Goal: Task Accomplishment & Management: Manage account settings

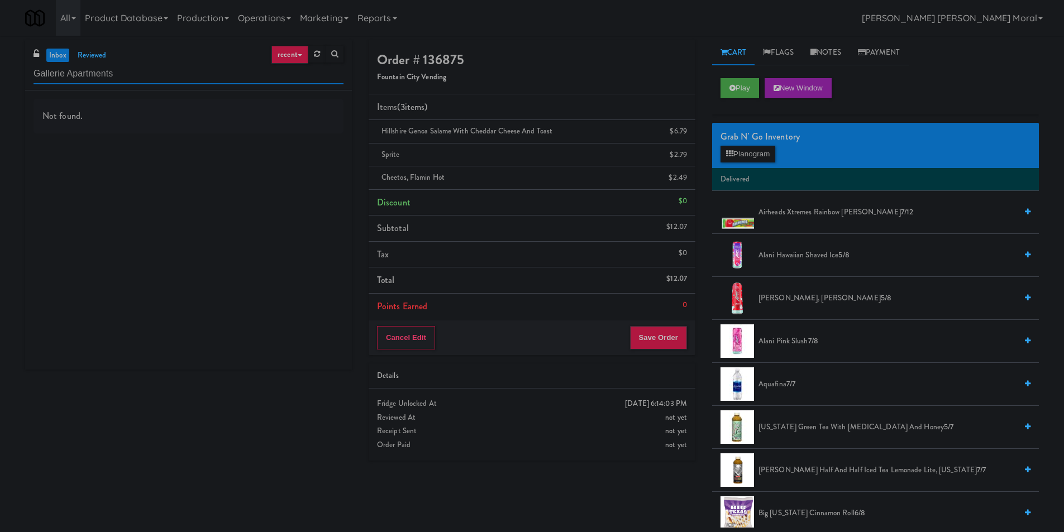
paste input "Peabody - Ambient"
drag, startPoint x: 143, startPoint y: 73, endPoint x: 0, endPoint y: 79, distance: 143.2
click at [0, 79] on div "inbox reviewed recent all unclear take inventory issue suspicious failed recent…" at bounding box center [532, 284] width 1064 height 488
paste input "1331 - Combo Cooler - (Middle)"
drag, startPoint x: 135, startPoint y: 71, endPoint x: 0, endPoint y: 70, distance: 135.2
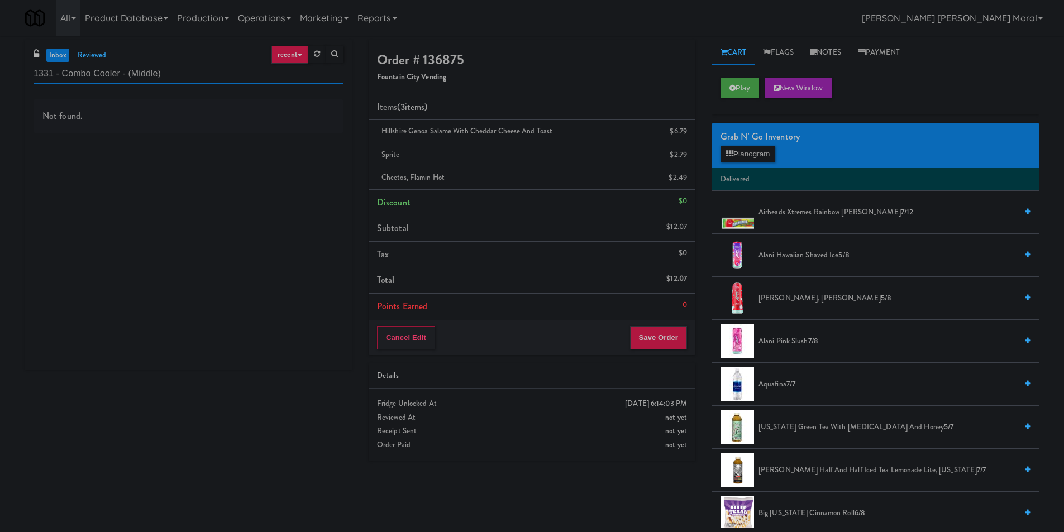
click at [0, 70] on div "inbox reviewed recent all unclear take inventory issue suspicious failed recent…" at bounding box center [532, 284] width 1064 height 488
paste input "Park Place - Cooler - Left"
drag, startPoint x: 185, startPoint y: 77, endPoint x: 0, endPoint y: 73, distance: 185.5
click at [0, 73] on div "inbox reviewed recent all unclear take inventory issue suspicious failed recent…" at bounding box center [532, 284] width 1064 height 488
paste input "hase II - Combo Cooler"
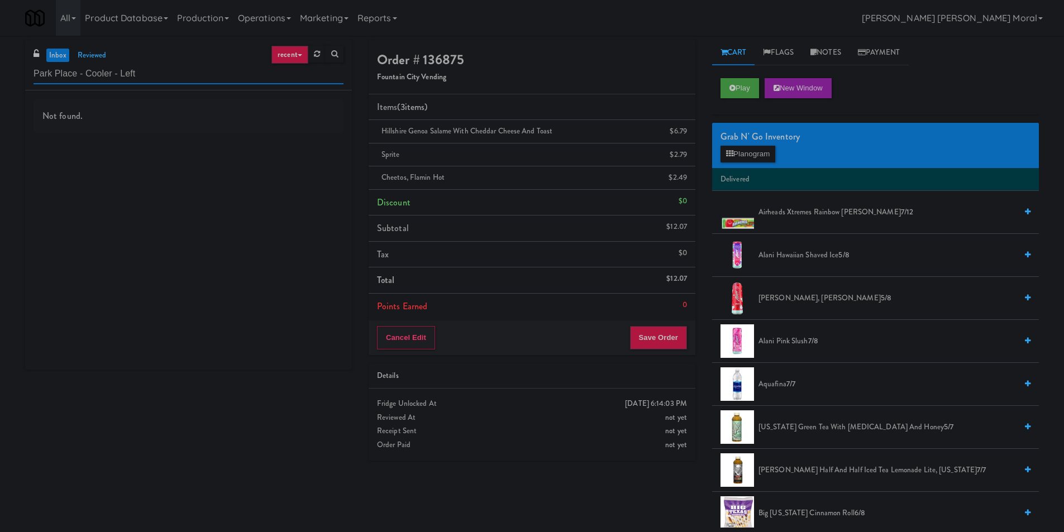
drag, startPoint x: 155, startPoint y: 74, endPoint x: 1, endPoint y: 82, distance: 154.4
click at [0, 77] on div "inbox reviewed recent all unclear take inventory issue suspicious failed recent…" at bounding box center [532, 284] width 1064 height 488
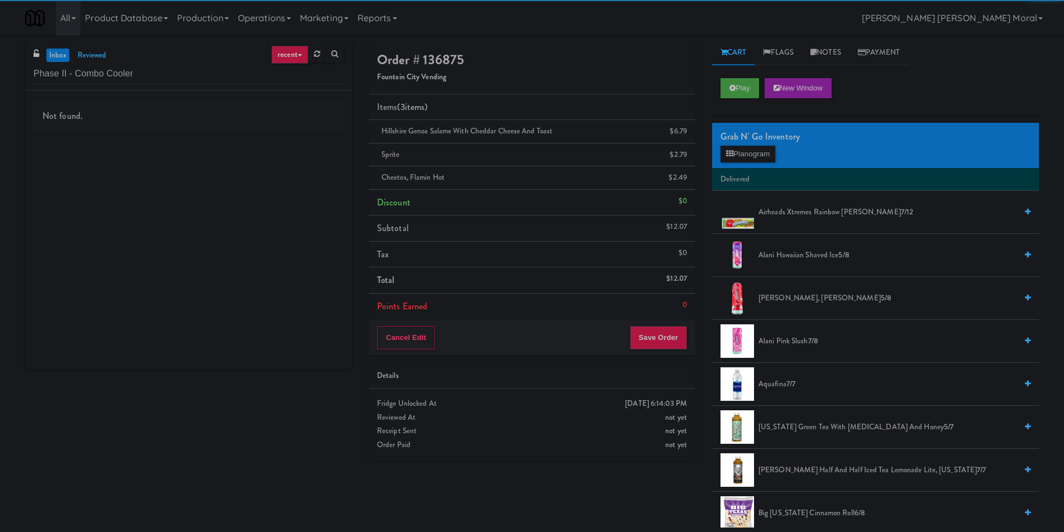
click at [204, 123] on div "Not found." at bounding box center [189, 116] width 310 height 35
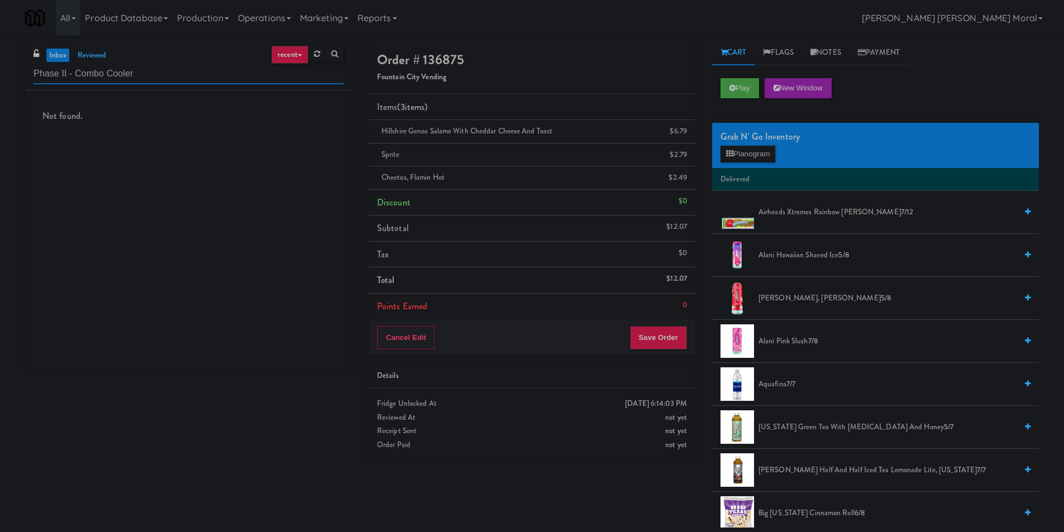
drag, startPoint x: 142, startPoint y: 70, endPoint x: 0, endPoint y: 74, distance: 142.5
click at [0, 74] on div "inbox reviewed recent all unclear take inventory issue suspicious failed recent…" at bounding box center [532, 284] width 1064 height 488
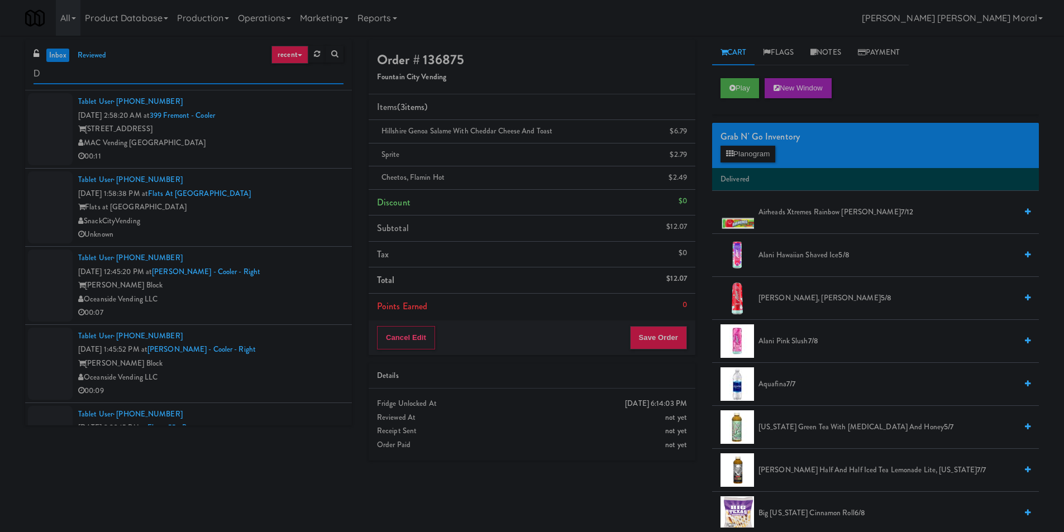
paste input "Combo Cooler"
drag, startPoint x: 128, startPoint y: 75, endPoint x: 0, endPoint y: 80, distance: 128.1
click at [0, 80] on div "inbox reviewed recent all unclear take inventory issue suspicious failed recent…" at bounding box center [532, 284] width 1064 height 488
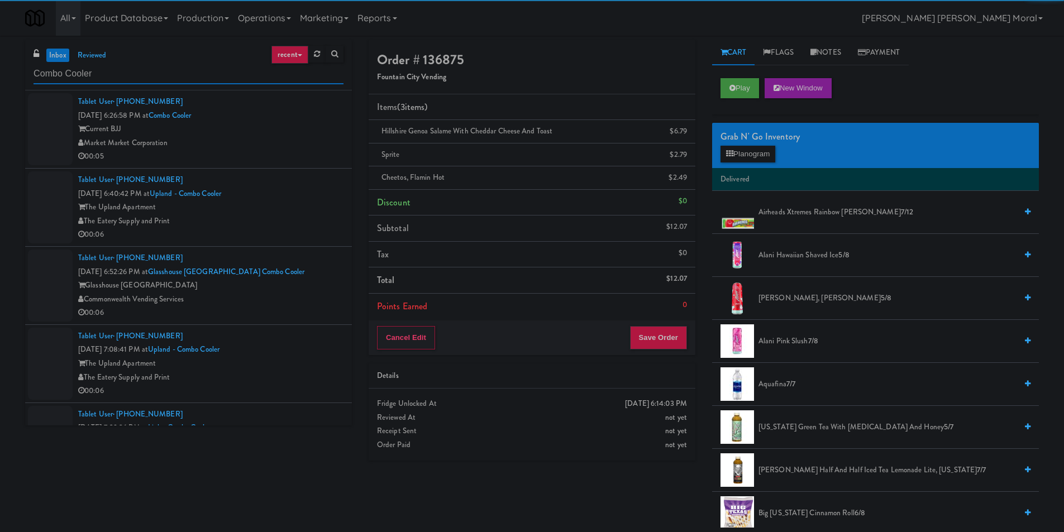
type input "Combo Cooler"
click at [269, 139] on div "Market Market Corporation" at bounding box center [210, 143] width 265 height 14
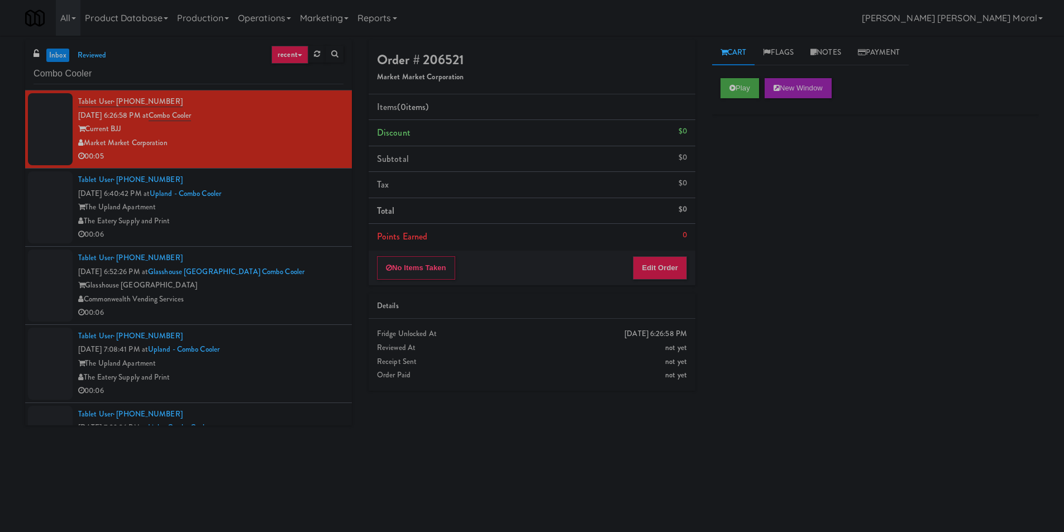
click at [295, 156] on div "00:05" at bounding box center [210, 157] width 265 height 14
click at [730, 81] on button "Play" at bounding box center [740, 88] width 39 height 20
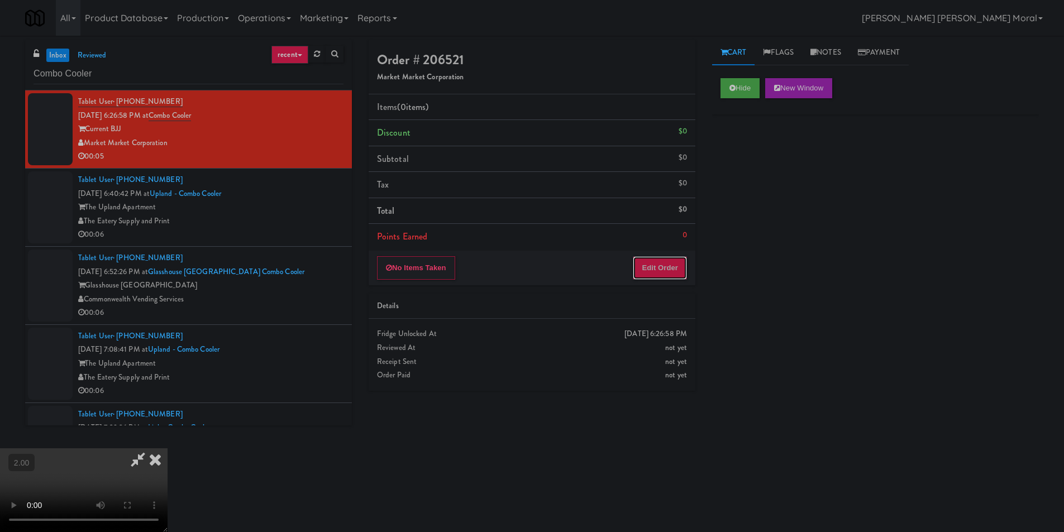
click at [668, 265] on button "Edit Order" at bounding box center [660, 267] width 54 height 23
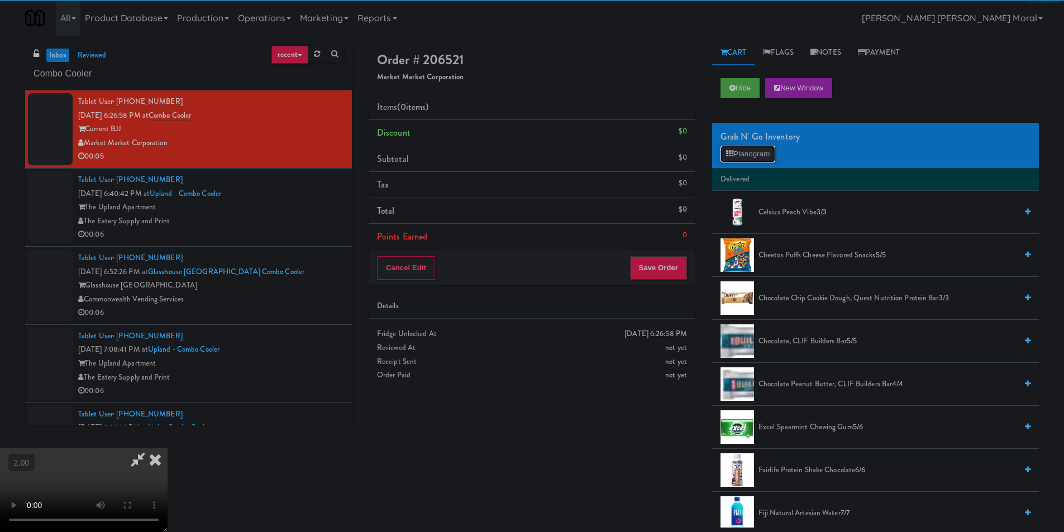
click at [750, 149] on button "Planogram" at bounding box center [748, 154] width 55 height 17
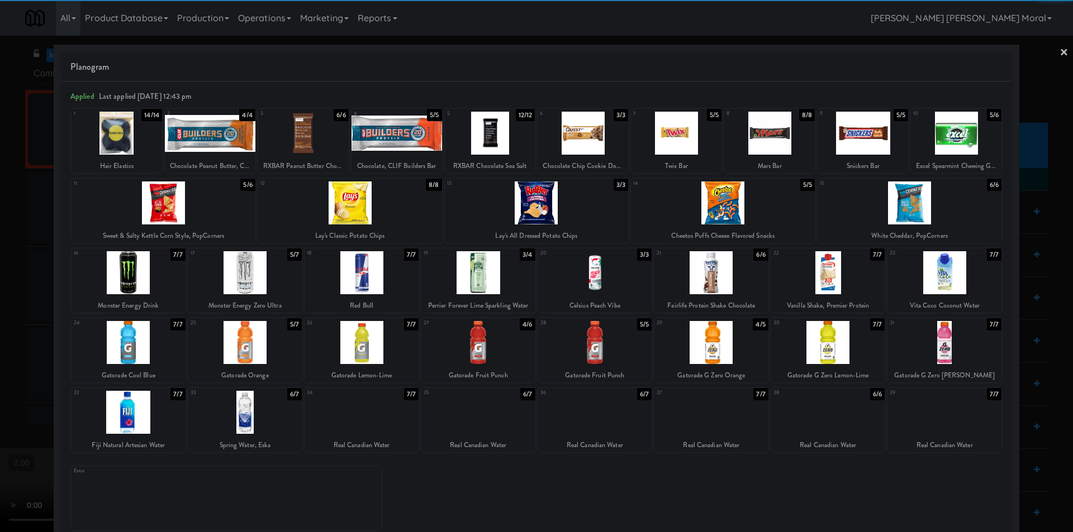
drag, startPoint x: 257, startPoint y: 282, endPoint x: 111, endPoint y: 276, distance: 146.5
click at [255, 280] on div at bounding box center [245, 272] width 114 height 43
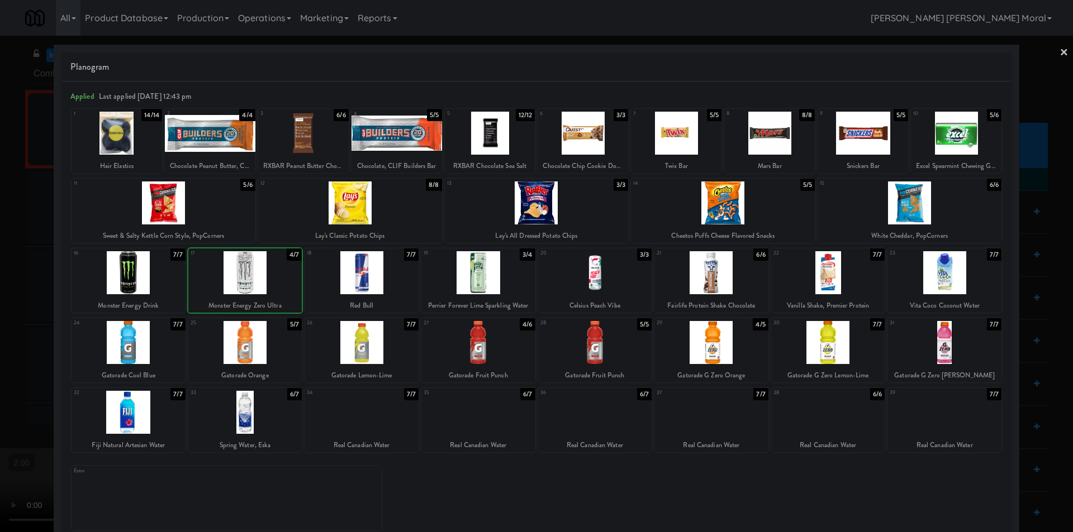
click at [21, 279] on div at bounding box center [536, 266] width 1073 height 532
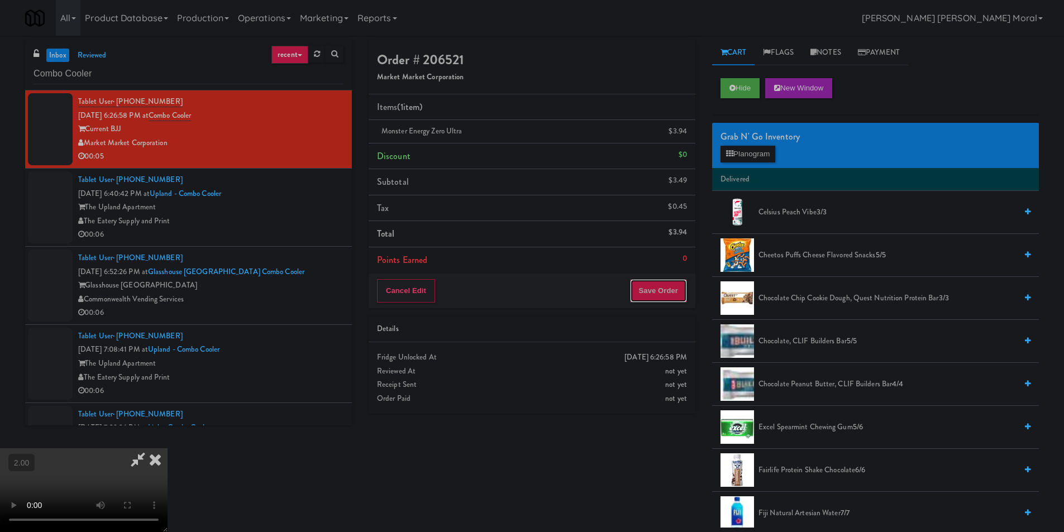
click at [660, 288] on button "Save Order" at bounding box center [658, 290] width 57 height 23
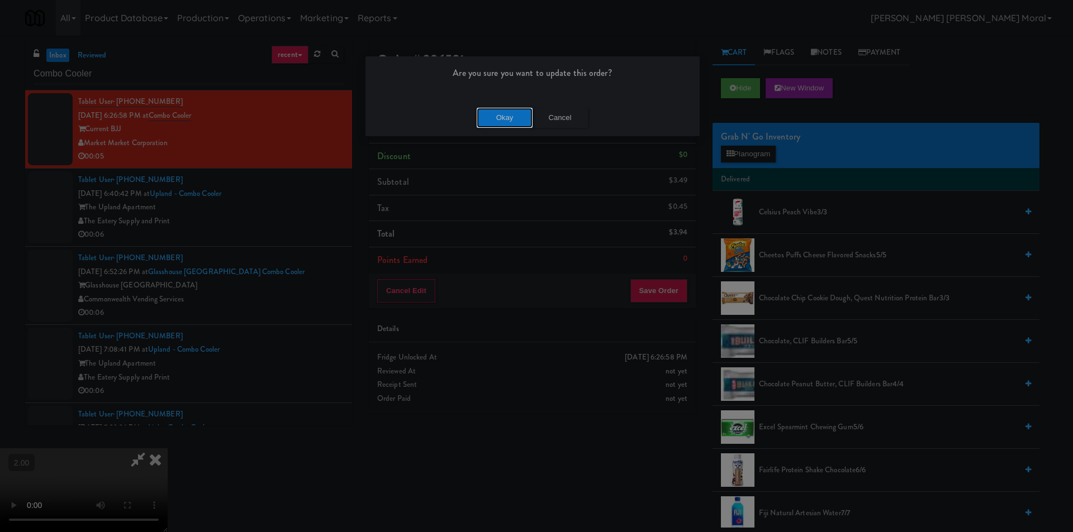
click at [510, 115] on button "Okay" at bounding box center [505, 118] width 56 height 20
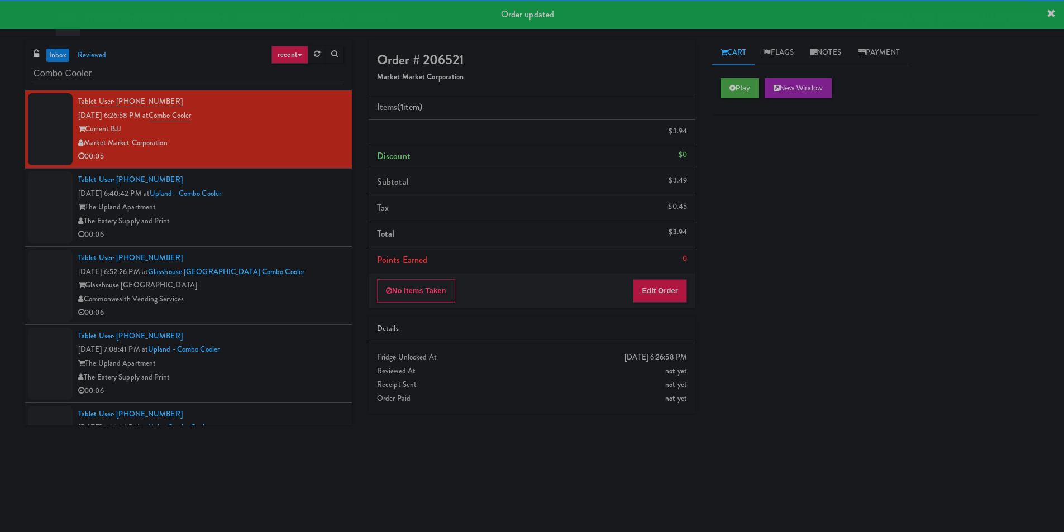
click at [267, 213] on div "Tablet User · (626) 827-6586 [DATE] 6:40:42 PM at [GEOGRAPHIC_DATA] - Combo Coo…" at bounding box center [210, 207] width 265 height 69
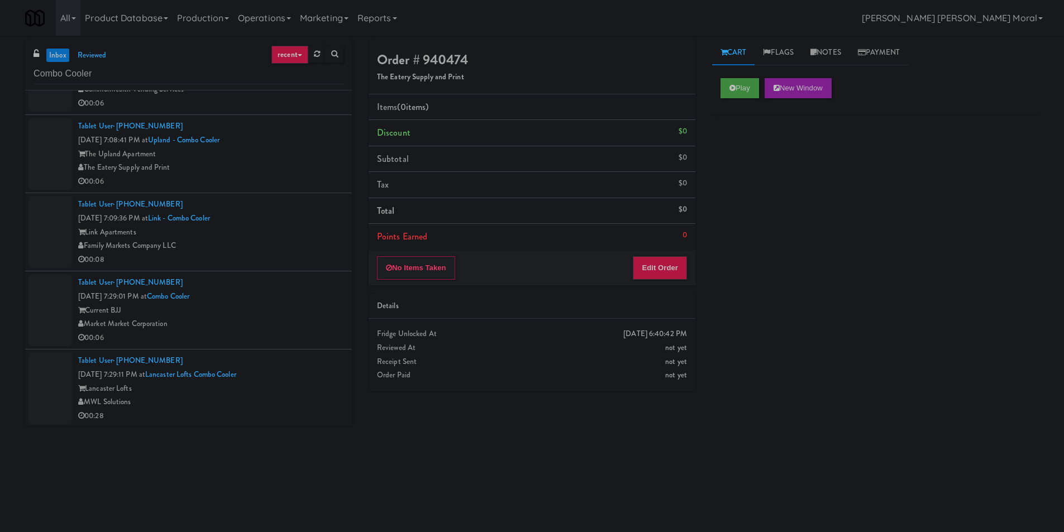
scroll to position [279, 0]
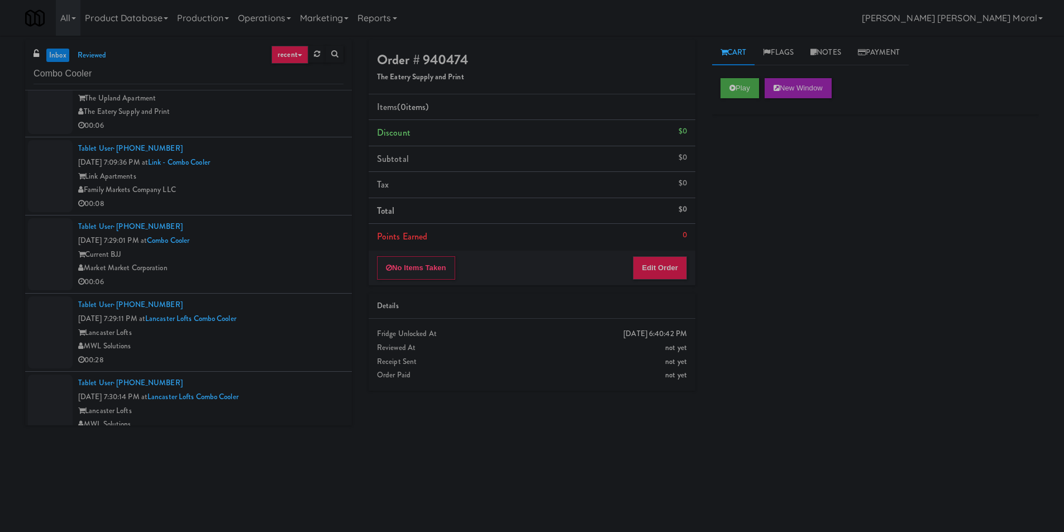
click at [249, 268] on div "Market Market Corporation" at bounding box center [210, 268] width 265 height 14
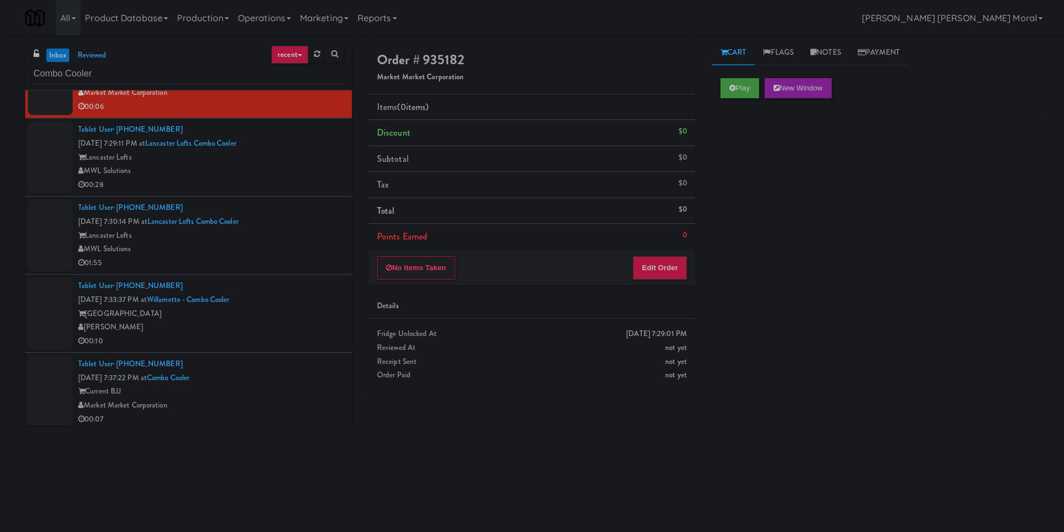
scroll to position [460, 0]
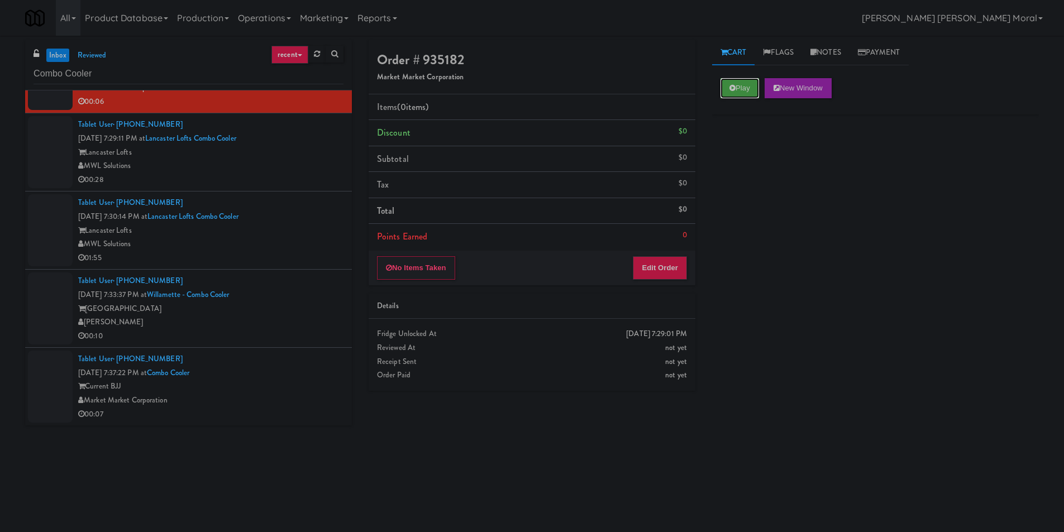
drag, startPoint x: 734, startPoint y: 92, endPoint x: 730, endPoint y: 113, distance: 21.0
click at [734, 92] on button "Play" at bounding box center [740, 88] width 39 height 20
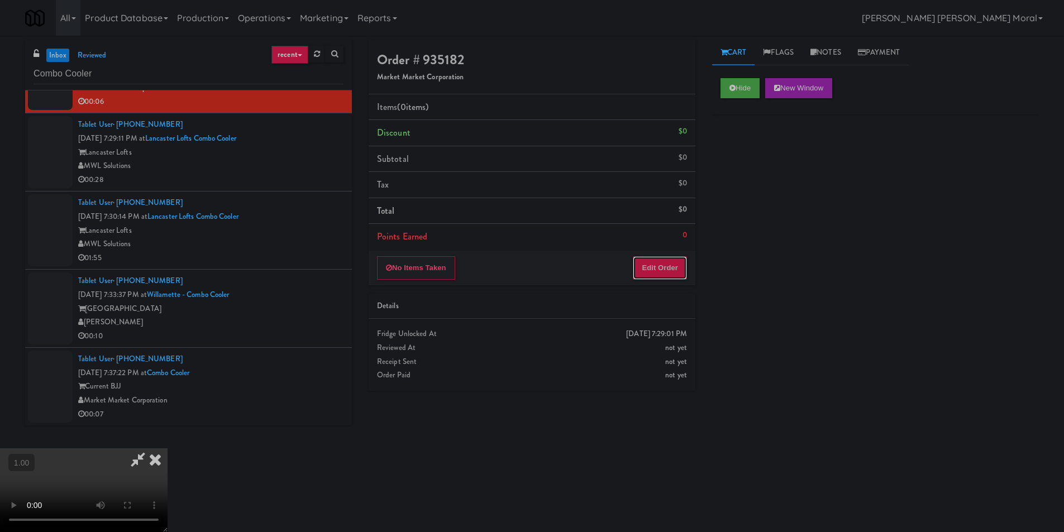
click at [674, 262] on button "Edit Order" at bounding box center [660, 267] width 54 height 23
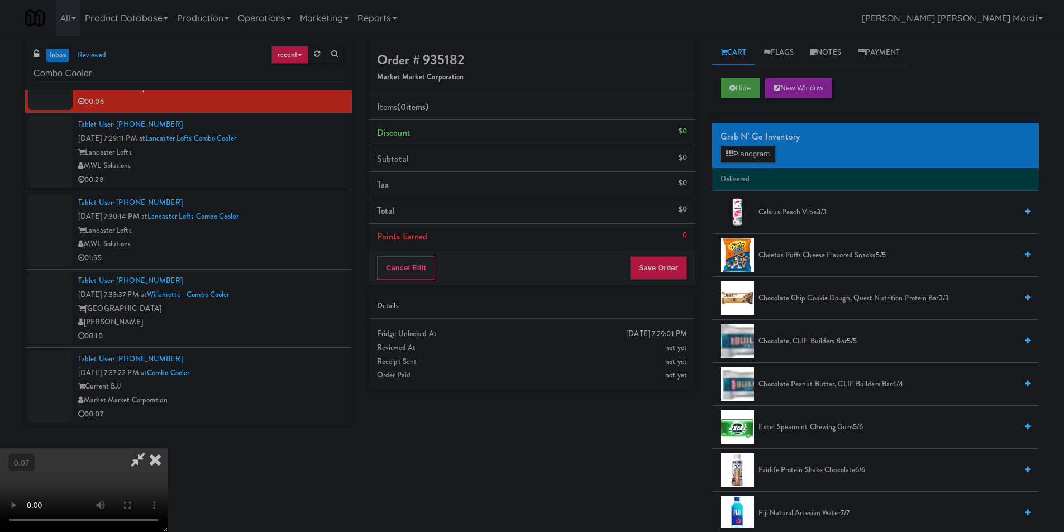
scroll to position [113, 0]
click at [761, 153] on button "Planogram" at bounding box center [748, 154] width 55 height 17
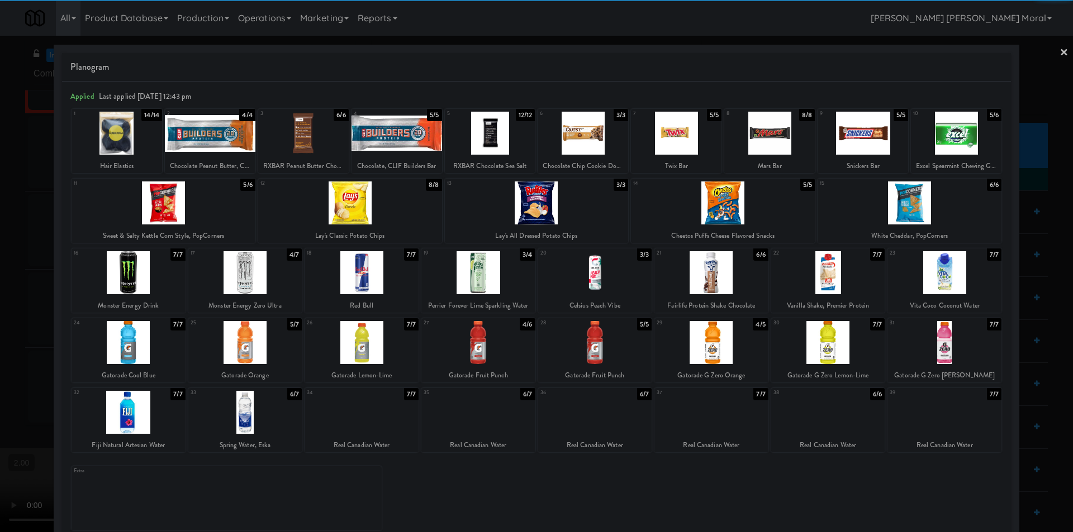
click at [708, 346] on div at bounding box center [711, 342] width 114 height 43
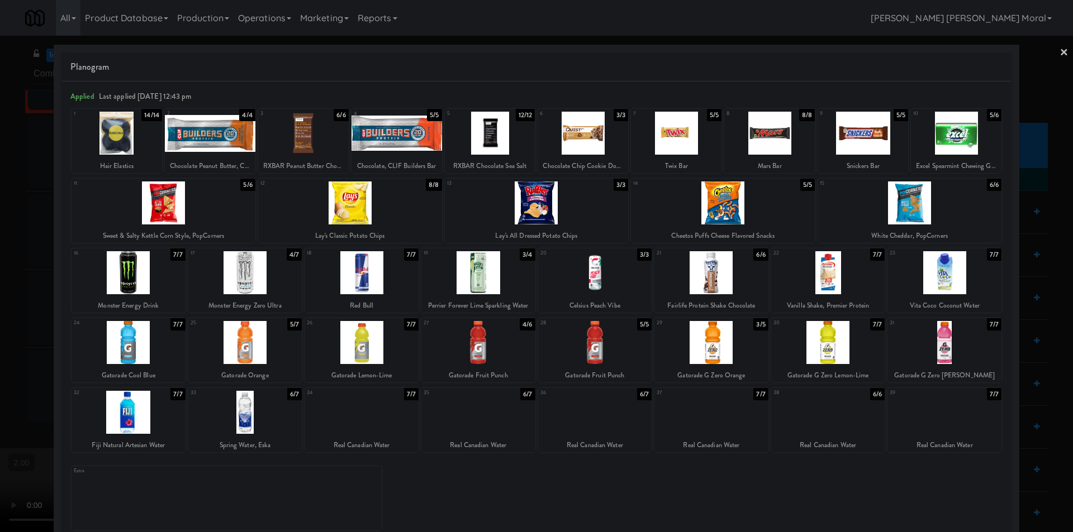
drag, startPoint x: 1, startPoint y: 301, endPoint x: 16, endPoint y: 302, distance: 15.1
click at [2, 301] on div at bounding box center [536, 266] width 1073 height 532
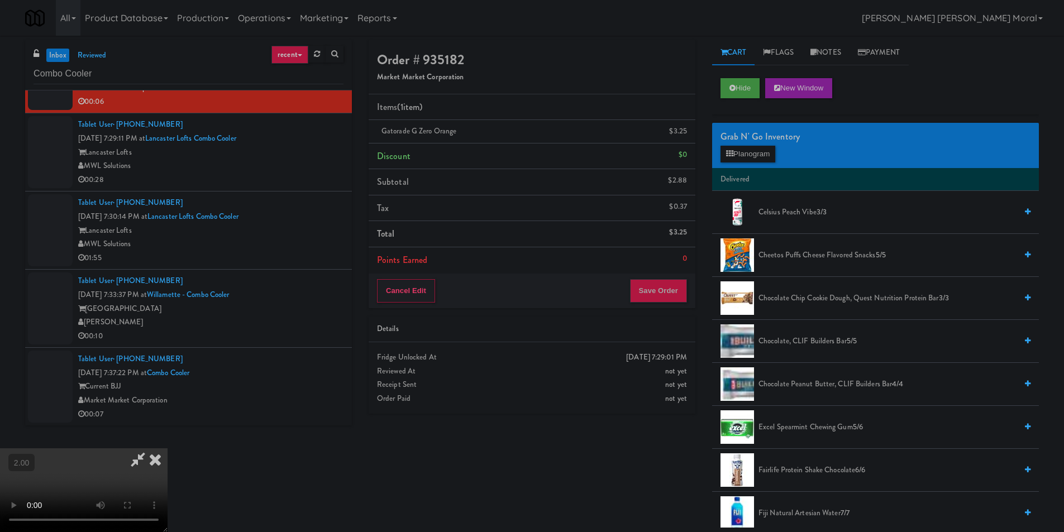
scroll to position [57, 0]
click at [650, 308] on div "Cancel Edit Save Order" at bounding box center [532, 291] width 327 height 35
click at [654, 288] on button "Save Order" at bounding box center [658, 290] width 57 height 23
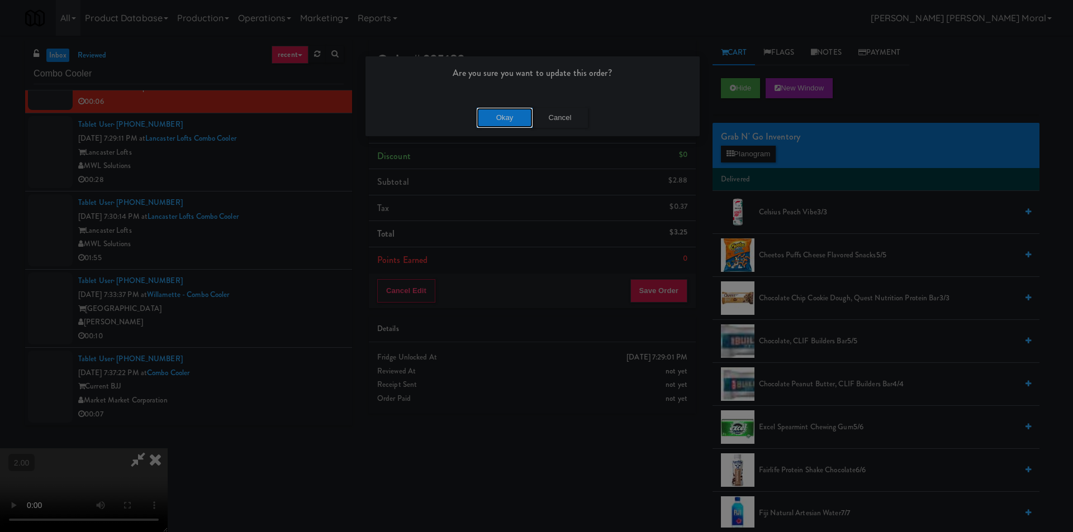
click at [480, 127] on button "Okay" at bounding box center [505, 118] width 56 height 20
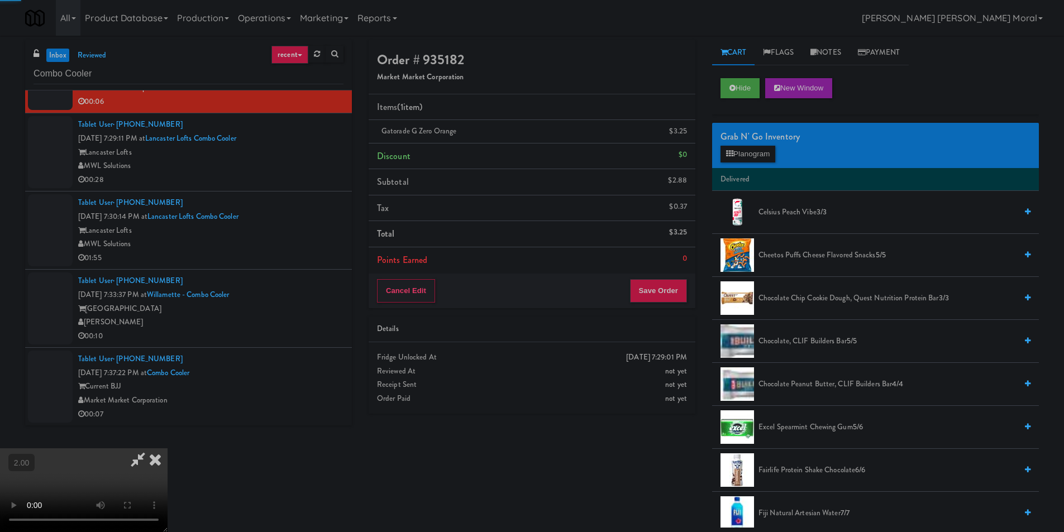
scroll to position [0, 0]
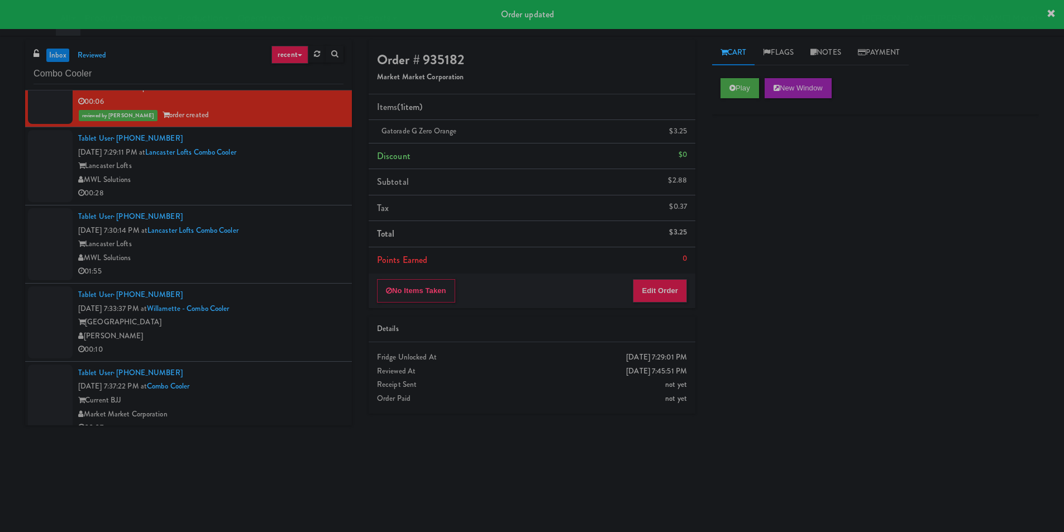
click at [260, 402] on div "Current BJJ" at bounding box center [210, 401] width 265 height 14
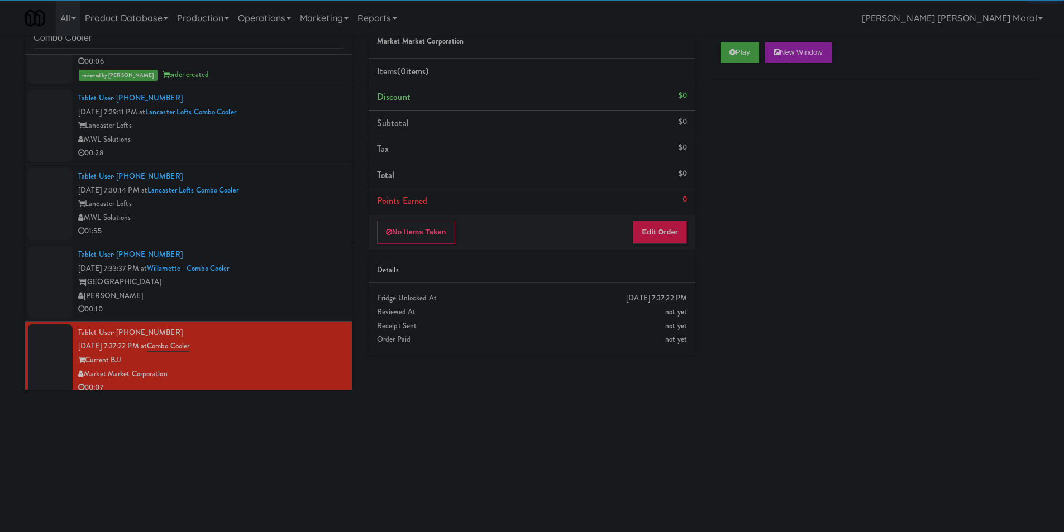
scroll to position [474, 0]
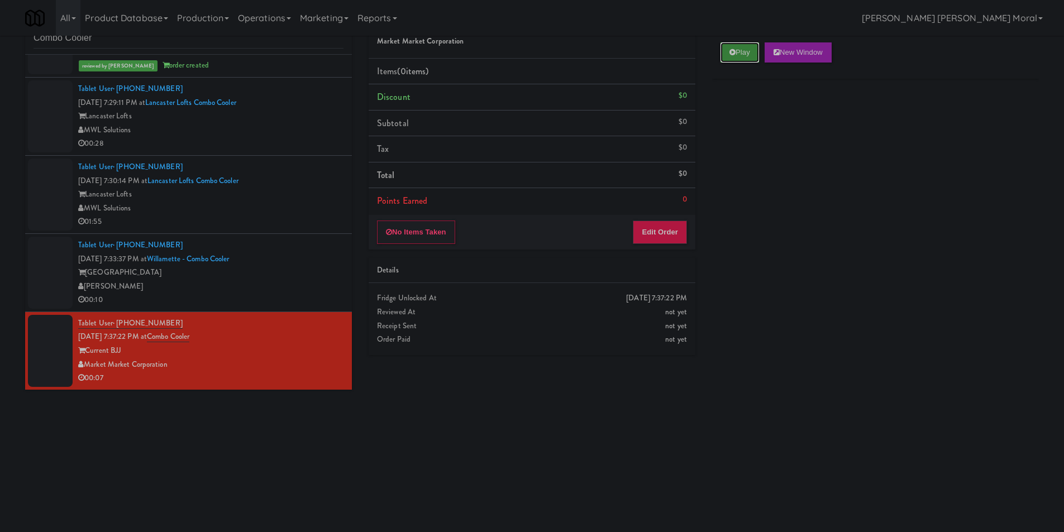
click at [729, 51] on button "Play" at bounding box center [740, 52] width 39 height 20
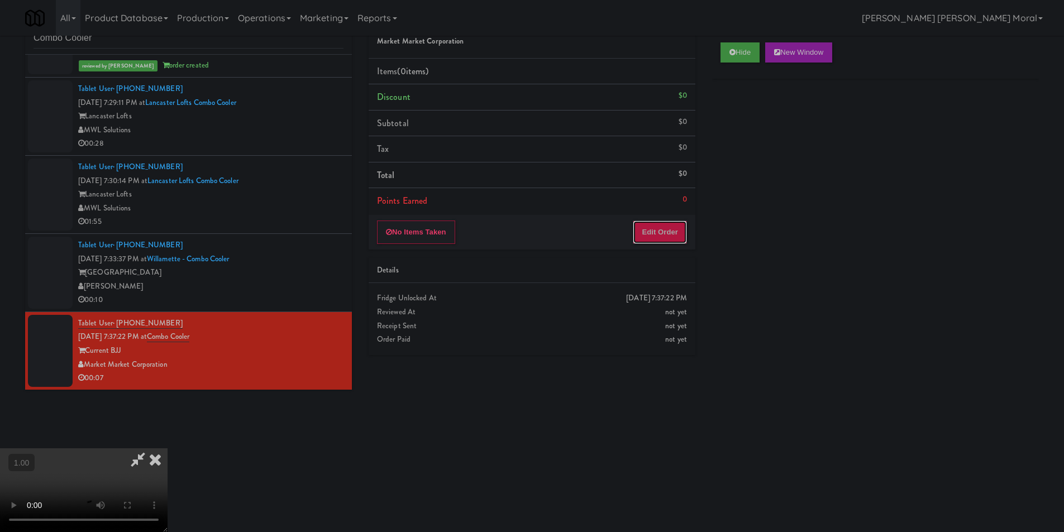
click at [650, 235] on button "Edit Order" at bounding box center [660, 232] width 54 height 23
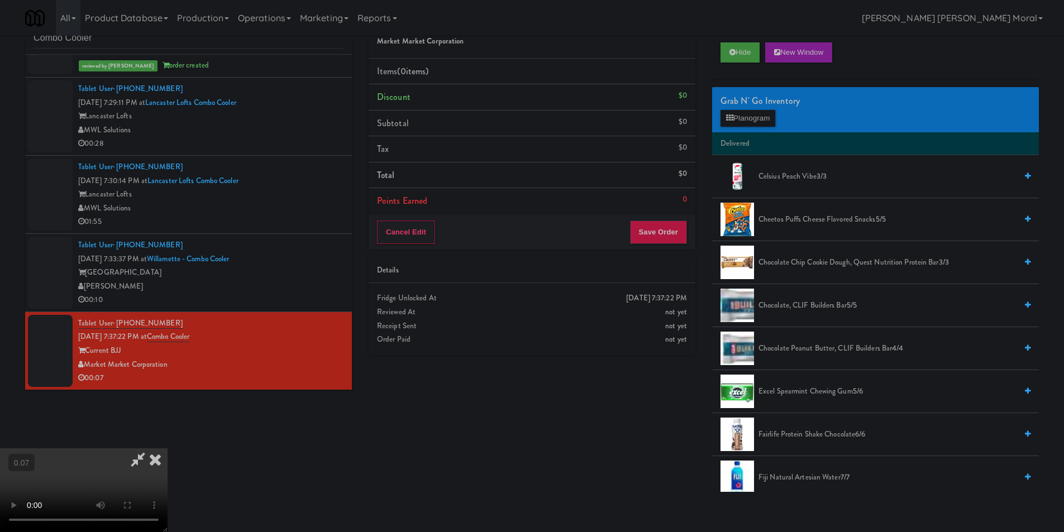
scroll to position [57, 0]
click at [740, 114] on button "Planogram" at bounding box center [748, 118] width 55 height 17
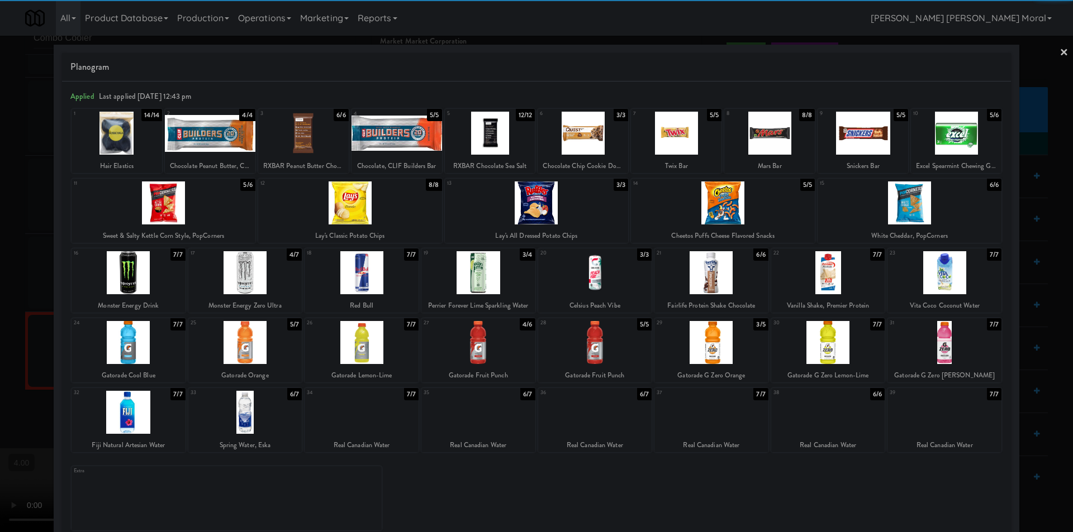
click at [480, 348] on div at bounding box center [478, 342] width 114 height 43
drag, startPoint x: 0, startPoint y: 281, endPoint x: 246, endPoint y: 264, distance: 247.0
click at [17, 282] on div at bounding box center [536, 266] width 1073 height 532
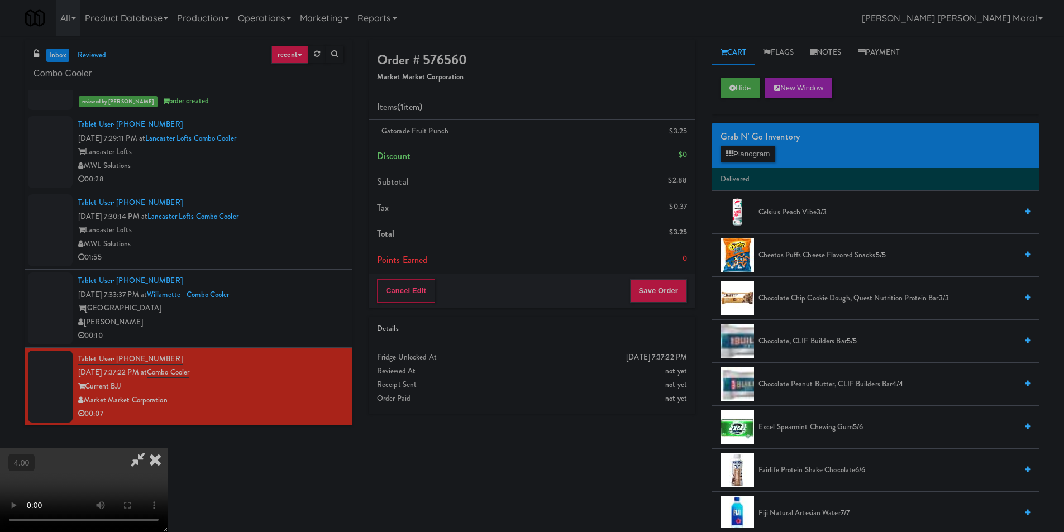
click at [168, 449] on icon at bounding box center [155, 460] width 25 height 22
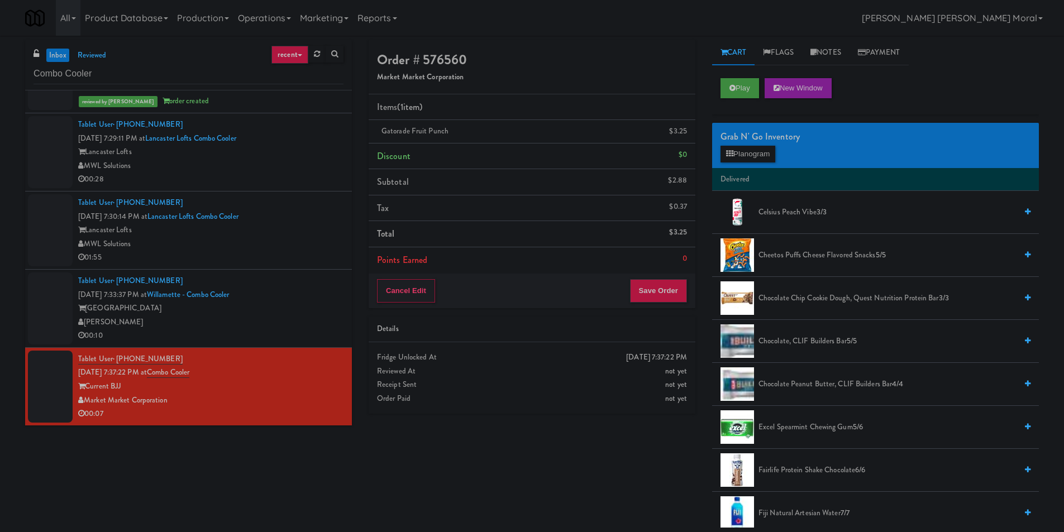
click at [673, 273] on li "Points Earned 0" at bounding box center [532, 261] width 327 height 26
click at [666, 290] on button "Save Order" at bounding box center [658, 290] width 57 height 23
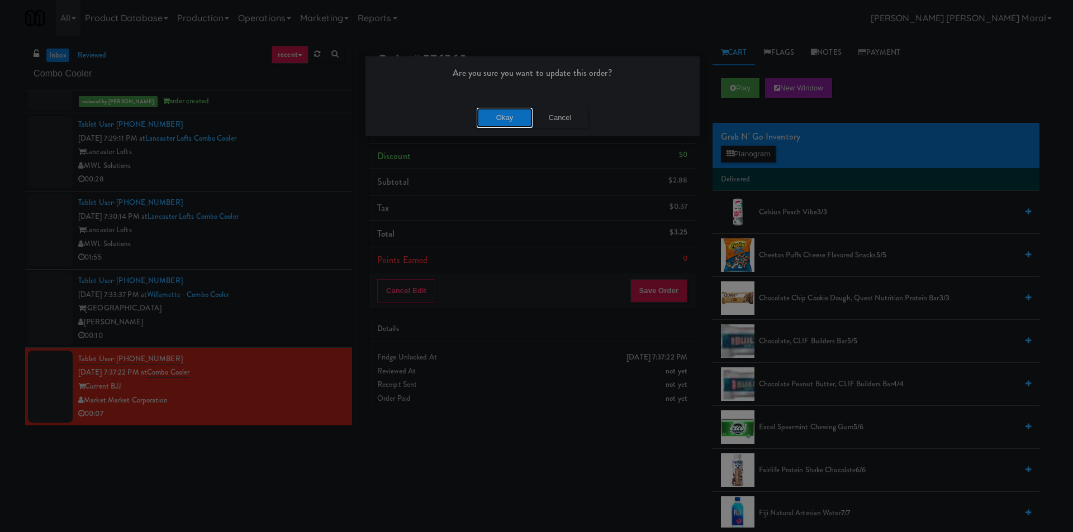
click at [507, 116] on button "Okay" at bounding box center [505, 118] width 56 height 20
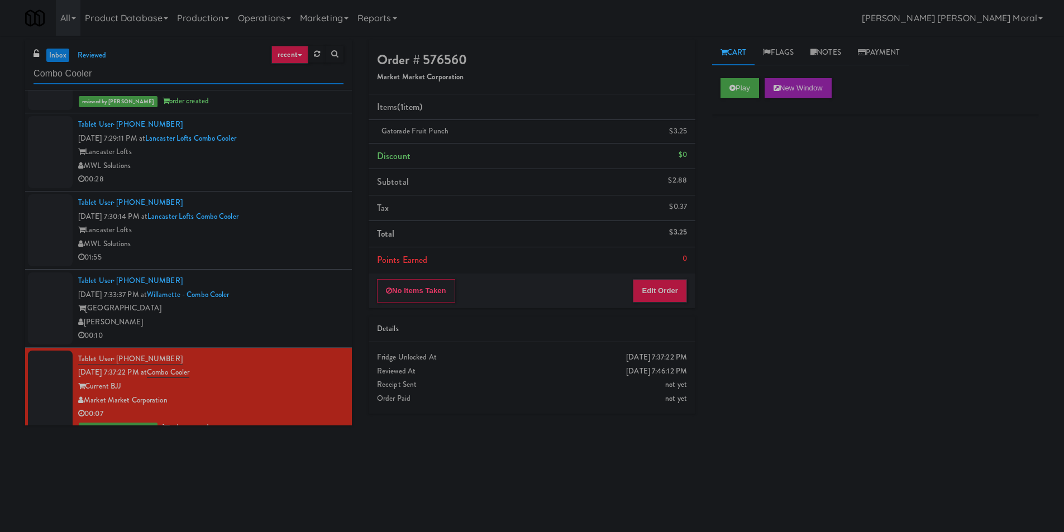
drag, startPoint x: 100, startPoint y: 74, endPoint x: 58, endPoint y: 102, distance: 50.7
click at [0, 66] on div "inbox reviewed recent all unclear take inventory issue suspicious failed recent…" at bounding box center [532, 264] width 1064 height 449
paste input "Eleven North Fridge"
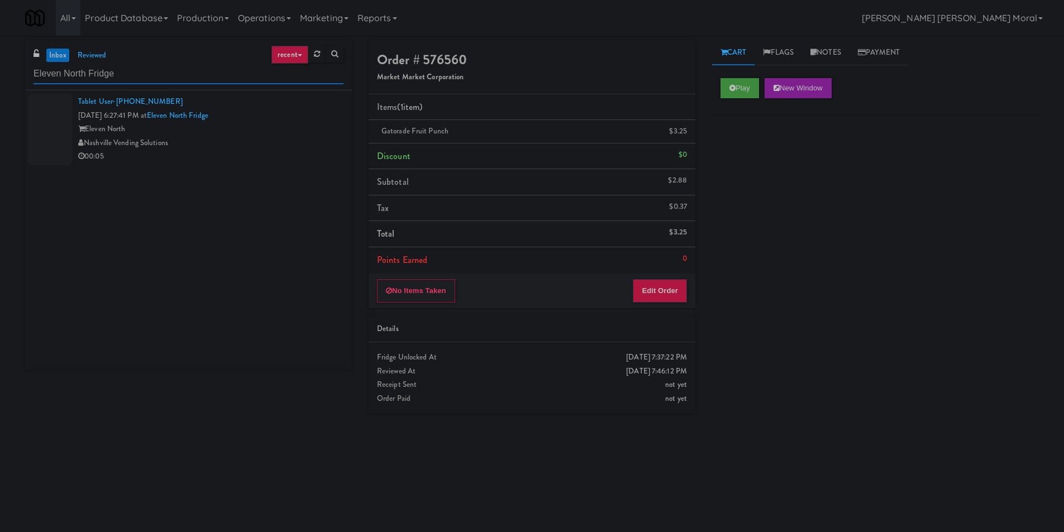
type input "Eleven North Fridge"
click at [259, 140] on div "Nashville Vending Solutions" at bounding box center [210, 143] width 265 height 14
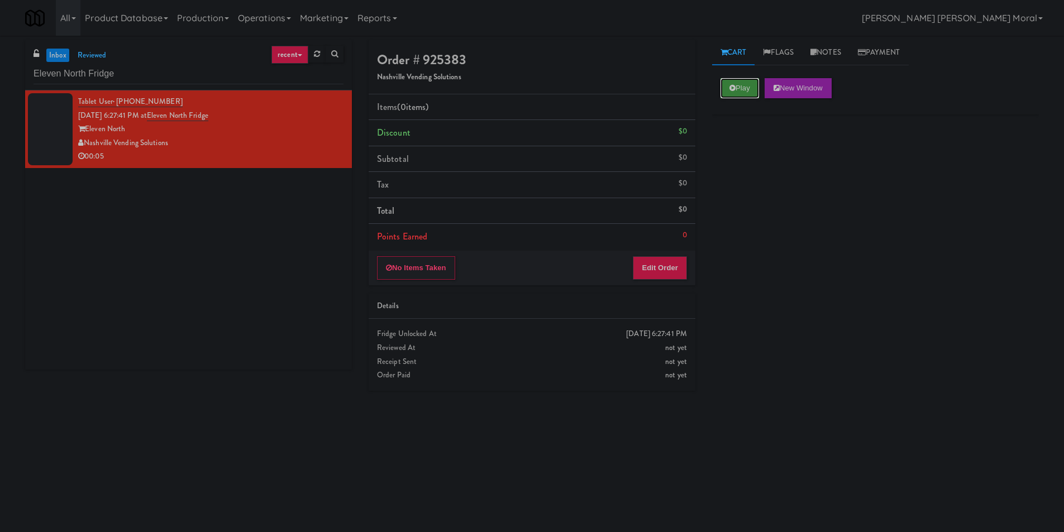
click at [754, 90] on button "Play" at bounding box center [740, 88] width 39 height 20
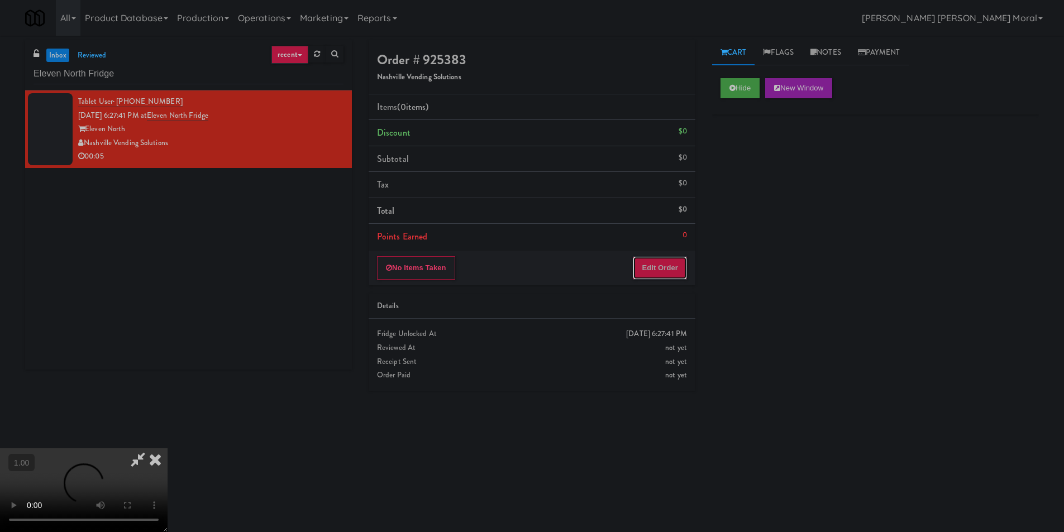
click at [674, 268] on button "Edit Order" at bounding box center [660, 267] width 54 height 23
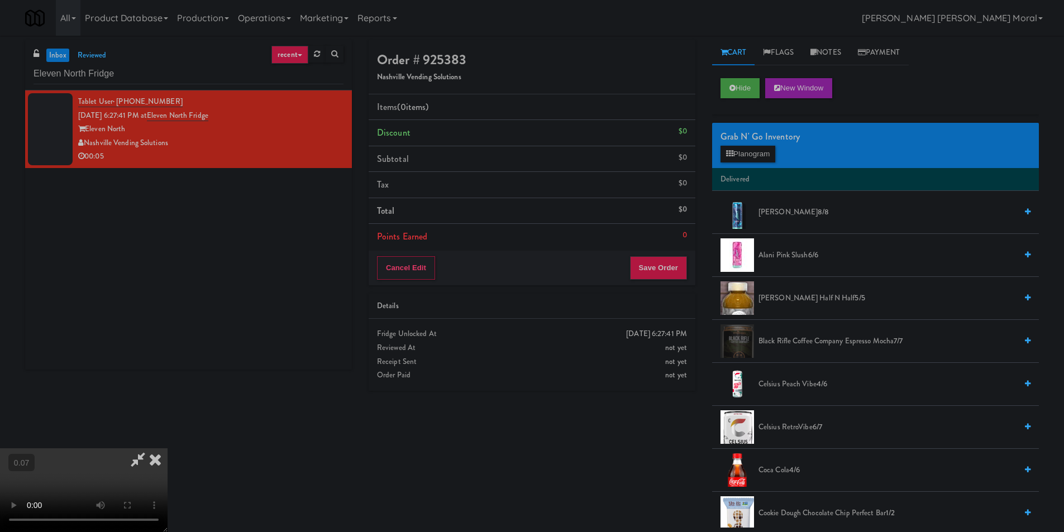
click at [168, 451] on video at bounding box center [84, 491] width 168 height 84
click at [168, 449] on video at bounding box center [84, 491] width 168 height 84
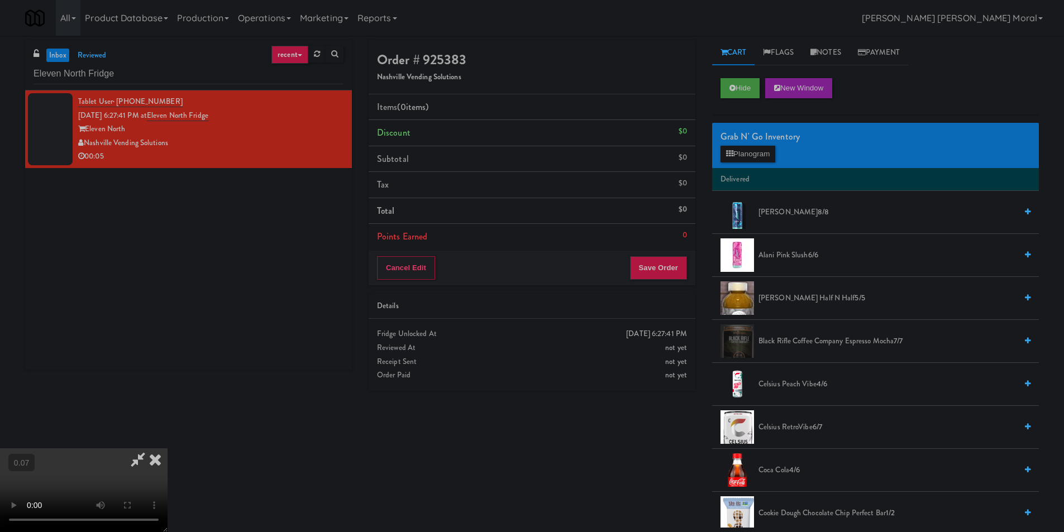
click at [168, 449] on video at bounding box center [84, 491] width 168 height 84
click at [744, 161] on button "Planogram" at bounding box center [748, 154] width 55 height 17
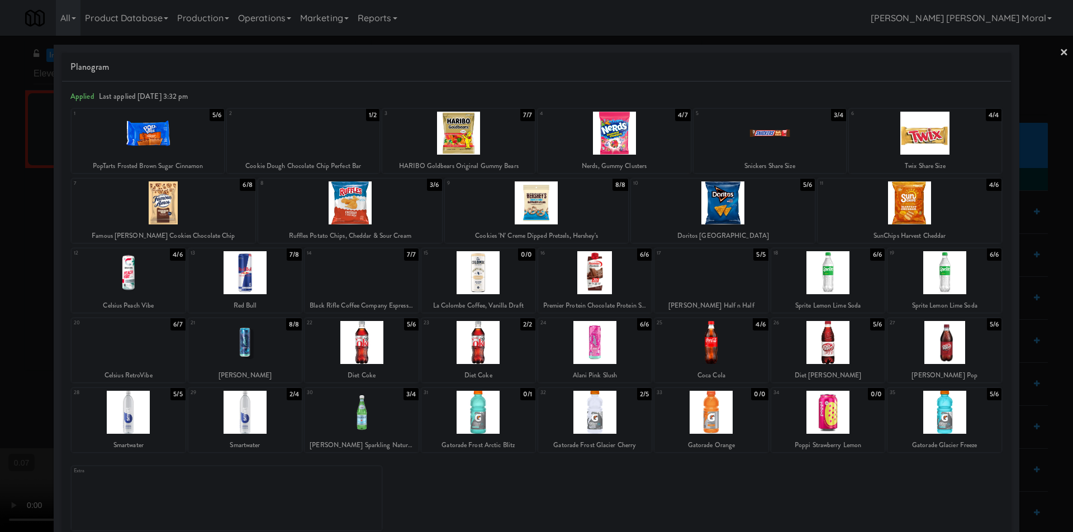
click at [119, 341] on div at bounding box center [129, 342] width 114 height 43
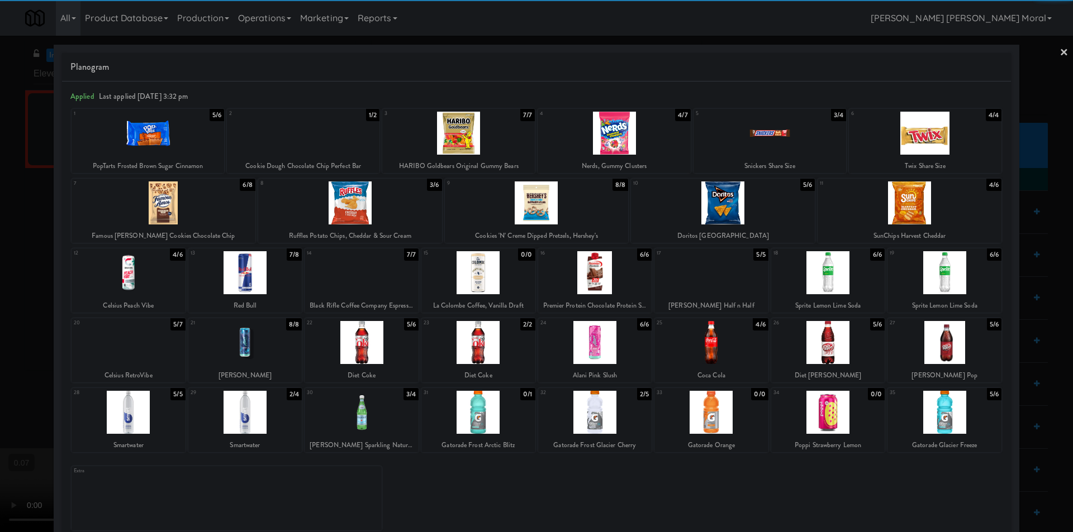
drag, startPoint x: 0, startPoint y: 346, endPoint x: 206, endPoint y: 346, distance: 205.6
click at [1, 346] on div at bounding box center [536, 266] width 1073 height 532
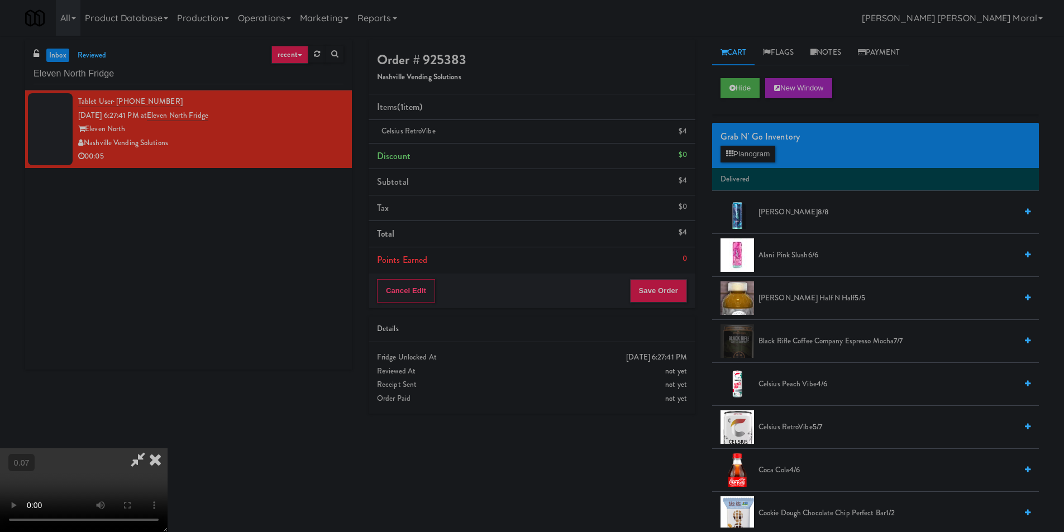
click at [654, 274] on div "Cancel Edit Save Order" at bounding box center [532, 291] width 327 height 35
click at [656, 293] on button "Save Order" at bounding box center [658, 290] width 57 height 23
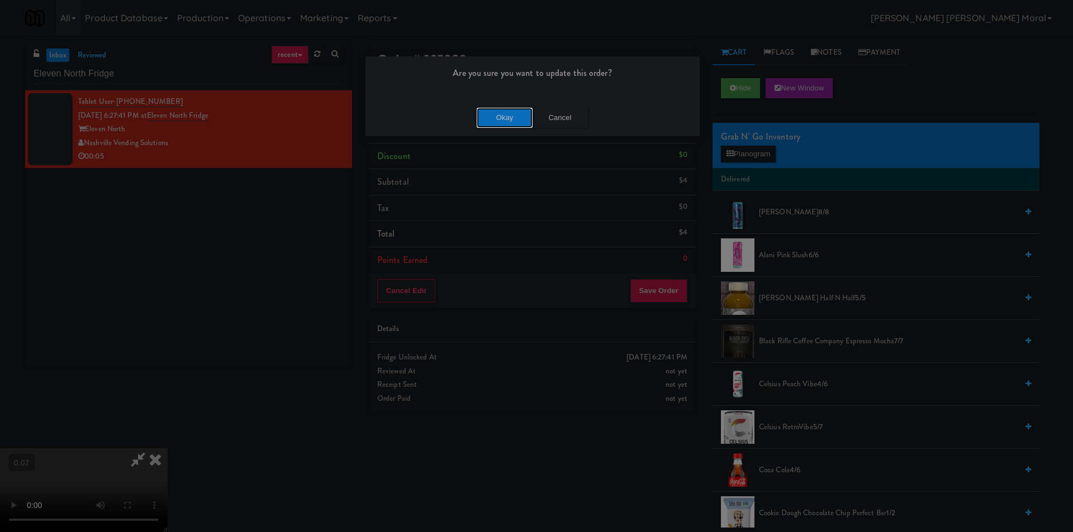
drag, startPoint x: 504, startPoint y: 118, endPoint x: 484, endPoint y: 112, distance: 20.5
click at [505, 118] on button "Okay" at bounding box center [505, 118] width 56 height 20
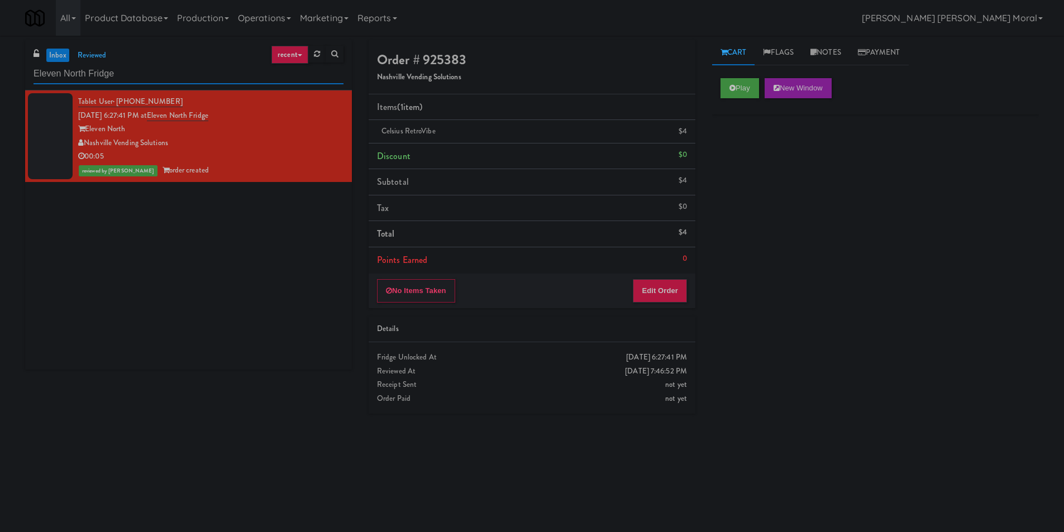
paste input "Fine - Lobby-Ambient-Left"
drag, startPoint x: 135, startPoint y: 77, endPoint x: 0, endPoint y: 85, distance: 135.4
click at [0, 85] on div "inbox reviewed recent all unclear take inventory issue suspicious failed recent…" at bounding box center [532, 264] width 1064 height 449
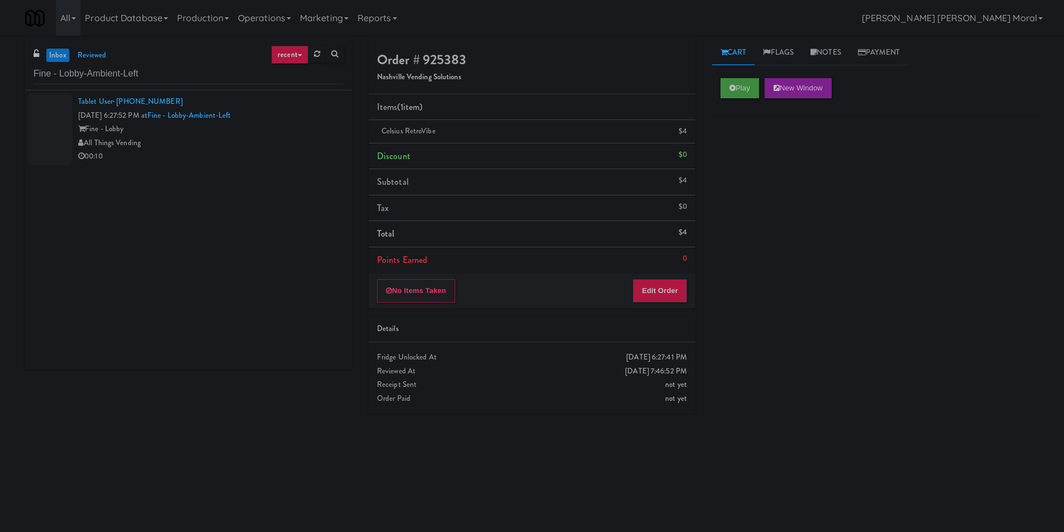
click at [267, 151] on div "00:10" at bounding box center [210, 157] width 265 height 14
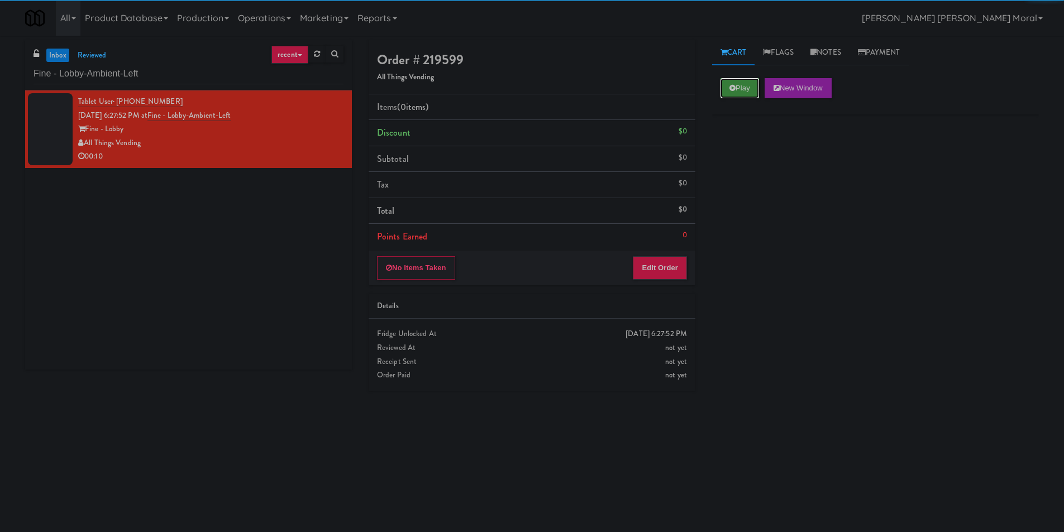
click at [734, 82] on button "Play" at bounding box center [740, 88] width 39 height 20
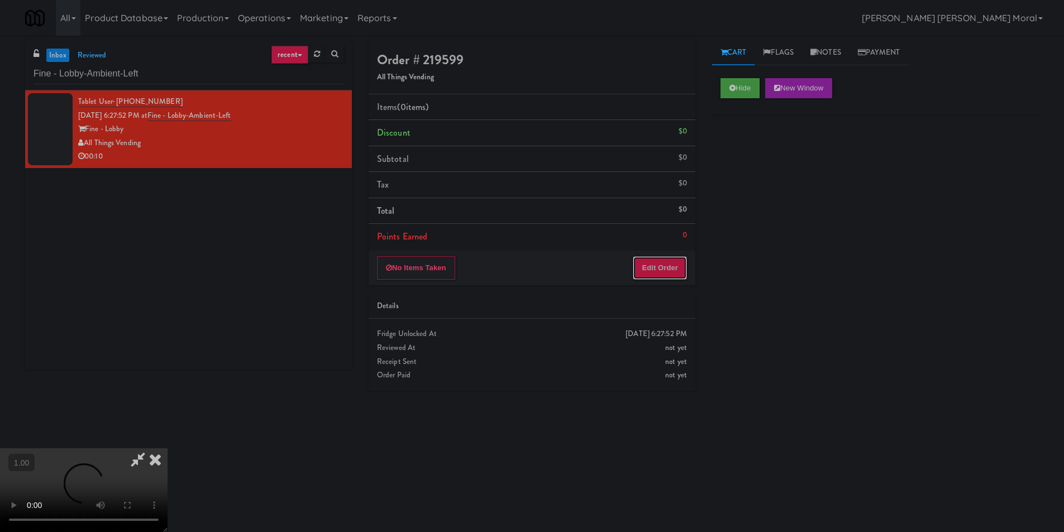
click at [671, 270] on button "Edit Order" at bounding box center [660, 267] width 54 height 23
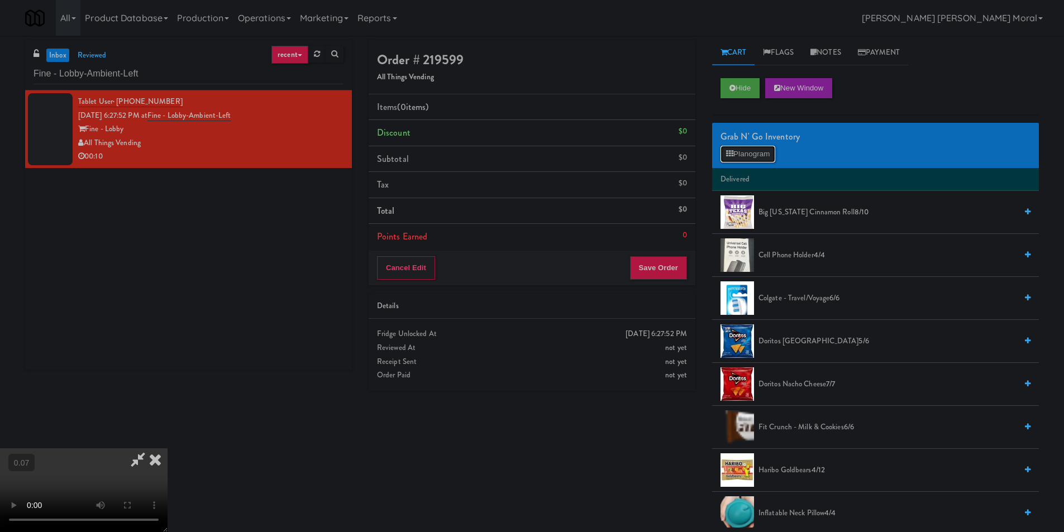
click at [742, 156] on button "Planogram" at bounding box center [748, 154] width 55 height 17
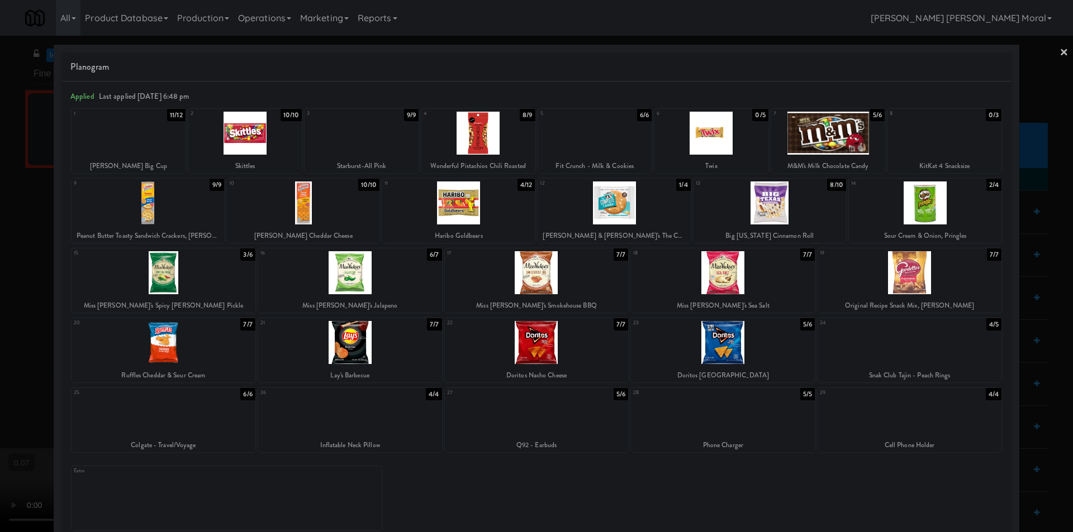
click at [351, 141] on div at bounding box center [361, 133] width 114 height 43
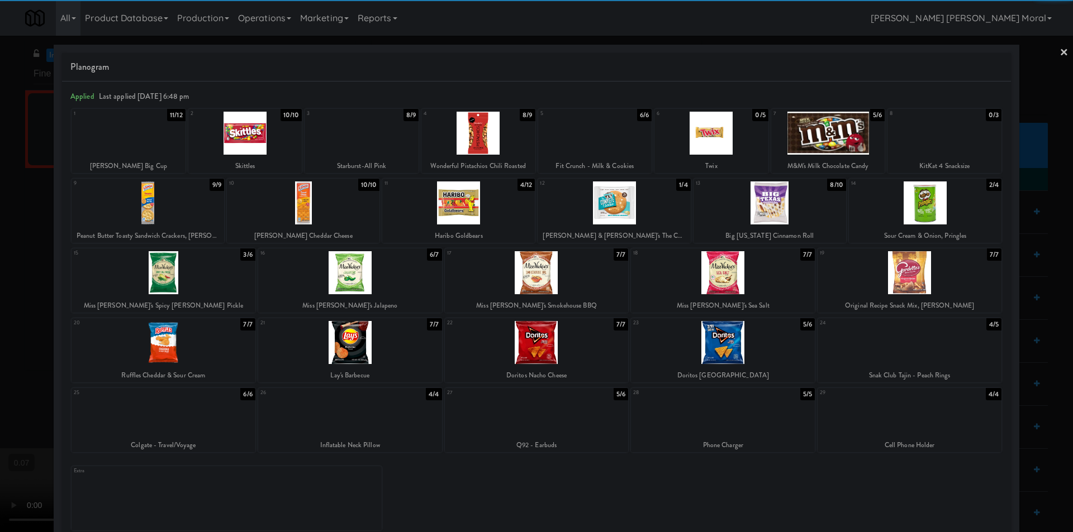
click at [432, 199] on div at bounding box center [458, 203] width 153 height 43
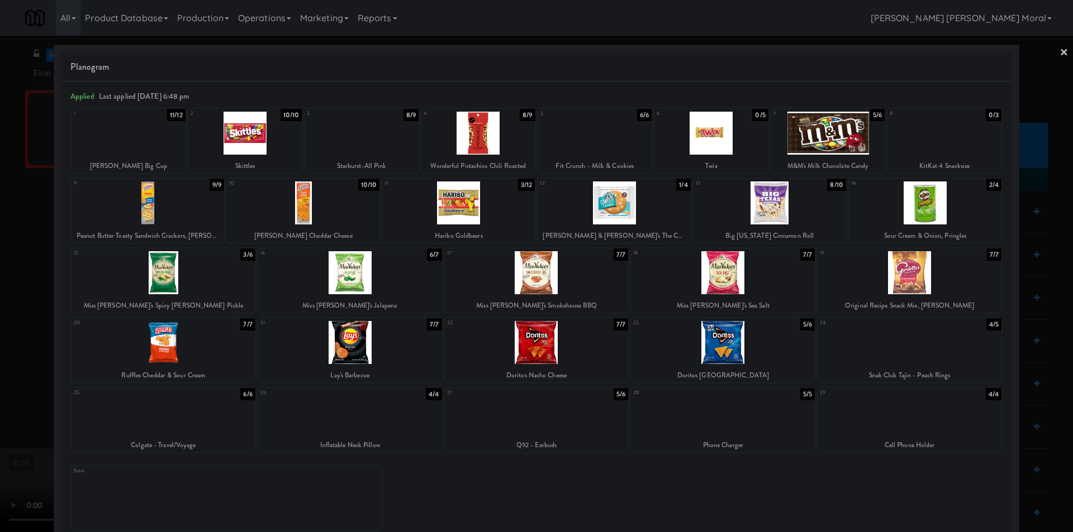
click at [0, 239] on div at bounding box center [536, 266] width 1073 height 532
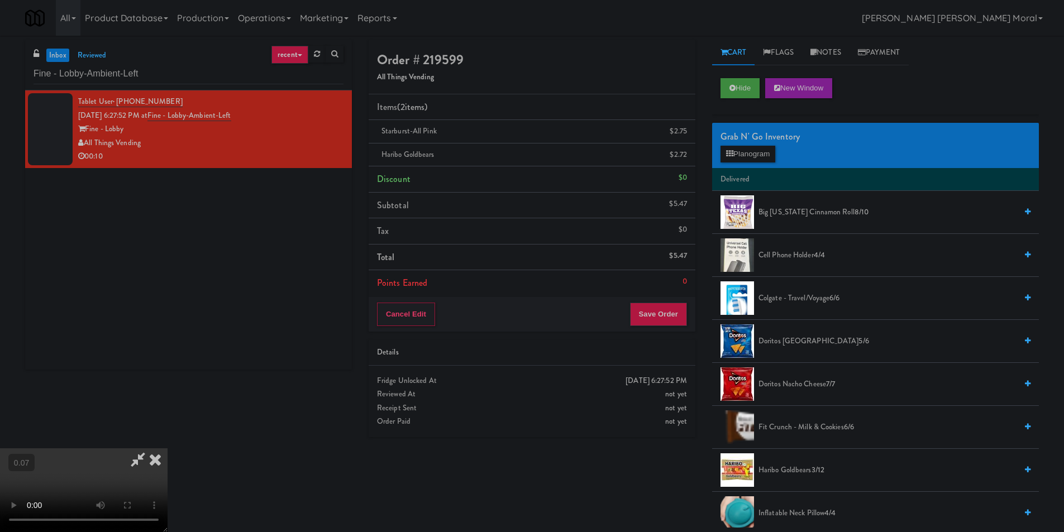
click at [168, 449] on video at bounding box center [84, 491] width 168 height 84
click at [657, 312] on button "Save Order" at bounding box center [658, 314] width 57 height 23
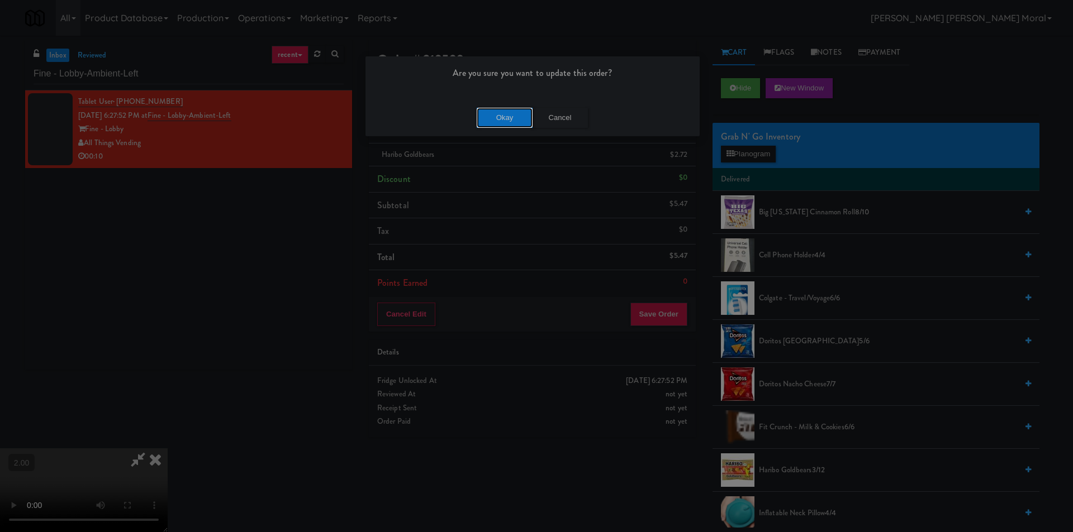
click at [497, 126] on button "Okay" at bounding box center [505, 118] width 56 height 20
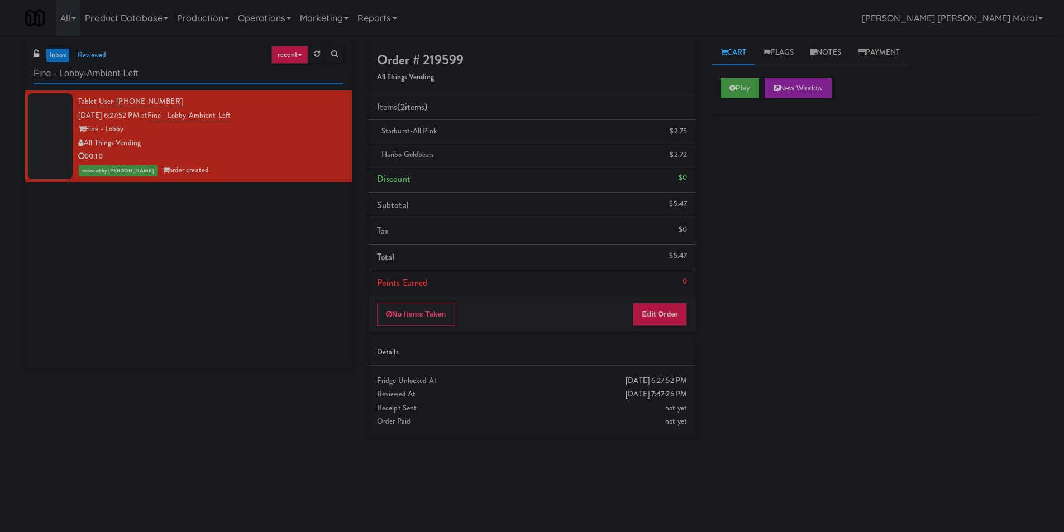
drag, startPoint x: 184, startPoint y: 69, endPoint x: 0, endPoint y: 79, distance: 184.1
click at [0, 78] on div "inbox reviewed recent all unclear take inventory issue suspicious failed recent…" at bounding box center [532, 264] width 1064 height 449
paste input "Paradox - Cooler - Righ"
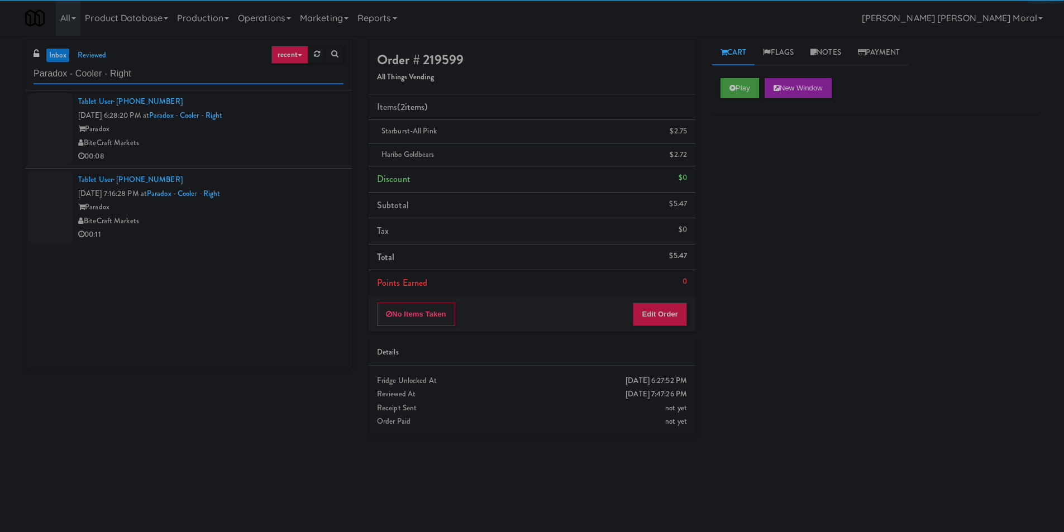
type input "Paradox - Cooler - Right"
click at [273, 126] on div "Paradox" at bounding box center [210, 129] width 265 height 14
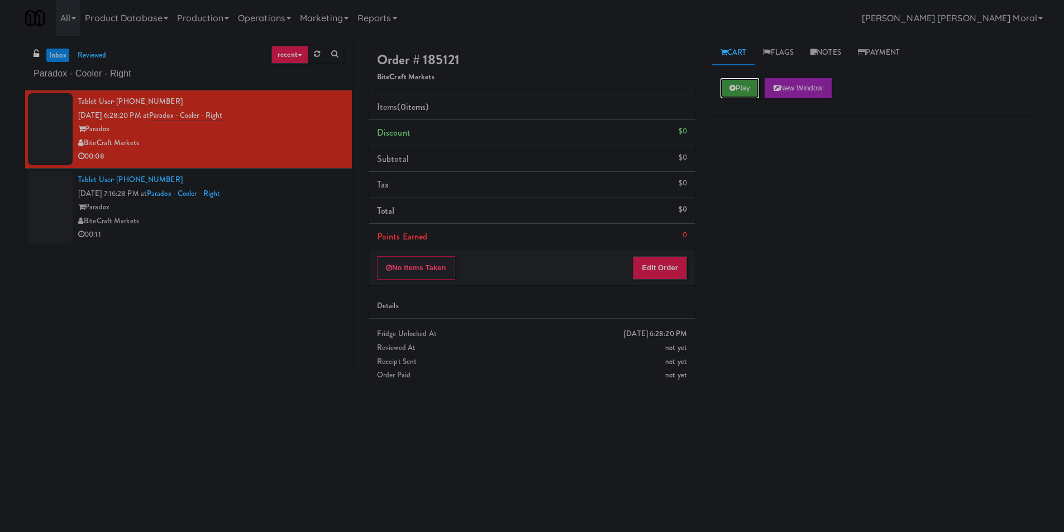
click at [727, 92] on button "Play" at bounding box center [740, 88] width 39 height 20
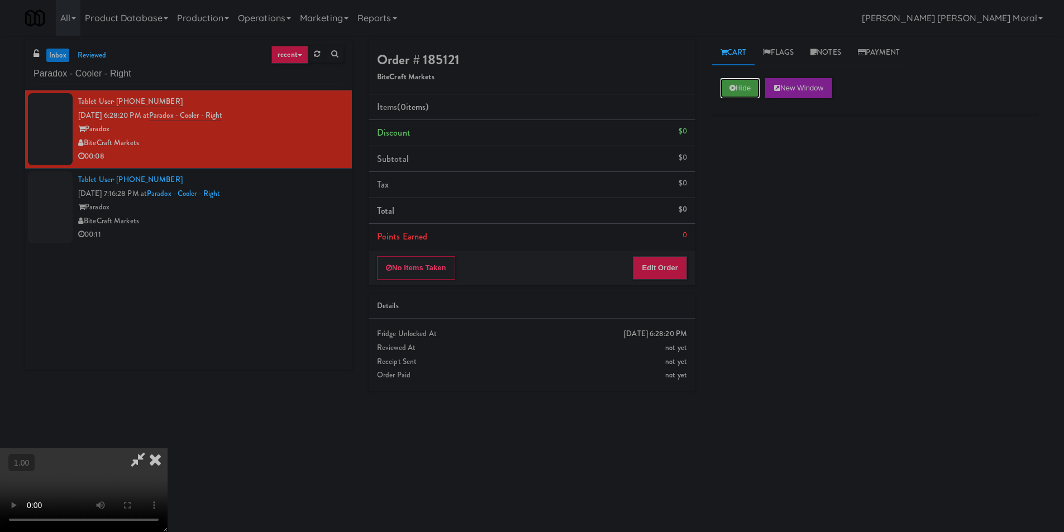
scroll to position [168, 0]
click at [658, 264] on button "Edit Order" at bounding box center [660, 267] width 54 height 23
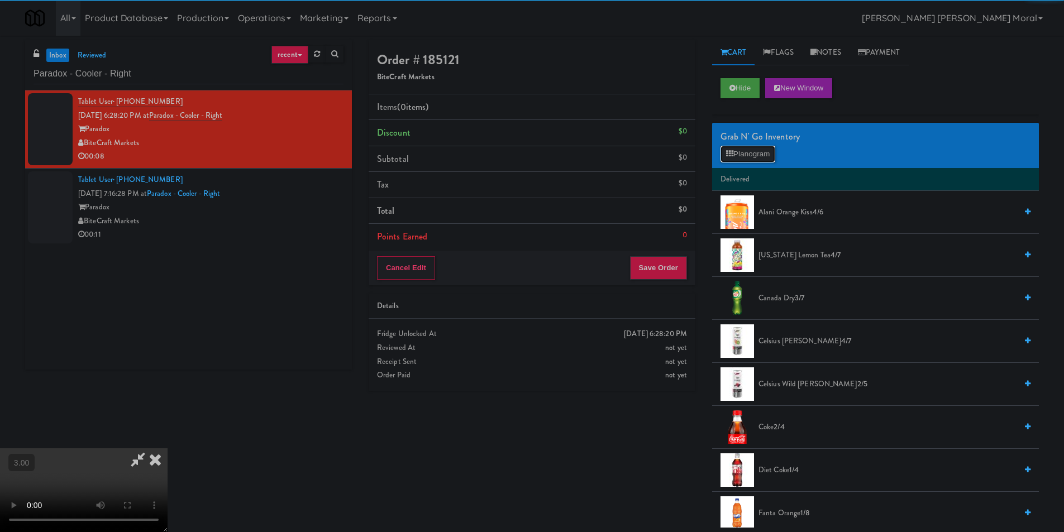
click at [729, 150] on icon at bounding box center [729, 153] width 7 height 7
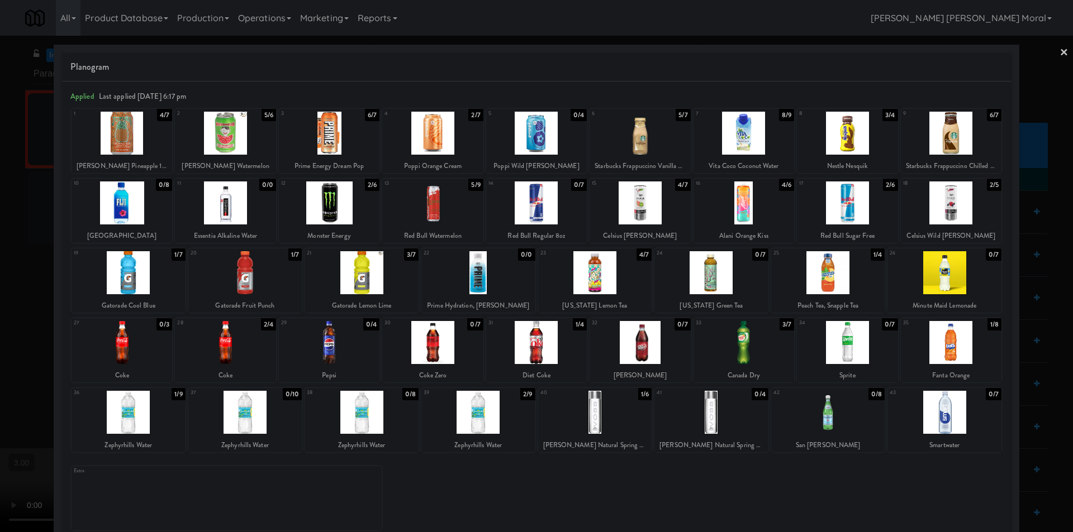
click at [372, 282] on div at bounding box center [361, 272] width 114 height 43
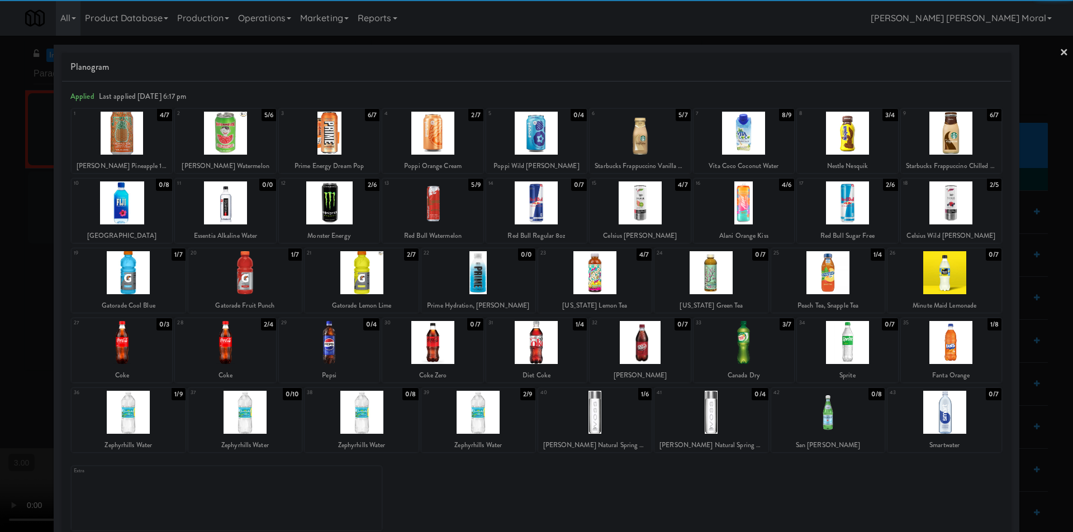
click at [0, 317] on div at bounding box center [536, 266] width 1073 height 532
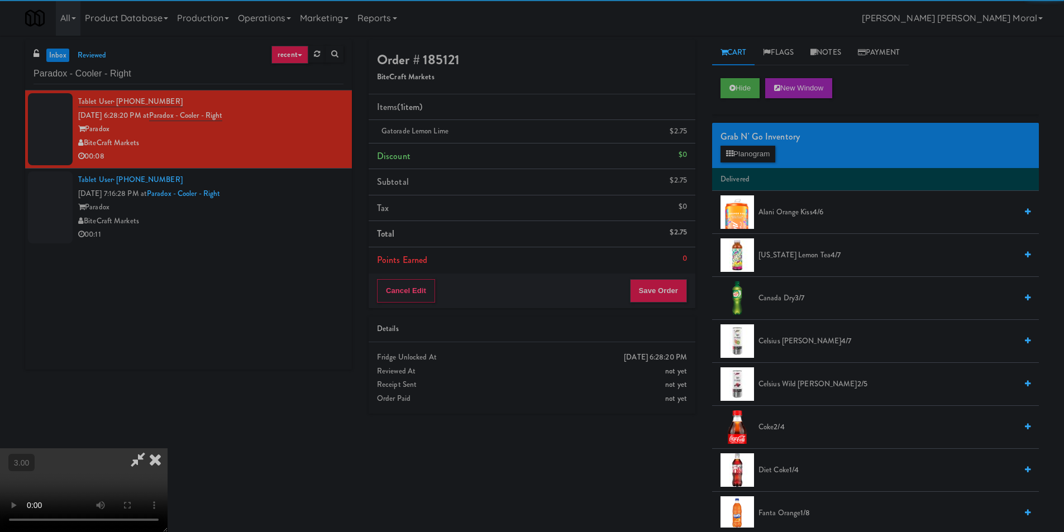
click at [161, 449] on video at bounding box center [84, 491] width 168 height 84
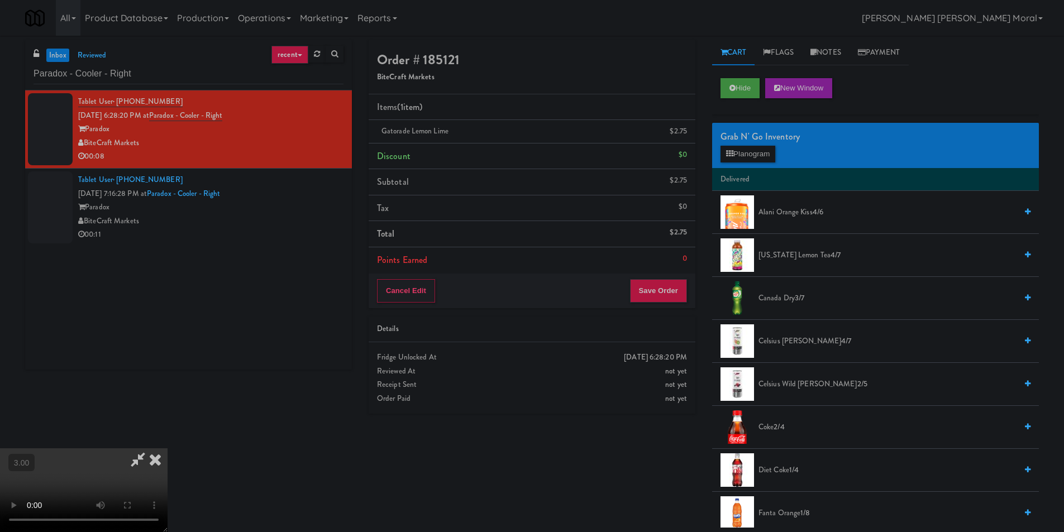
scroll to position [112, 0]
click at [168, 449] on video at bounding box center [84, 491] width 168 height 84
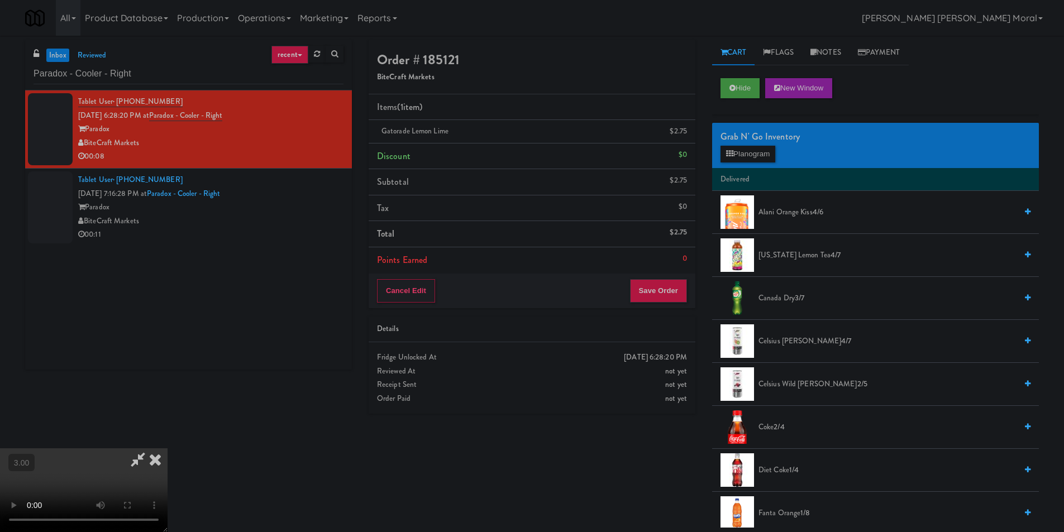
click at [168, 449] on video at bounding box center [84, 491] width 168 height 84
click at [694, 132] on li "Gatorade Lemon Lime $2.75" at bounding box center [532, 131] width 327 height 23
click at [690, 138] on icon at bounding box center [689, 135] width 6 height 7
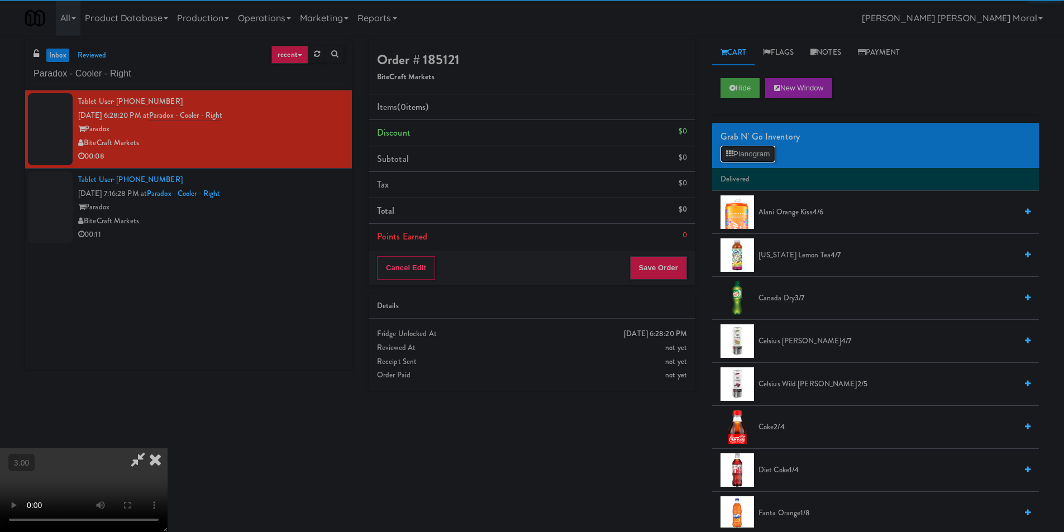
click at [734, 160] on button "Planogram" at bounding box center [748, 154] width 55 height 17
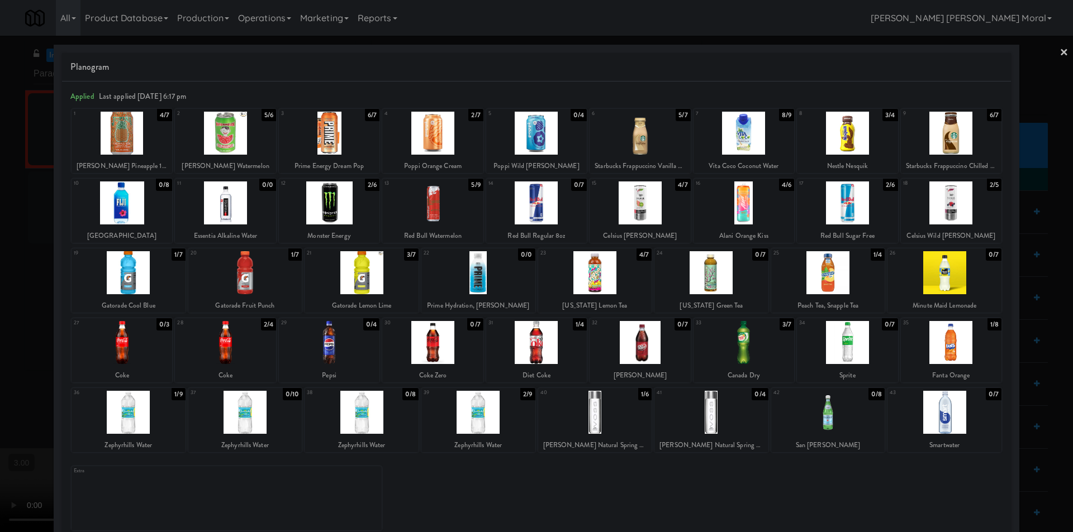
click at [361, 270] on div at bounding box center [361, 272] width 114 height 43
drag, startPoint x: 0, startPoint y: 282, endPoint x: 288, endPoint y: 287, distance: 288.3
click at [7, 282] on div at bounding box center [536, 266] width 1073 height 532
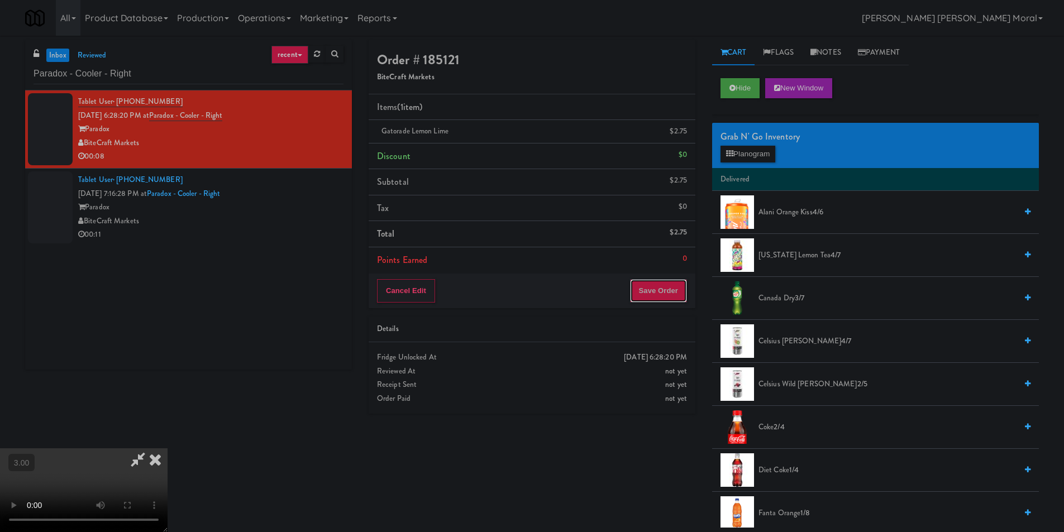
click at [660, 284] on button "Save Order" at bounding box center [658, 290] width 57 height 23
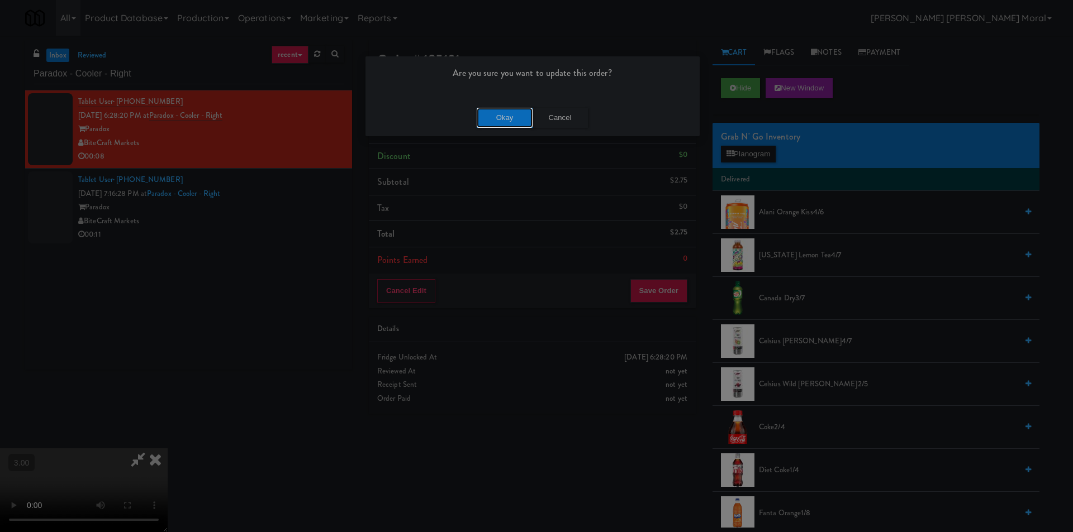
drag, startPoint x: 503, startPoint y: 117, endPoint x: 465, endPoint y: 131, distance: 39.8
click at [503, 117] on button "Okay" at bounding box center [505, 118] width 56 height 20
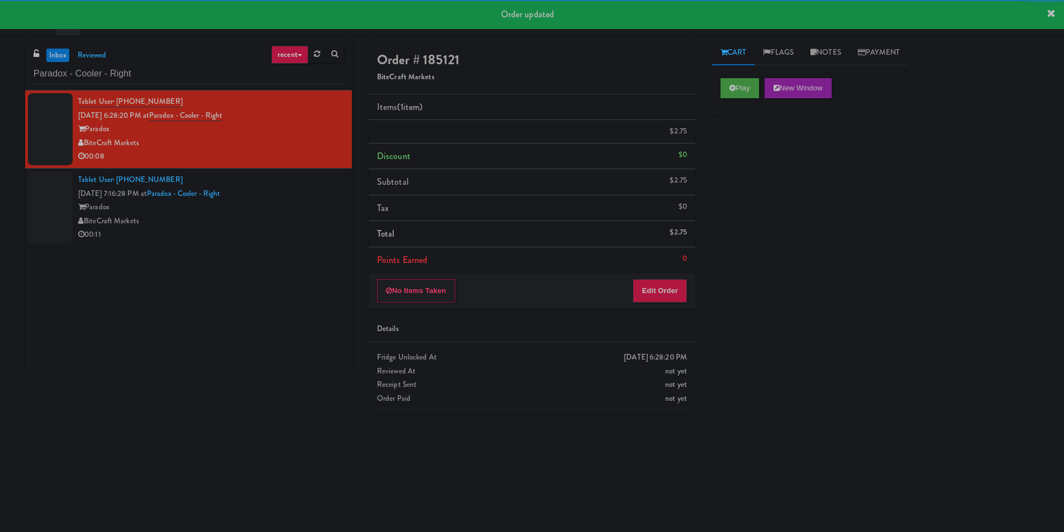
drag, startPoint x: 282, startPoint y: 208, endPoint x: 288, endPoint y: 208, distance: 6.1
click at [283, 208] on div "Tablet User · (240) 418-4011 [DATE] 7:16:28 PM at Paradox - Cooler - Right Para…" at bounding box center [210, 207] width 265 height 69
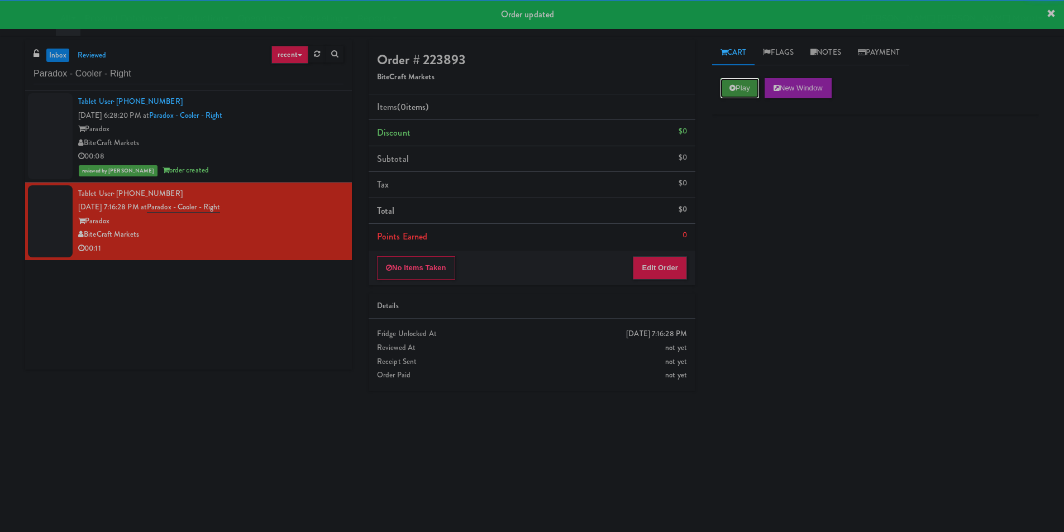
click at [739, 91] on button "Play" at bounding box center [740, 88] width 39 height 20
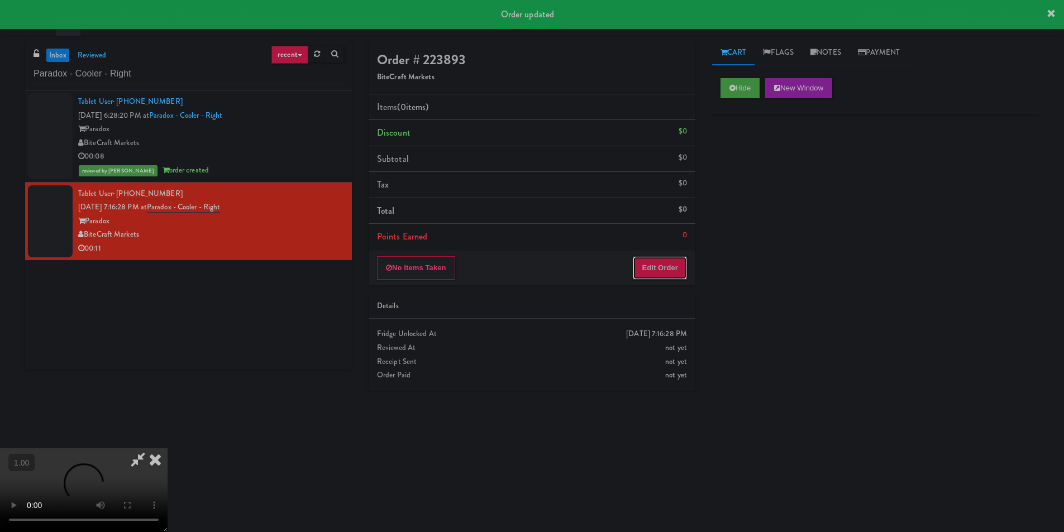
click at [670, 265] on button "Edit Order" at bounding box center [660, 267] width 54 height 23
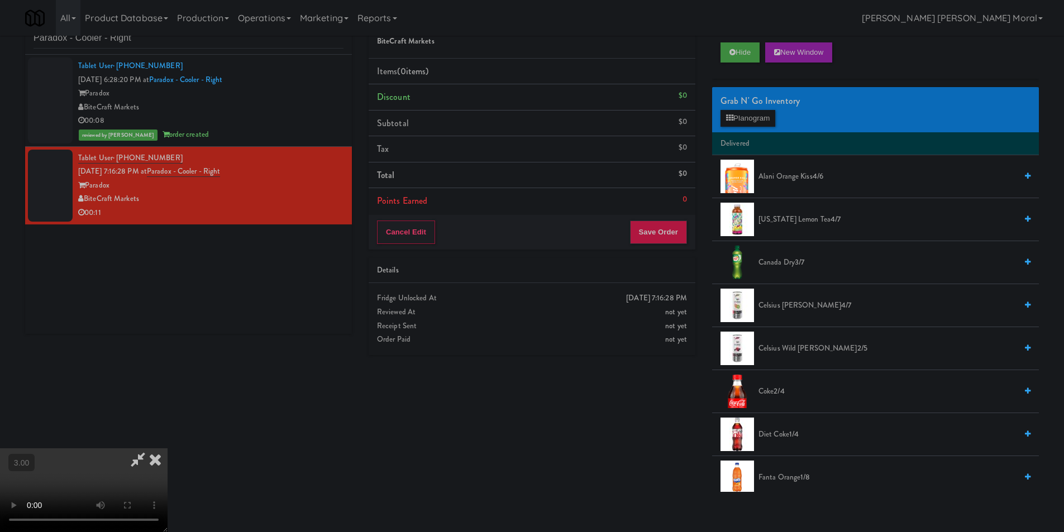
scroll to position [1, 0]
click at [740, 107] on div "Grab N' Go Inventory" at bounding box center [876, 101] width 310 height 17
click at [737, 116] on button "Planogram" at bounding box center [748, 118] width 55 height 17
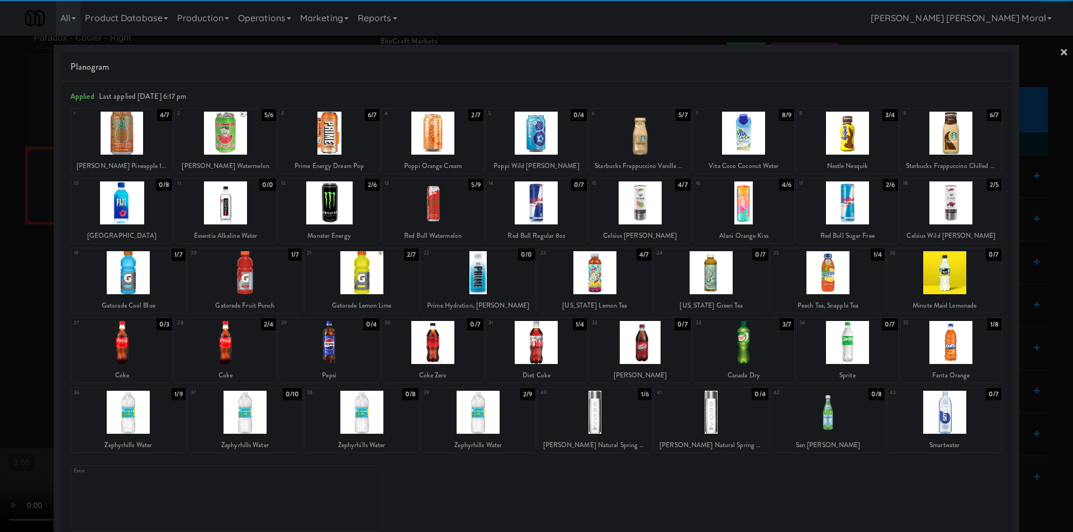
click at [125, 132] on div at bounding box center [122, 133] width 101 height 43
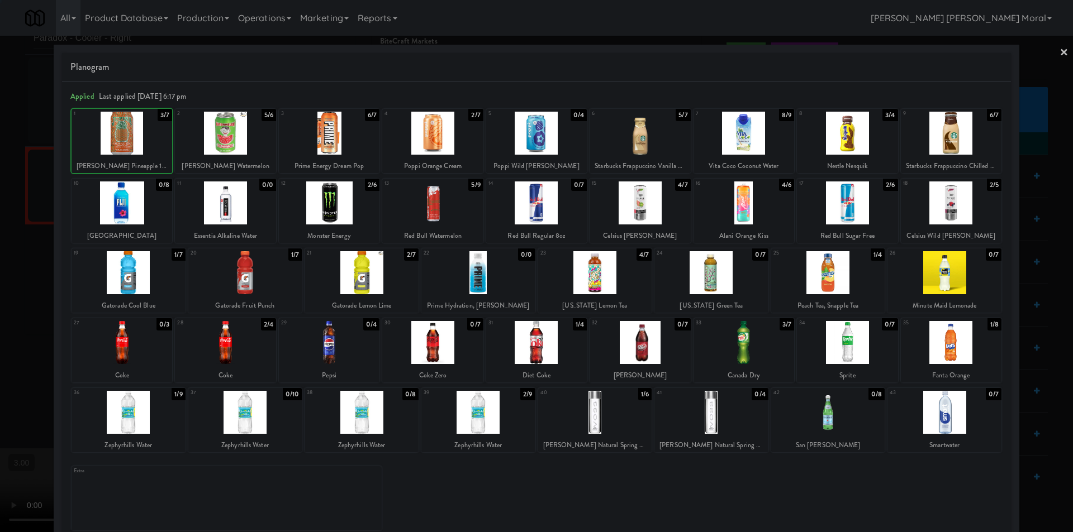
click at [1, 137] on div at bounding box center [536, 266] width 1073 height 532
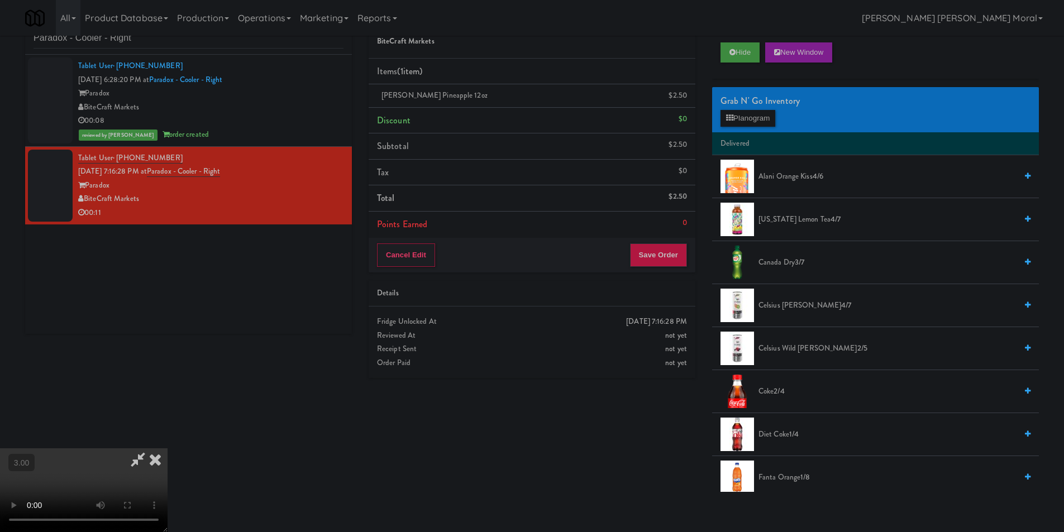
click at [168, 449] on icon at bounding box center [155, 460] width 25 height 22
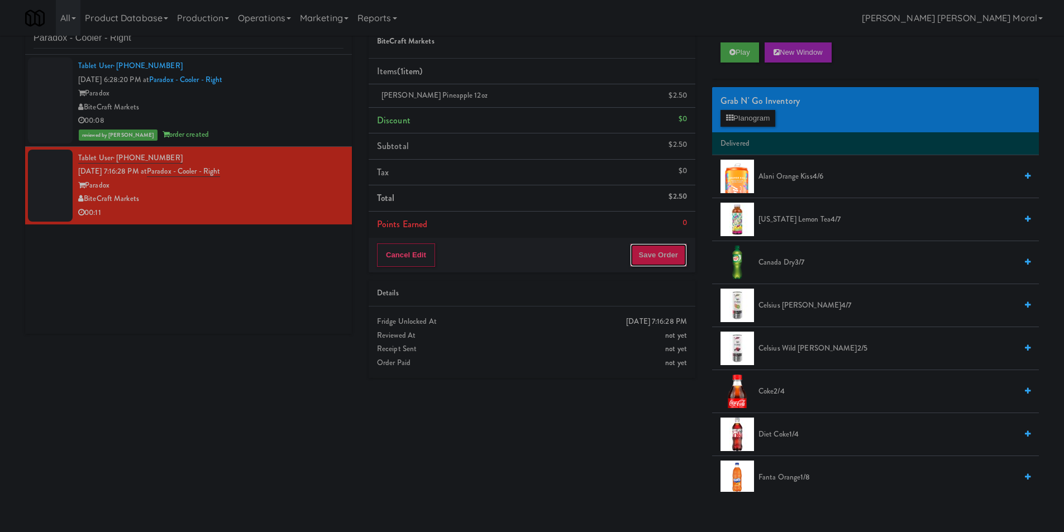
click at [647, 254] on button "Save Order" at bounding box center [658, 255] width 57 height 23
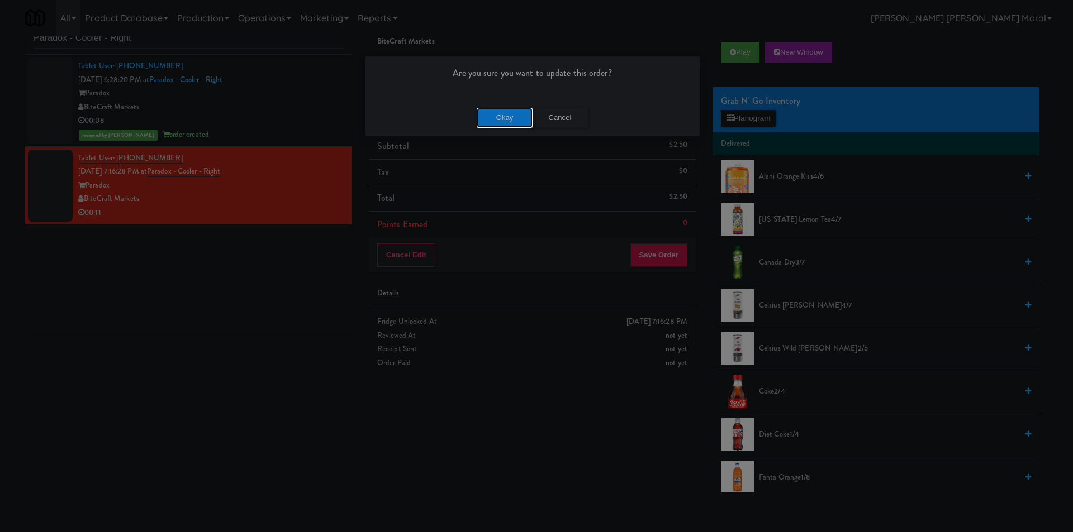
click at [490, 117] on button "Okay" at bounding box center [505, 118] width 56 height 20
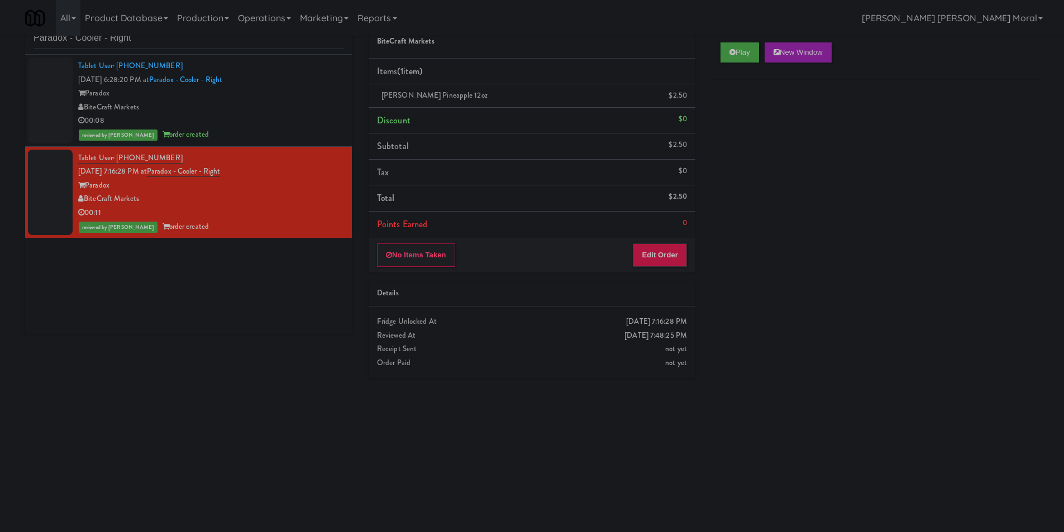
click at [732, 275] on div "Play New Window Primary Flag Clear Flag if unable to determine what was taken o…" at bounding box center [875, 243] width 327 height 419
click at [744, 267] on div "Play New Window Primary Flag Clear Flag if unable to determine what was taken o…" at bounding box center [875, 243] width 327 height 419
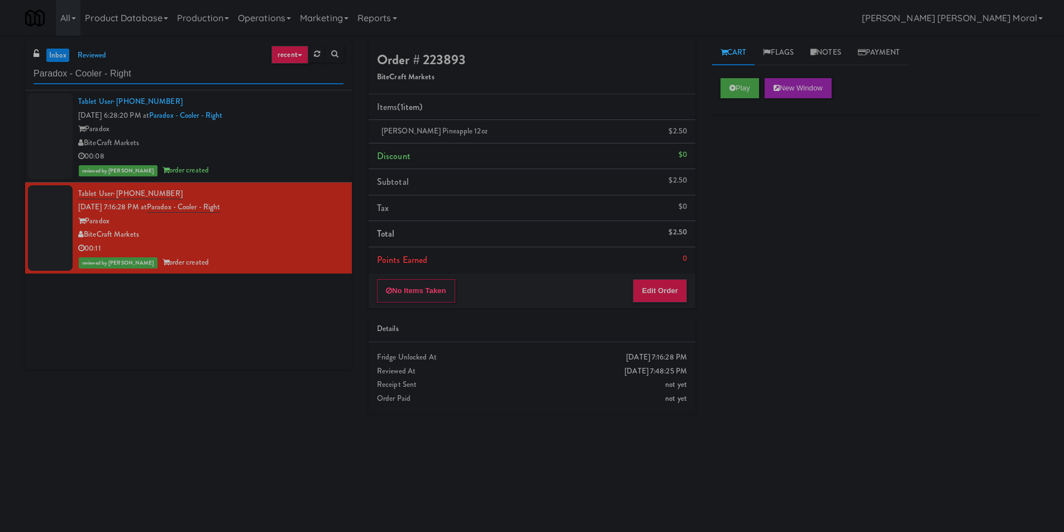
click at [41, 74] on input "Paradox - Cooler - Right" at bounding box center [189, 74] width 310 height 21
click at [49, 77] on input "Paradox - Cooler - Right" at bounding box center [189, 74] width 310 height 21
paste input "[PERSON_NAME] - Cooler - Lef"
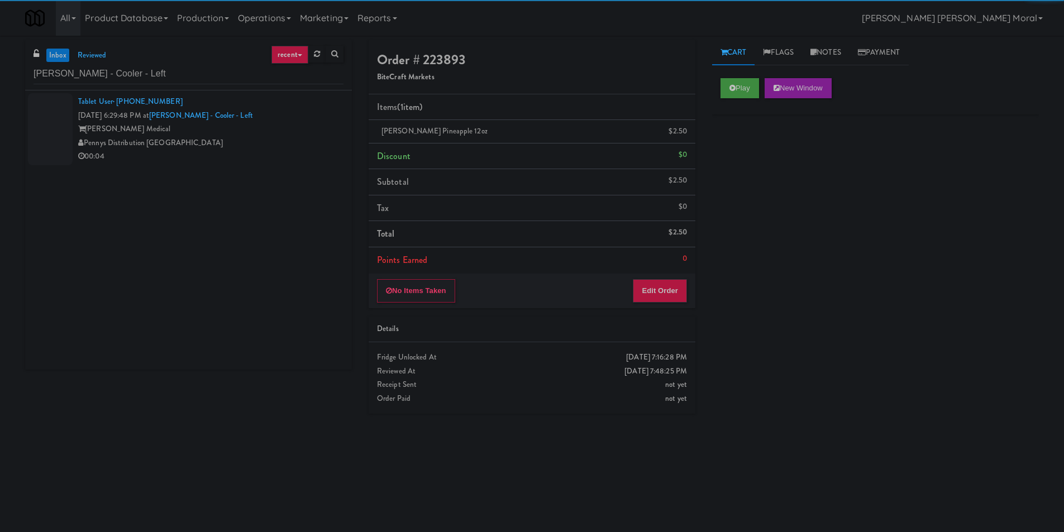
click at [259, 125] on div "[PERSON_NAME] Medical" at bounding box center [210, 129] width 265 height 14
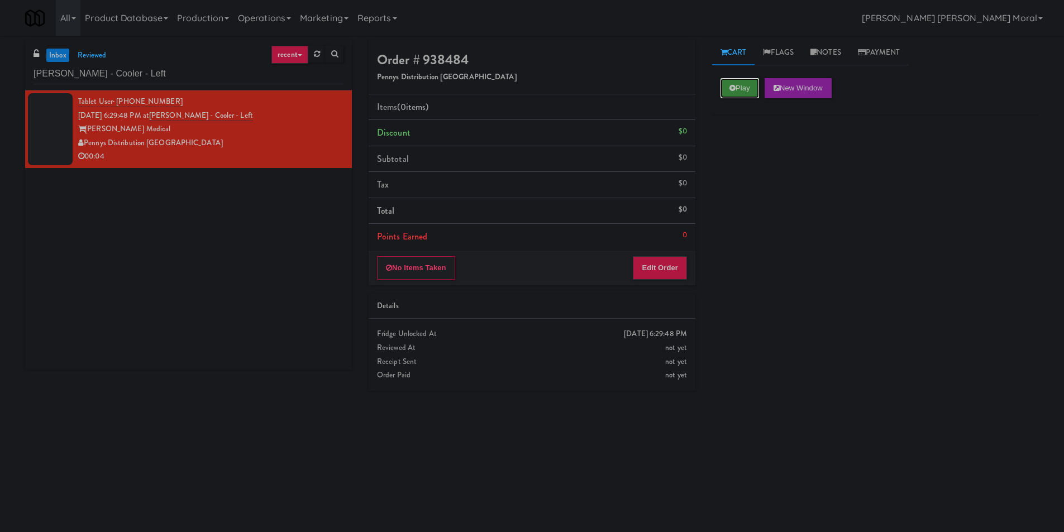
click at [745, 88] on button "Play" at bounding box center [740, 88] width 39 height 20
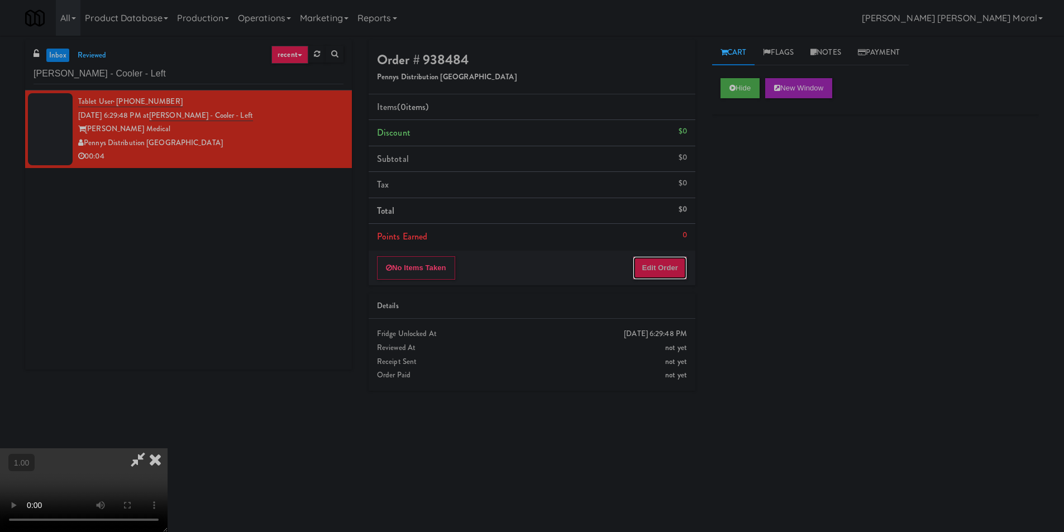
click at [651, 268] on button "Edit Order" at bounding box center [660, 267] width 54 height 23
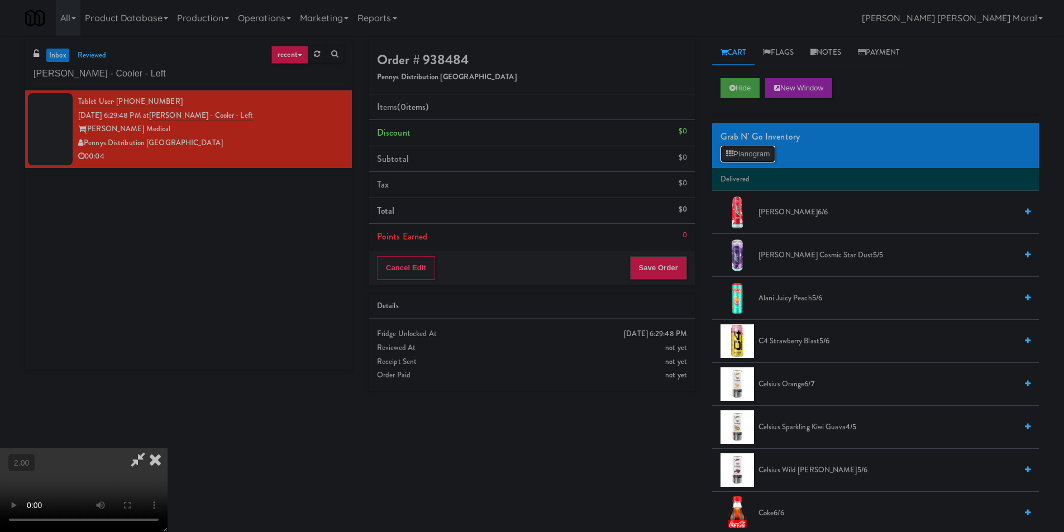
click at [746, 159] on button "Planogram" at bounding box center [748, 154] width 55 height 17
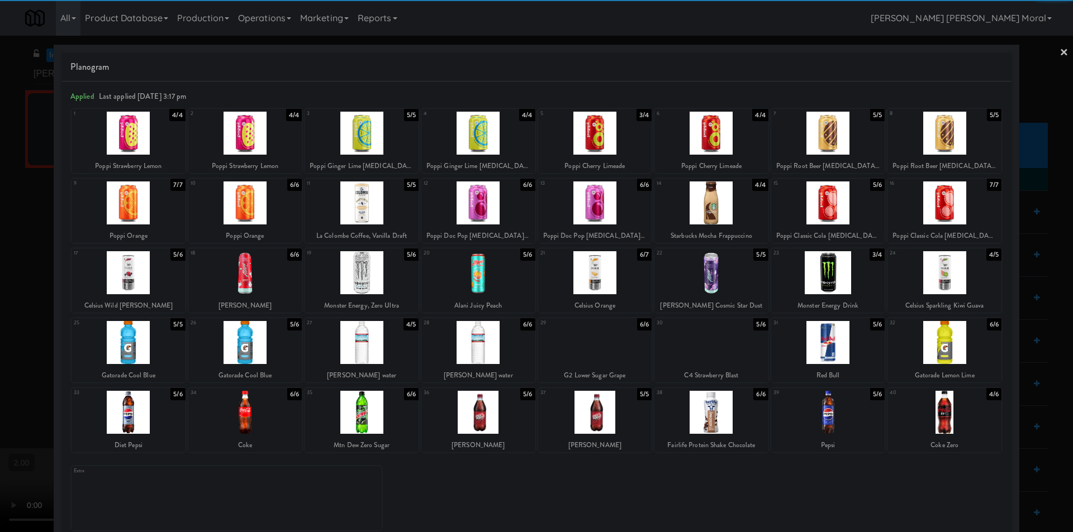
click at [113, 412] on div at bounding box center [129, 412] width 114 height 43
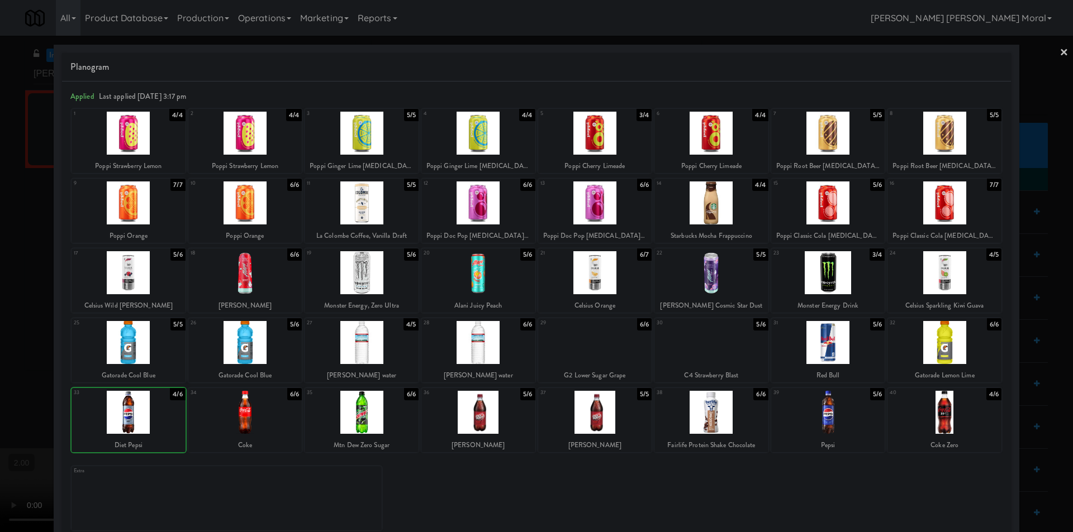
click at [10, 385] on div at bounding box center [536, 266] width 1073 height 532
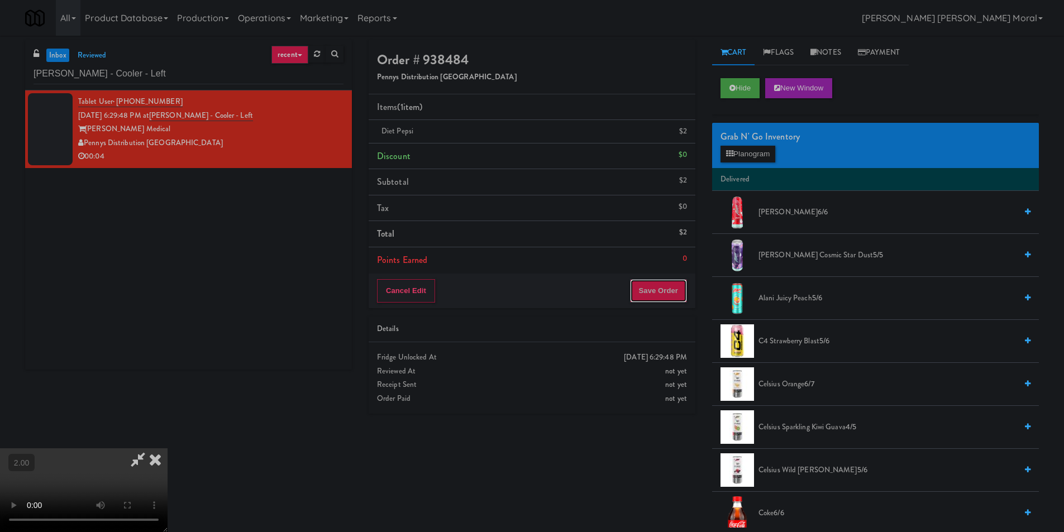
click at [659, 290] on button "Save Order" at bounding box center [658, 290] width 57 height 23
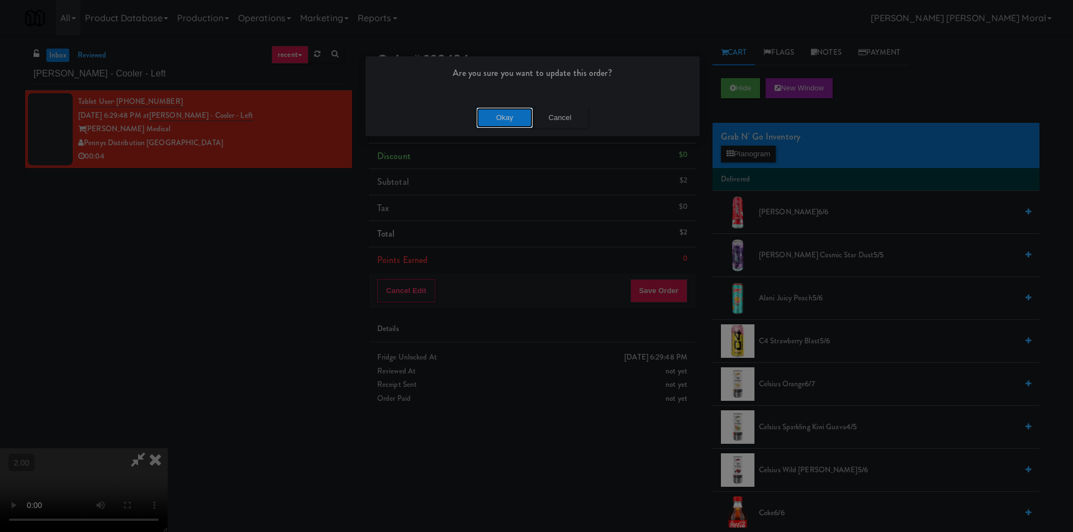
click at [499, 112] on button "Okay" at bounding box center [505, 118] width 56 height 20
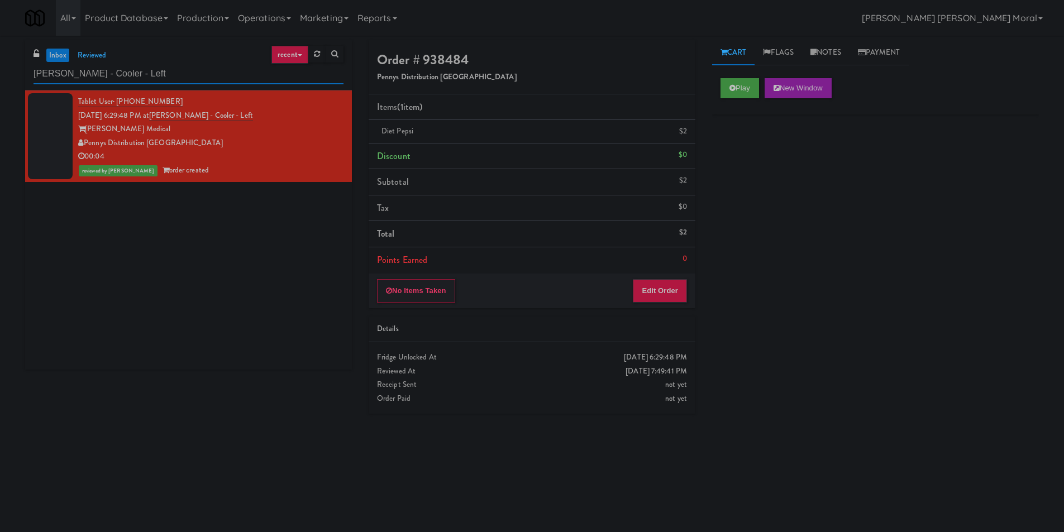
paste input "Eight80 - Main Pantry"
drag, startPoint x: 230, startPoint y: 71, endPoint x: 0, endPoint y: 67, distance: 230.2
click at [0, 67] on div "inbox reviewed recent all unclear take inventory issue suspicious failed recent…" at bounding box center [532, 264] width 1064 height 449
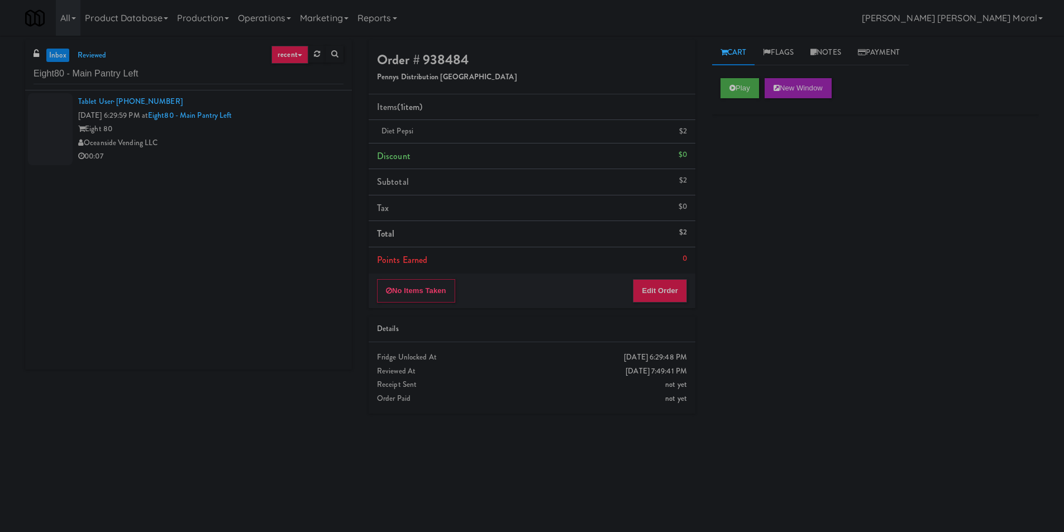
click at [269, 148] on div "Oceanside Vending LLC" at bounding box center [210, 143] width 265 height 14
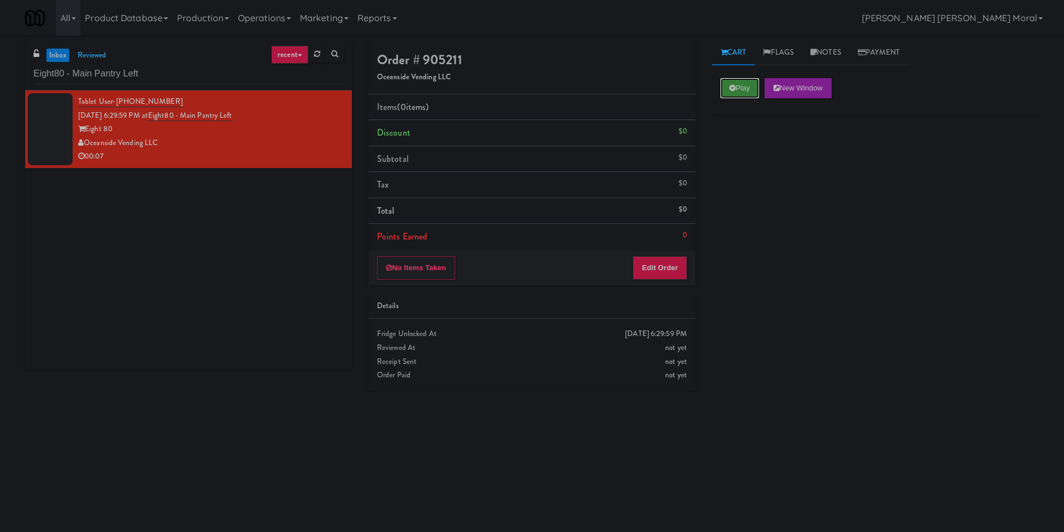
click at [743, 83] on button "Play" at bounding box center [740, 88] width 39 height 20
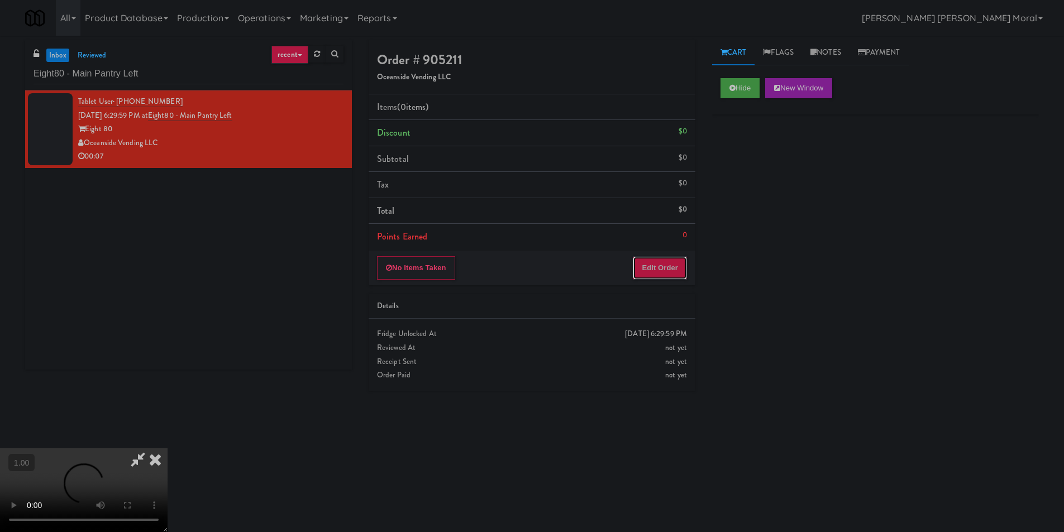
click at [661, 268] on button "Edit Order" at bounding box center [660, 267] width 54 height 23
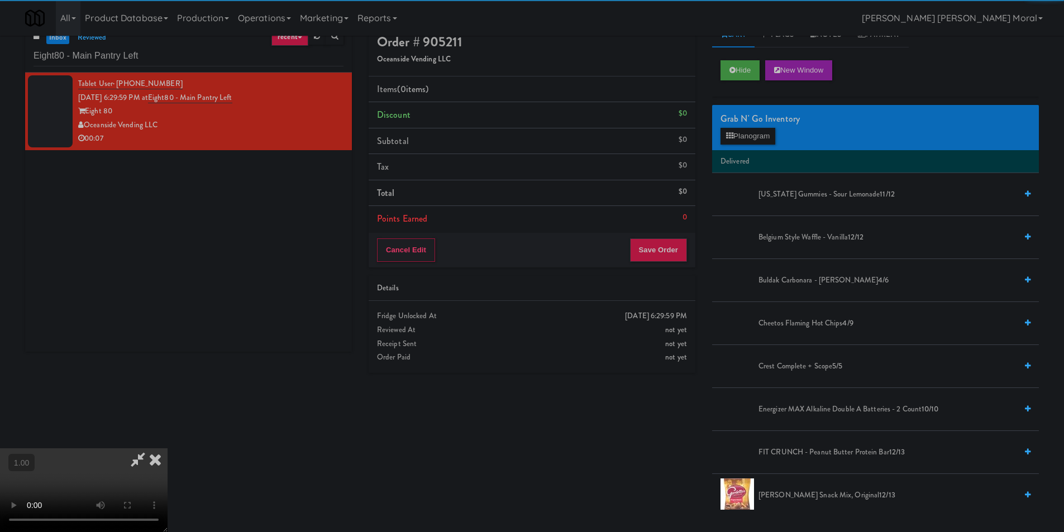
scroll to position [36, 0]
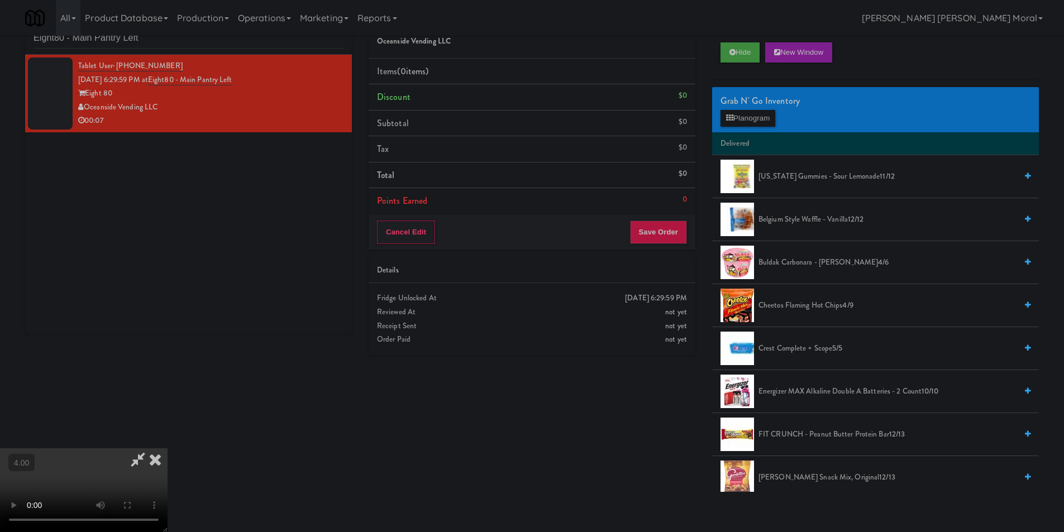
click at [741, 103] on div "Grab N' Go Inventory" at bounding box center [876, 101] width 310 height 17
click at [745, 111] on button "Planogram" at bounding box center [748, 118] width 55 height 17
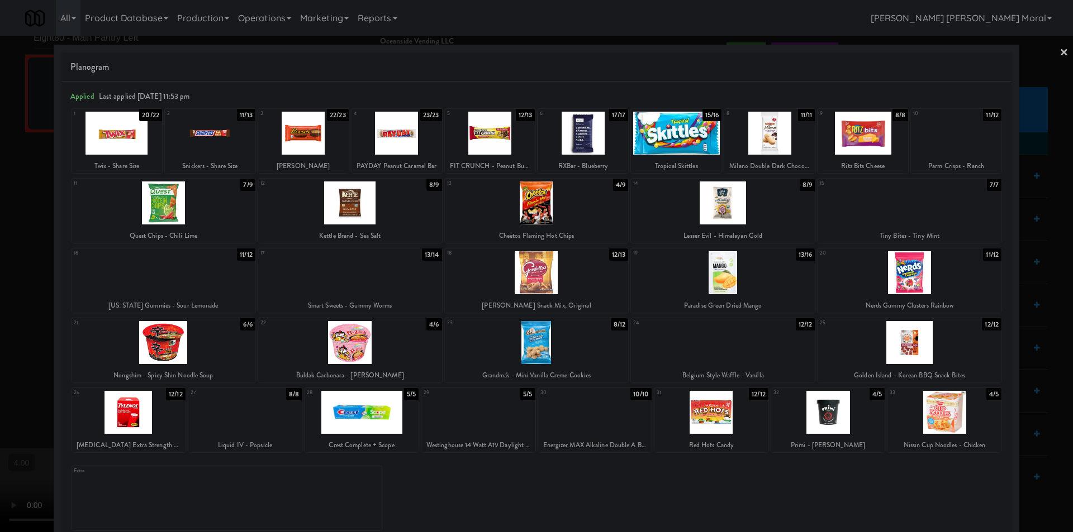
drag, startPoint x: 211, startPoint y: 147, endPoint x: 194, endPoint y: 149, distance: 17.4
click at [211, 147] on div at bounding box center [210, 133] width 91 height 43
click at [0, 187] on div at bounding box center [536, 266] width 1073 height 532
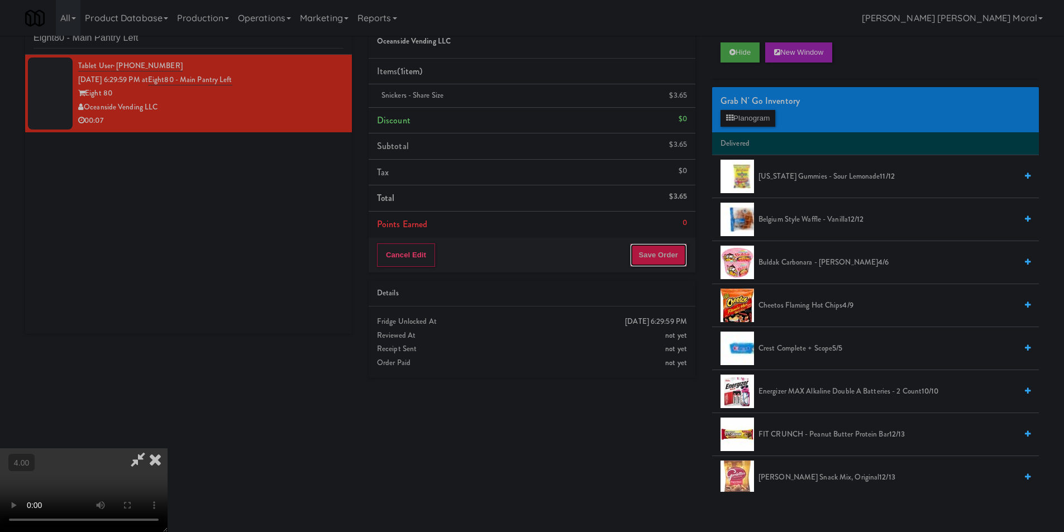
drag, startPoint x: 656, startPoint y: 252, endPoint x: 640, endPoint y: 255, distance: 15.9
click at [653, 253] on button "Save Order" at bounding box center [658, 255] width 57 height 23
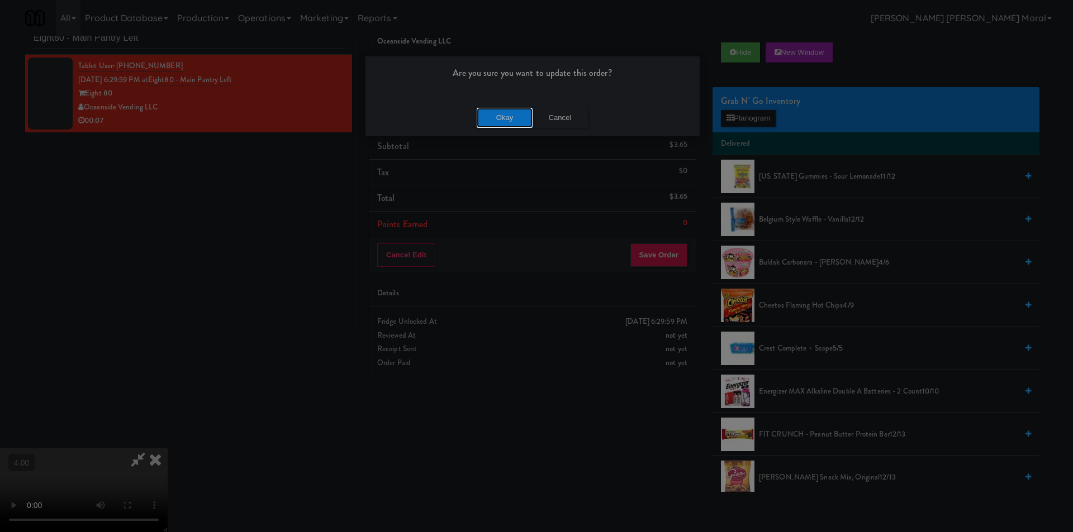
click at [511, 121] on button "Okay" at bounding box center [505, 118] width 56 height 20
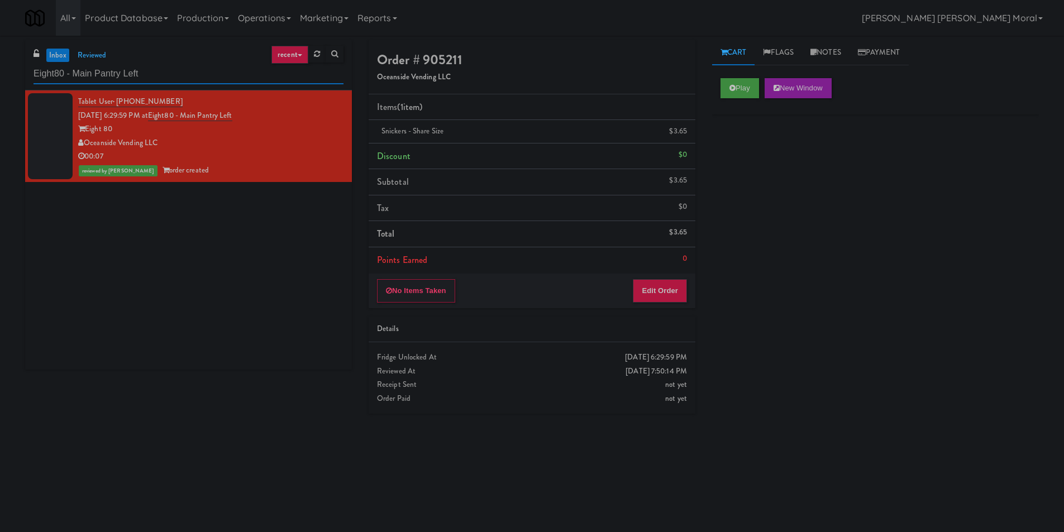
paste input "250 Residences-Cooler"
drag, startPoint x: 173, startPoint y: 76, endPoint x: 0, endPoint y: 80, distance: 172.7
click at [0, 79] on div "inbox reviewed recent all unclear take inventory issue suspicious failed recent…" at bounding box center [532, 264] width 1064 height 449
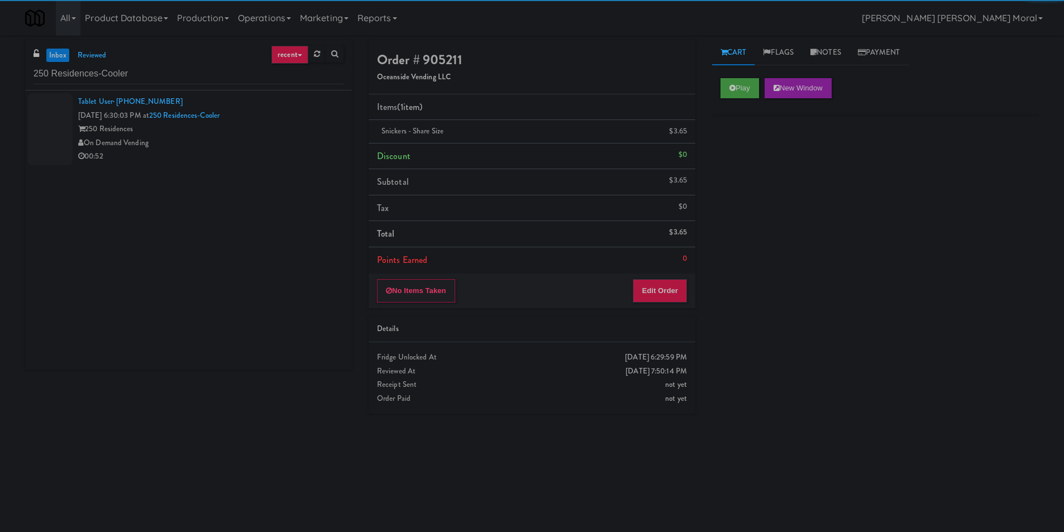
click at [245, 141] on div "On Demand Vending" at bounding box center [210, 143] width 265 height 14
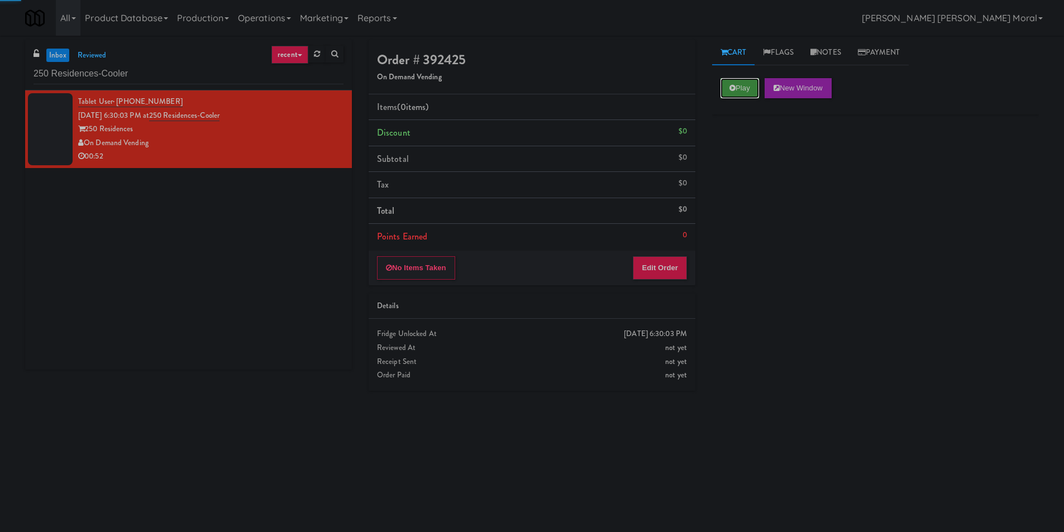
click at [735, 89] on icon at bounding box center [733, 87] width 6 height 7
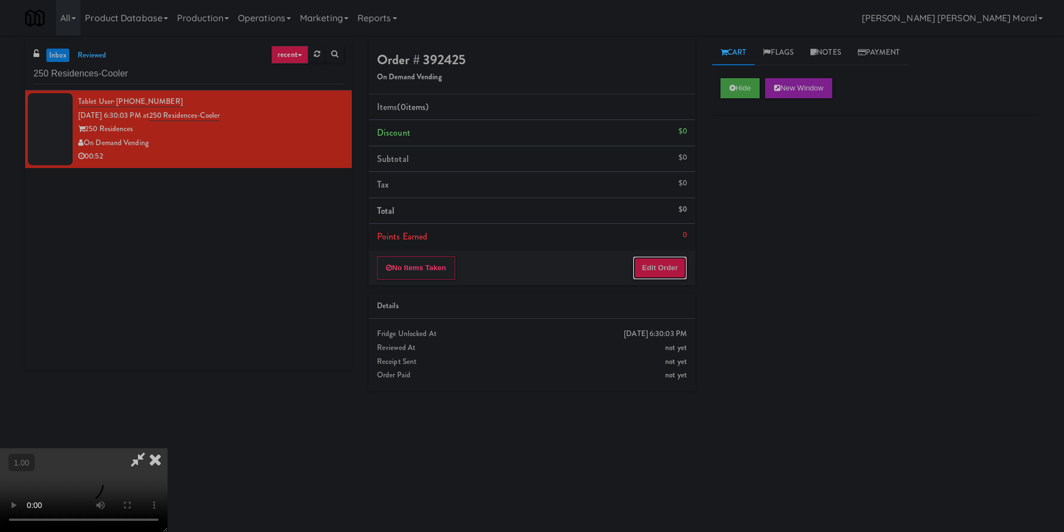
click at [655, 277] on button "Edit Order" at bounding box center [660, 267] width 54 height 23
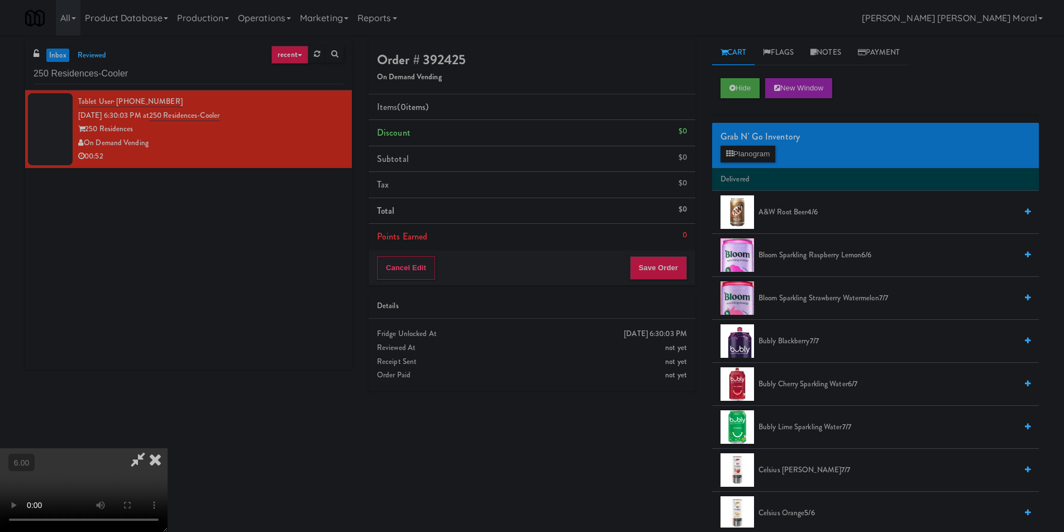
click at [168, 449] on video at bounding box center [84, 491] width 168 height 84
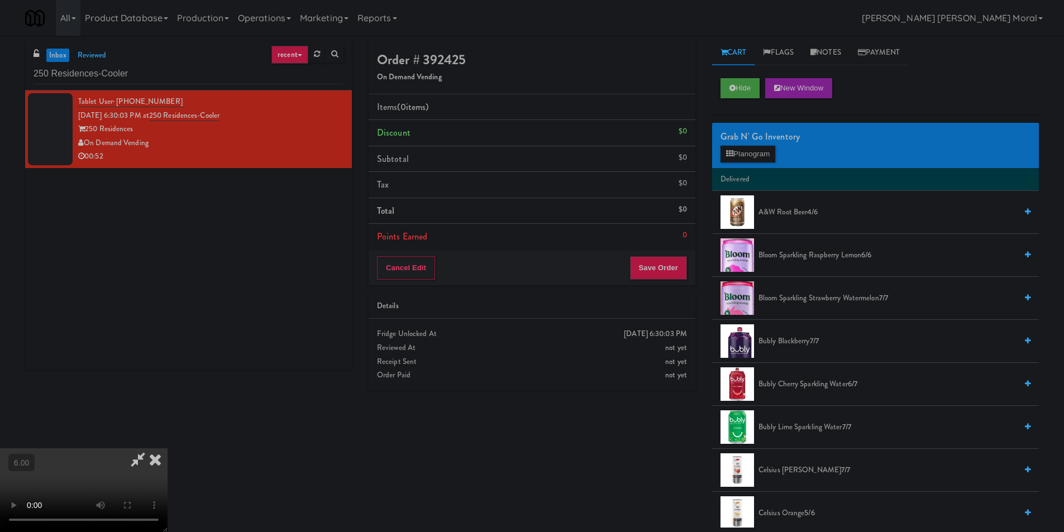
click at [168, 449] on video at bounding box center [84, 491] width 168 height 84
drag, startPoint x: 467, startPoint y: 306, endPoint x: 478, endPoint y: 301, distance: 12.3
click at [168, 449] on video at bounding box center [84, 491] width 168 height 84
click at [741, 147] on button "Planogram" at bounding box center [748, 154] width 55 height 17
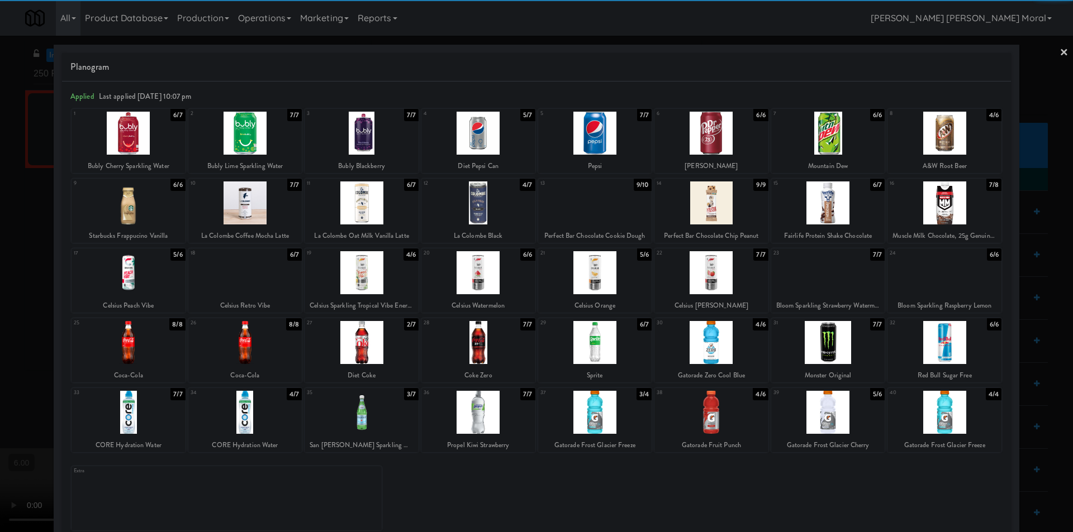
click at [953, 132] on div at bounding box center [944, 133] width 114 height 43
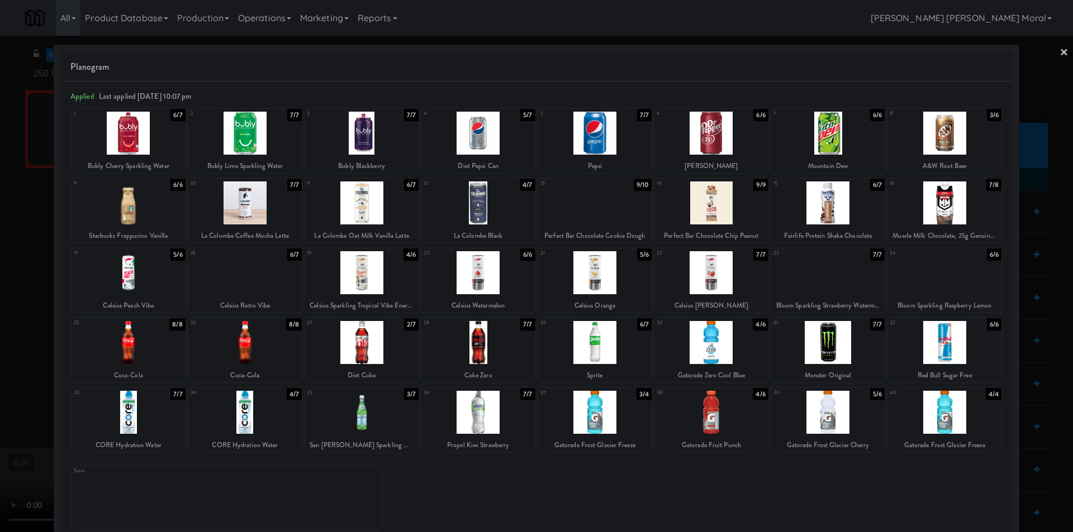
click at [0, 252] on div at bounding box center [536, 266] width 1073 height 532
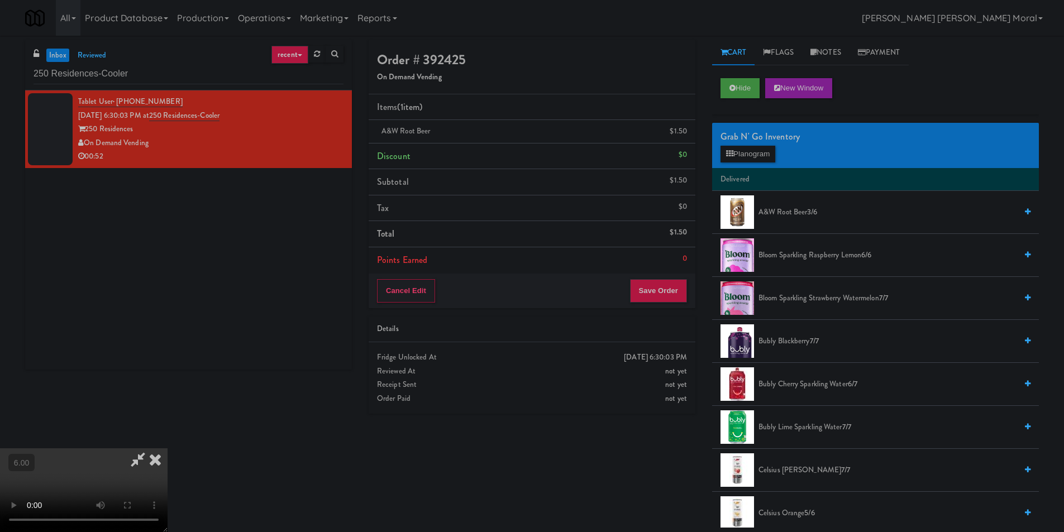
click at [168, 449] on video at bounding box center [84, 491] width 168 height 84
click at [662, 289] on button "Save Order" at bounding box center [658, 290] width 57 height 23
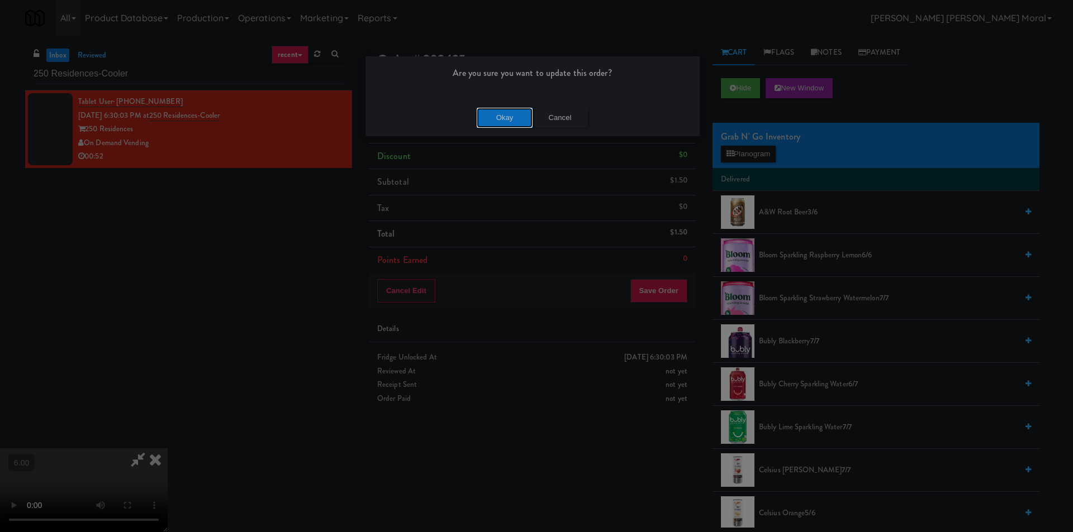
click at [508, 124] on button "Okay" at bounding box center [505, 118] width 56 height 20
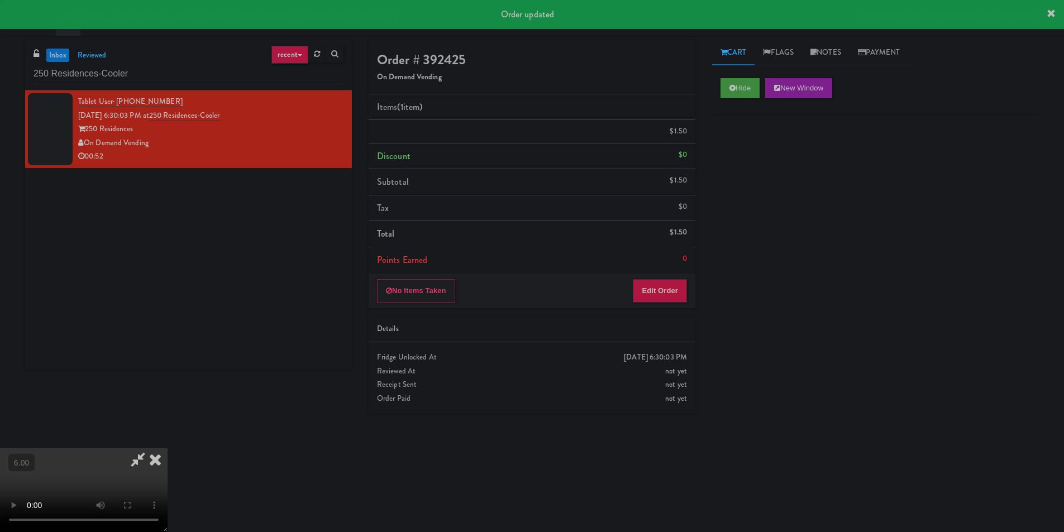
scroll to position [0, 0]
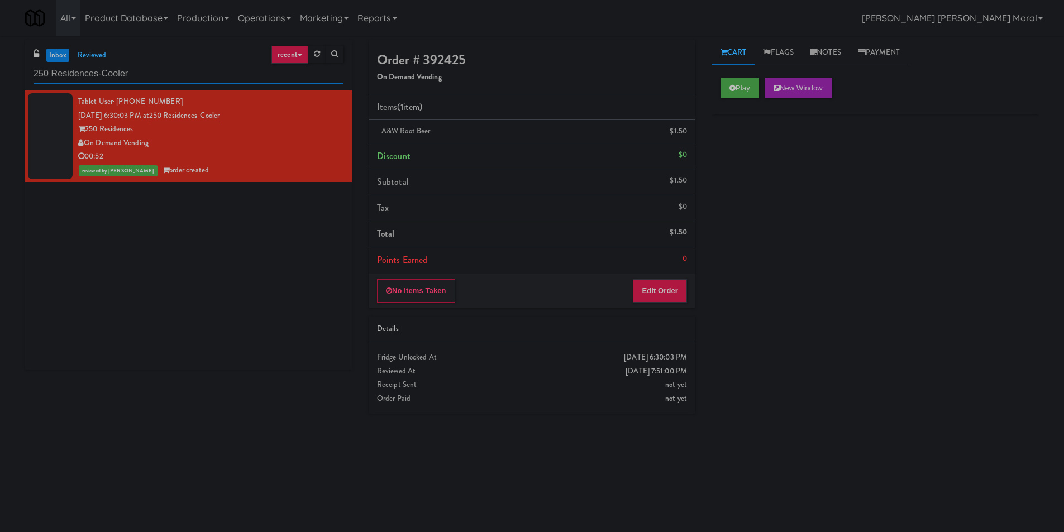
paste input "Eight80 - Main Cooler Right"
drag, startPoint x: 175, startPoint y: 77, endPoint x: 0, endPoint y: 89, distance: 175.3
click at [0, 89] on div "inbox reviewed recent all unclear take inventory issue suspicious failed recent…" at bounding box center [532, 264] width 1064 height 449
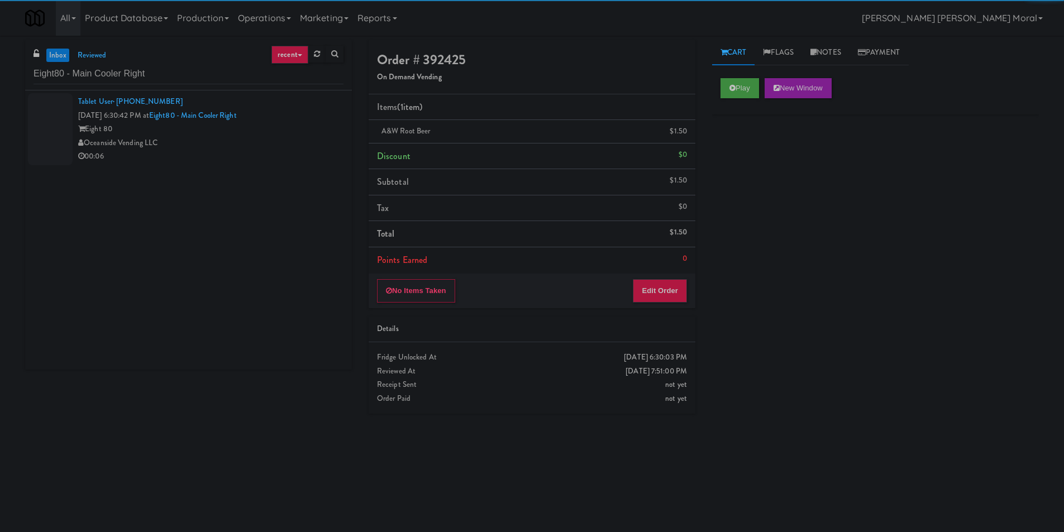
click at [277, 130] on div "Eight 80" at bounding box center [210, 129] width 265 height 14
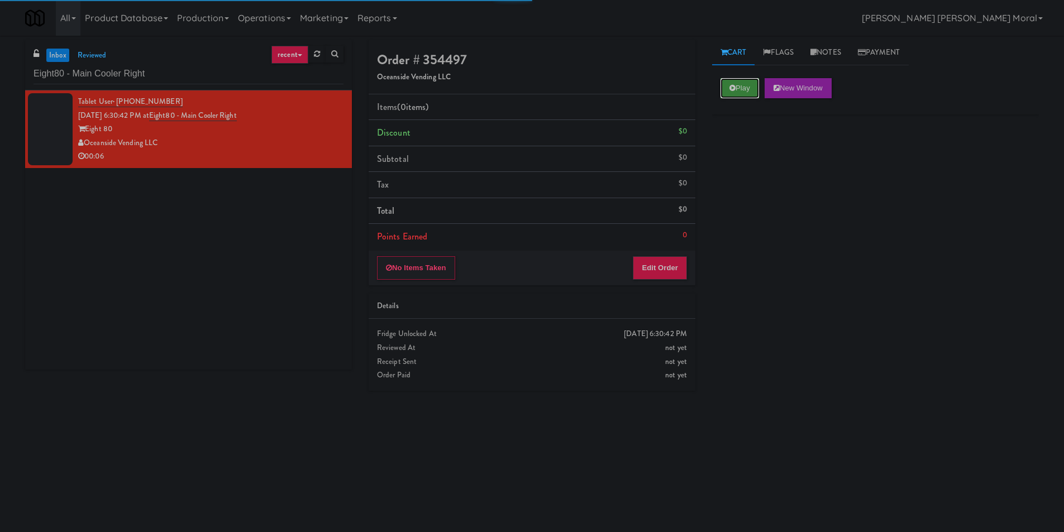
click at [759, 83] on button "Play" at bounding box center [740, 88] width 39 height 20
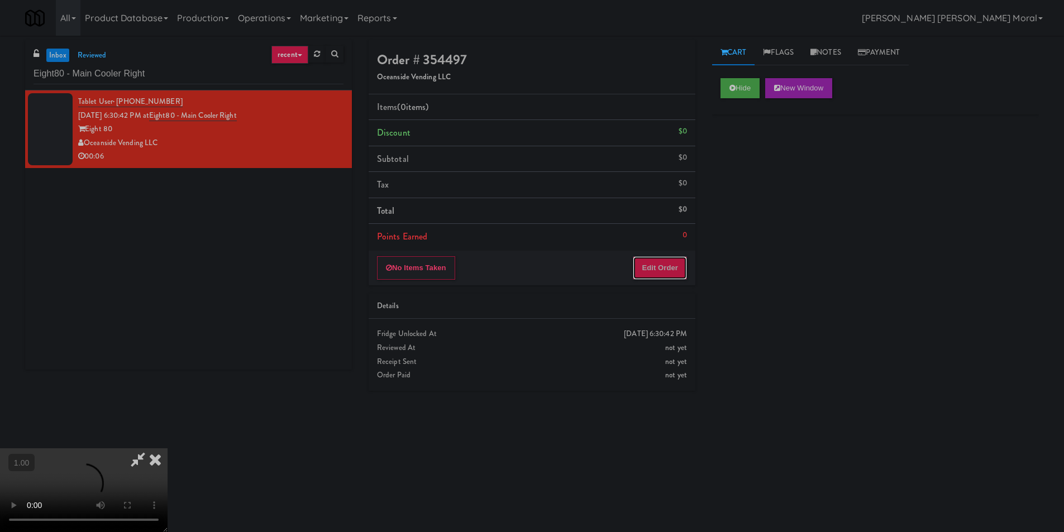
click at [661, 258] on button "Edit Order" at bounding box center [660, 267] width 54 height 23
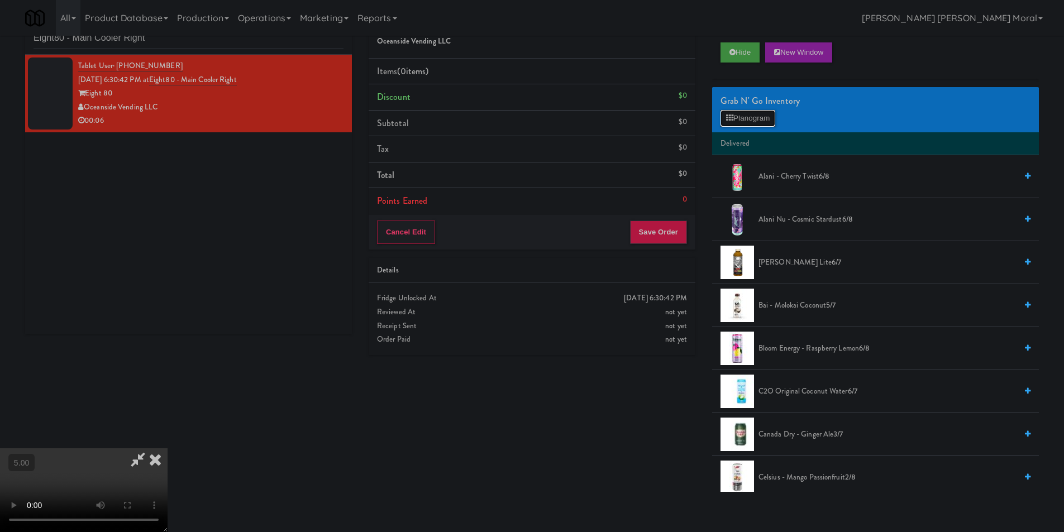
click at [751, 122] on button "Planogram" at bounding box center [748, 118] width 55 height 17
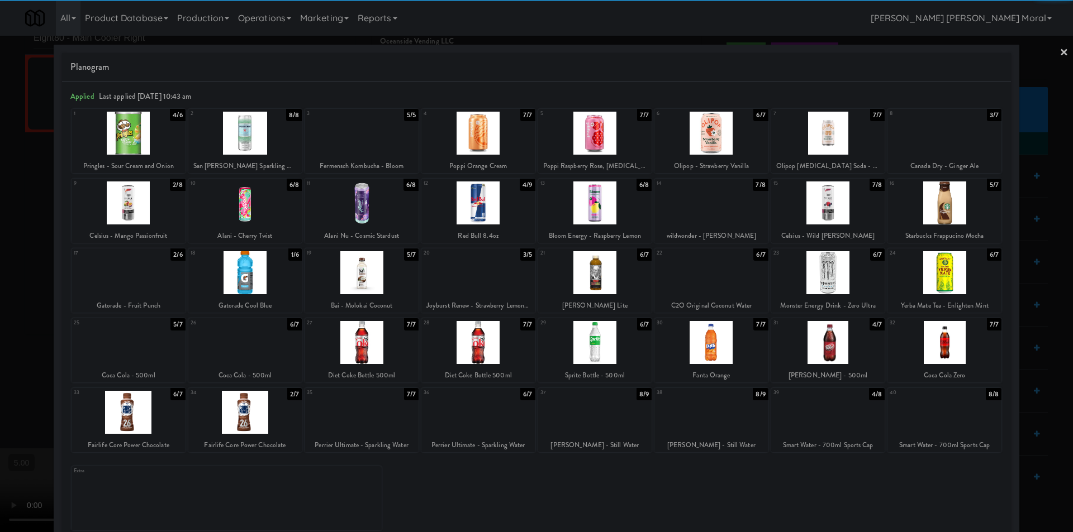
click at [948, 139] on div at bounding box center [944, 133] width 114 height 43
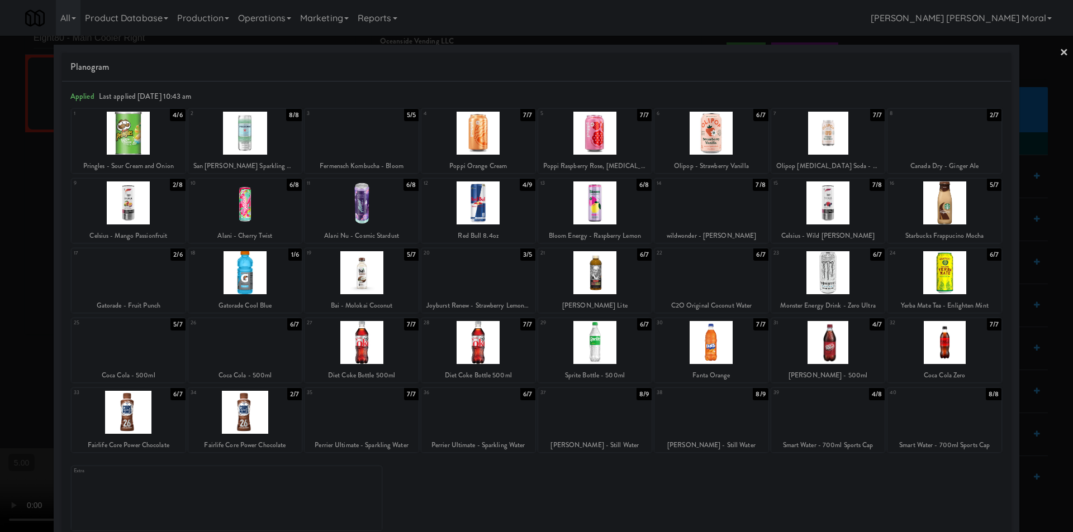
click at [1030, 180] on div at bounding box center [536, 266] width 1073 height 532
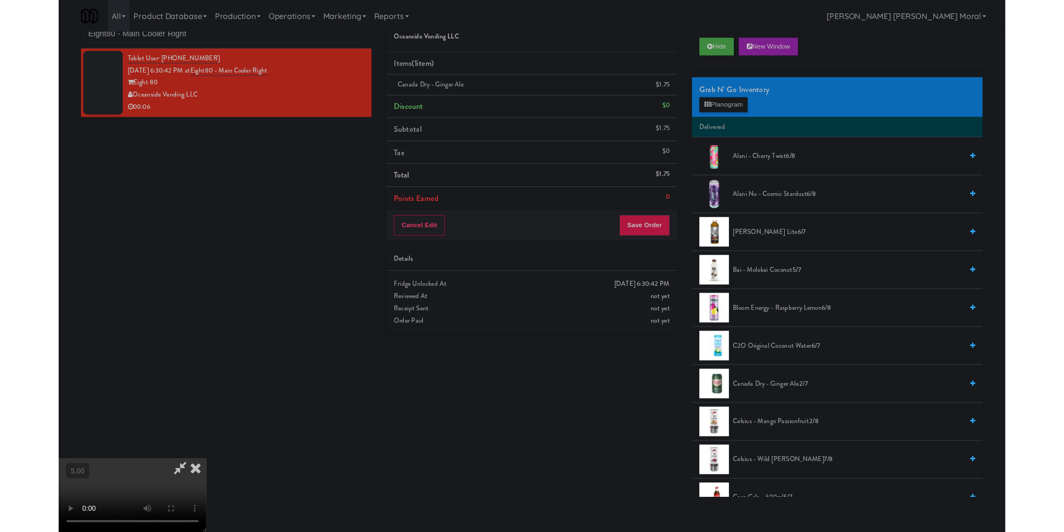
scroll to position [23, 0]
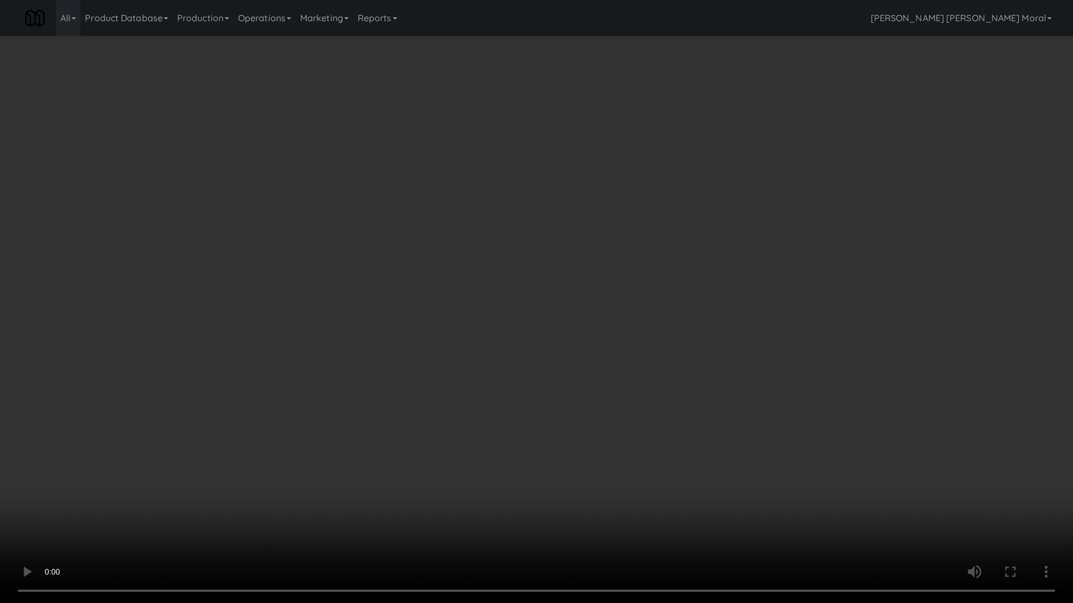
drag, startPoint x: 563, startPoint y: 415, endPoint x: 555, endPoint y: 415, distance: 7.8
click at [563, 415] on video at bounding box center [536, 301] width 1073 height 603
click at [555, 415] on video at bounding box center [536, 301] width 1073 height 603
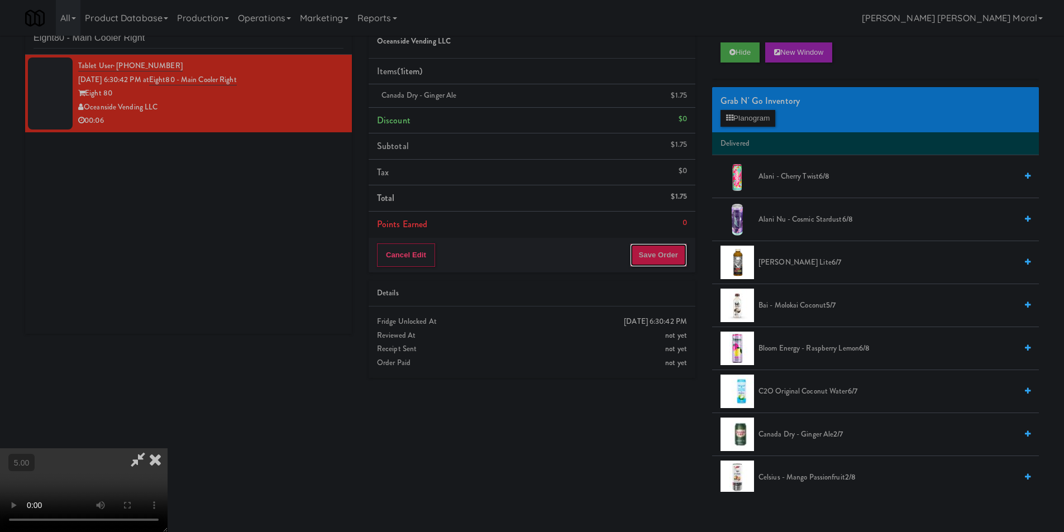
click at [656, 255] on button "Save Order" at bounding box center [658, 255] width 57 height 23
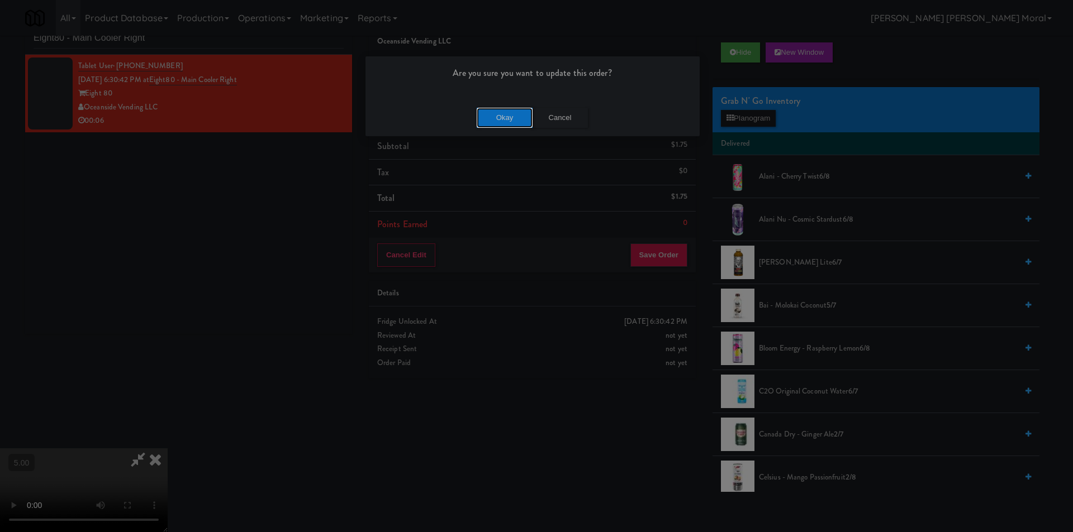
click at [510, 121] on button "Okay" at bounding box center [505, 118] width 56 height 20
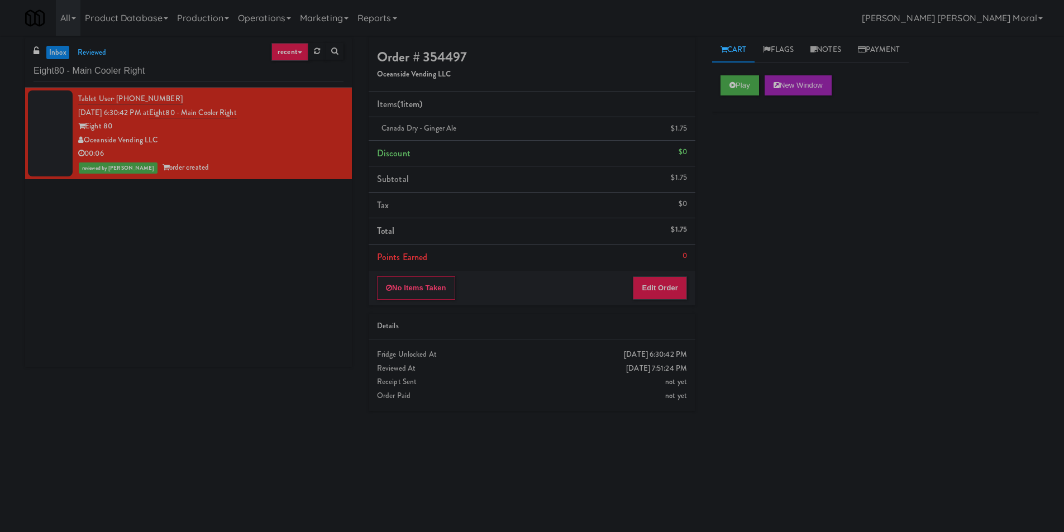
scroll to position [0, 0]
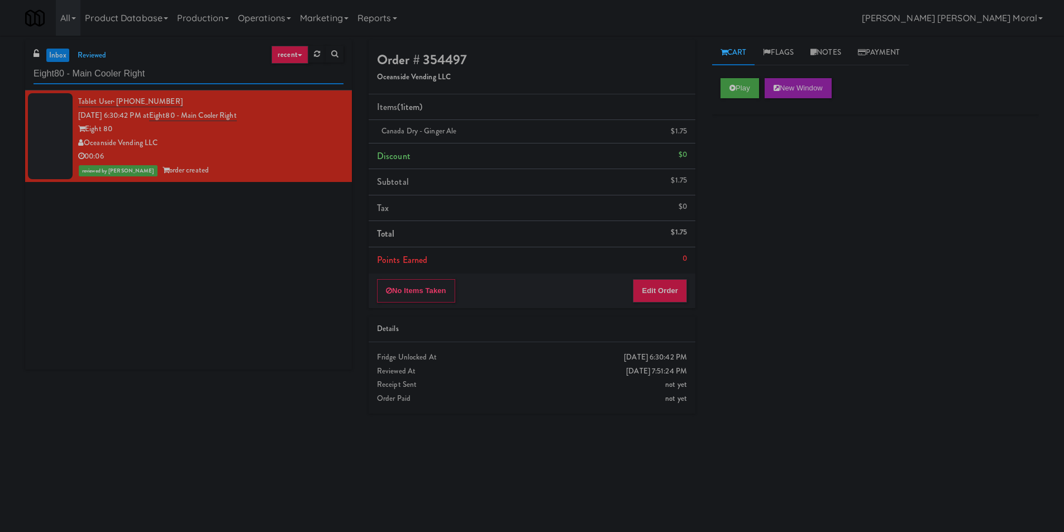
paste input "Icon - Cooler -"
drag, startPoint x: 156, startPoint y: 72, endPoint x: 0, endPoint y: 66, distance: 156.5
click at [0, 66] on div "inbox reviewed recent all unclear take inventory issue suspicious failed recent…" at bounding box center [532, 264] width 1064 height 449
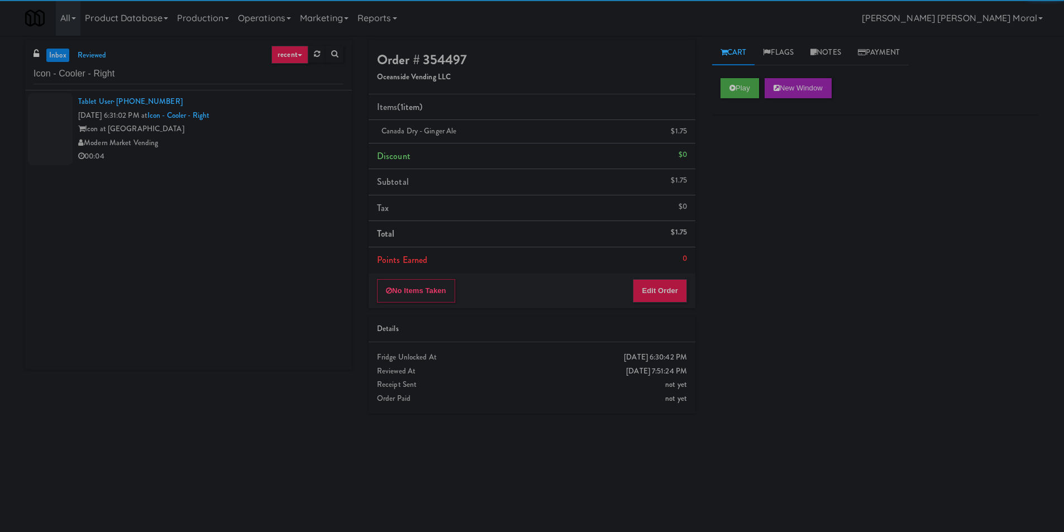
click at [269, 127] on div "Icon at [GEOGRAPHIC_DATA]" at bounding box center [210, 129] width 265 height 14
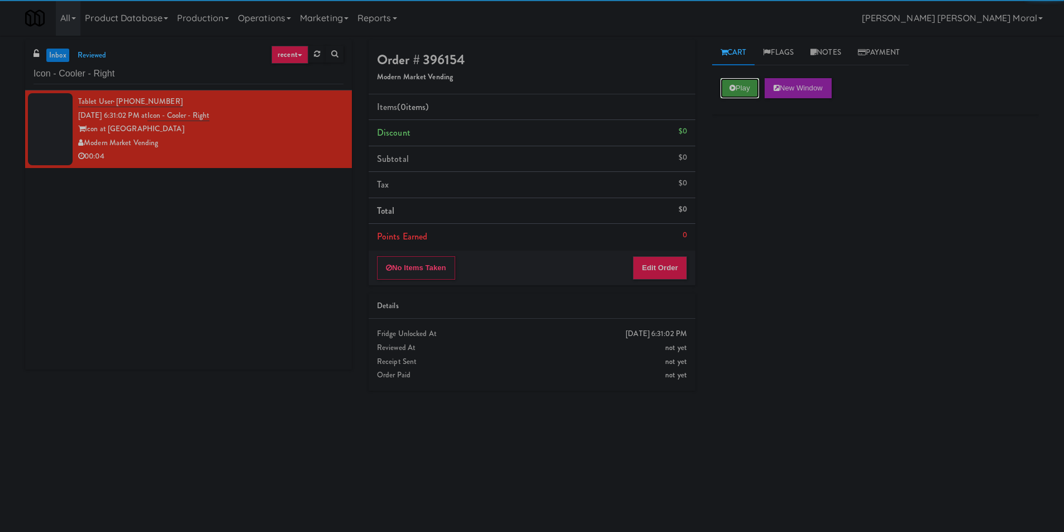
click at [748, 89] on button "Play" at bounding box center [740, 88] width 39 height 20
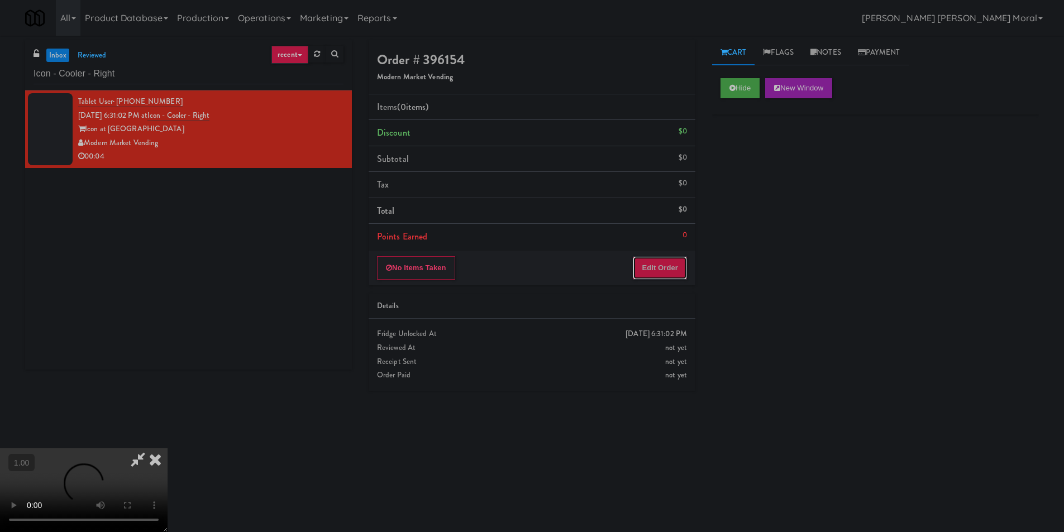
click at [666, 261] on button "Edit Order" at bounding box center [660, 267] width 54 height 23
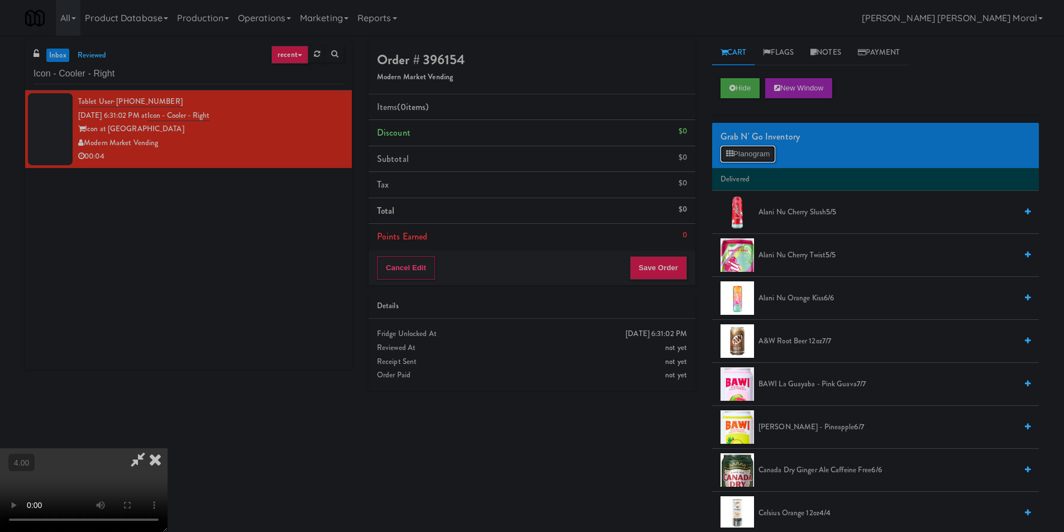
click at [758, 159] on button "Planogram" at bounding box center [748, 154] width 55 height 17
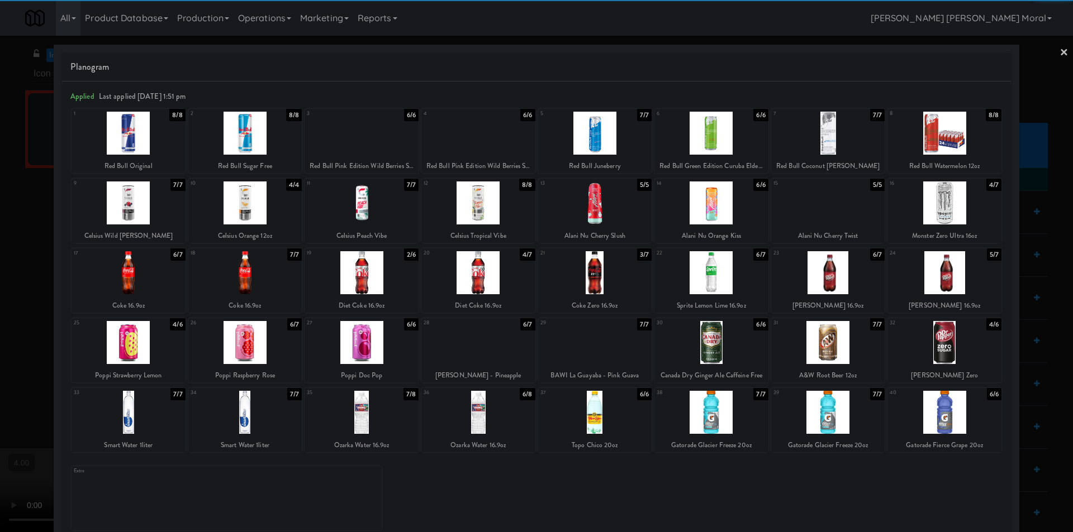
click at [950, 211] on div at bounding box center [944, 203] width 114 height 43
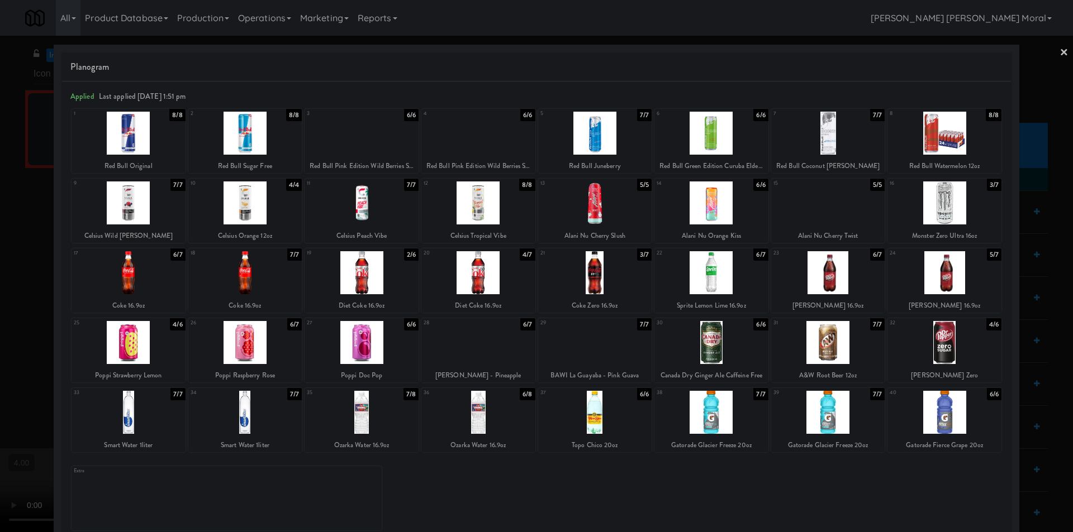
click at [1047, 207] on div at bounding box center [536, 266] width 1073 height 532
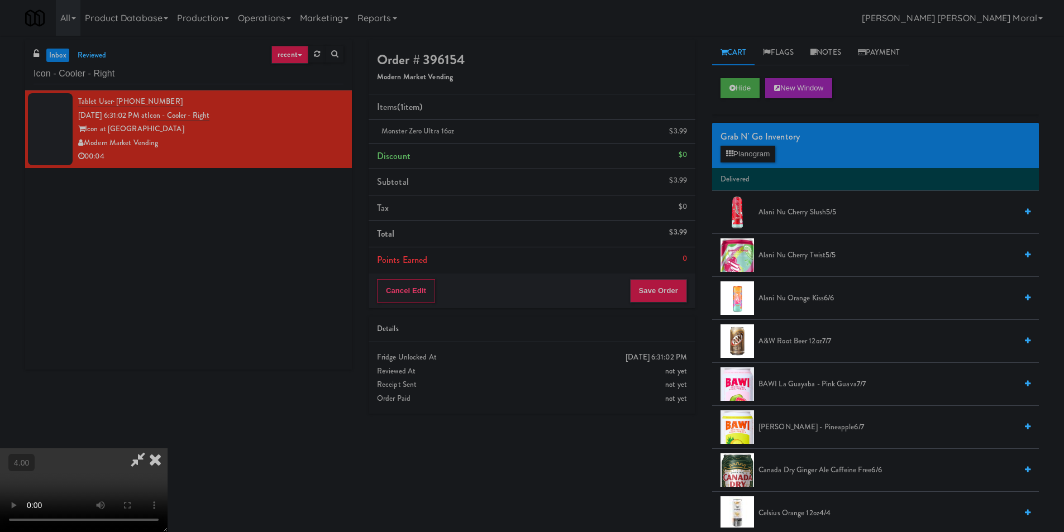
click at [168, 449] on icon at bounding box center [155, 460] width 25 height 22
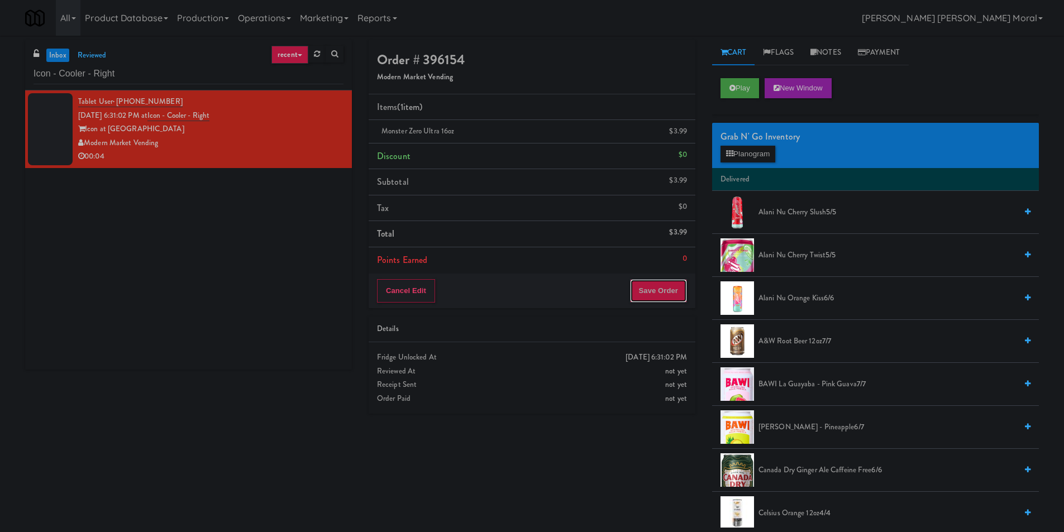
click at [659, 281] on button "Save Order" at bounding box center [658, 290] width 57 height 23
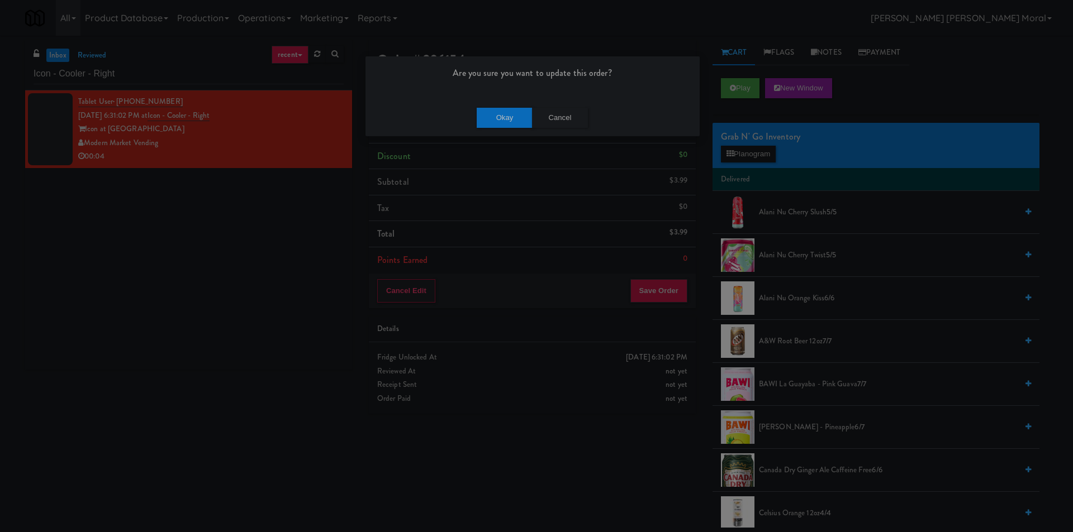
click at [508, 132] on div "Okay Cancel" at bounding box center [532, 117] width 334 height 37
click at [485, 107] on div "Okay Cancel" at bounding box center [532, 117] width 334 height 37
click at [507, 120] on button "Okay" at bounding box center [505, 118] width 56 height 20
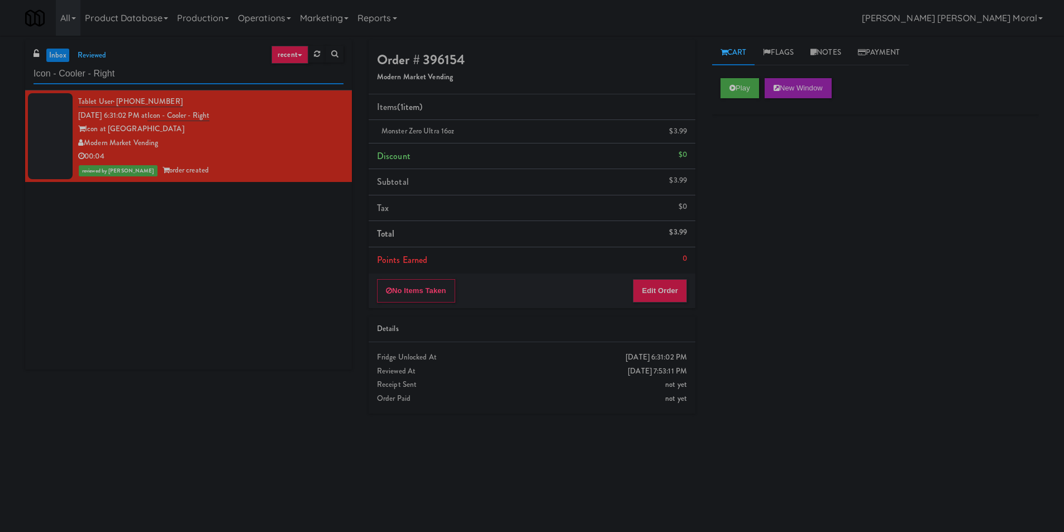
paste input "Rock Solid Reboot (Left)"
drag, startPoint x: 78, startPoint y: 63, endPoint x: 0, endPoint y: 64, distance: 78.2
click at [0, 64] on div "inbox reviewed recent all unclear take inventory issue suspicious failed recent…" at bounding box center [532, 264] width 1064 height 449
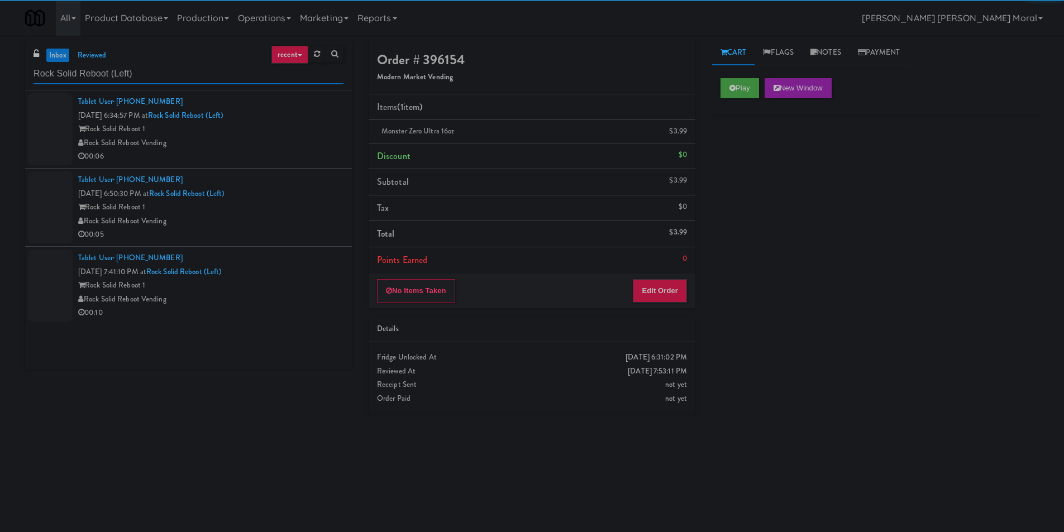
type input "Rock Solid Reboot (Left)"
click at [279, 130] on div "Rock Solid Reboot 1" at bounding box center [210, 129] width 265 height 14
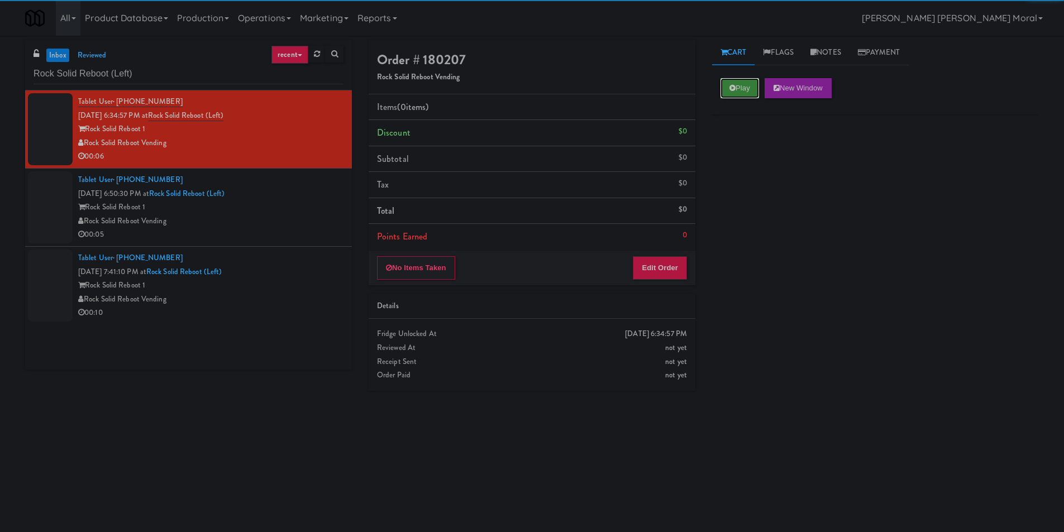
click at [750, 91] on button "Play" at bounding box center [740, 88] width 39 height 20
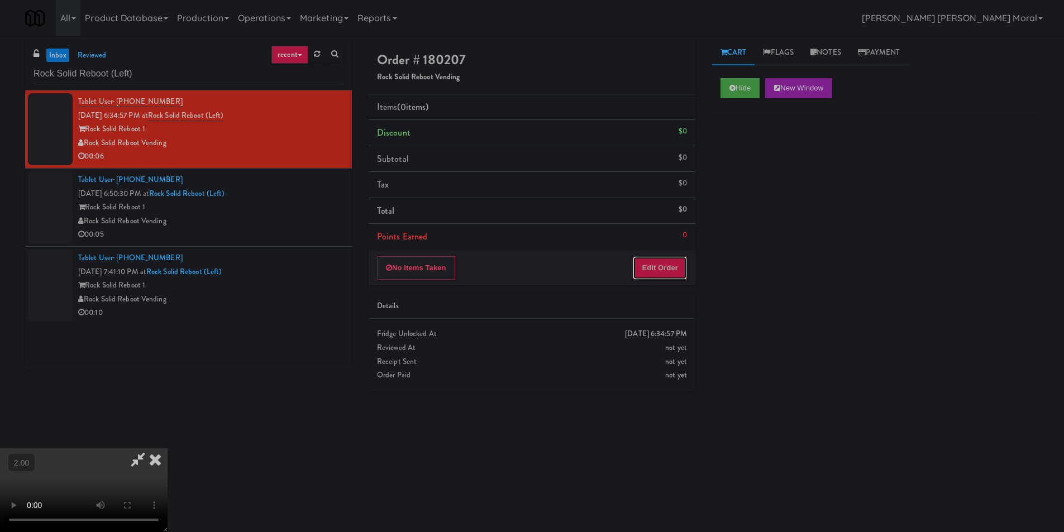
click at [673, 267] on button "Edit Order" at bounding box center [660, 267] width 54 height 23
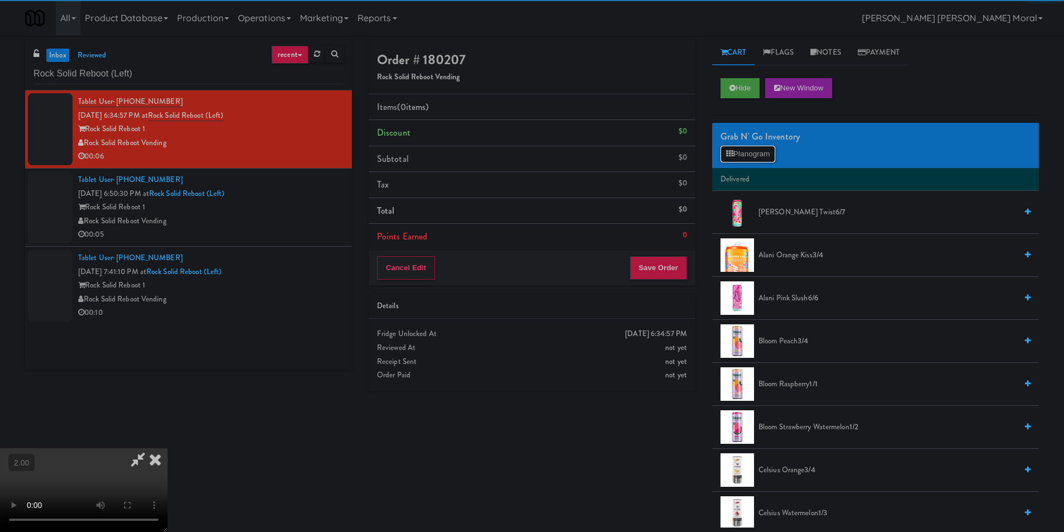
click at [736, 154] on button "Planogram" at bounding box center [748, 154] width 55 height 17
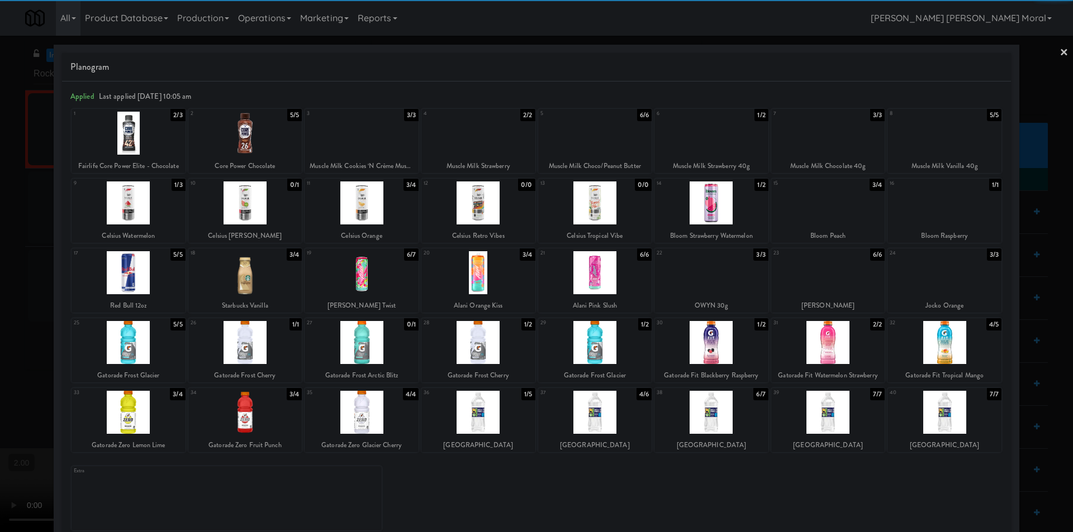
click at [140, 279] on div at bounding box center [129, 272] width 114 height 43
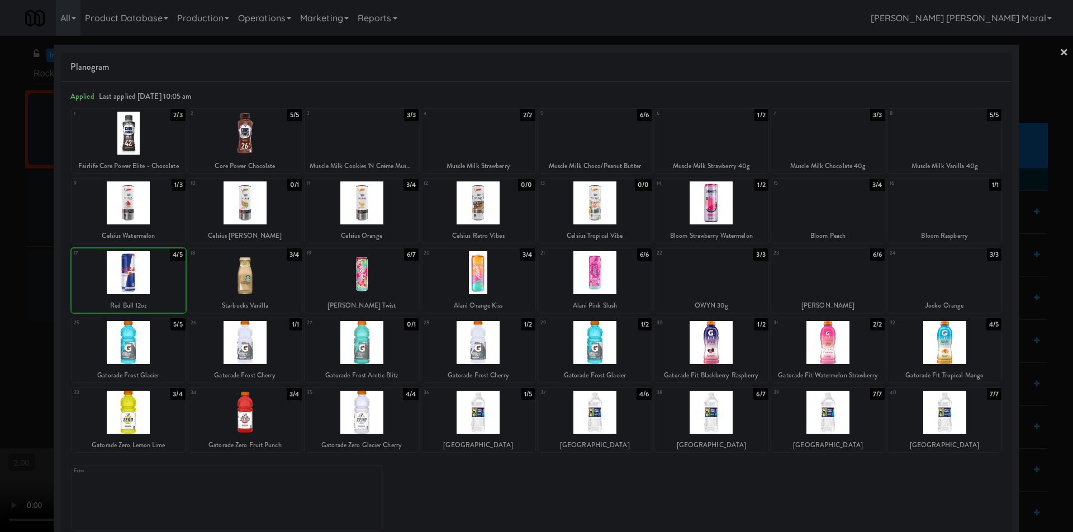
drag, startPoint x: 140, startPoint y: 279, endPoint x: 0, endPoint y: 246, distance: 143.6
click at [139, 279] on div at bounding box center [129, 272] width 114 height 43
click at [0, 246] on div at bounding box center [536, 266] width 1073 height 532
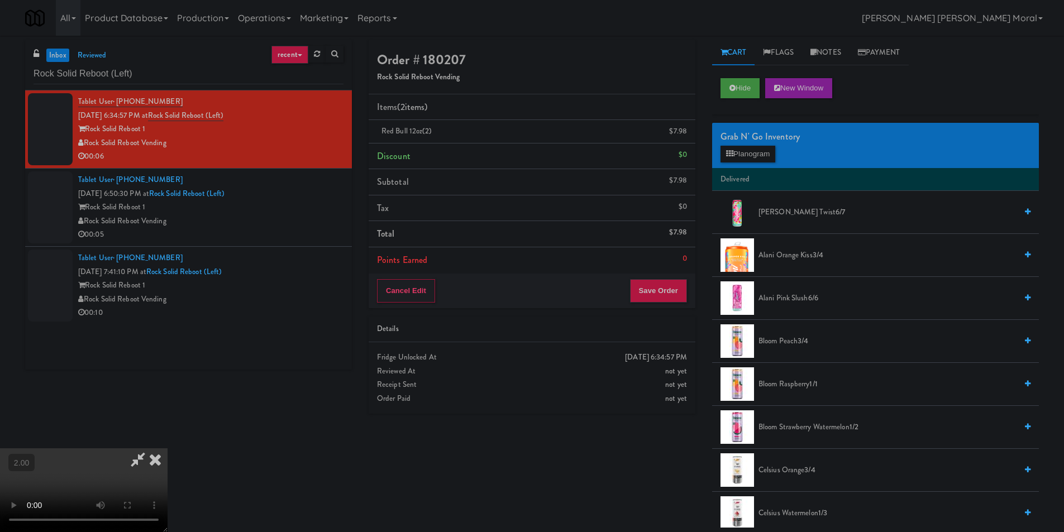
click at [168, 449] on icon at bounding box center [155, 460] width 25 height 22
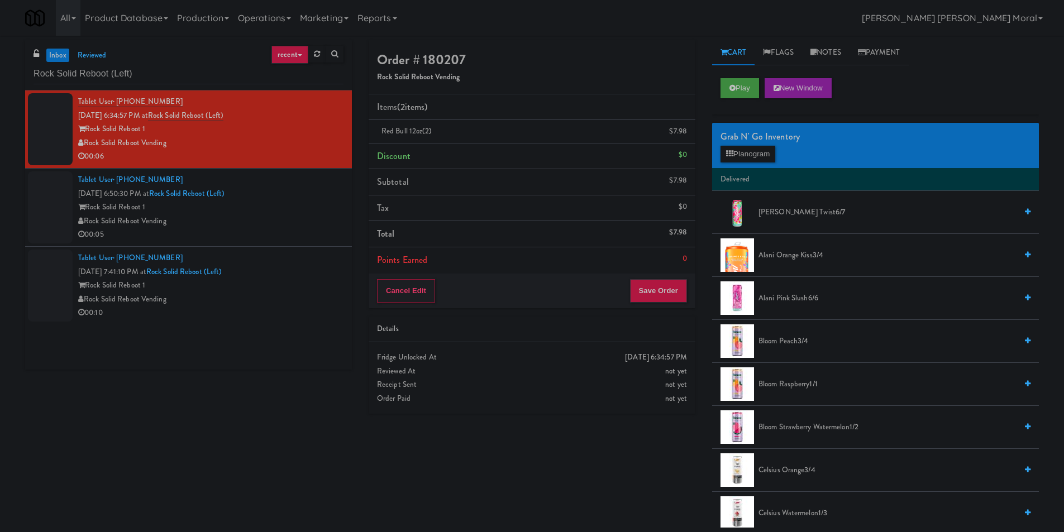
drag, startPoint x: 663, startPoint y: 272, endPoint x: 643, endPoint y: 278, distance: 20.7
click at [663, 272] on li "Points Earned 0" at bounding box center [532, 261] width 327 height 26
click at [627, 291] on div "Cancel Edit Save Order" at bounding box center [532, 291] width 327 height 35
click at [658, 287] on button "Save Order" at bounding box center [658, 290] width 57 height 23
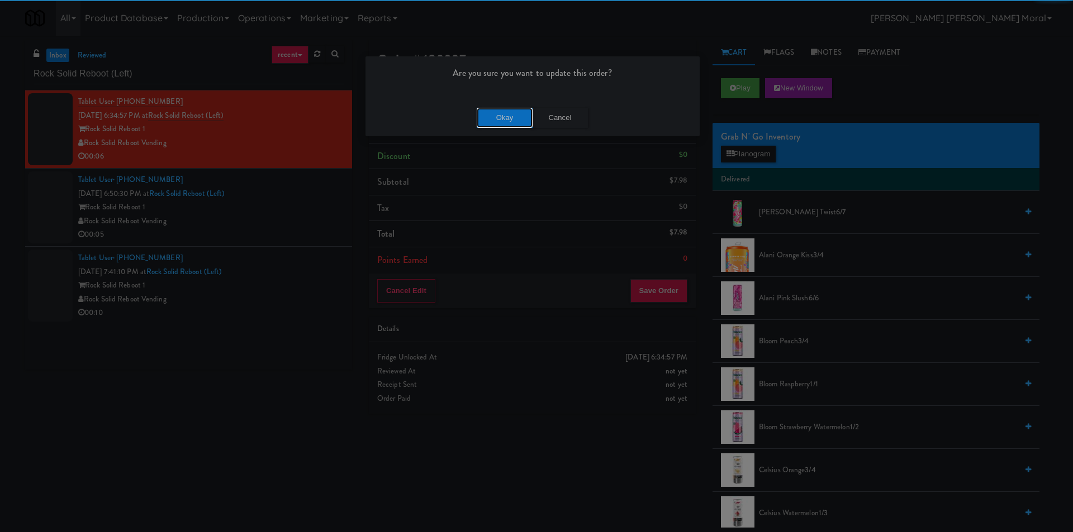
drag, startPoint x: 500, startPoint y: 125, endPoint x: 494, endPoint y: 124, distance: 5.7
click at [497, 124] on button "Okay" at bounding box center [505, 118] width 56 height 20
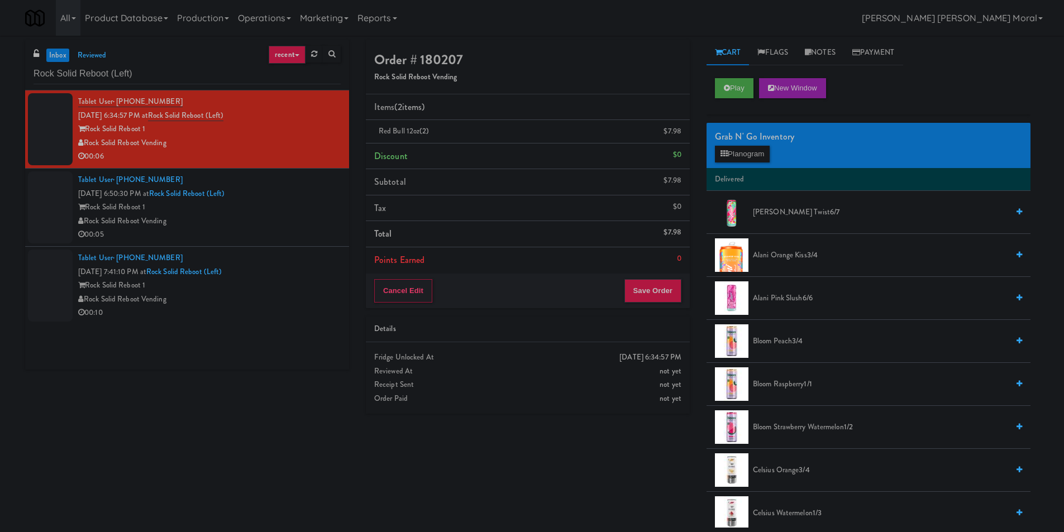
click at [239, 215] on div "Rock Solid Reboot Vending" at bounding box center [209, 222] width 263 height 14
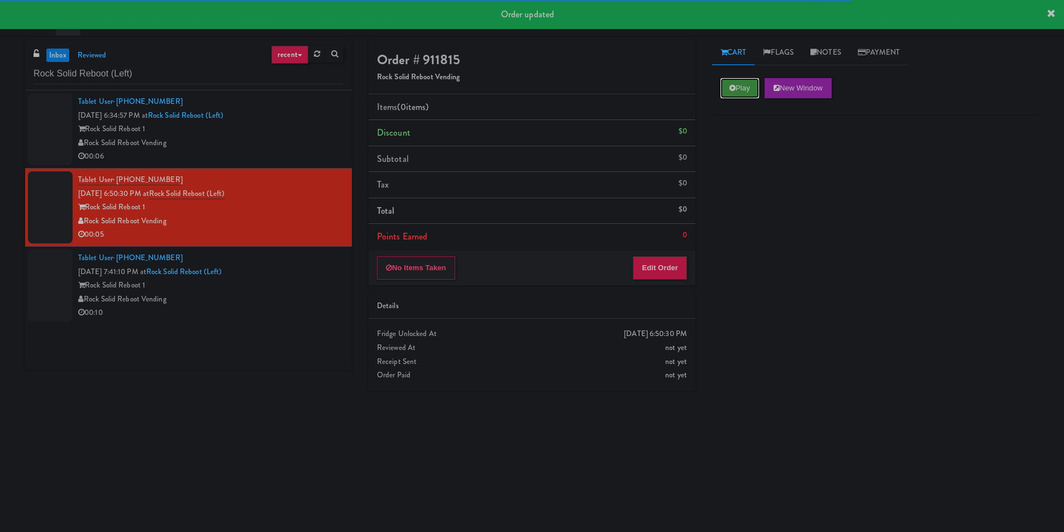
click at [727, 88] on button "Play" at bounding box center [740, 88] width 39 height 20
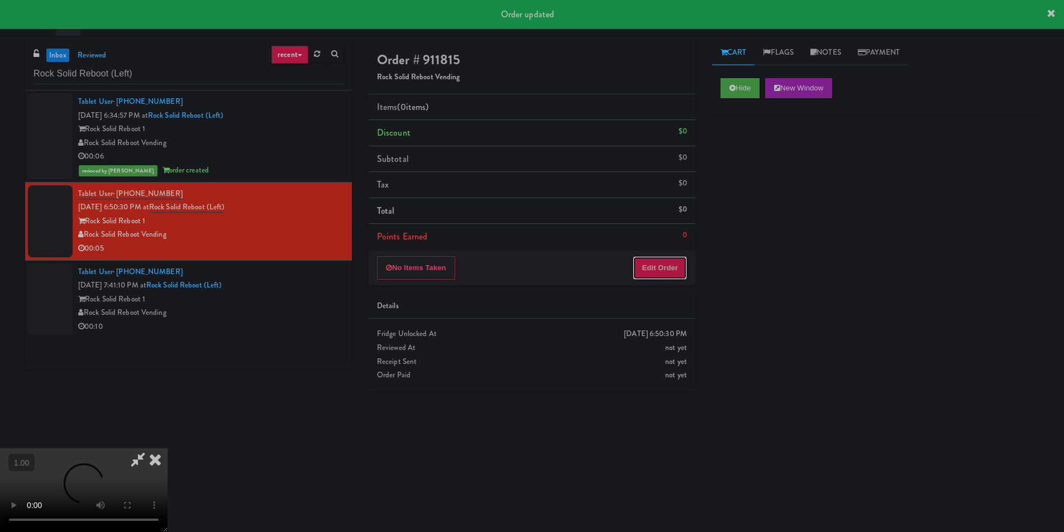
click at [653, 274] on button "Edit Order" at bounding box center [660, 267] width 54 height 23
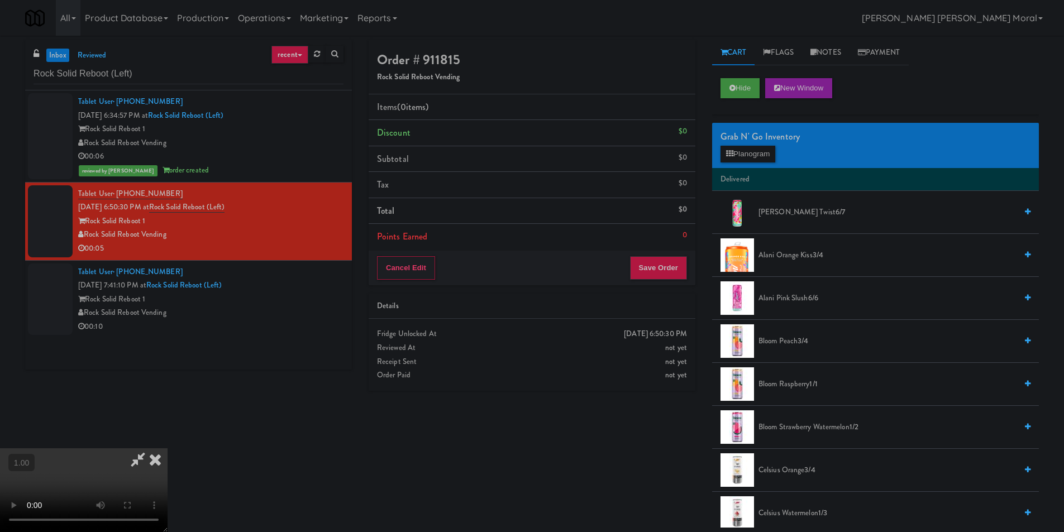
scroll to position [168, 0]
click at [739, 148] on button "Planogram" at bounding box center [748, 154] width 55 height 17
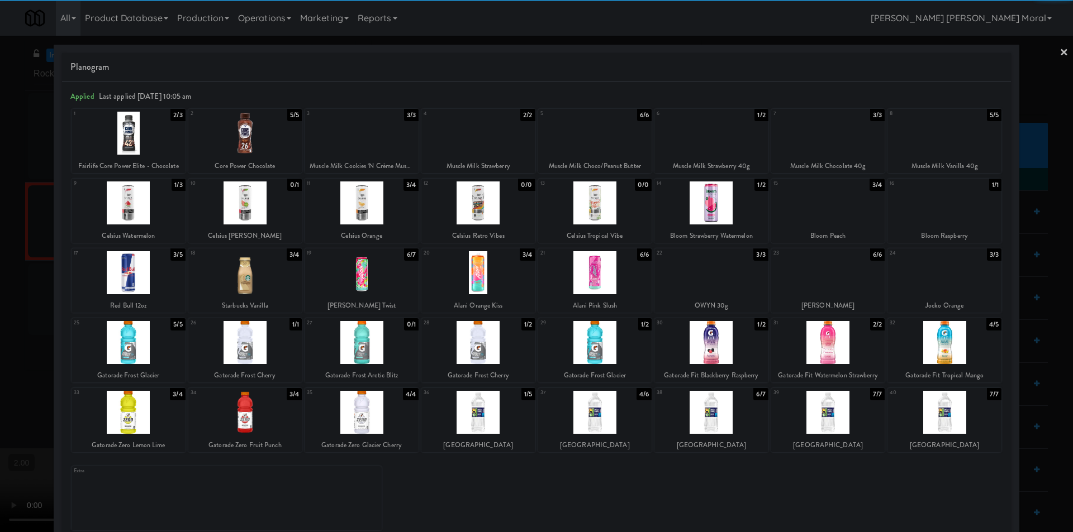
drag, startPoint x: 488, startPoint y: 338, endPoint x: 475, endPoint y: 334, distance: 13.6
click at [483, 335] on div at bounding box center [478, 342] width 114 height 43
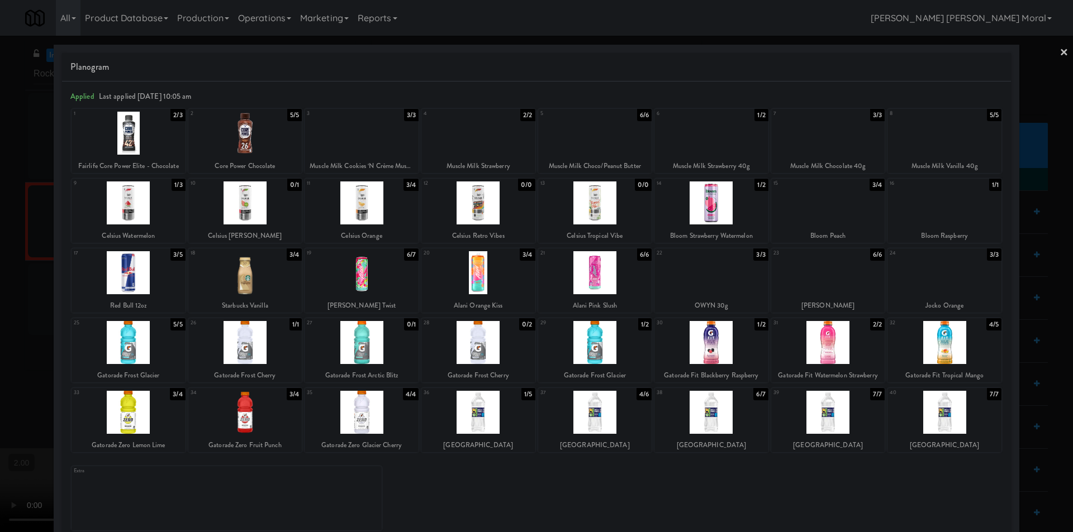
drag, startPoint x: 0, startPoint y: 275, endPoint x: 196, endPoint y: 253, distance: 196.8
click at [2, 275] on div at bounding box center [536, 266] width 1073 height 532
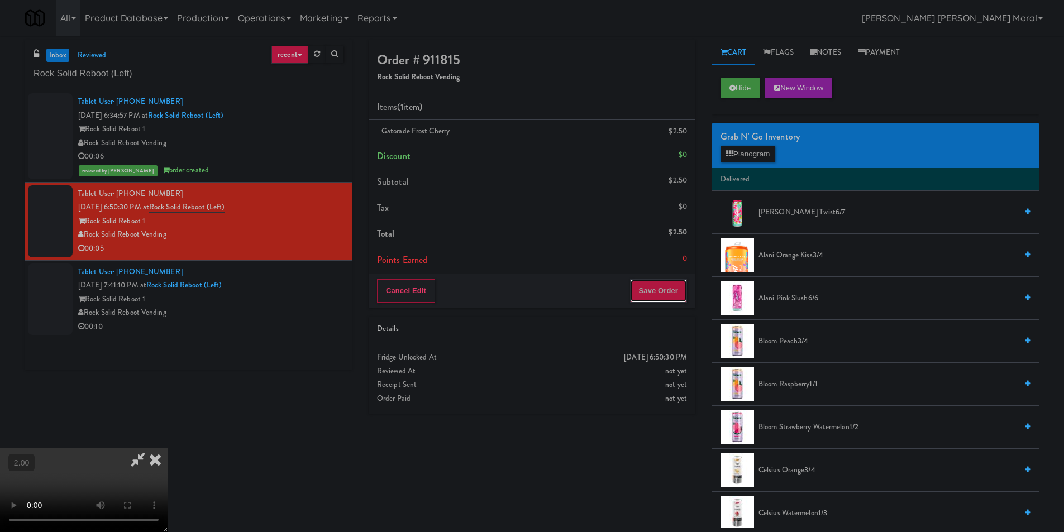
click at [673, 285] on button "Save Order" at bounding box center [658, 290] width 57 height 23
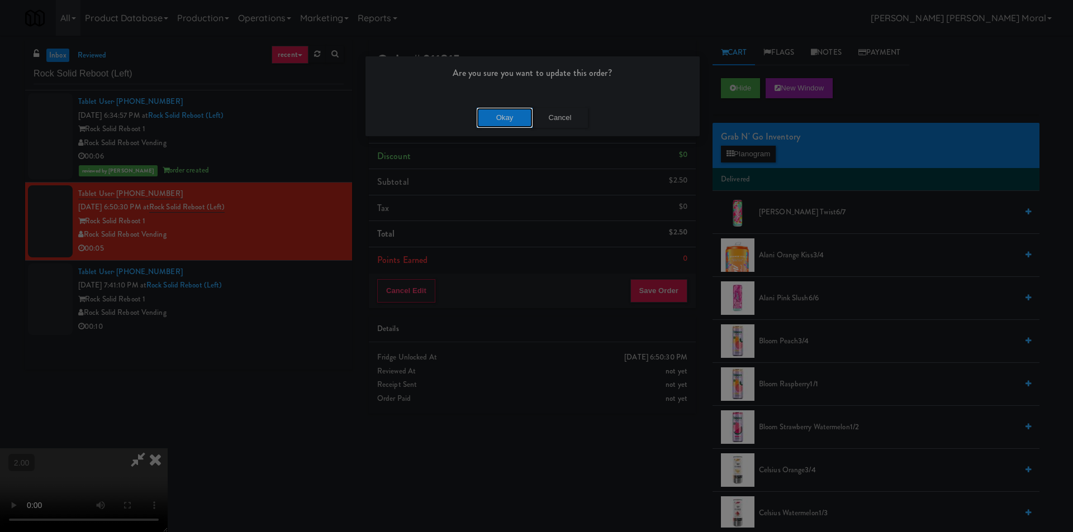
drag, startPoint x: 518, startPoint y: 117, endPoint x: 387, endPoint y: 70, distance: 138.9
click at [513, 117] on button "Okay" at bounding box center [505, 118] width 56 height 20
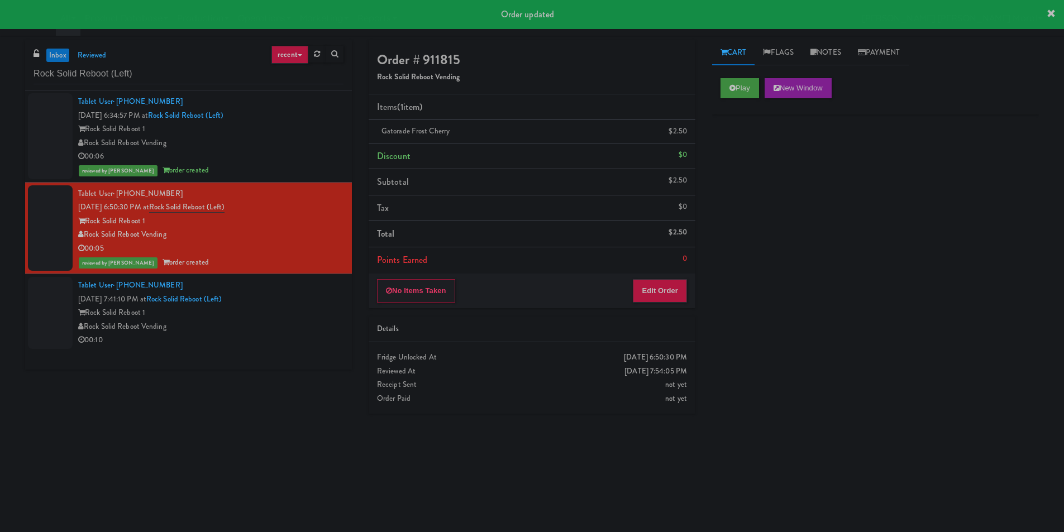
click at [318, 310] on div "Rock Solid Reboot 1" at bounding box center [210, 313] width 265 height 14
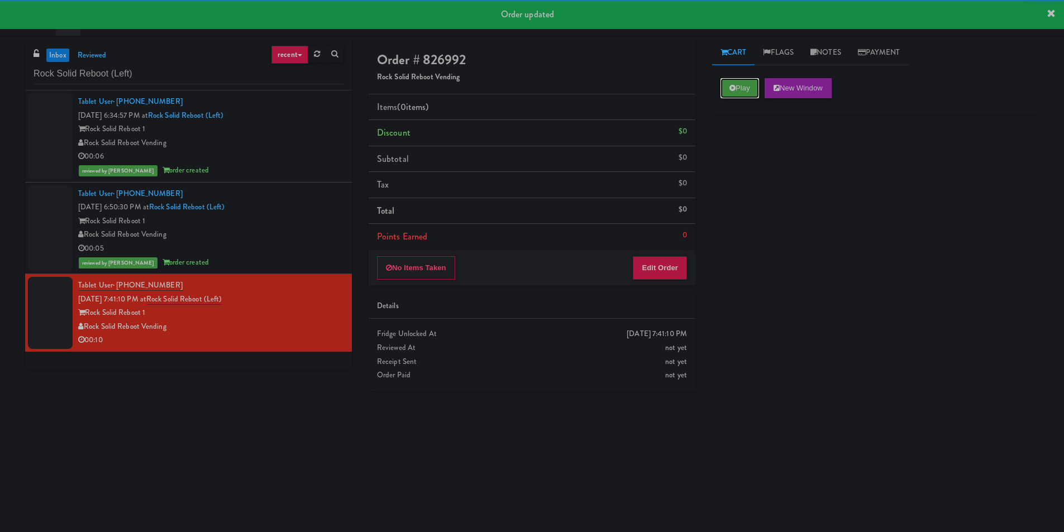
drag, startPoint x: 753, startPoint y: 82, endPoint x: 707, endPoint y: 137, distance: 72.3
click at [753, 82] on button "Play" at bounding box center [740, 88] width 39 height 20
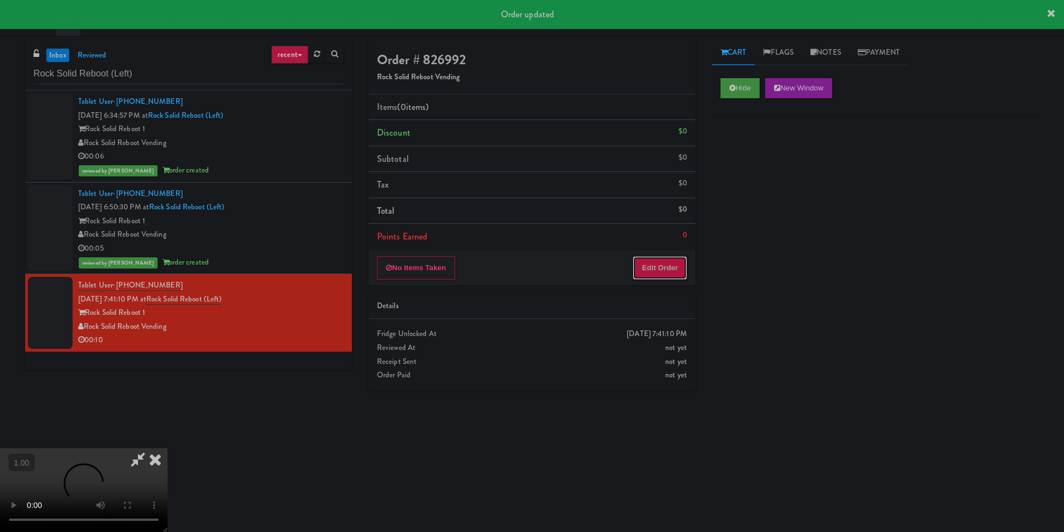
click at [667, 276] on button "Edit Order" at bounding box center [660, 267] width 54 height 23
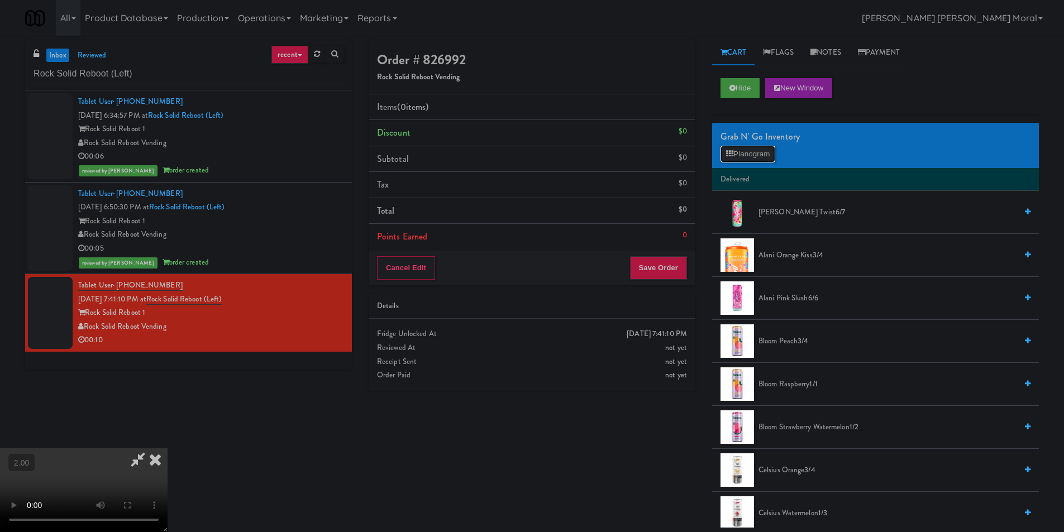
click at [750, 152] on button "Planogram" at bounding box center [748, 154] width 55 height 17
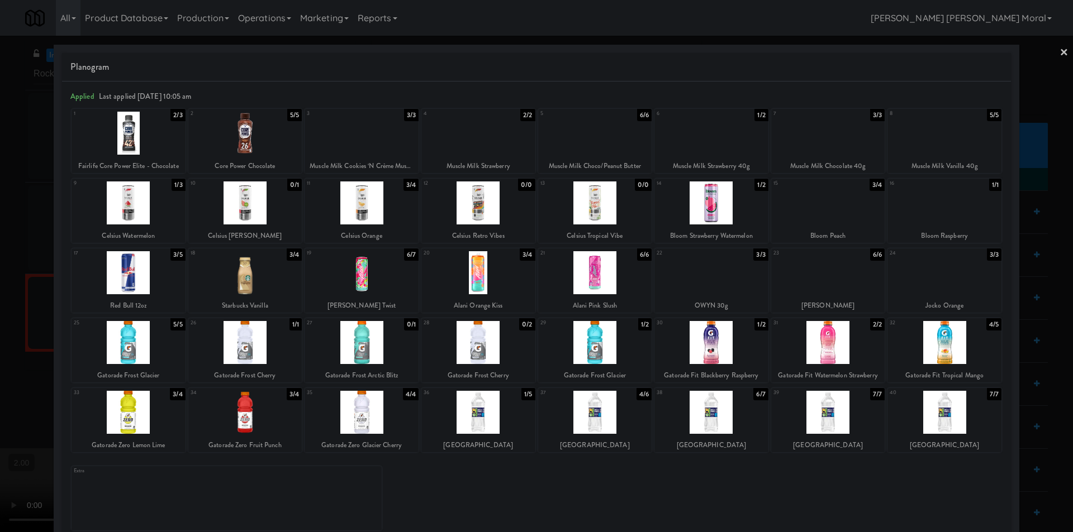
click at [856, 210] on div at bounding box center [828, 203] width 114 height 43
click at [1036, 215] on div at bounding box center [536, 266] width 1073 height 532
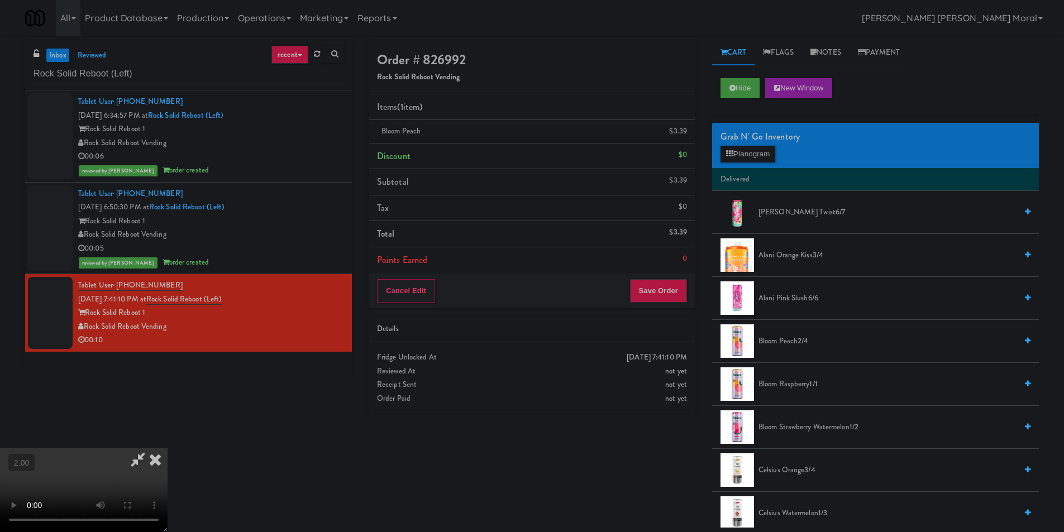
click at [168, 449] on icon at bounding box center [155, 460] width 25 height 22
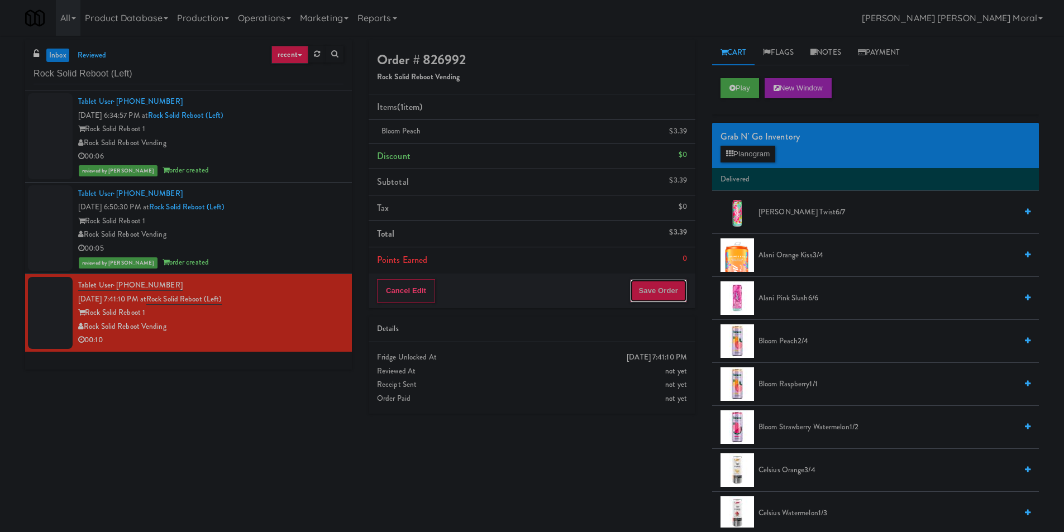
click at [654, 291] on button "Save Order" at bounding box center [658, 290] width 57 height 23
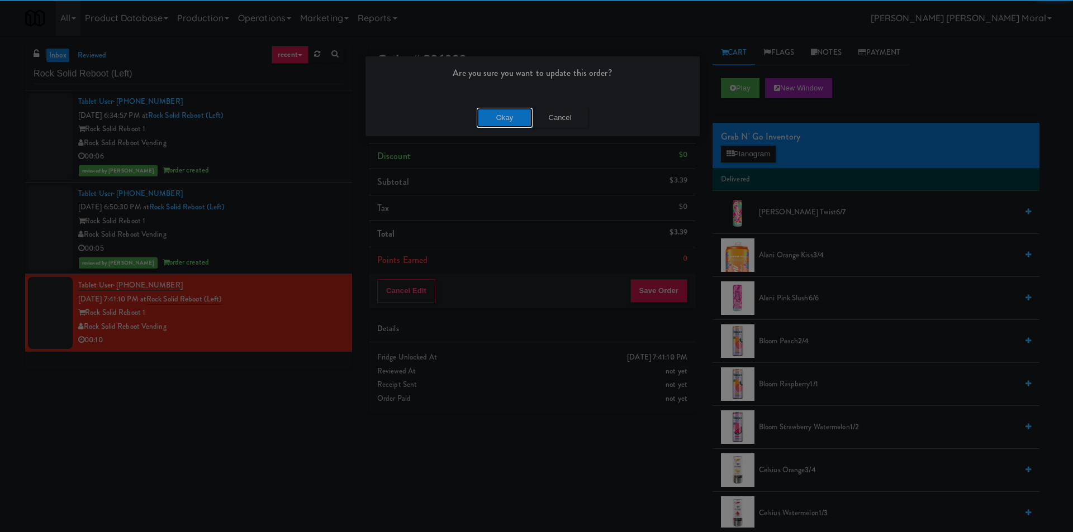
click at [496, 118] on button "Okay" at bounding box center [505, 118] width 56 height 20
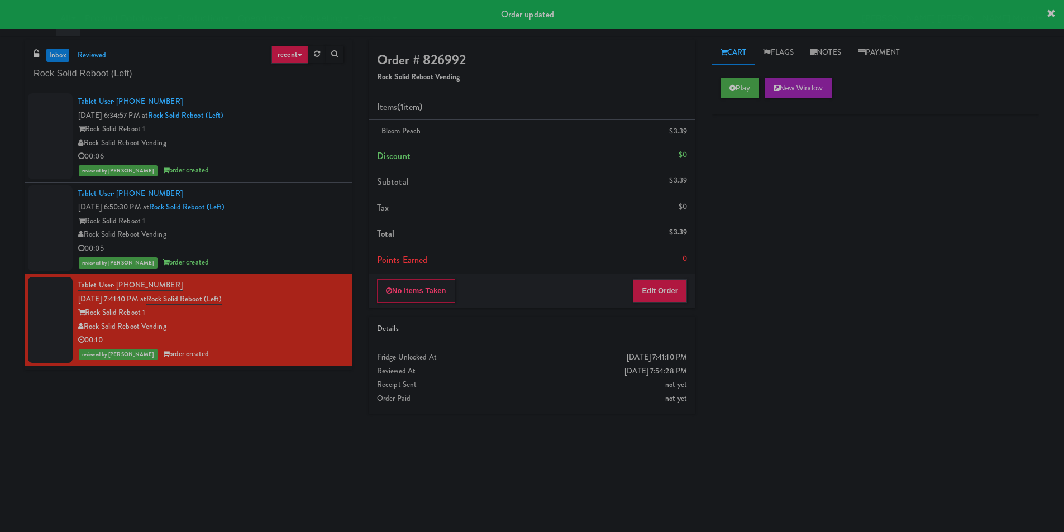
click at [820, 274] on div "Play New Window Primary Flag Clear Flag if unable to determine what was taken o…" at bounding box center [875, 279] width 327 height 419
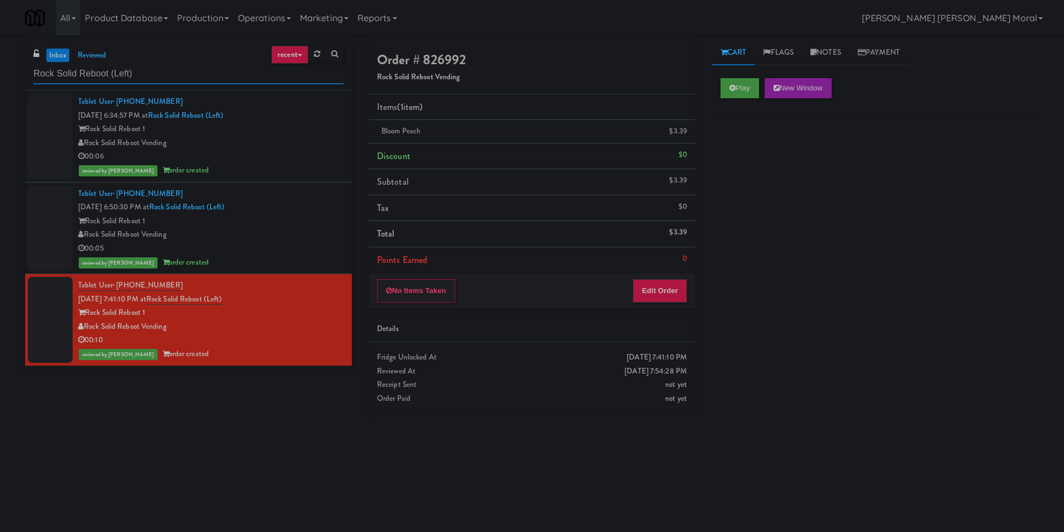
paste input "Illume - Cooler - Left"
drag, startPoint x: 161, startPoint y: 80, endPoint x: 0, endPoint y: 84, distance: 161.5
click at [0, 82] on div "inbox reviewed recent all unclear take inventory issue suspicious failed recent…" at bounding box center [532, 264] width 1064 height 449
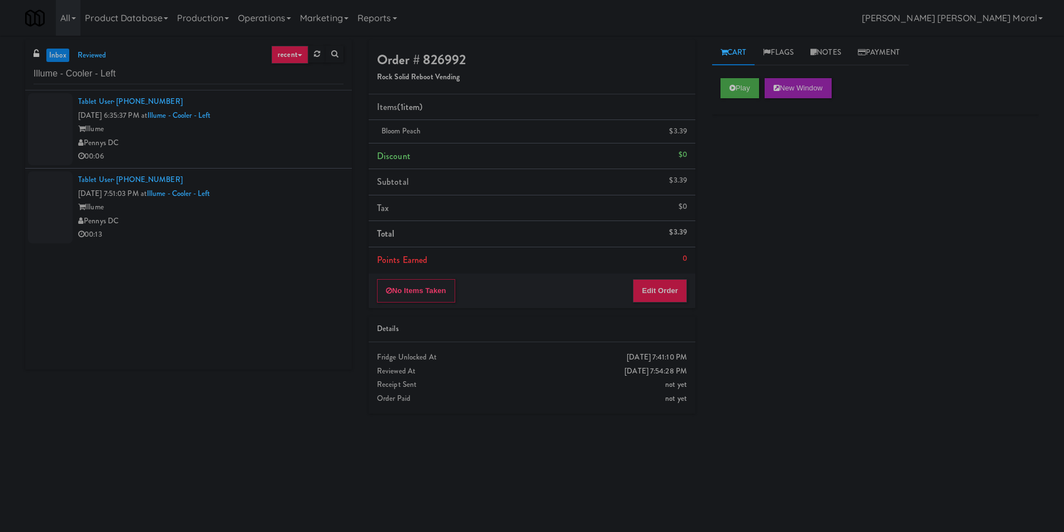
click at [258, 116] on div "Tablet User · (724) 554-5631 [DATE] 6:35:37 PM at Illume - Cooler - Left Illume…" at bounding box center [210, 129] width 265 height 69
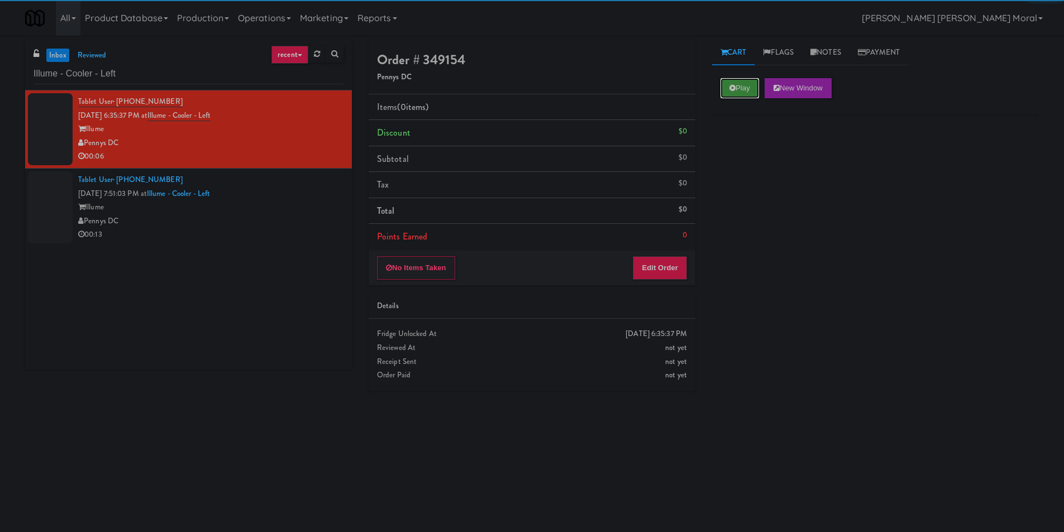
click at [743, 84] on button "Play" at bounding box center [740, 88] width 39 height 20
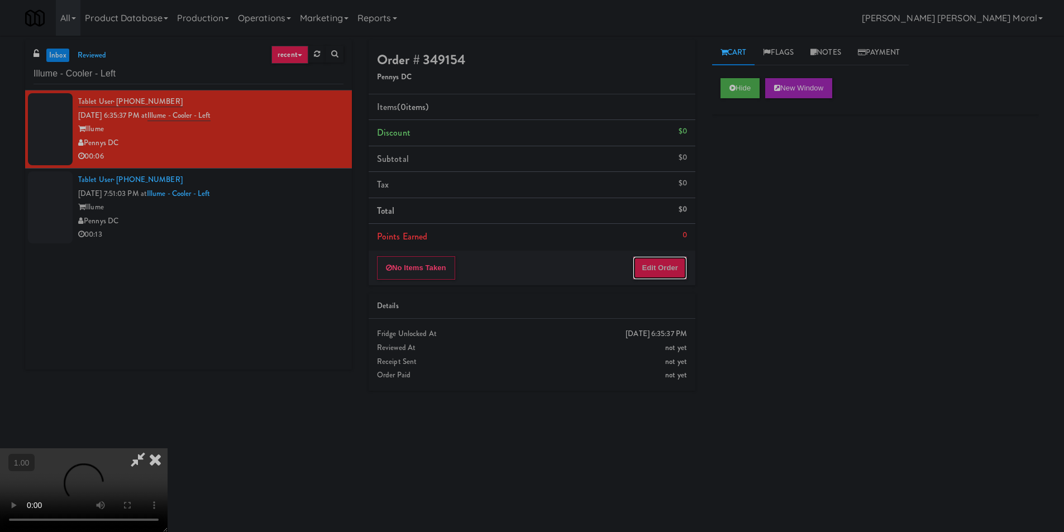
click at [674, 263] on button "Edit Order" at bounding box center [660, 267] width 54 height 23
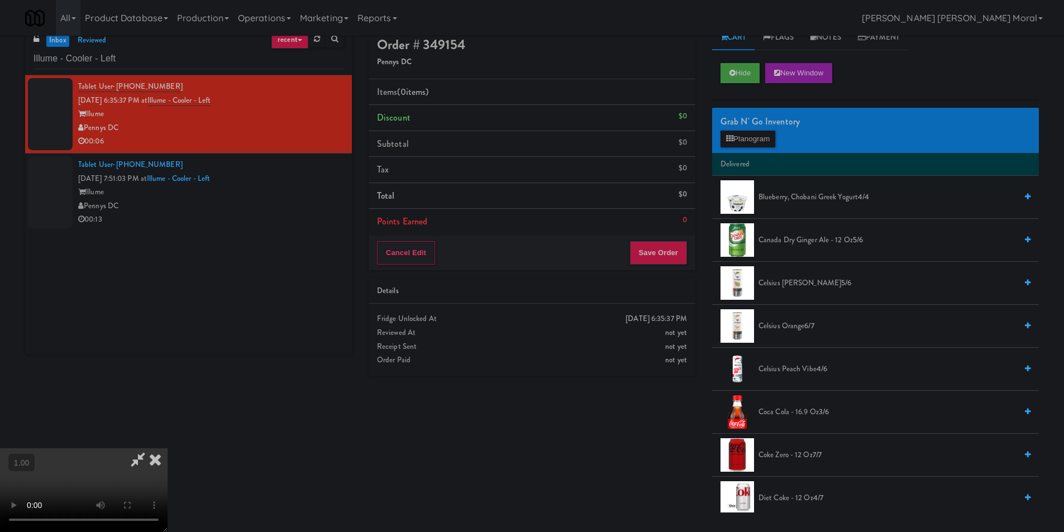
scroll to position [36, 0]
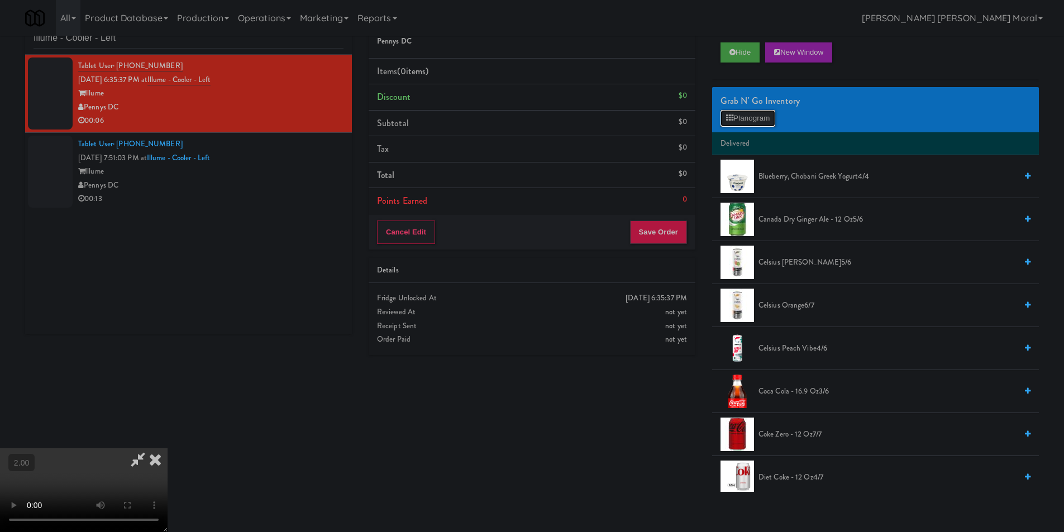
click at [751, 118] on button "Planogram" at bounding box center [748, 118] width 55 height 17
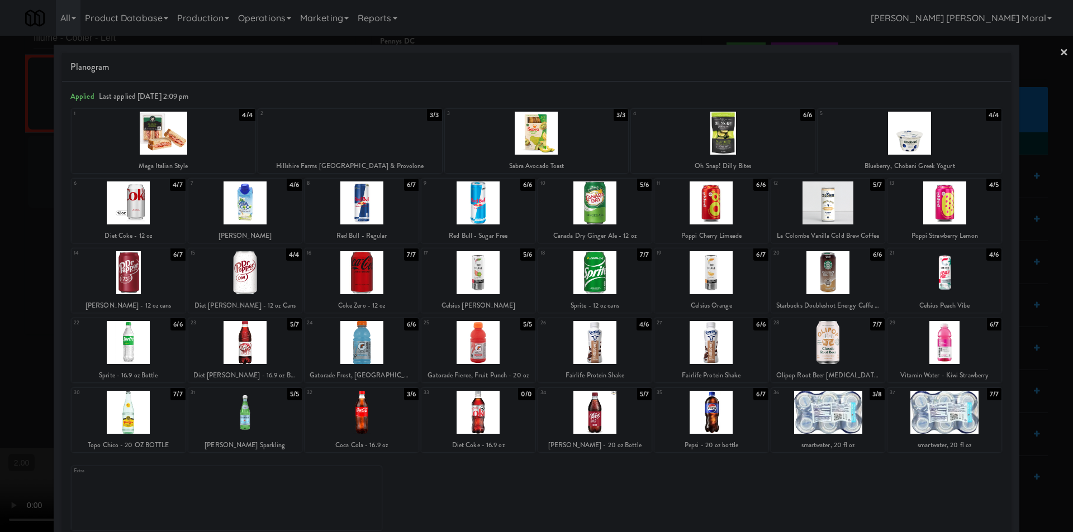
click at [491, 339] on div at bounding box center [478, 342] width 114 height 43
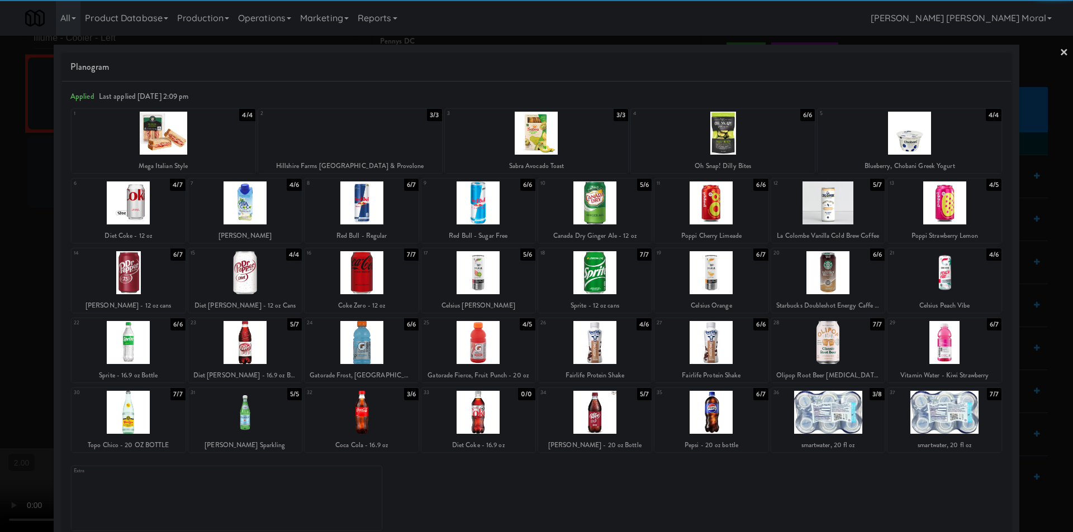
click at [0, 329] on div at bounding box center [536, 266] width 1073 height 532
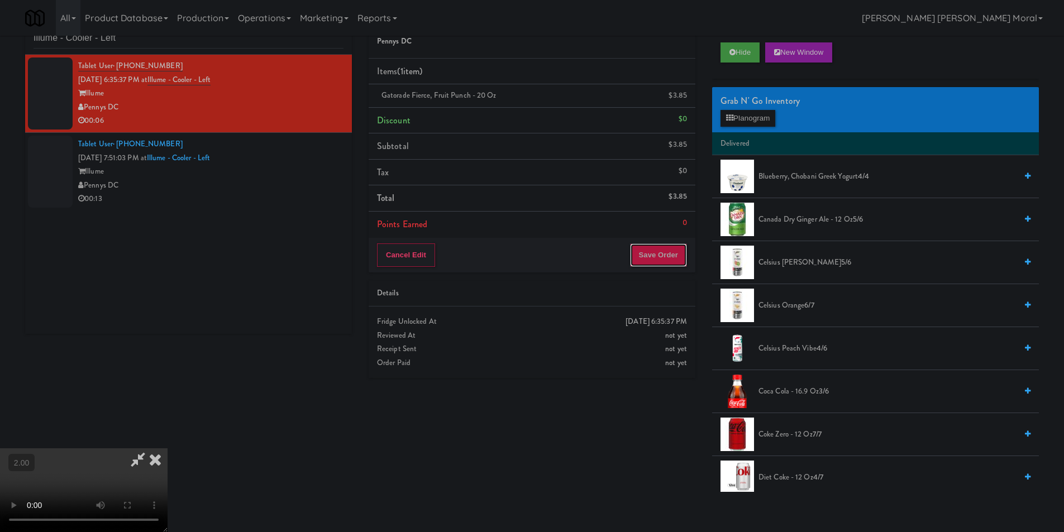
click at [658, 247] on button "Save Order" at bounding box center [658, 255] width 57 height 23
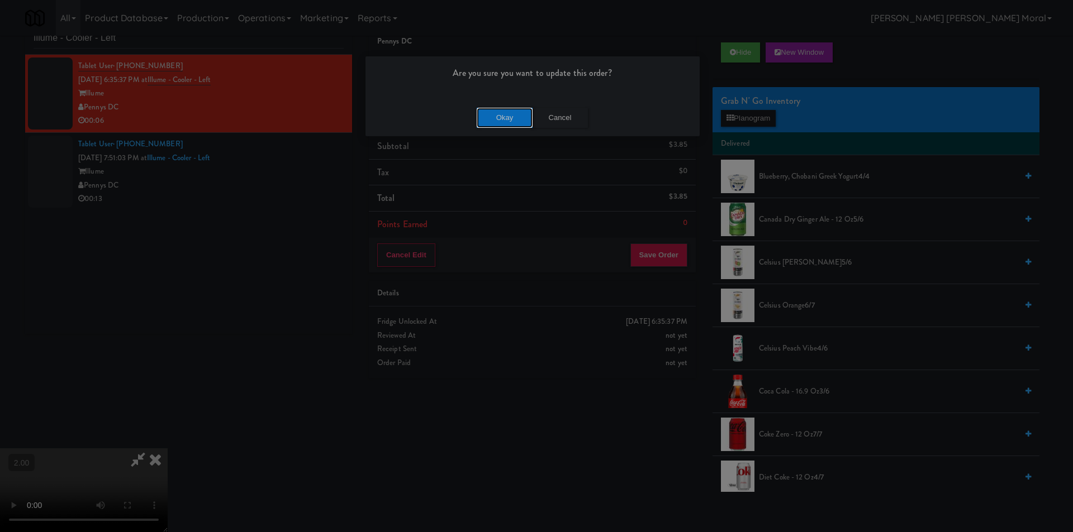
drag, startPoint x: 502, startPoint y: 107, endPoint x: 473, endPoint y: 112, distance: 28.8
click at [502, 108] on button "Okay" at bounding box center [505, 118] width 56 height 20
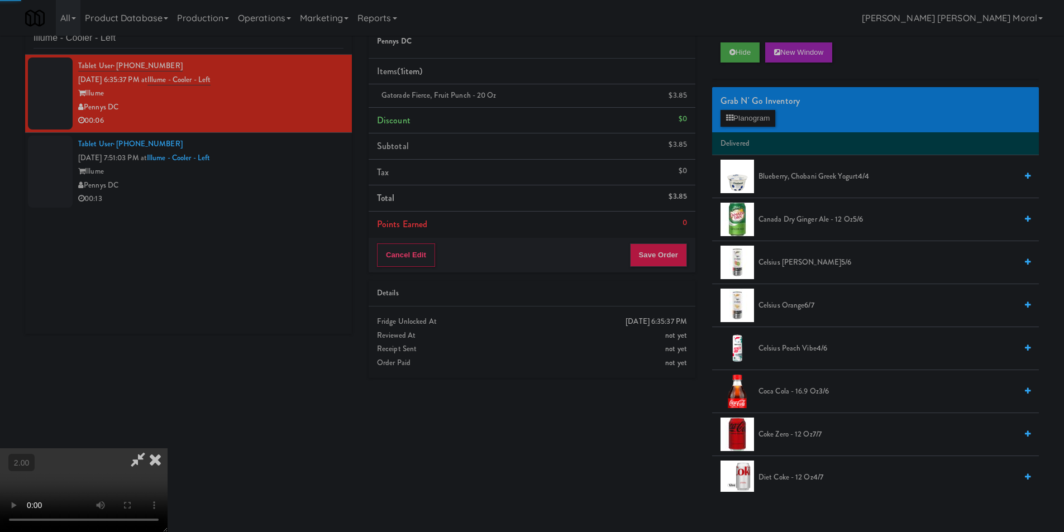
click at [310, 144] on div "Tablet User · (571) 382-9842 [DATE] 7:51:03 PM at Illume - Cooler - Left Illume…" at bounding box center [210, 171] width 265 height 69
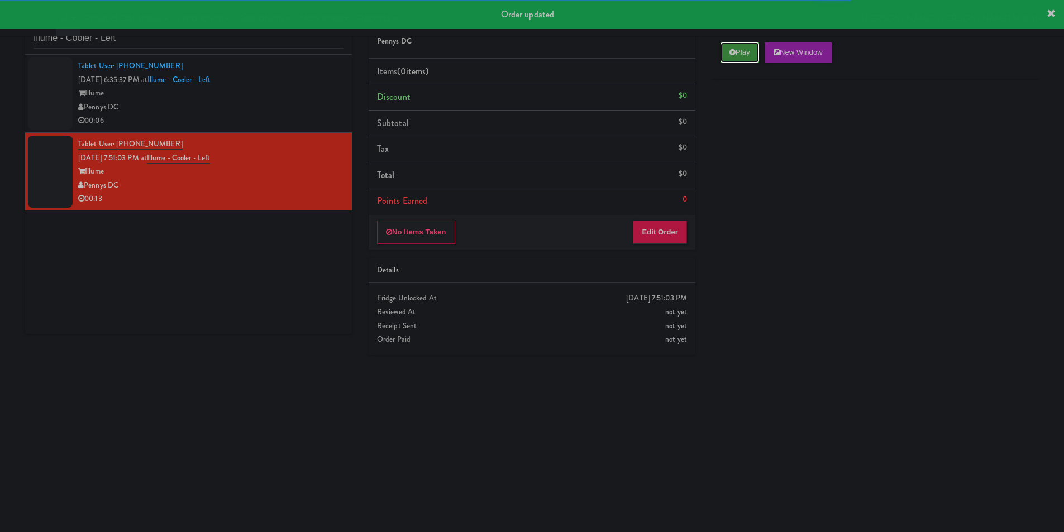
click at [744, 48] on button "Play" at bounding box center [740, 52] width 39 height 20
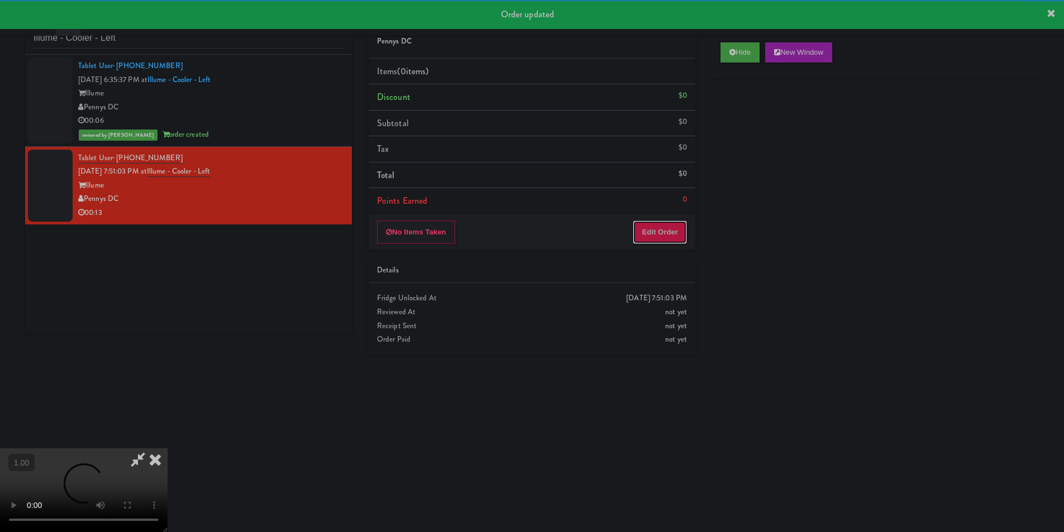
click at [674, 234] on button "Edit Order" at bounding box center [660, 232] width 54 height 23
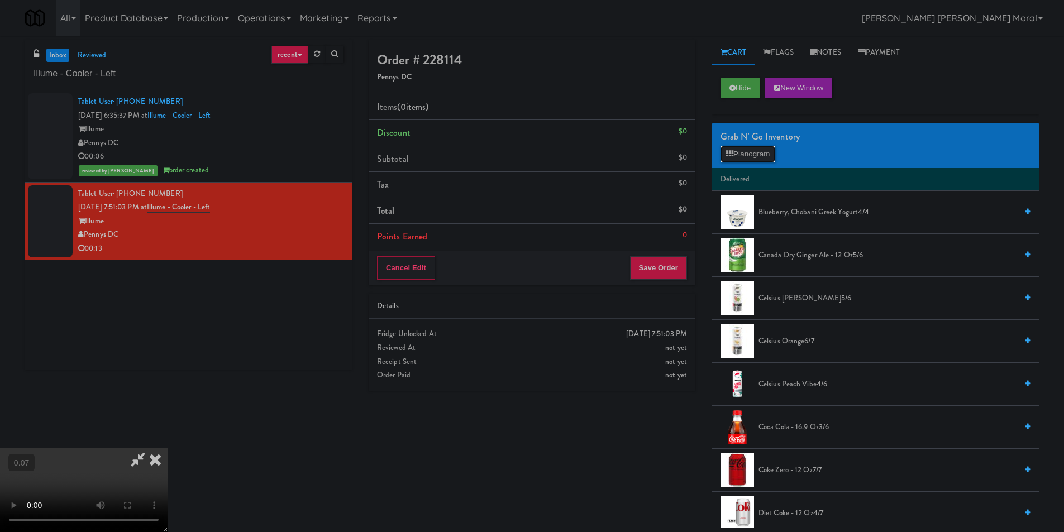
click at [758, 156] on button "Planogram" at bounding box center [748, 154] width 55 height 17
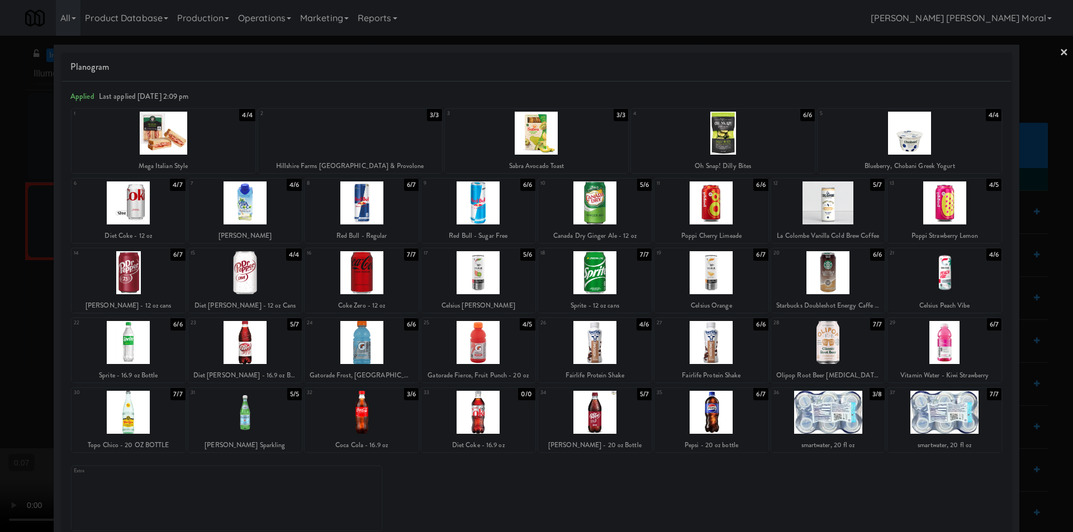
click at [565, 142] on div at bounding box center [537, 133] width 184 height 43
drag, startPoint x: 0, startPoint y: 217, endPoint x: 13, endPoint y: 225, distance: 15.3
click at [2, 218] on div at bounding box center [536, 266] width 1073 height 532
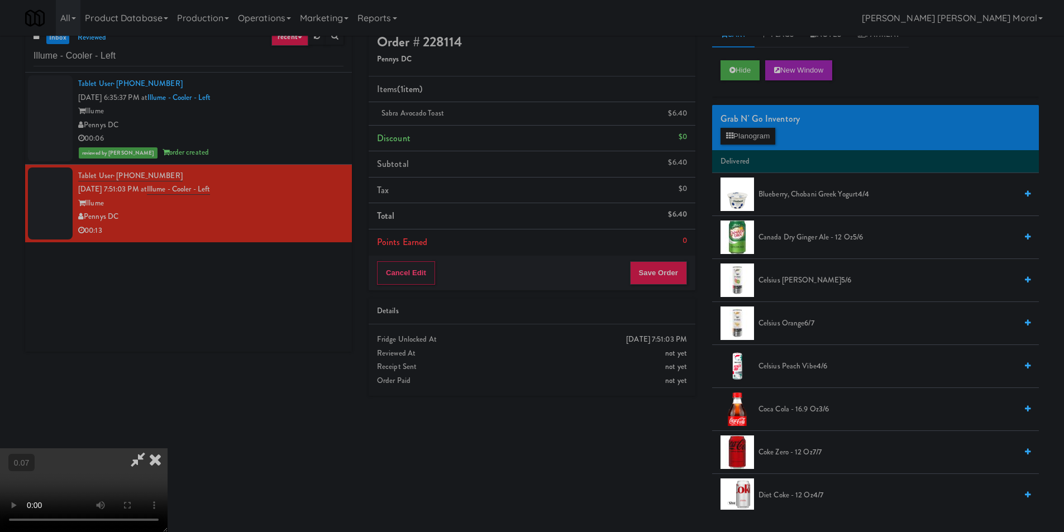
scroll to position [36, 0]
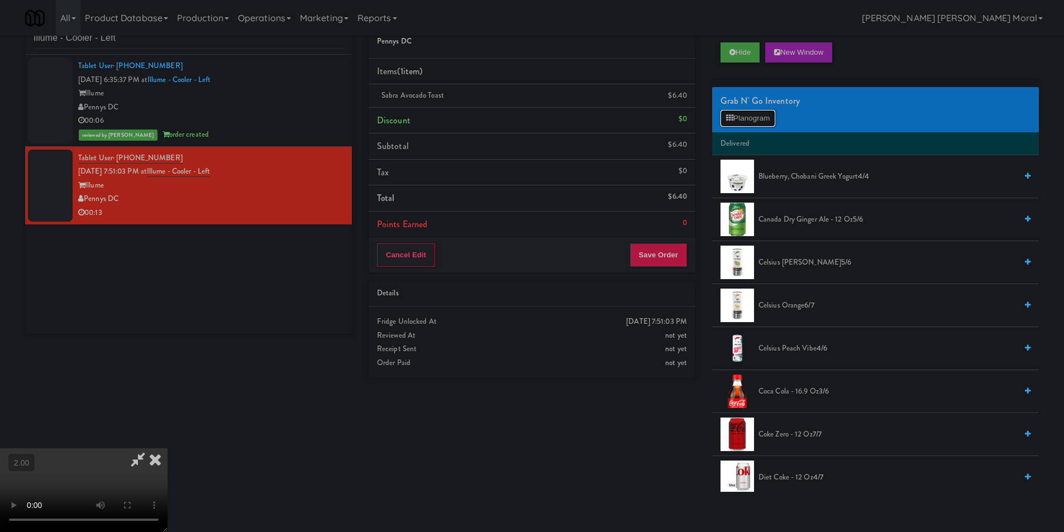
click at [743, 120] on button "Planogram" at bounding box center [748, 118] width 55 height 17
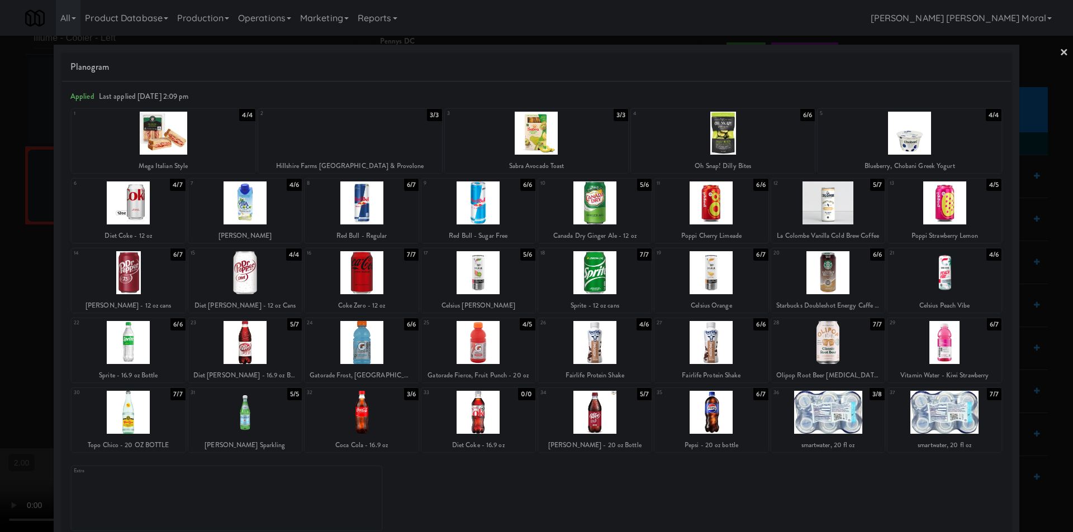
click at [385, 416] on div at bounding box center [361, 412] width 114 height 43
click at [0, 311] on div at bounding box center [536, 266] width 1073 height 532
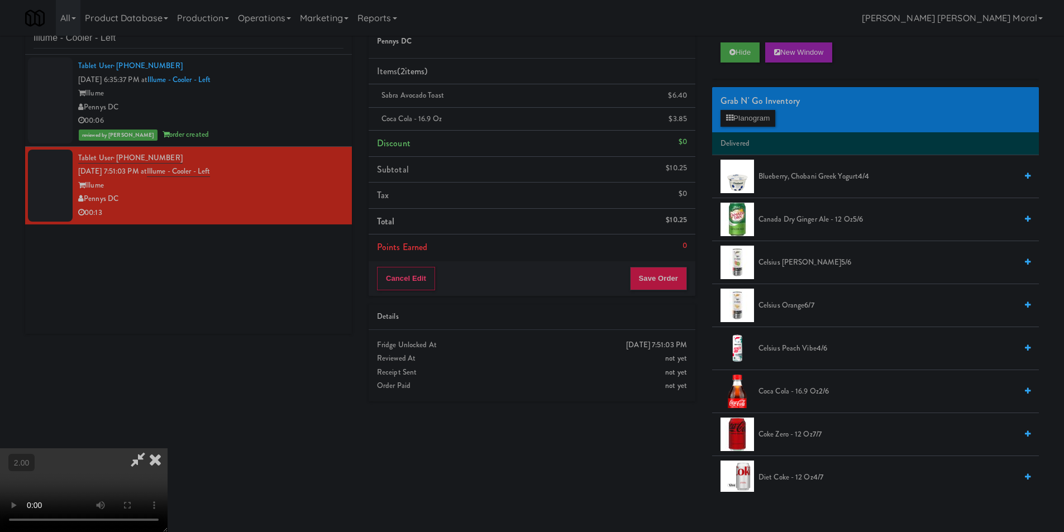
drag, startPoint x: 375, startPoint y: 326, endPoint x: 427, endPoint y: 301, distance: 58.5
click at [168, 449] on video at bounding box center [84, 491] width 168 height 84
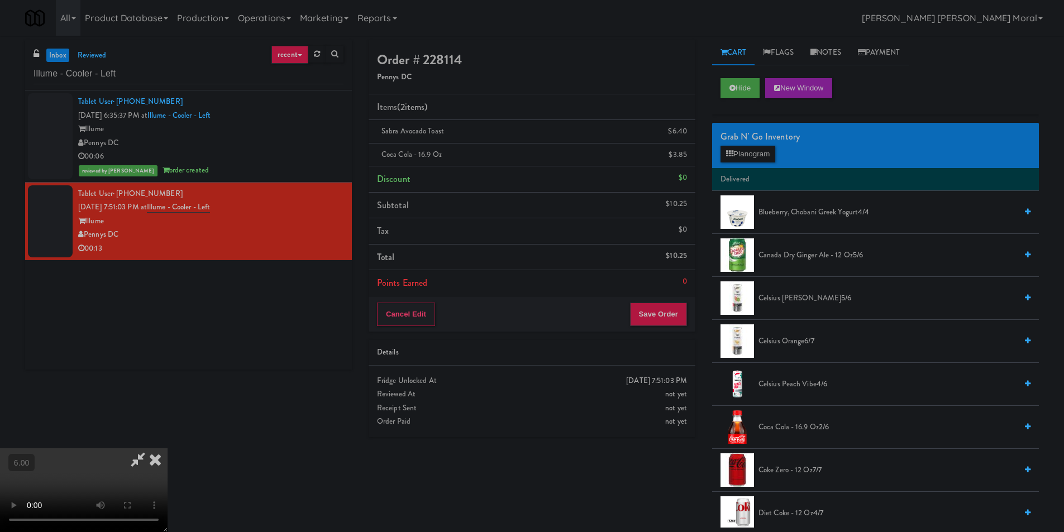
click at [168, 449] on icon at bounding box center [155, 460] width 25 height 22
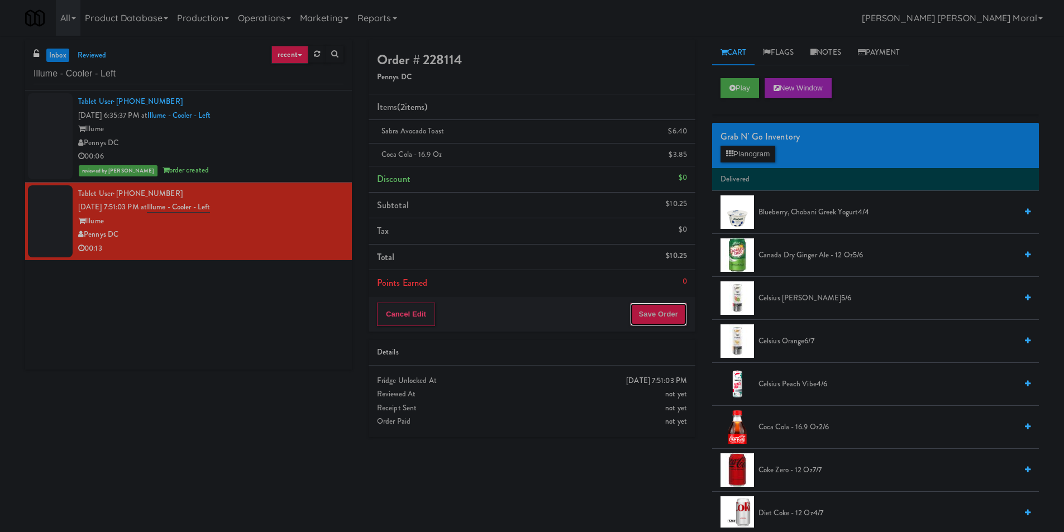
click at [659, 315] on button "Save Order" at bounding box center [658, 314] width 57 height 23
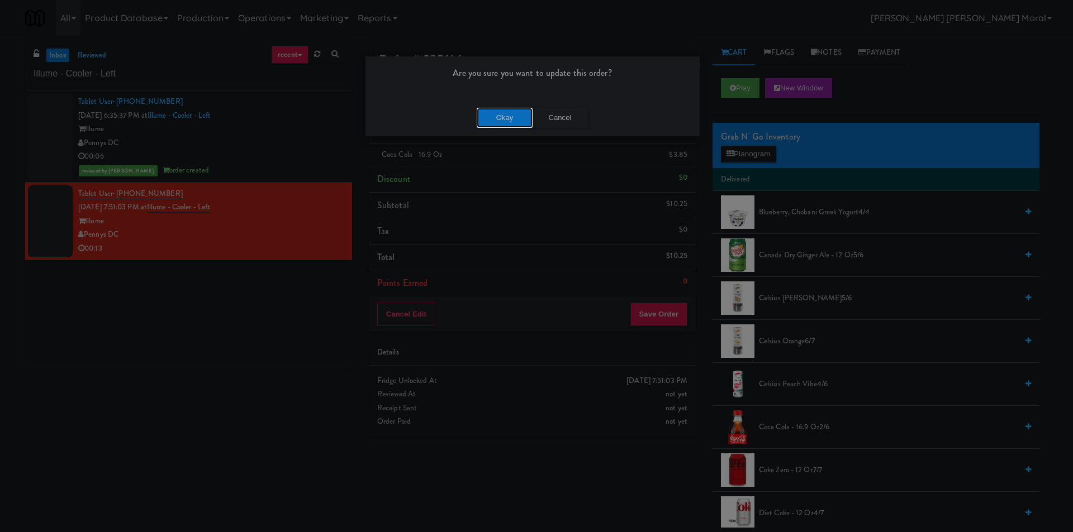
click at [494, 127] on button "Okay" at bounding box center [505, 118] width 56 height 20
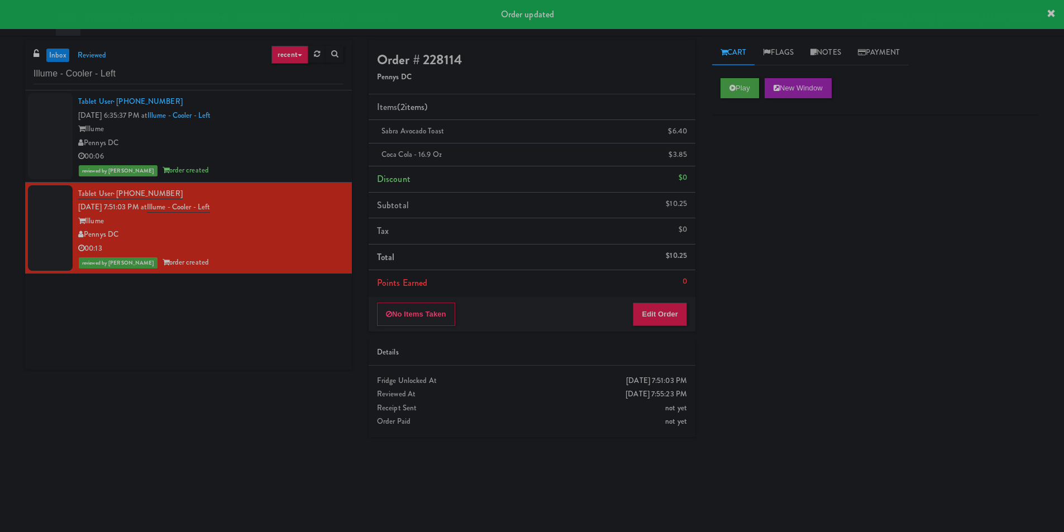
drag, startPoint x: 715, startPoint y: 327, endPoint x: 565, endPoint y: 289, distance: 154.5
click at [715, 326] on div "Play New Window Primary Flag Clear Flag if unable to determine what was taken o…" at bounding box center [875, 279] width 327 height 419
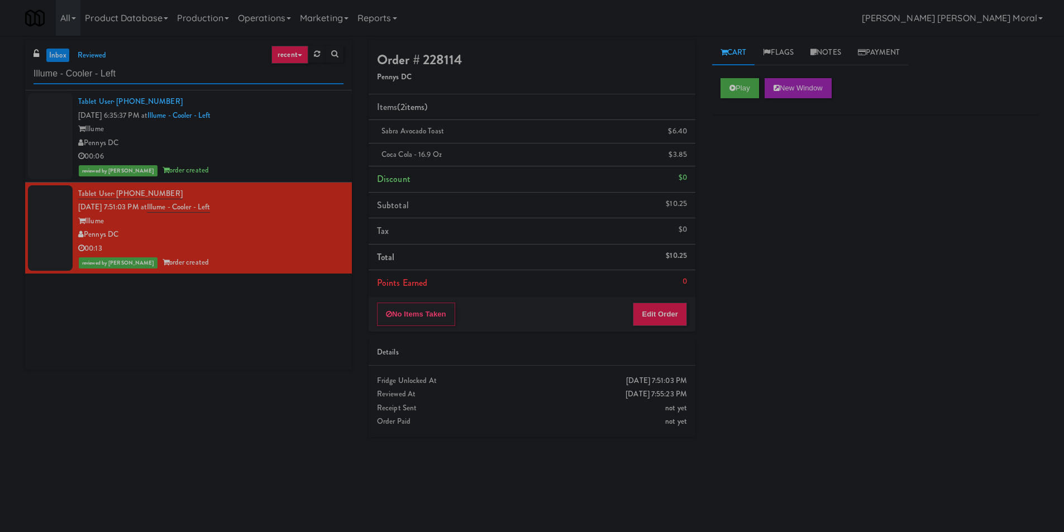
paste input "Elara - Pantry"
drag, startPoint x: 87, startPoint y: 71, endPoint x: 0, endPoint y: 75, distance: 86.7
click at [0, 75] on div "inbox reviewed recent all unclear take inventory issue suspicious failed recent…" at bounding box center [532, 264] width 1064 height 449
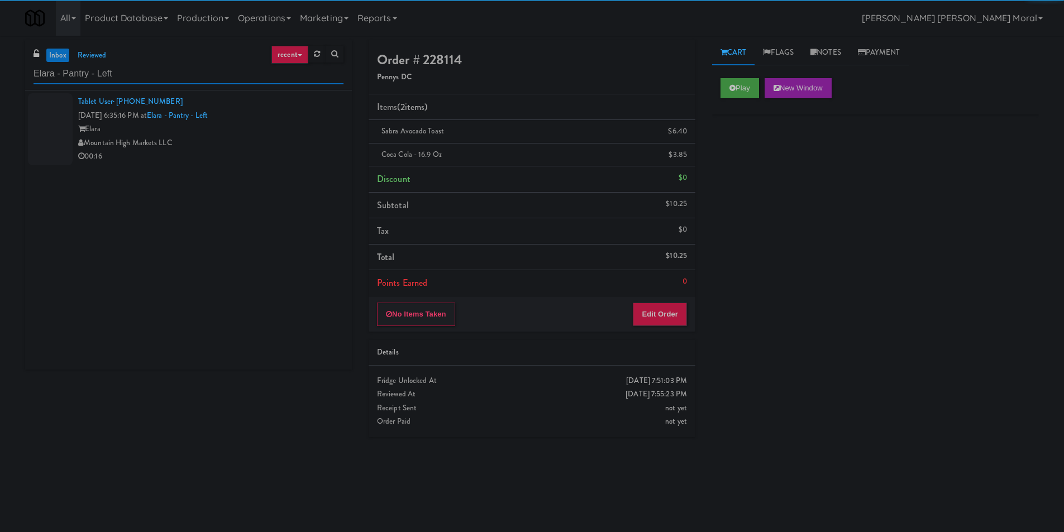
type input "Elara - Pantry - Left"
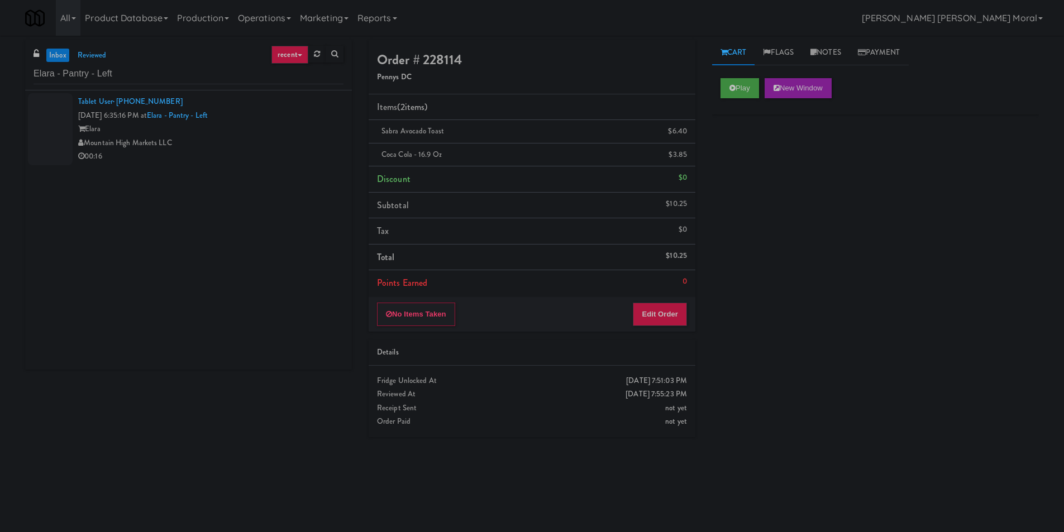
drag, startPoint x: 278, startPoint y: 155, endPoint x: 285, endPoint y: 151, distance: 7.8
click at [283, 152] on div "00:16" at bounding box center [210, 157] width 265 height 14
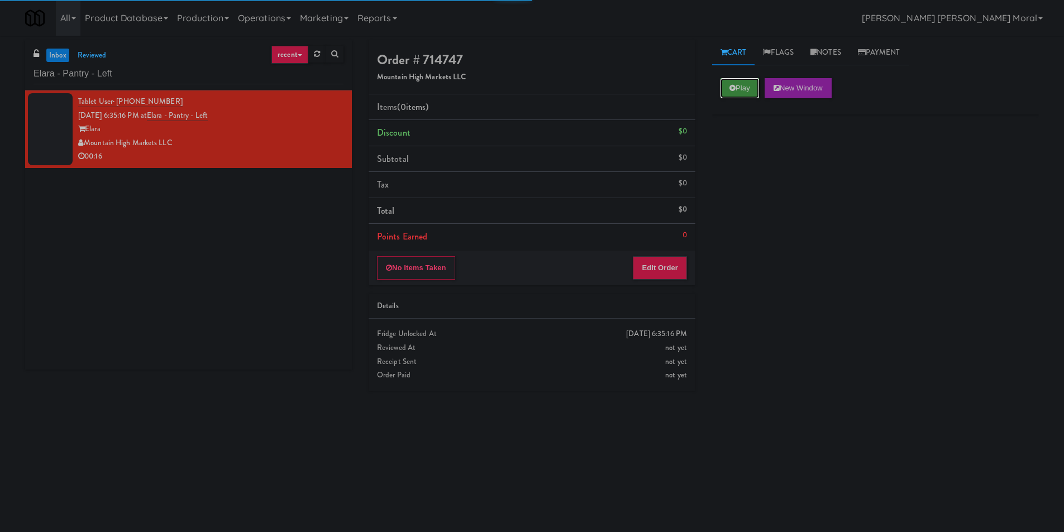
click at [759, 78] on button "Play" at bounding box center [740, 88] width 39 height 20
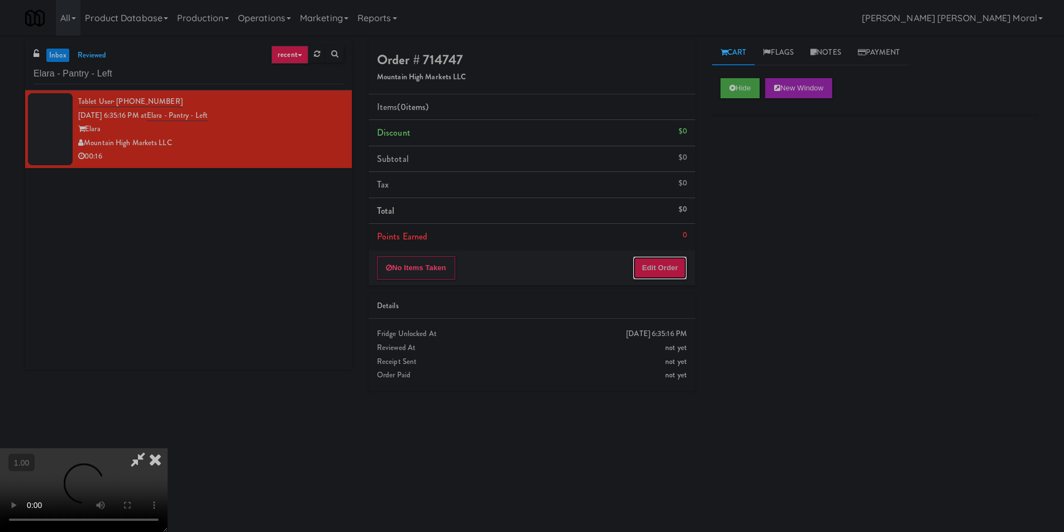
click at [665, 270] on button "Edit Order" at bounding box center [660, 267] width 54 height 23
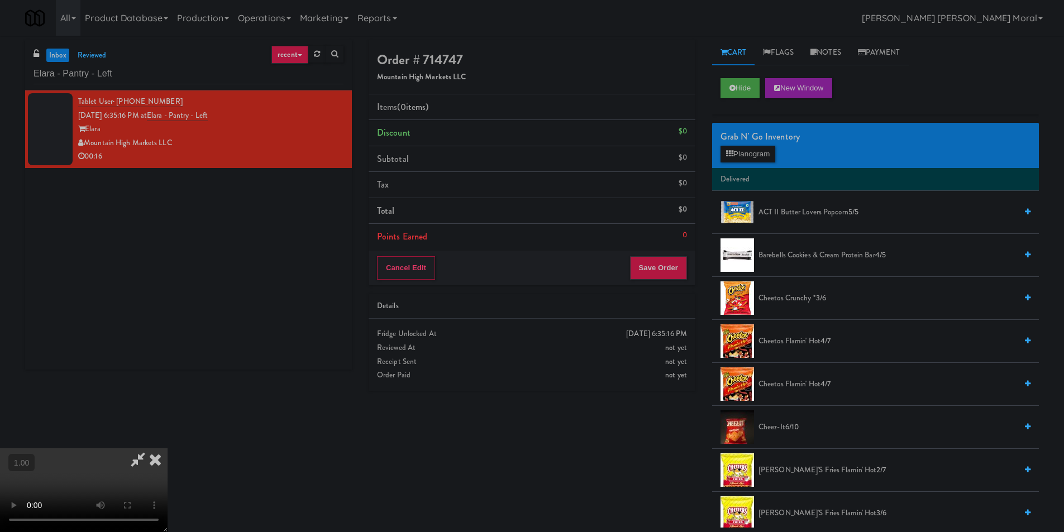
click at [168, 449] on video at bounding box center [84, 491] width 168 height 84
click at [739, 164] on div "Grab N' Go Inventory Planogram" at bounding box center [875, 145] width 327 height 45
click at [168, 449] on video at bounding box center [84, 491] width 168 height 84
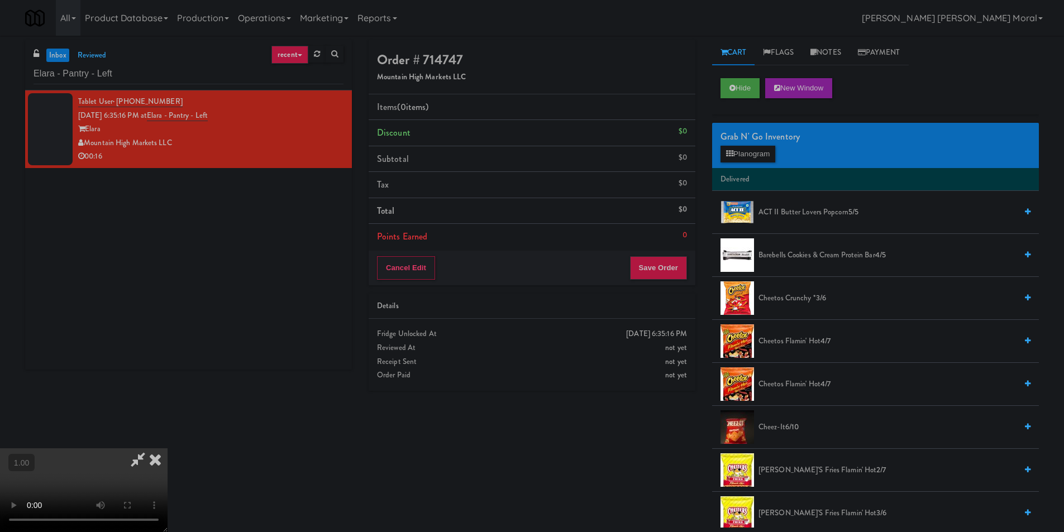
click at [168, 449] on video at bounding box center [84, 491] width 168 height 84
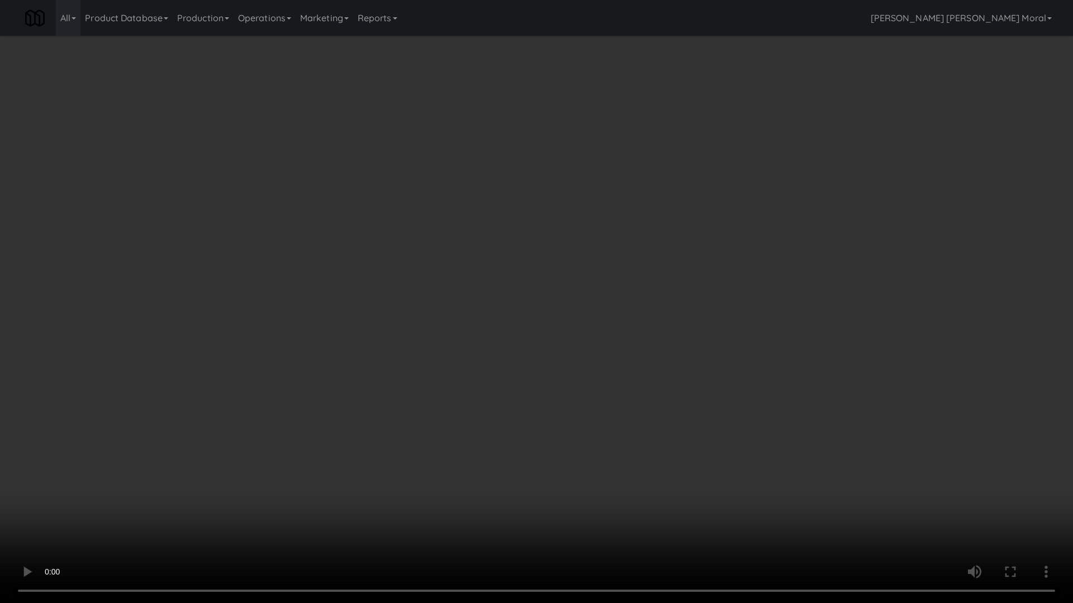
click at [248, 532] on video at bounding box center [536, 301] width 1073 height 603
click at [306, 307] on video at bounding box center [536, 301] width 1073 height 603
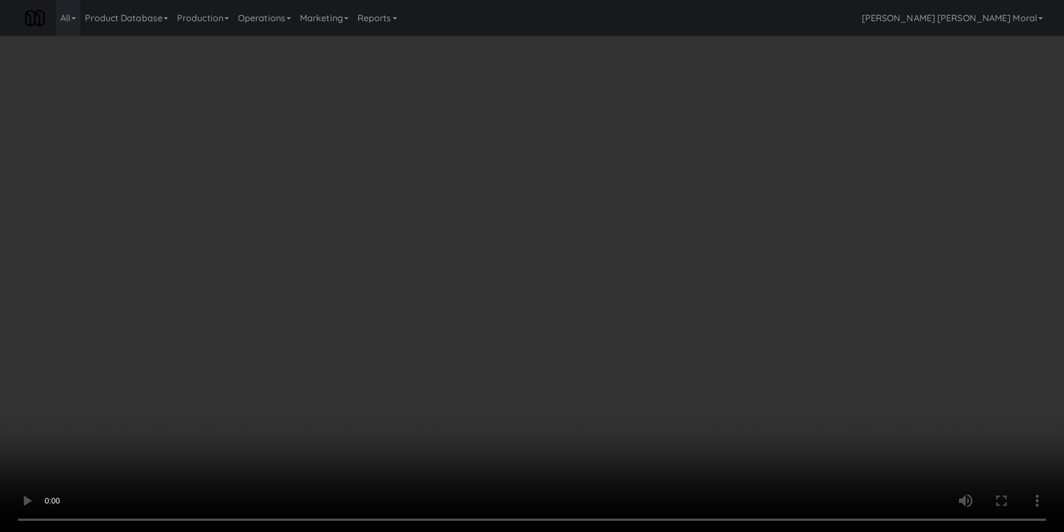
click at [315, 263] on video at bounding box center [532, 266] width 1064 height 532
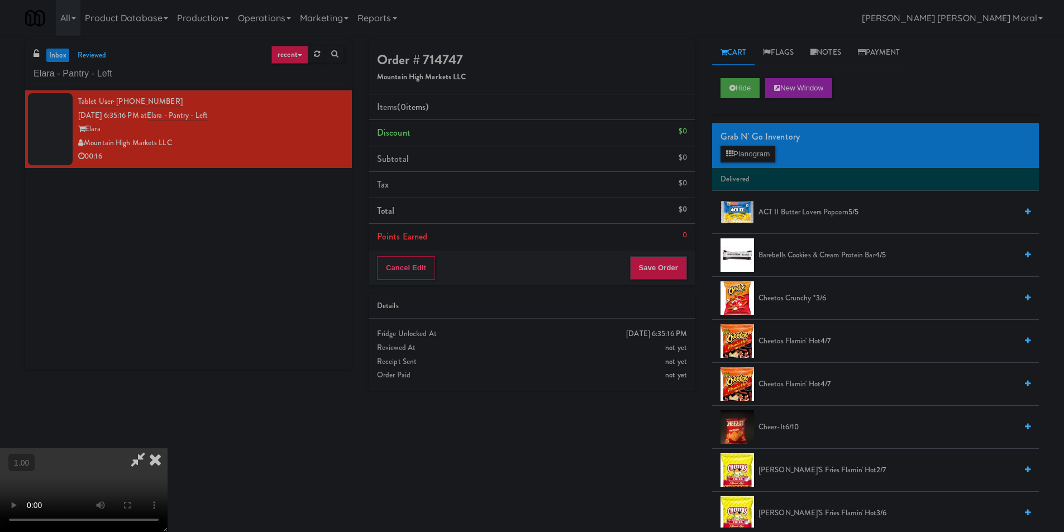
click at [168, 449] on video at bounding box center [84, 491] width 168 height 84
click at [741, 158] on button "Planogram" at bounding box center [748, 154] width 55 height 17
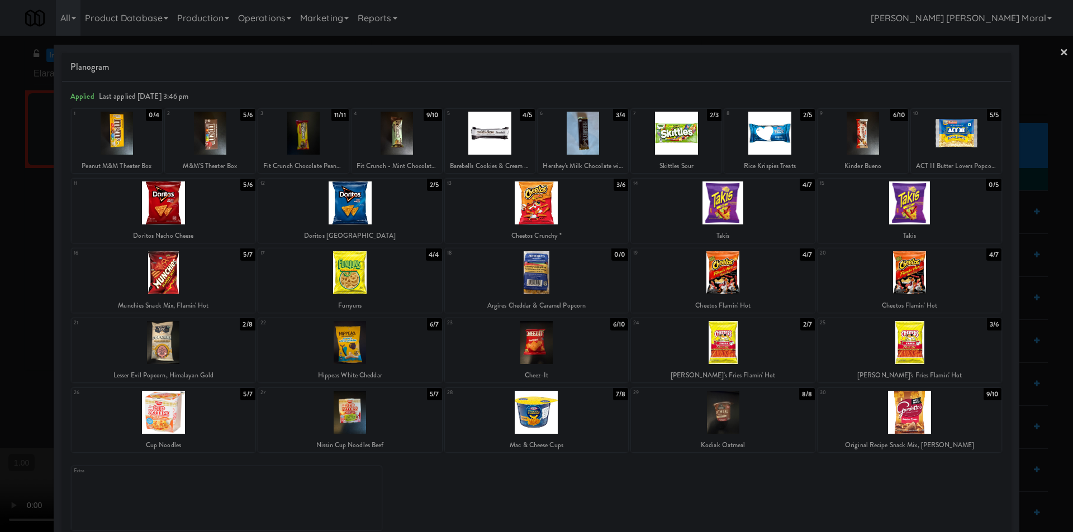
click at [762, 135] on div at bounding box center [769, 133] width 91 height 43
click at [556, 211] on div at bounding box center [537, 203] width 184 height 43
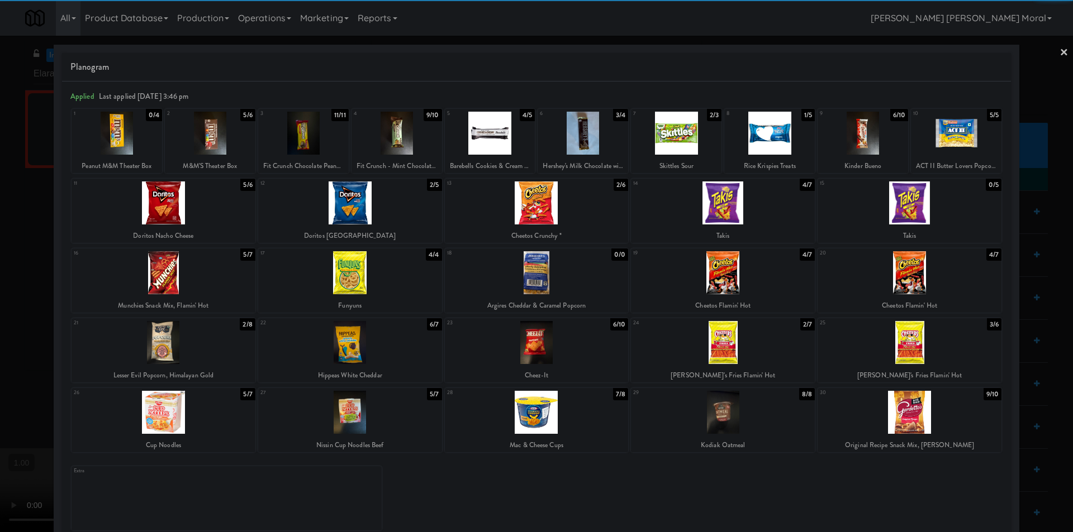
drag, startPoint x: 0, startPoint y: 277, endPoint x: 7, endPoint y: 280, distance: 8.0
click at [2, 278] on div at bounding box center [536, 266] width 1073 height 532
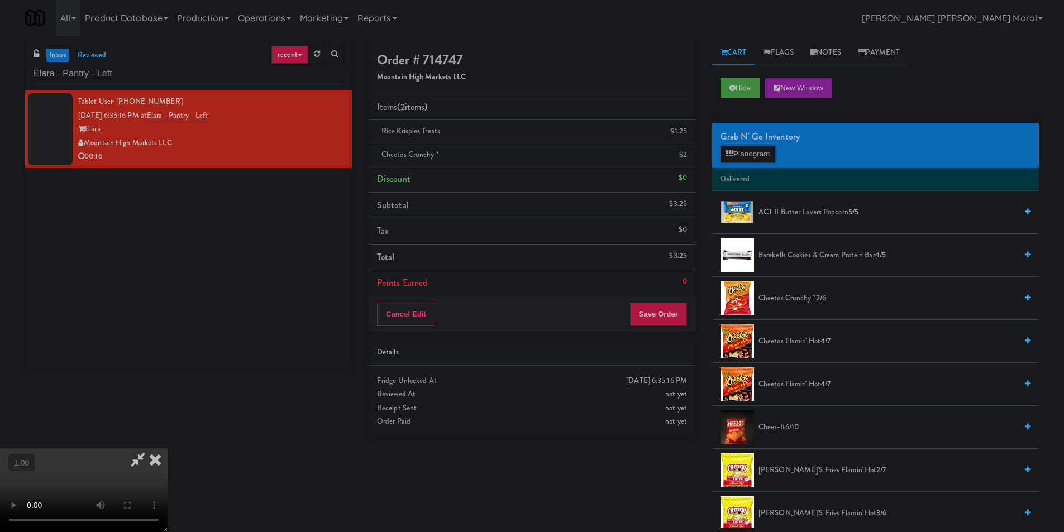
click at [168, 449] on video at bounding box center [84, 491] width 168 height 84
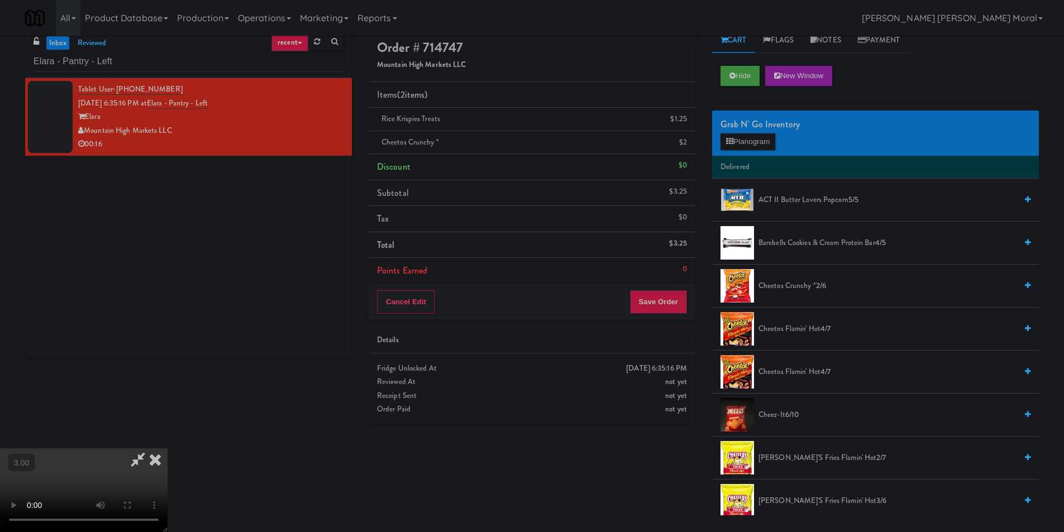
scroll to position [36, 0]
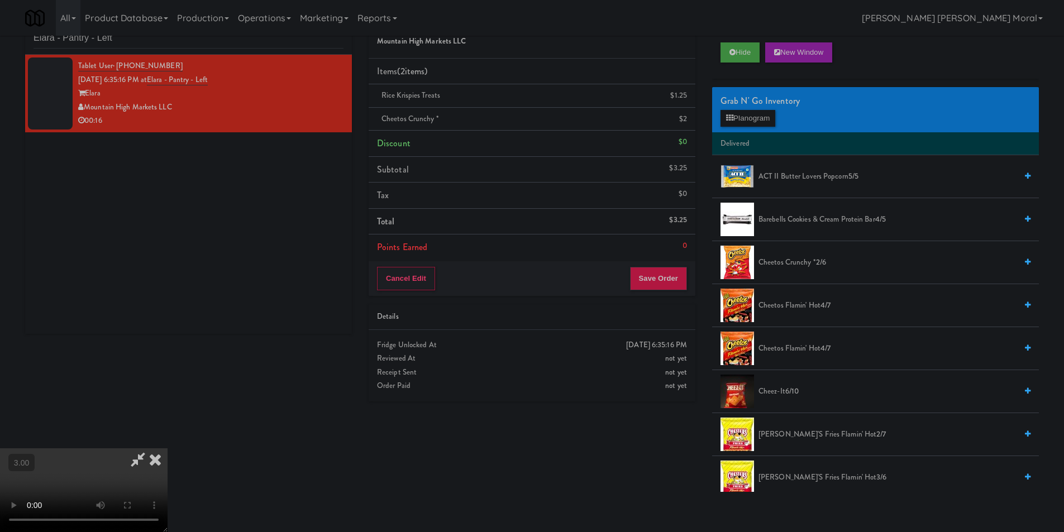
click at [168, 449] on video at bounding box center [84, 491] width 168 height 84
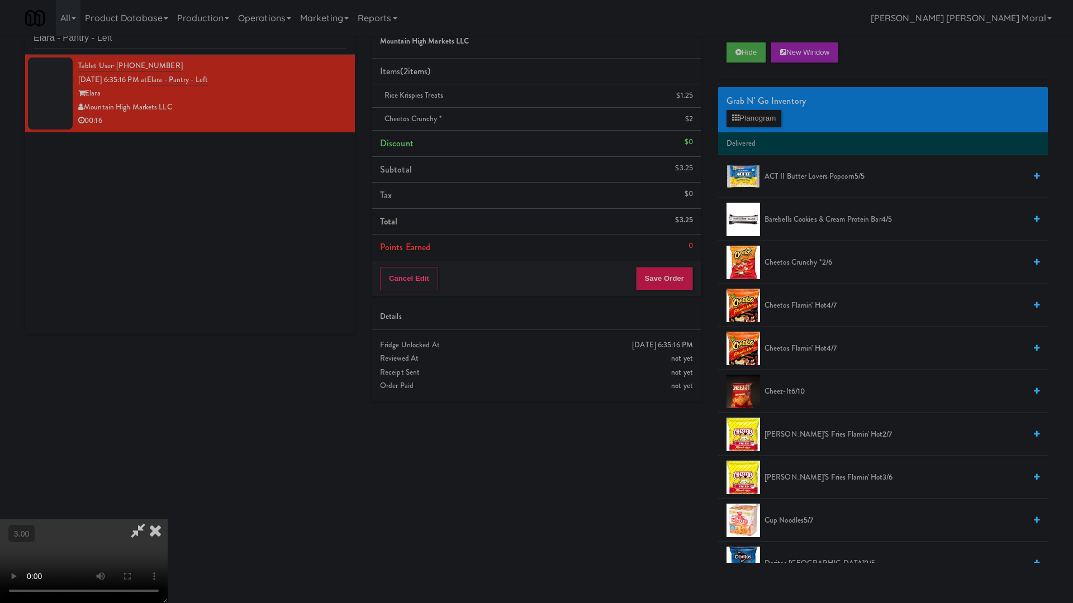
click at [168, 520] on video at bounding box center [84, 562] width 168 height 84
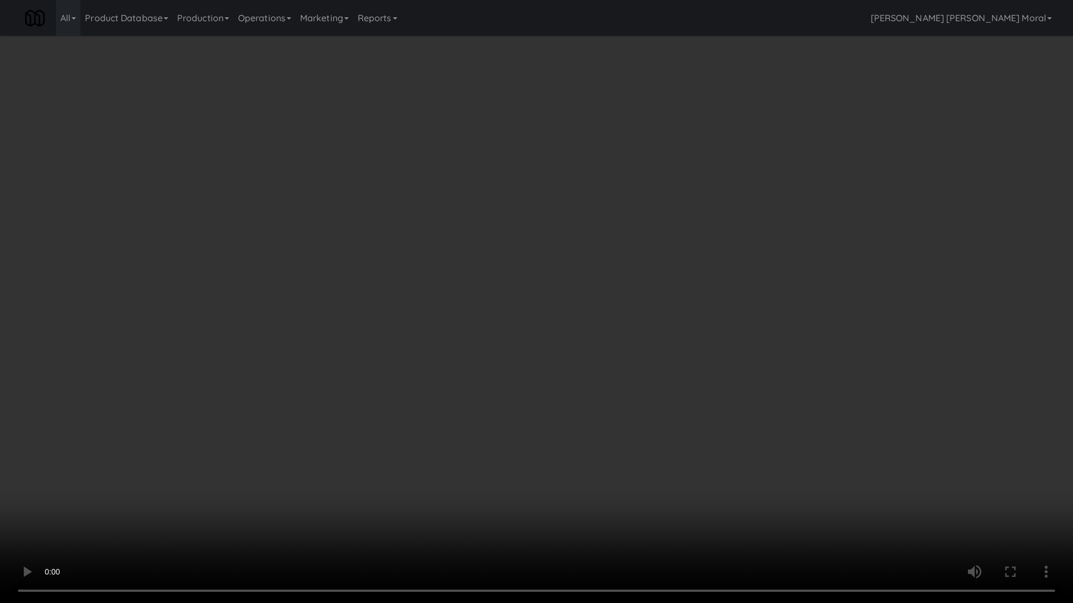
click at [380, 367] on video at bounding box center [536, 301] width 1073 height 603
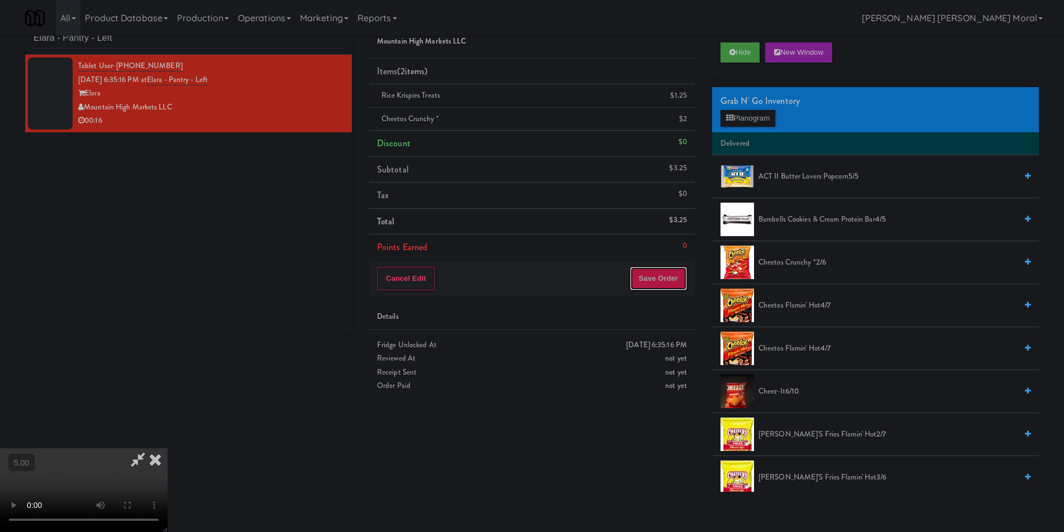
click at [653, 282] on button "Save Order" at bounding box center [658, 278] width 57 height 23
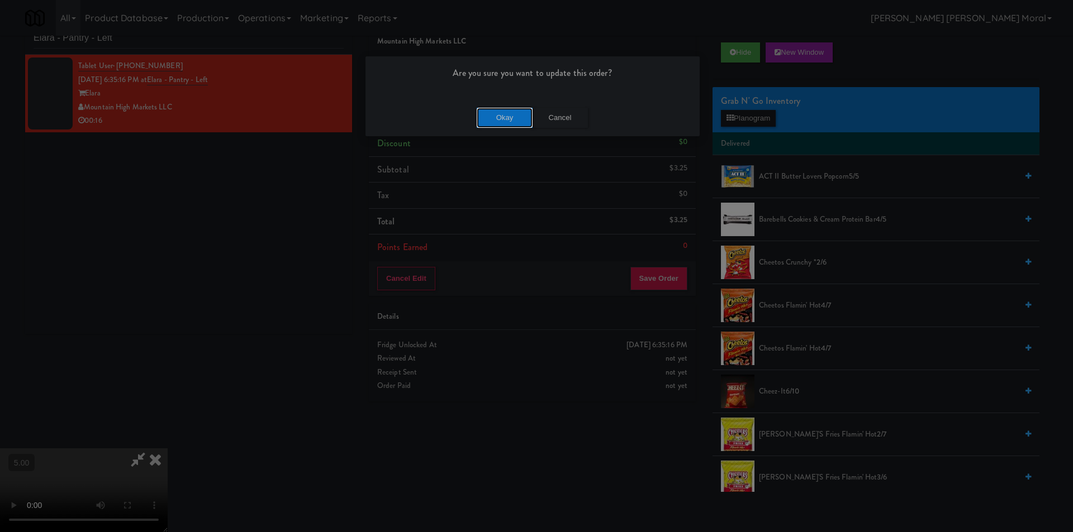
click at [489, 123] on button "Okay" at bounding box center [505, 118] width 56 height 20
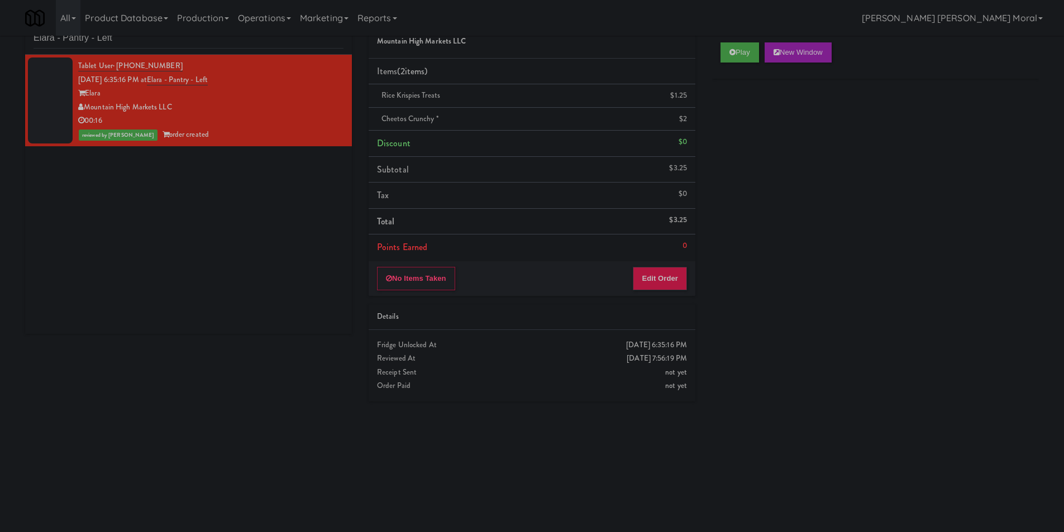
drag, startPoint x: 772, startPoint y: 191, endPoint x: 740, endPoint y: 182, distance: 32.9
click at [770, 190] on div "Play New Window Primary Flag Clear Flag if unable to determine what was taken o…" at bounding box center [875, 243] width 327 height 419
paste input "5 Mockingbird"
drag, startPoint x: 146, startPoint y: 40, endPoint x: 0, endPoint y: 41, distance: 145.8
click at [0, 40] on div "inbox reviewed recent all unclear take inventory issue suspicious failed recent…" at bounding box center [532, 228] width 1064 height 449
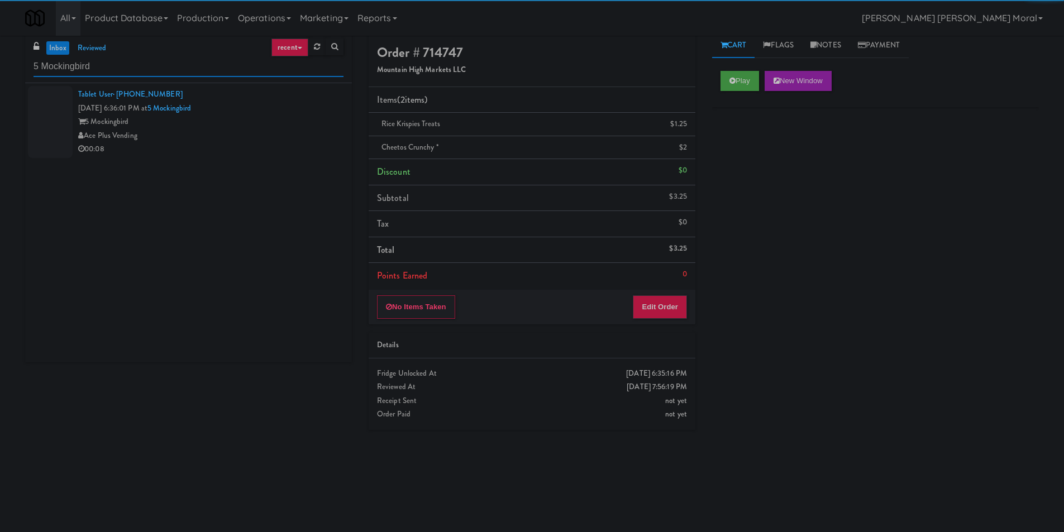
scroll to position [0, 0]
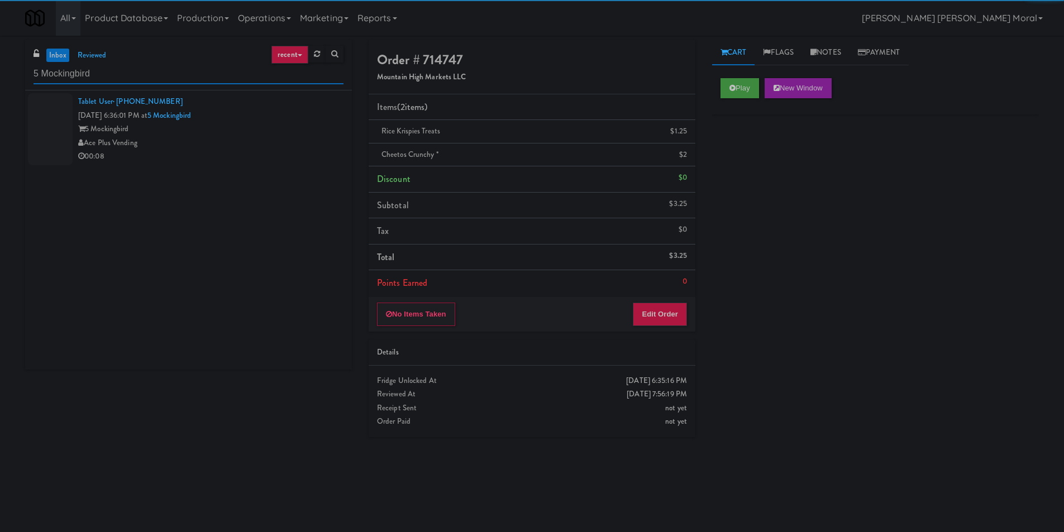
type input "5 Mockingbird"
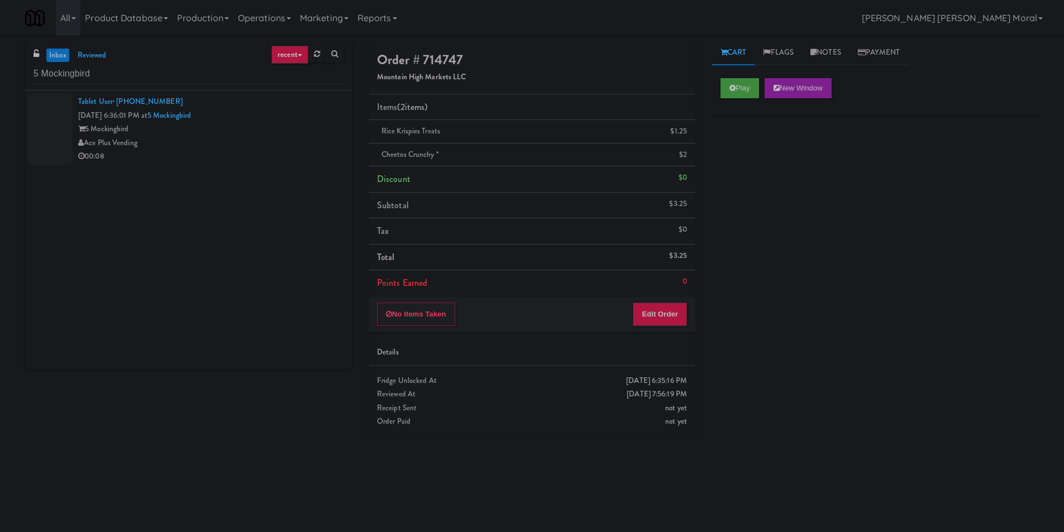
click at [311, 120] on div "Tablet User · (310) 544-7101 [DATE] 6:36:01 PM at 5 Mockingbird 5 Mockingbird A…" at bounding box center [210, 129] width 265 height 69
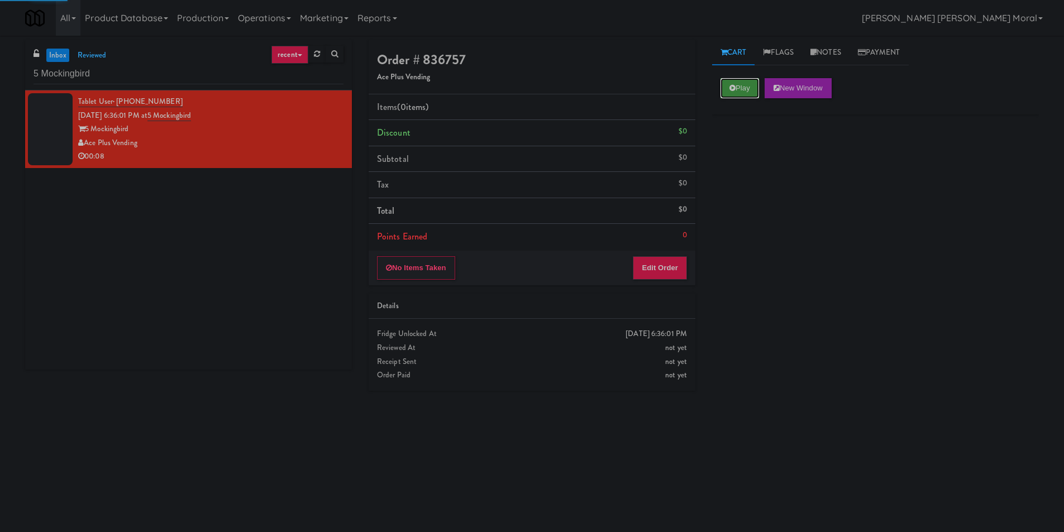
click at [739, 95] on button "Play" at bounding box center [740, 88] width 39 height 20
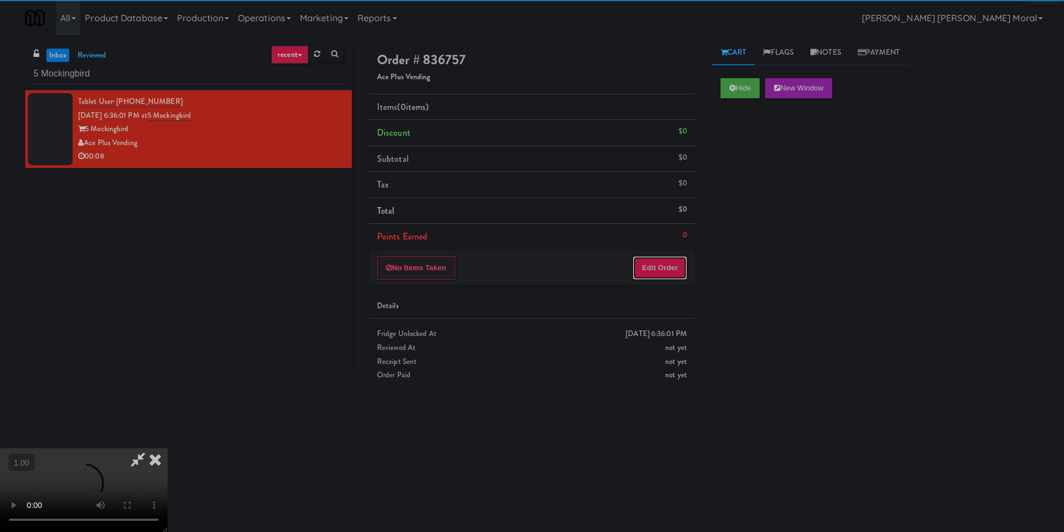
click at [651, 264] on button "Edit Order" at bounding box center [660, 267] width 54 height 23
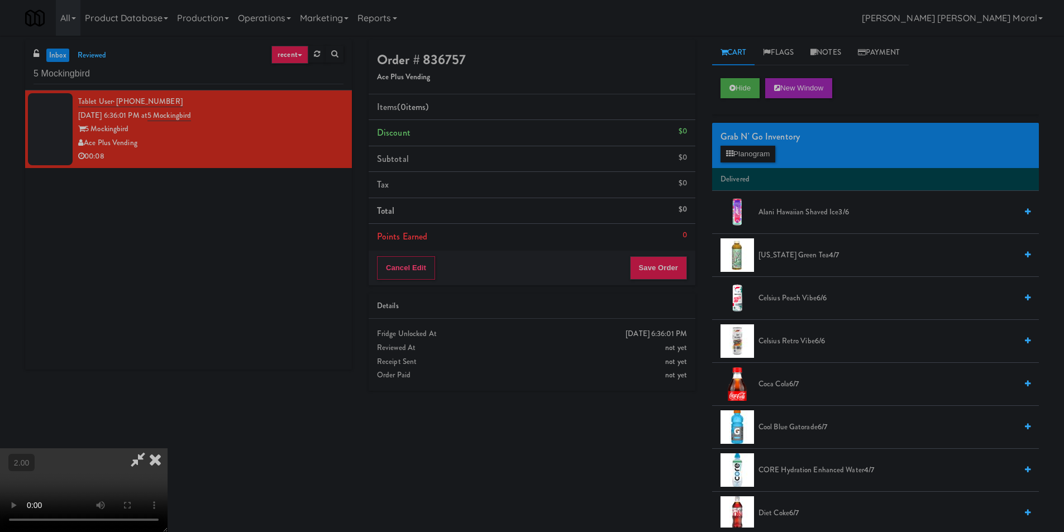
scroll to position [57, 0]
drag, startPoint x: 315, startPoint y: 439, endPoint x: 328, endPoint y: 463, distance: 26.8
click at [168, 463] on video at bounding box center [84, 491] width 168 height 84
click at [168, 449] on video at bounding box center [84, 491] width 168 height 84
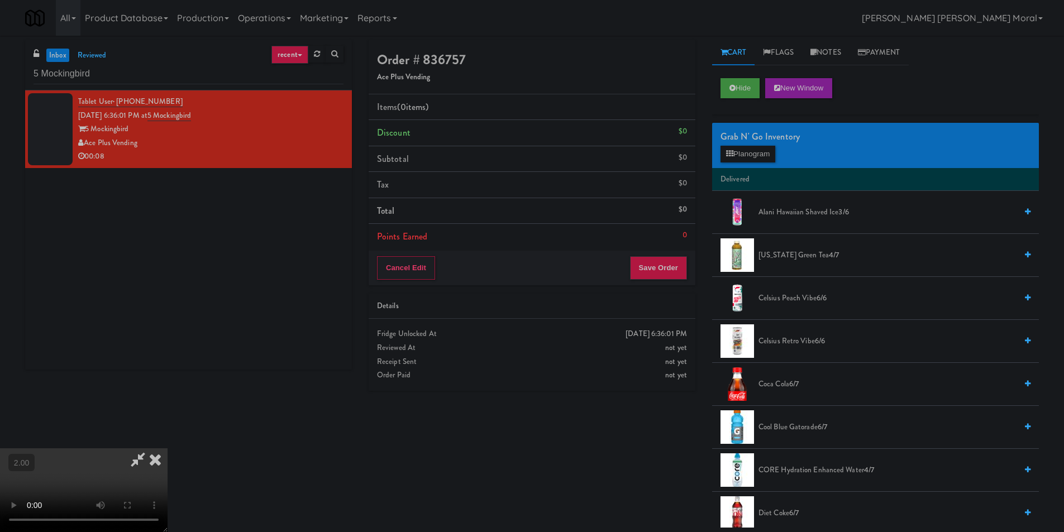
click at [168, 449] on video at bounding box center [84, 491] width 168 height 84
click at [736, 152] on button "Planogram" at bounding box center [748, 154] width 55 height 17
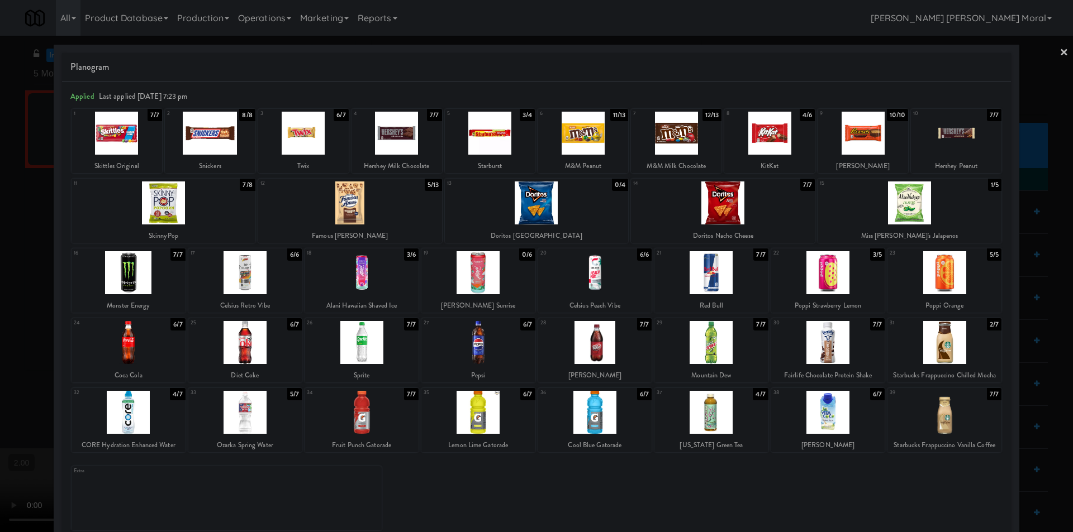
click at [826, 273] on div at bounding box center [828, 272] width 114 height 43
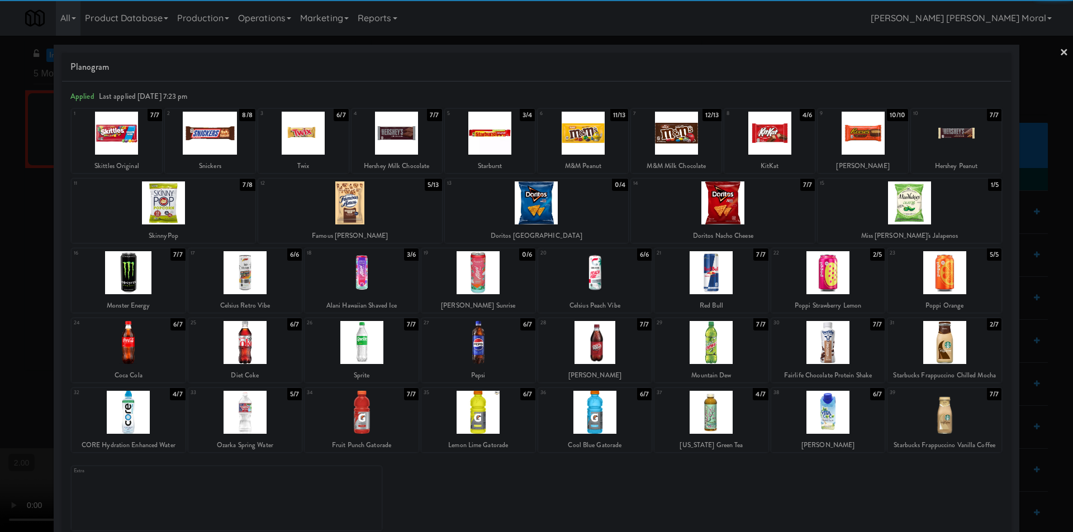
drag, startPoint x: 0, startPoint y: 325, endPoint x: 103, endPoint y: 308, distance: 104.1
click at [1, 325] on div at bounding box center [536, 266] width 1073 height 532
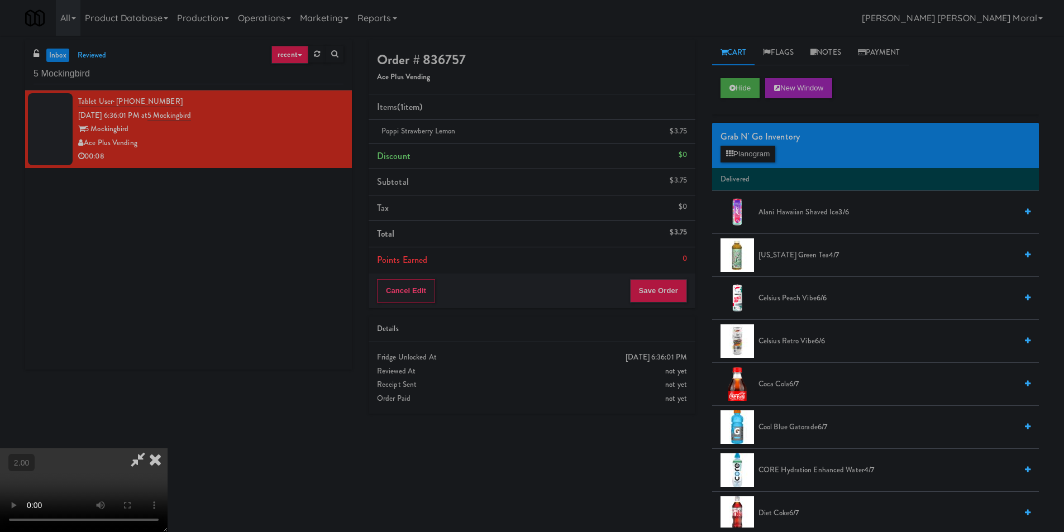
scroll to position [56, 0]
click at [168, 449] on video at bounding box center [84, 491] width 168 height 84
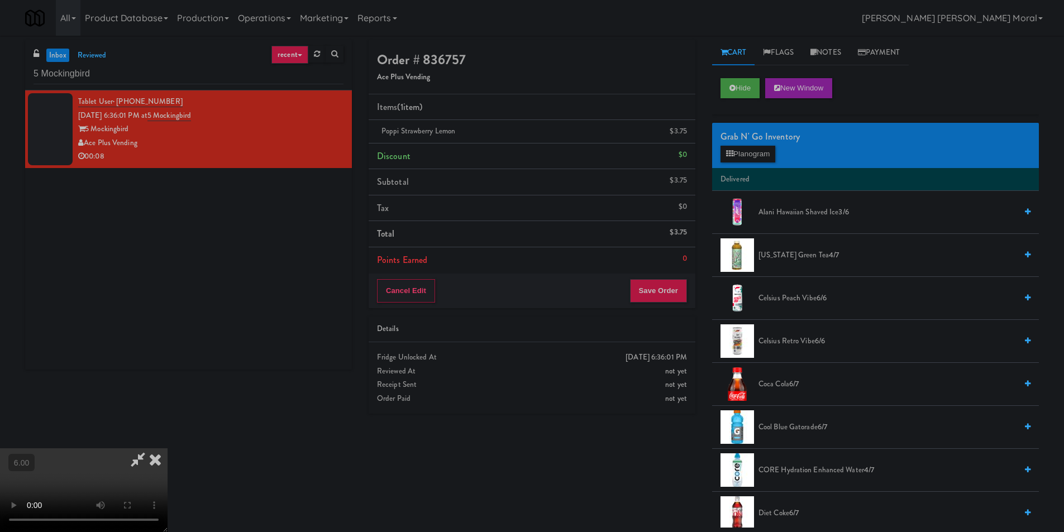
click at [151, 449] on icon at bounding box center [138, 460] width 26 height 22
click at [670, 289] on button "Save Order" at bounding box center [658, 290] width 57 height 23
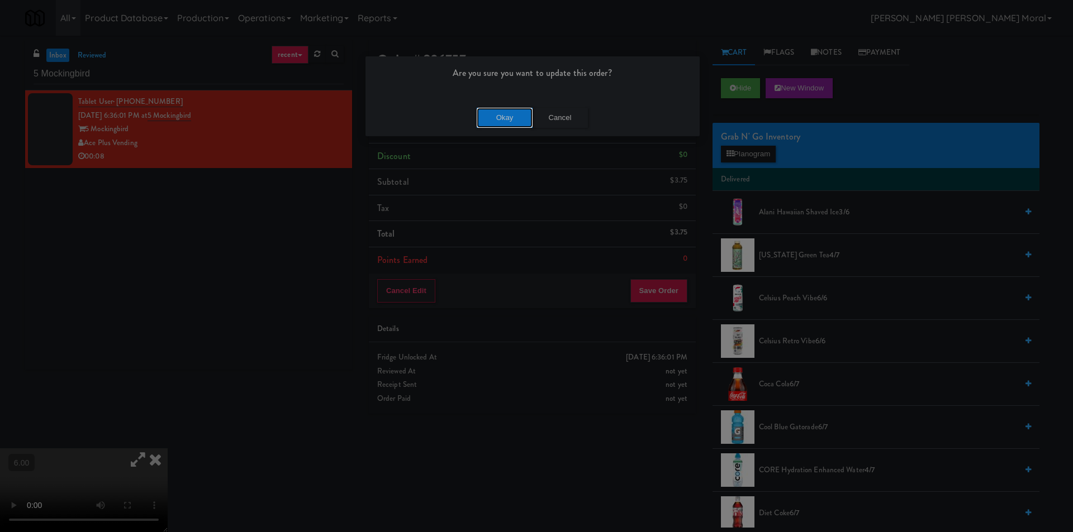
click at [502, 127] on button "Okay" at bounding box center [505, 118] width 56 height 20
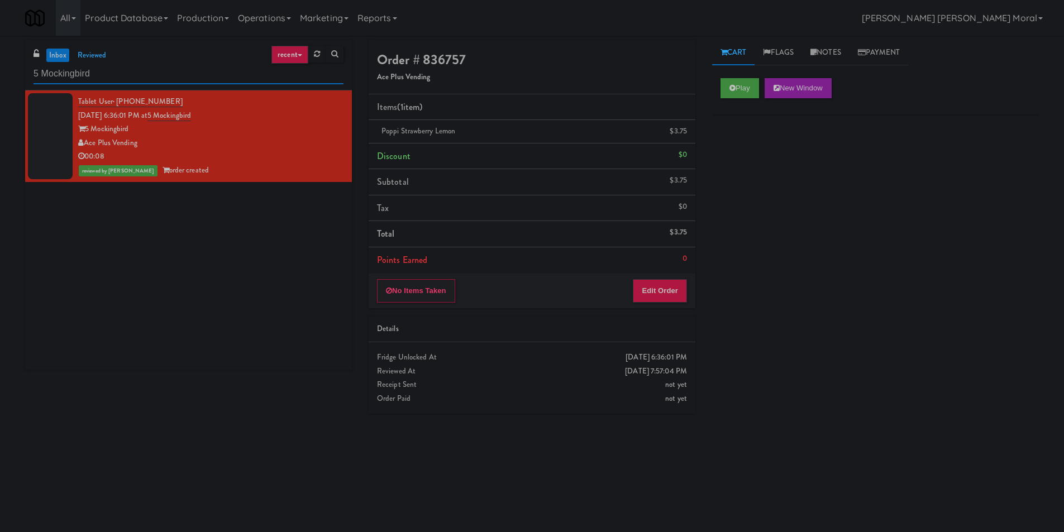
drag, startPoint x: 140, startPoint y: 84, endPoint x: 0, endPoint y: 81, distance: 140.3
click at [0, 81] on div "inbox reviewed recent all unclear take inventory issue suspicious failed recent…" at bounding box center [532, 264] width 1064 height 449
paste input "VY - Cooler - Left"
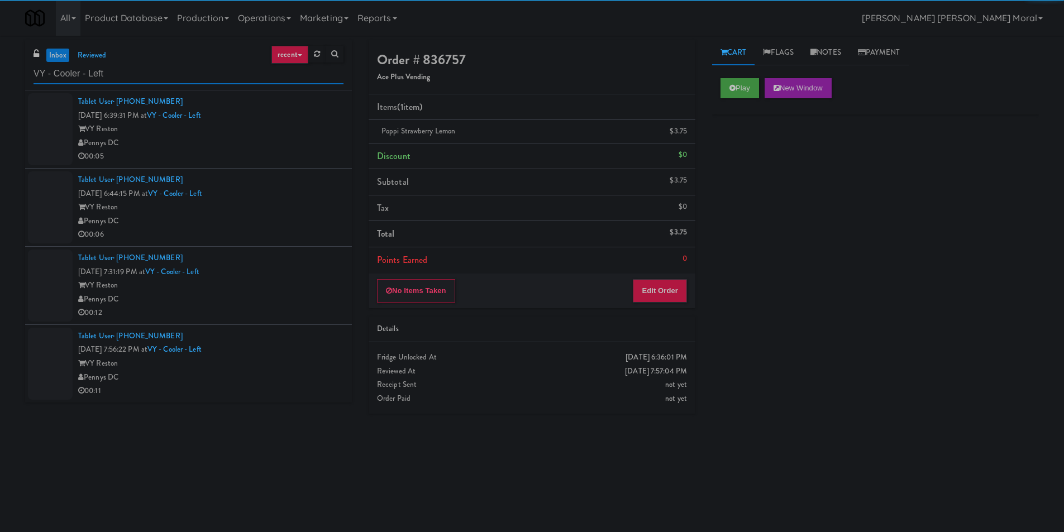
type input "VY - Cooler - Left"
click at [272, 140] on div "Pennys DC" at bounding box center [210, 143] width 265 height 14
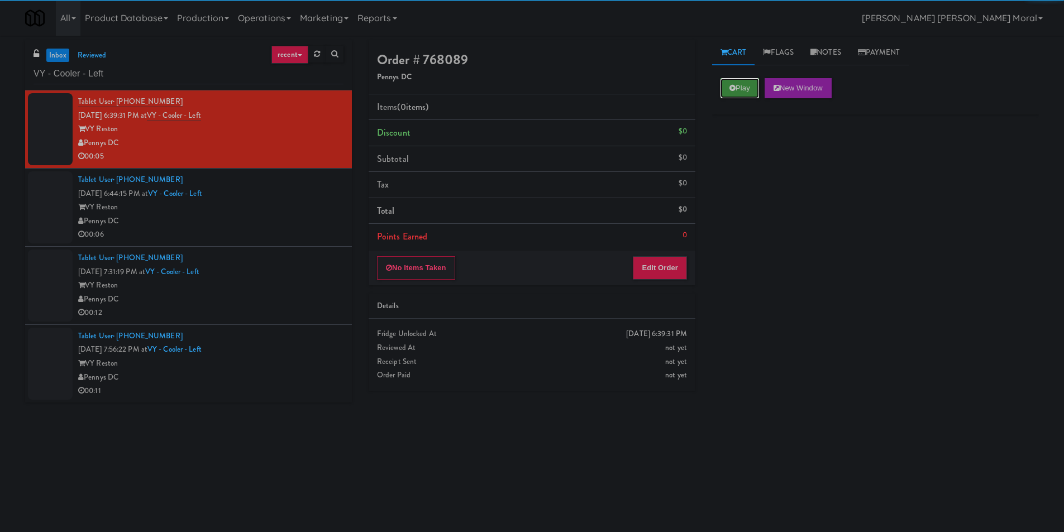
click at [732, 89] on icon at bounding box center [733, 87] width 6 height 7
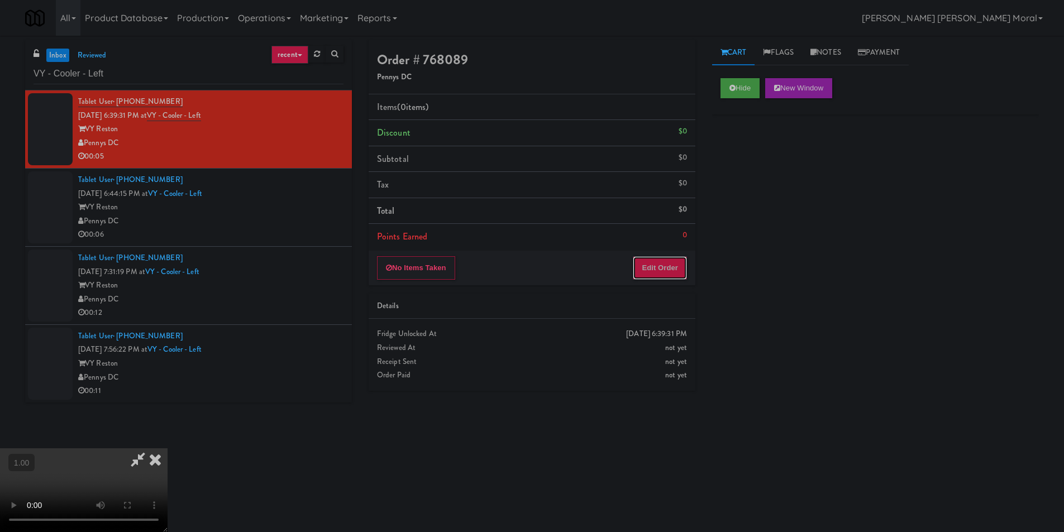
click at [659, 271] on button "Edit Order" at bounding box center [660, 267] width 54 height 23
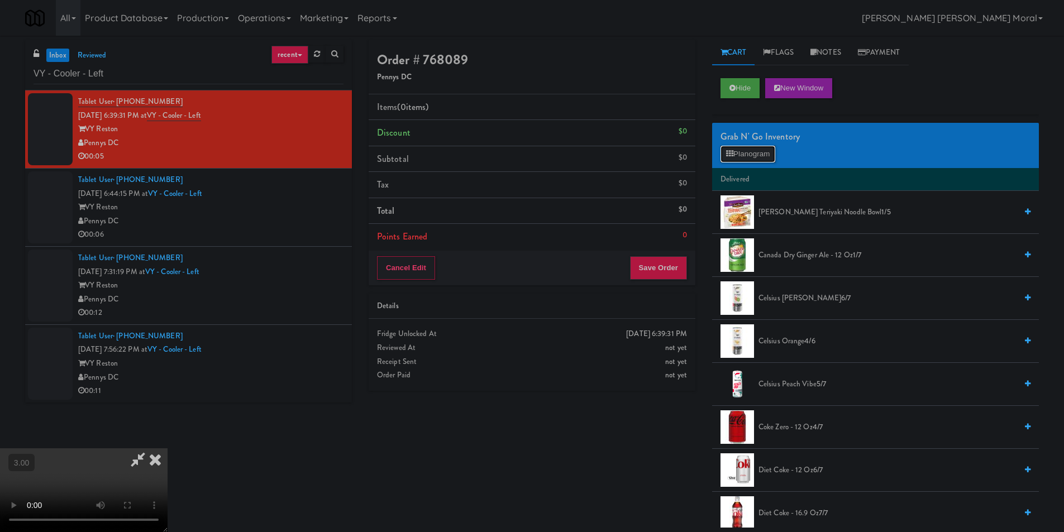
click at [744, 154] on button "Planogram" at bounding box center [748, 154] width 55 height 17
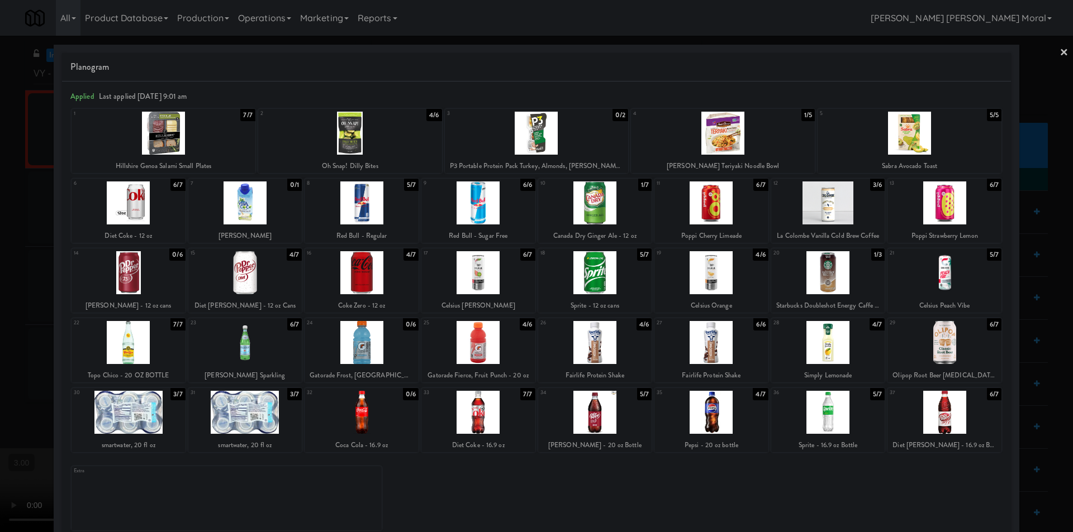
click at [608, 416] on div at bounding box center [595, 412] width 114 height 43
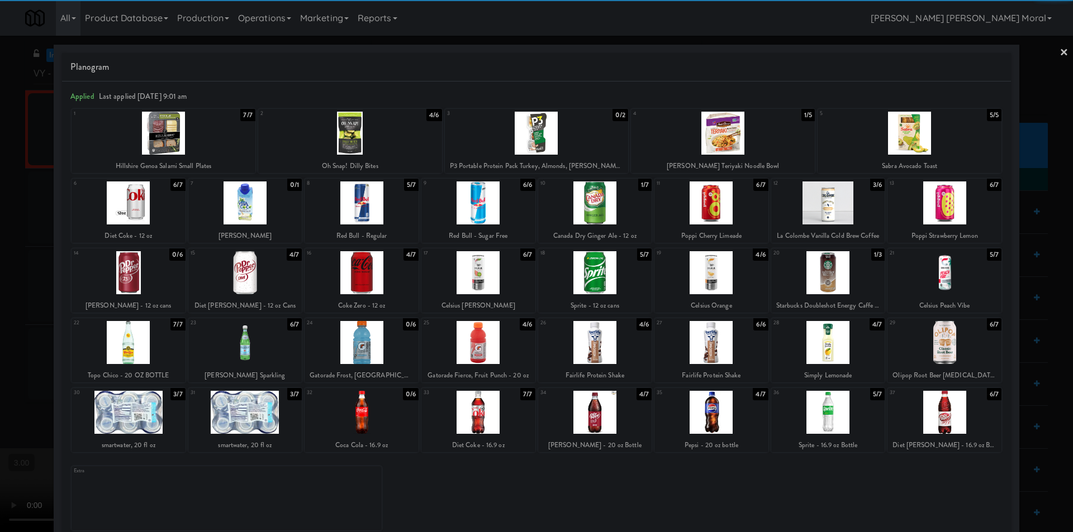
drag, startPoint x: 0, startPoint y: 353, endPoint x: 233, endPoint y: 326, distance: 234.6
click at [13, 349] on div at bounding box center [536, 266] width 1073 height 532
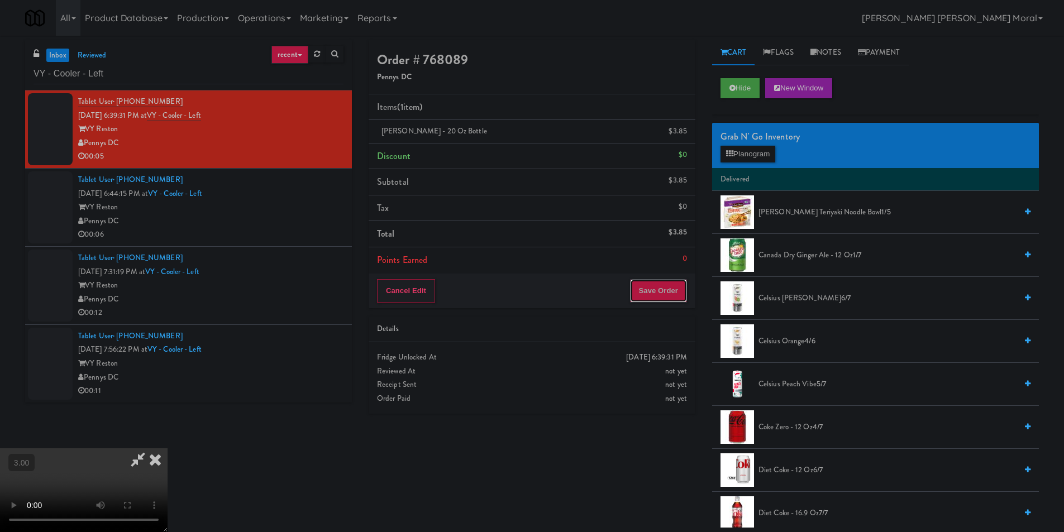
click at [661, 287] on button "Save Order" at bounding box center [658, 290] width 57 height 23
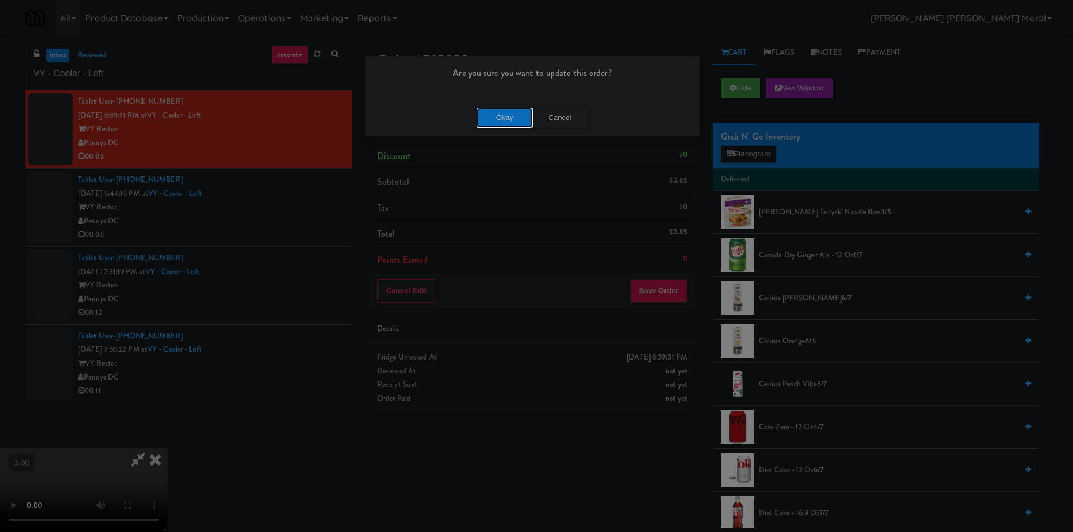
click at [485, 125] on button "Okay" at bounding box center [505, 118] width 56 height 20
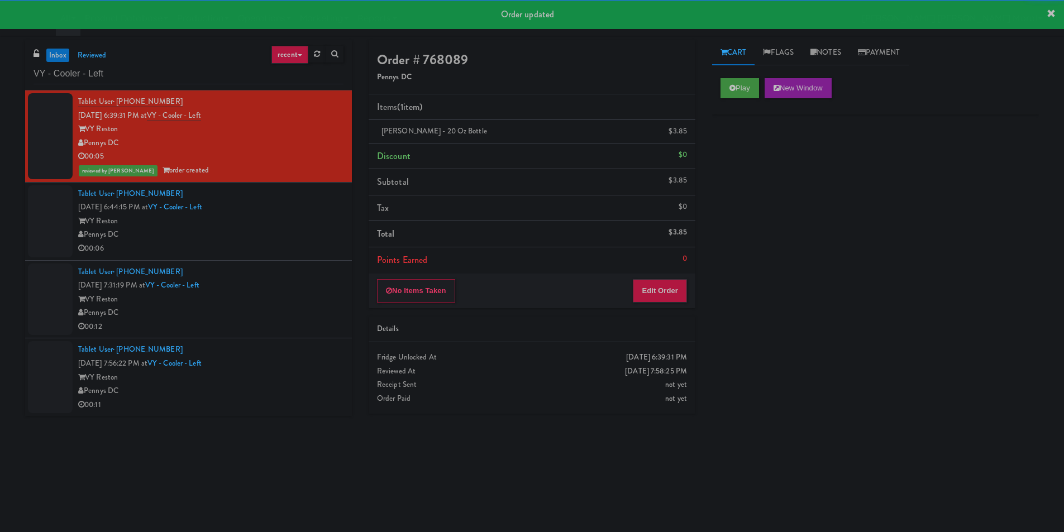
drag, startPoint x: 274, startPoint y: 213, endPoint x: 286, endPoint y: 213, distance: 12.3
click at [275, 213] on div "Tablet User · (571) 888-0050 [DATE] 6:44:15 PM at VY - Cooler - Left VY Reston …" at bounding box center [210, 221] width 265 height 69
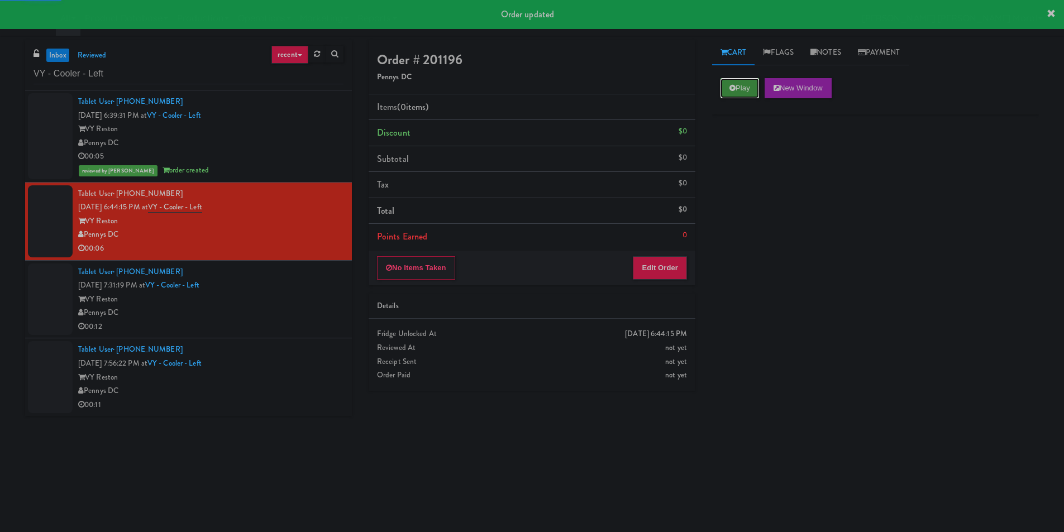
click at [747, 93] on button "Play" at bounding box center [740, 88] width 39 height 20
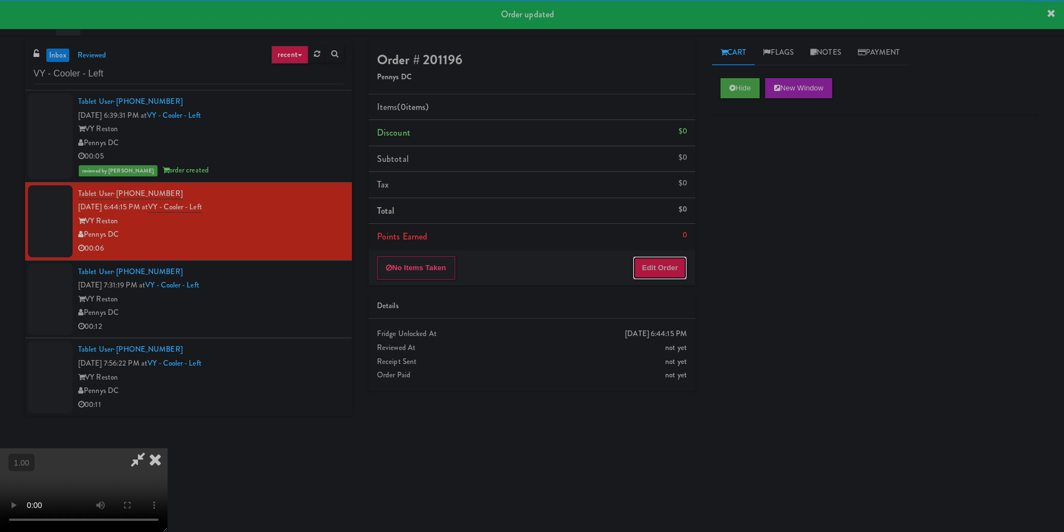
click at [672, 274] on button "Edit Order" at bounding box center [660, 267] width 54 height 23
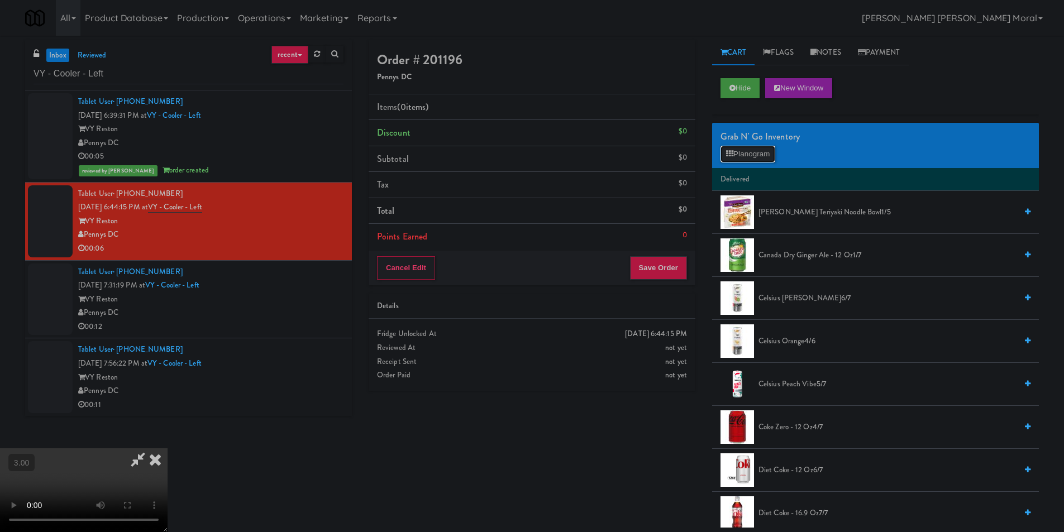
click at [739, 161] on button "Planogram" at bounding box center [748, 154] width 55 height 17
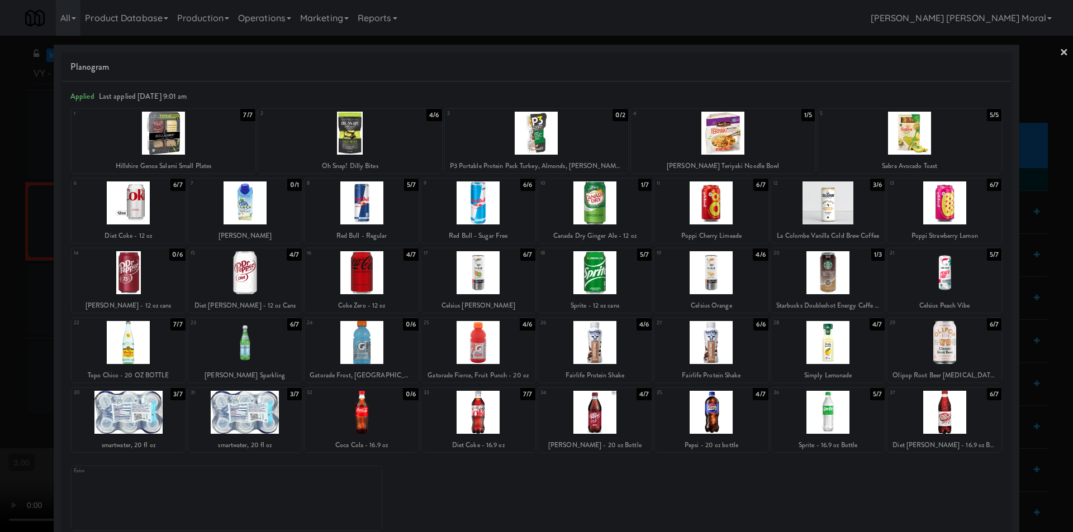
drag, startPoint x: 505, startPoint y: 191, endPoint x: 389, endPoint y: 192, distance: 116.2
click at [502, 191] on div at bounding box center [478, 203] width 114 height 43
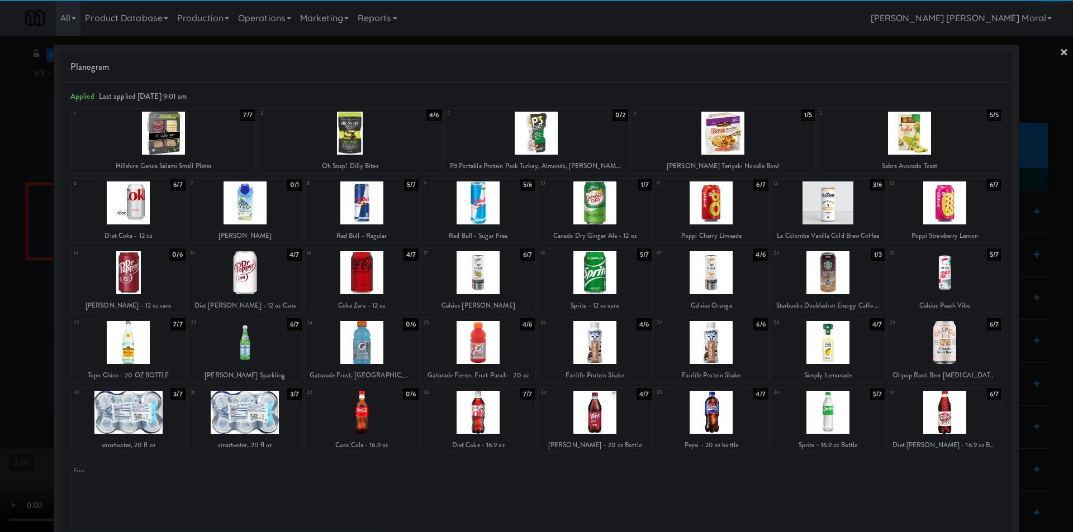
click at [0, 203] on div at bounding box center [536, 266] width 1073 height 532
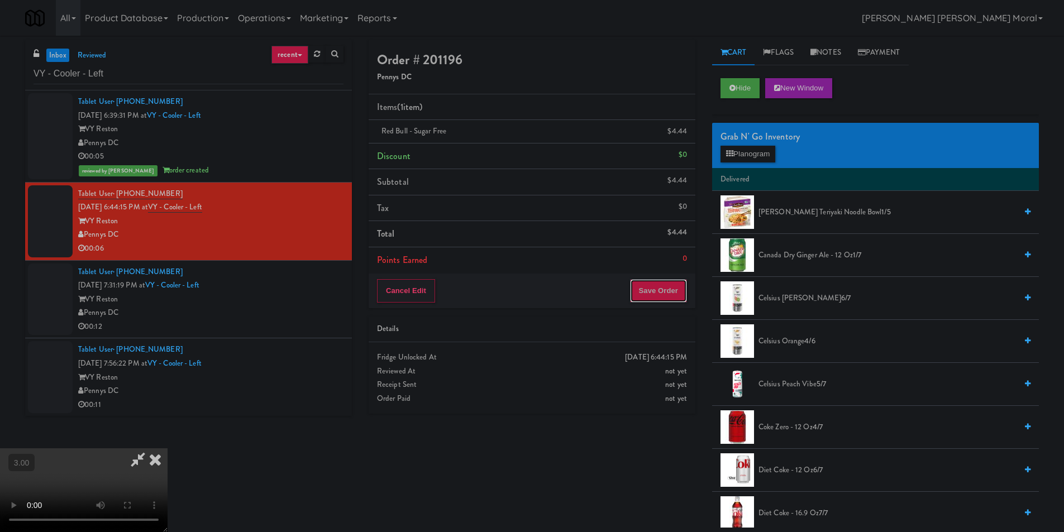
click at [663, 290] on button "Save Order" at bounding box center [658, 290] width 57 height 23
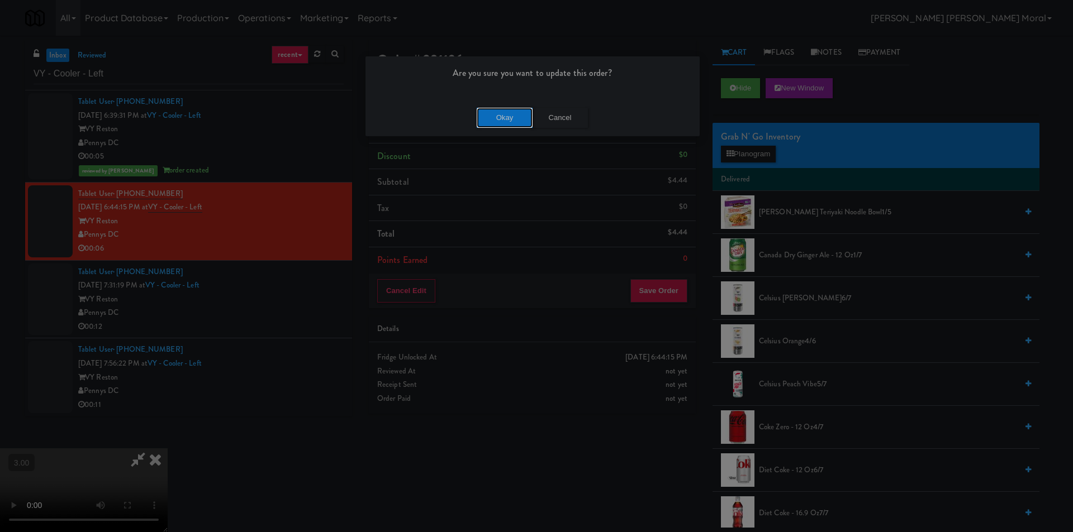
click at [494, 118] on button "Okay" at bounding box center [505, 118] width 56 height 20
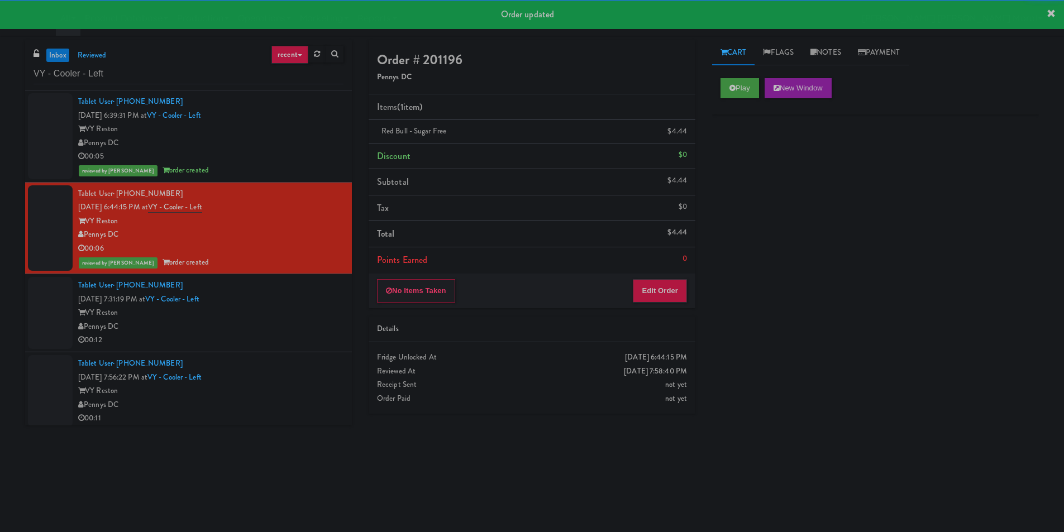
drag, startPoint x: 296, startPoint y: 308, endPoint x: 377, endPoint y: 281, distance: 85.5
click at [297, 309] on div "VY Reston" at bounding box center [210, 313] width 265 height 14
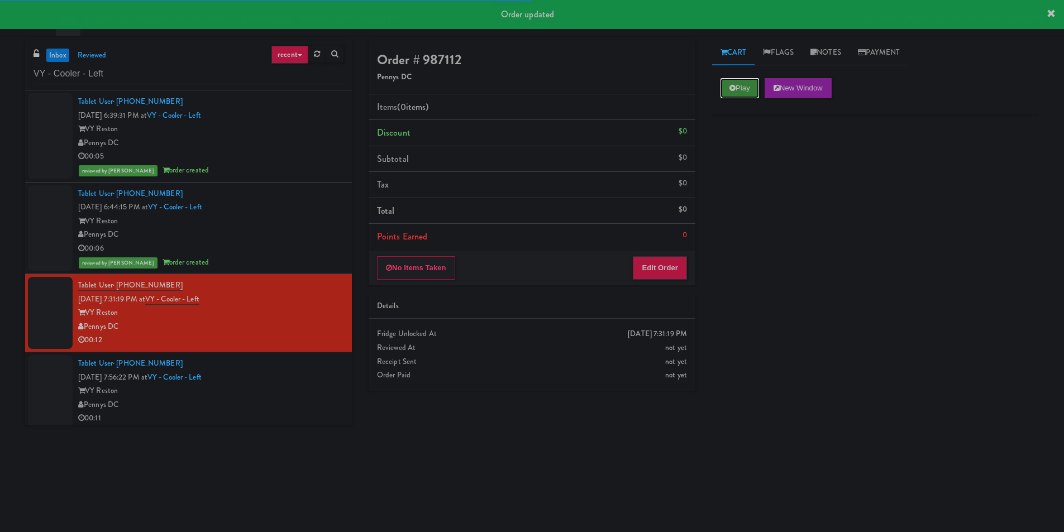
click at [743, 82] on button "Play" at bounding box center [740, 88] width 39 height 20
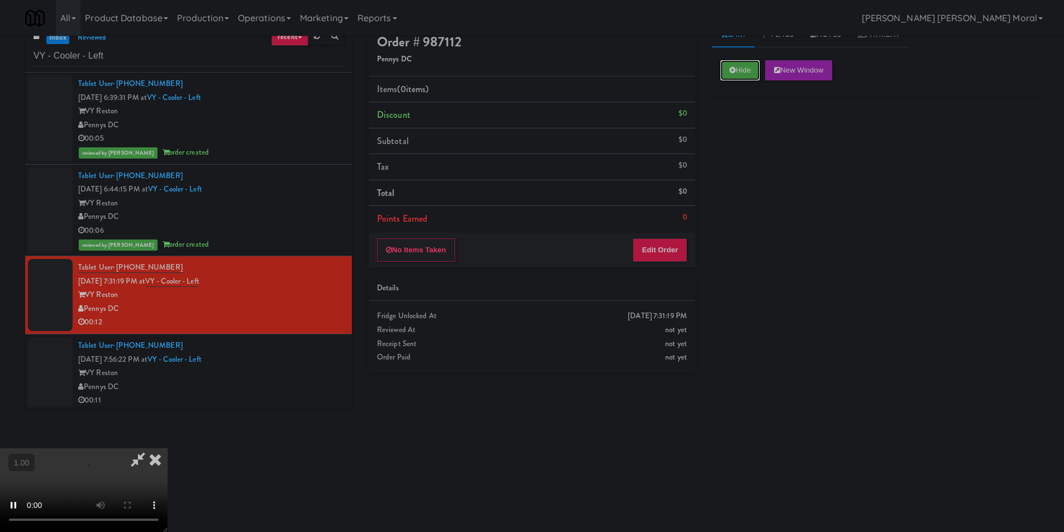
scroll to position [36, 0]
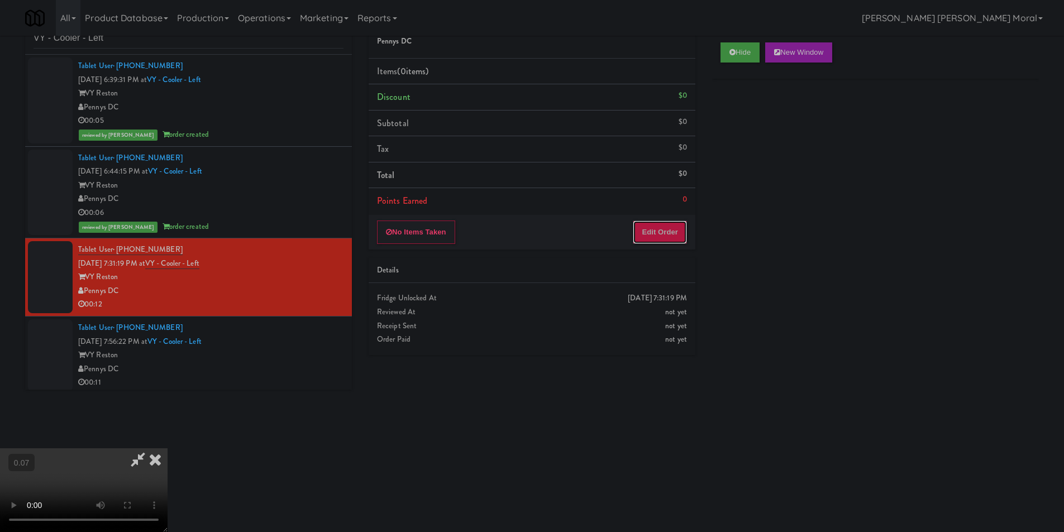
click at [679, 231] on button "Edit Order" at bounding box center [660, 232] width 54 height 23
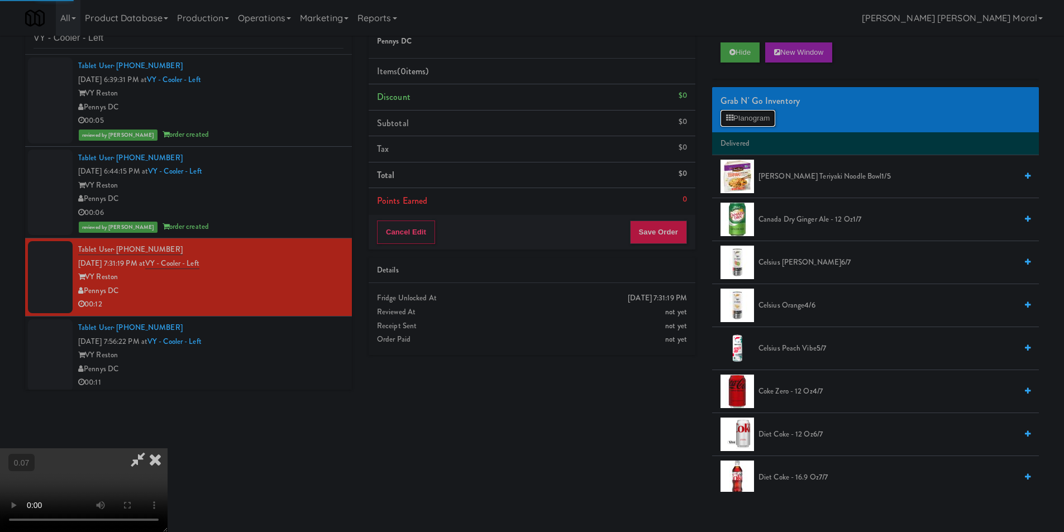
click at [754, 120] on button "Planogram" at bounding box center [748, 118] width 55 height 17
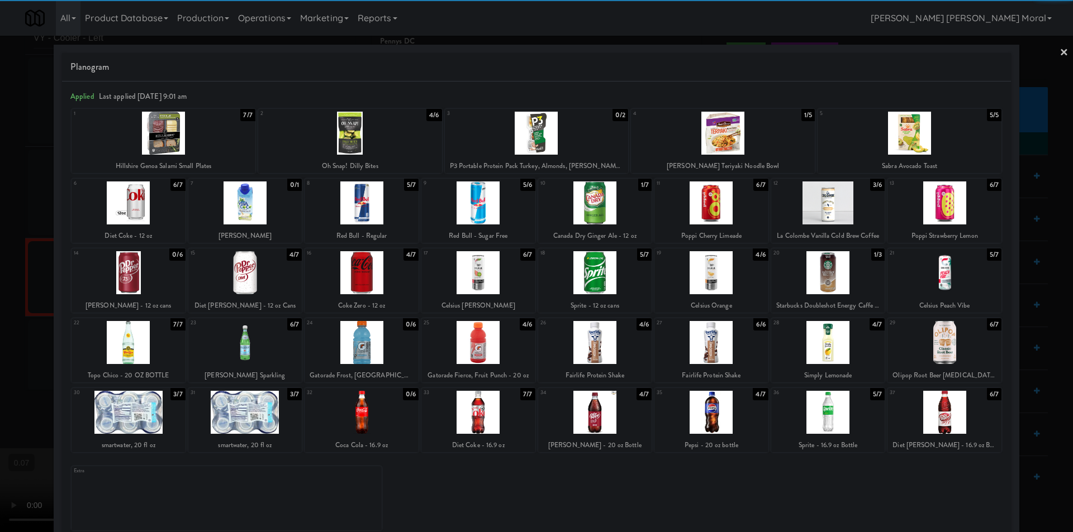
click at [902, 126] on div at bounding box center [909, 133] width 184 height 43
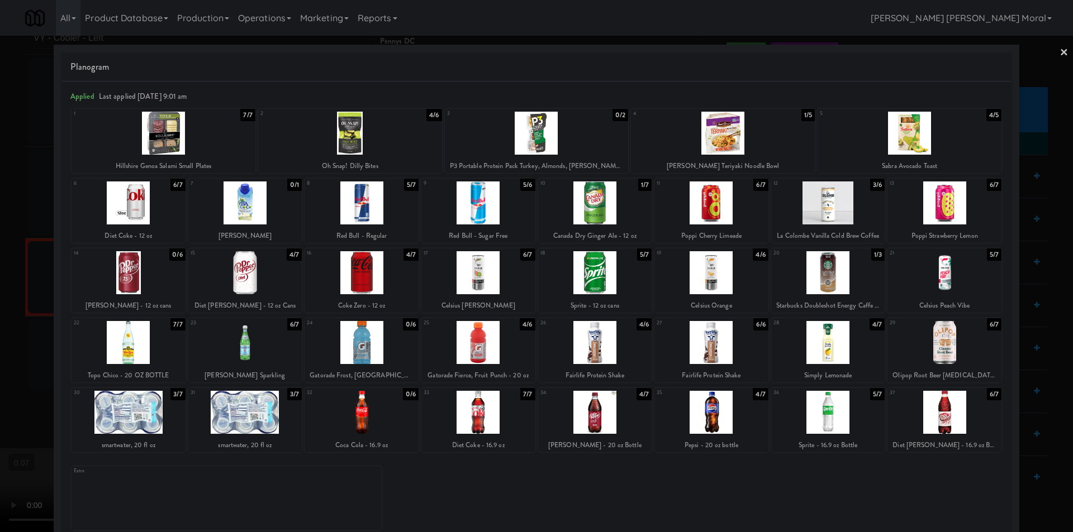
click at [17, 230] on div at bounding box center [536, 266] width 1073 height 532
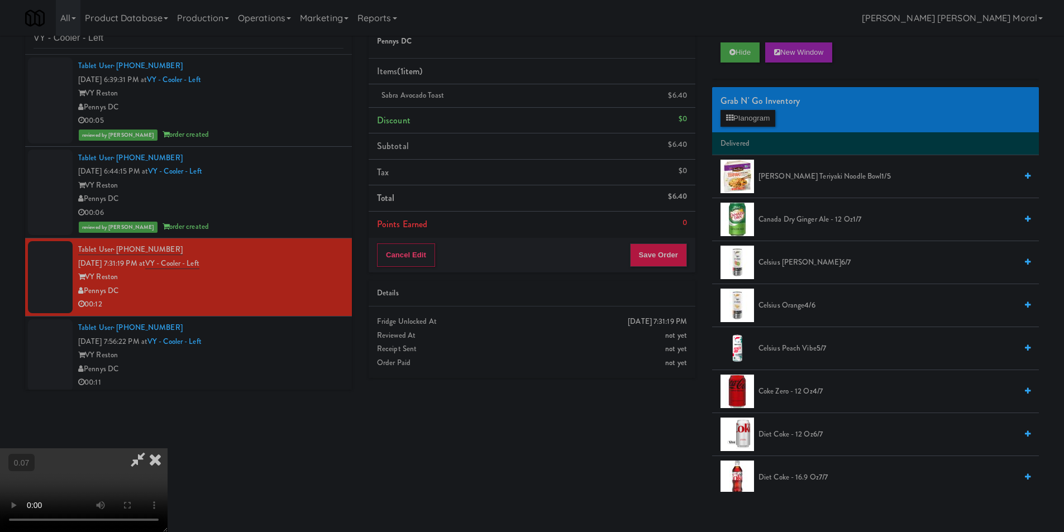
click at [168, 449] on video at bounding box center [84, 491] width 168 height 84
click at [750, 116] on button "Planogram" at bounding box center [748, 118] width 55 height 17
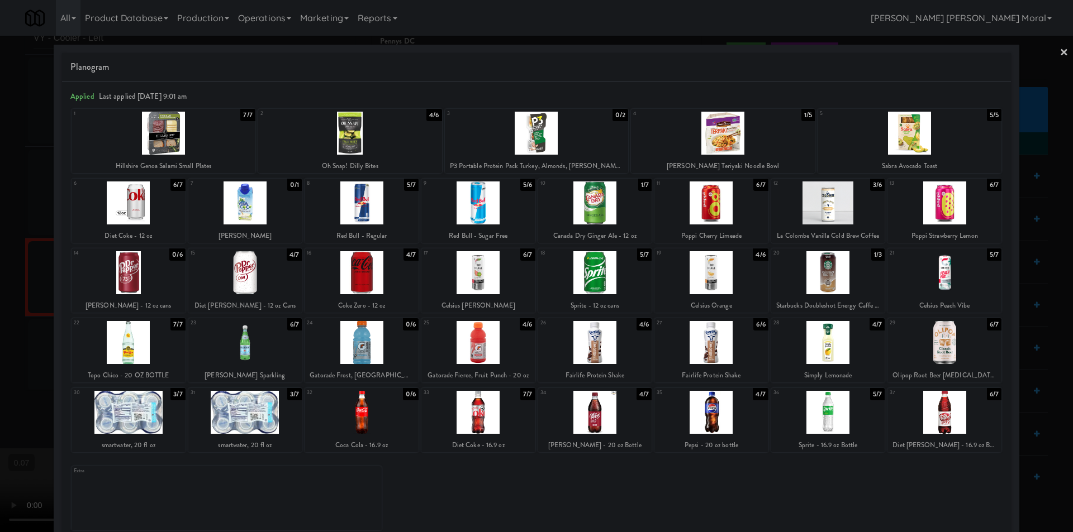
click at [197, 142] on div at bounding box center [164, 133] width 184 height 43
click at [0, 241] on div at bounding box center [536, 266] width 1073 height 532
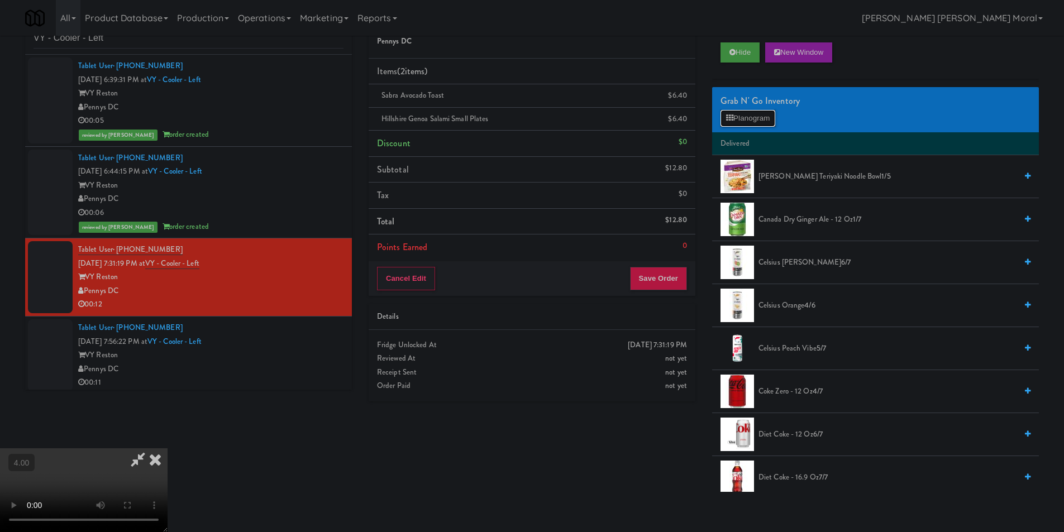
click at [764, 111] on button "Planogram" at bounding box center [748, 118] width 55 height 17
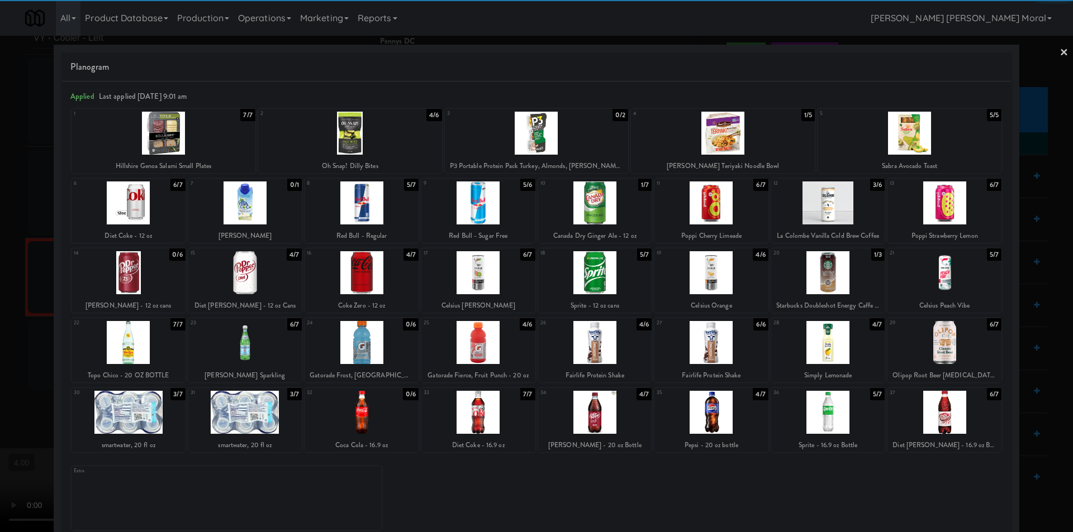
click at [834, 206] on div at bounding box center [828, 203] width 114 height 43
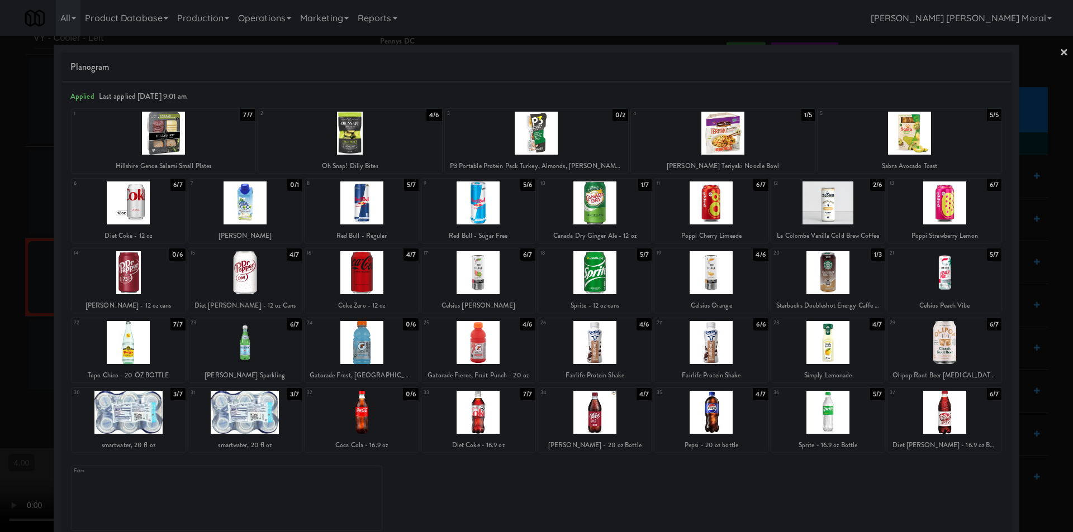
drag, startPoint x: 0, startPoint y: 245, endPoint x: 217, endPoint y: 216, distance: 218.7
click at [2, 246] on div at bounding box center [536, 266] width 1073 height 532
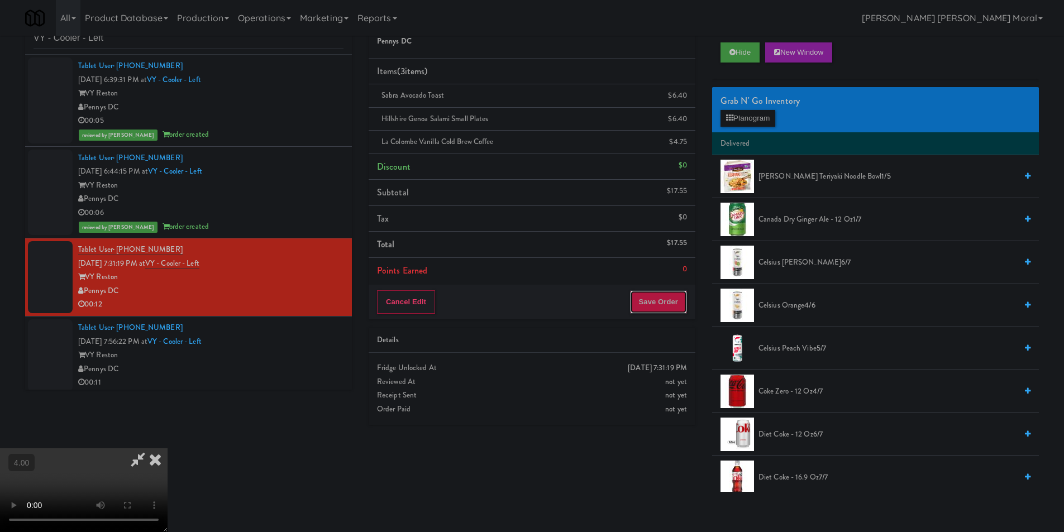
click at [646, 298] on button "Save Order" at bounding box center [658, 302] width 57 height 23
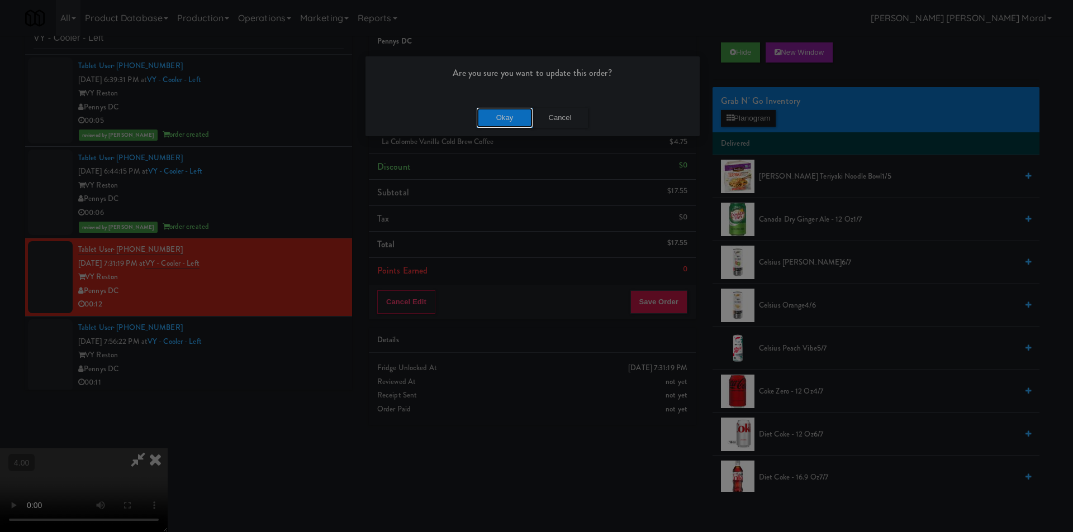
click at [526, 118] on button "Okay" at bounding box center [505, 118] width 56 height 20
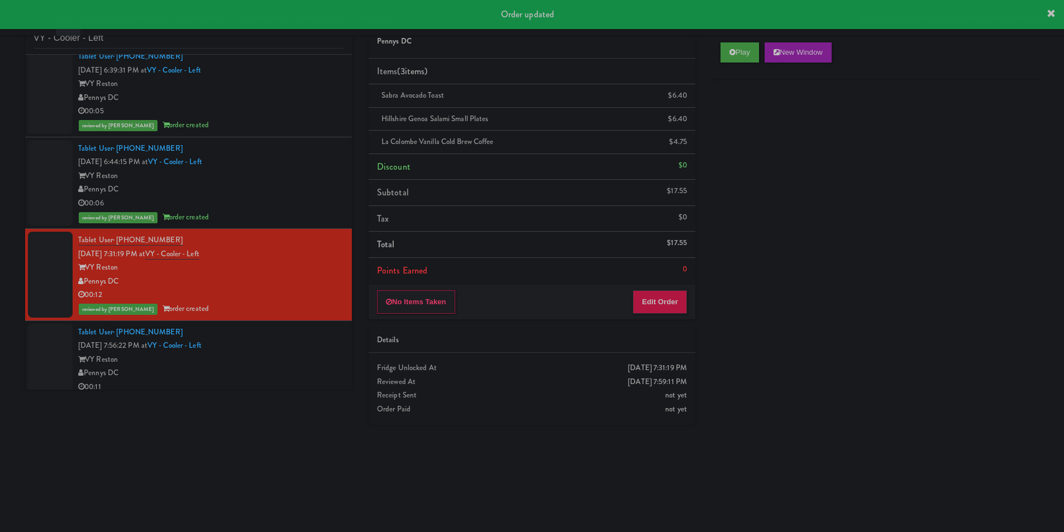
scroll to position [18, 0]
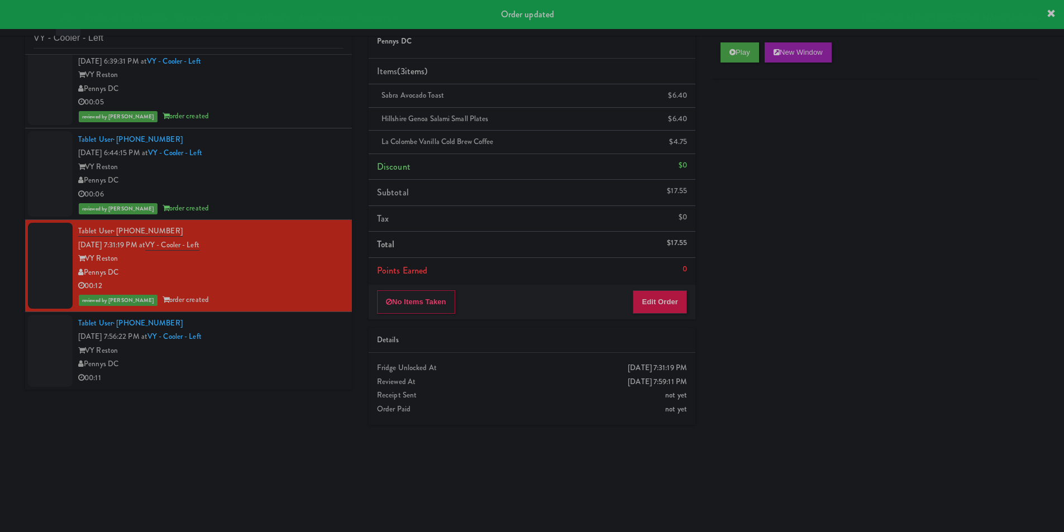
click at [297, 345] on div "VY Reston" at bounding box center [210, 351] width 265 height 14
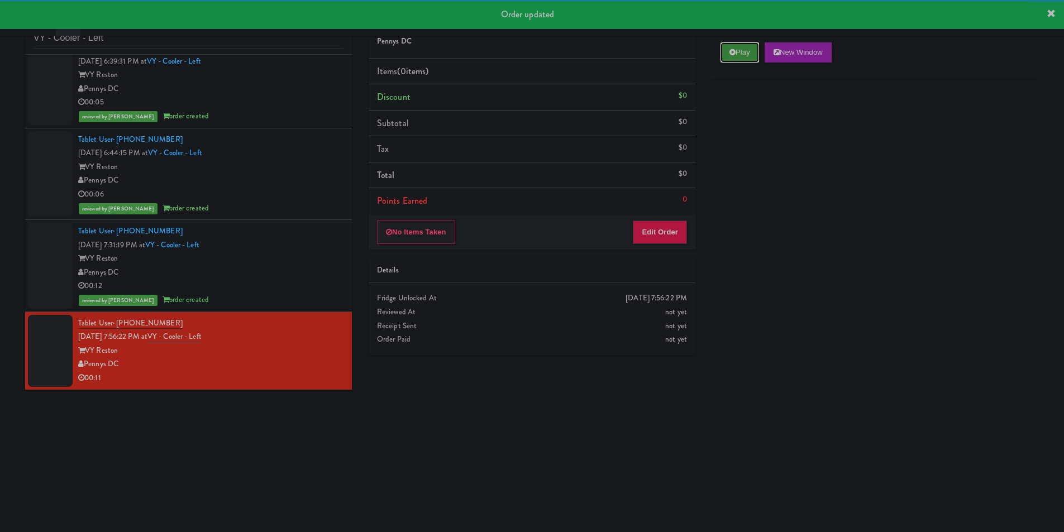
click at [743, 44] on button "Play" at bounding box center [740, 52] width 39 height 20
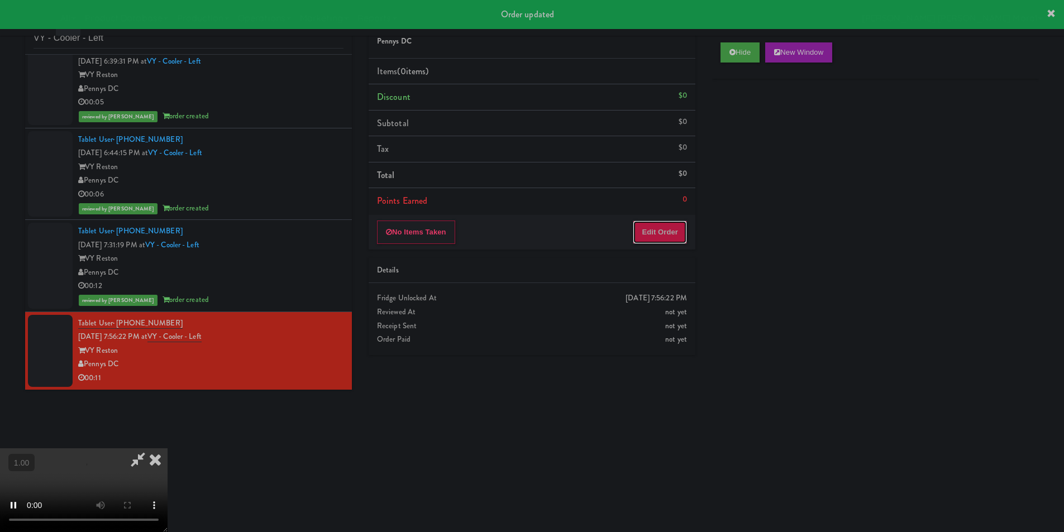
click at [653, 237] on button "Edit Order" at bounding box center [660, 232] width 54 height 23
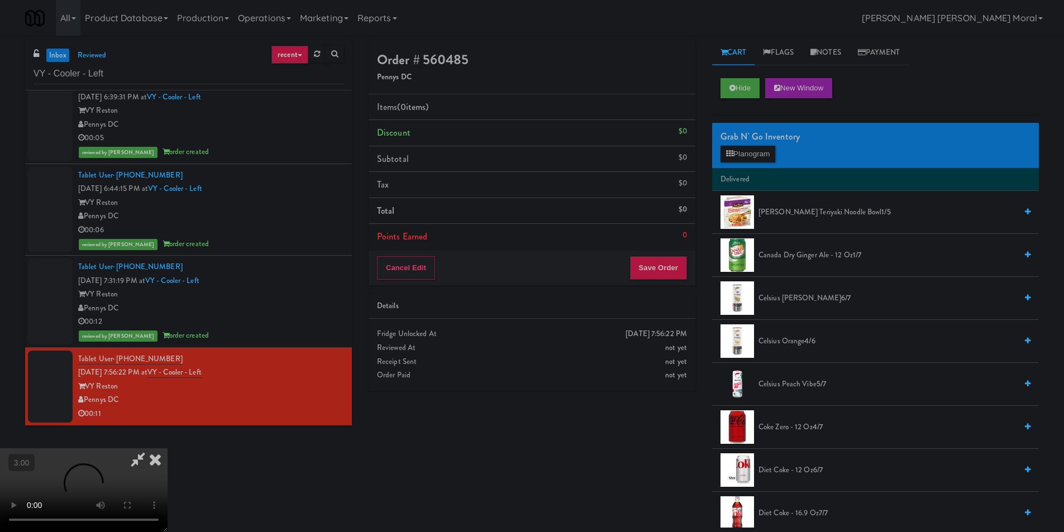
scroll to position [36, 0]
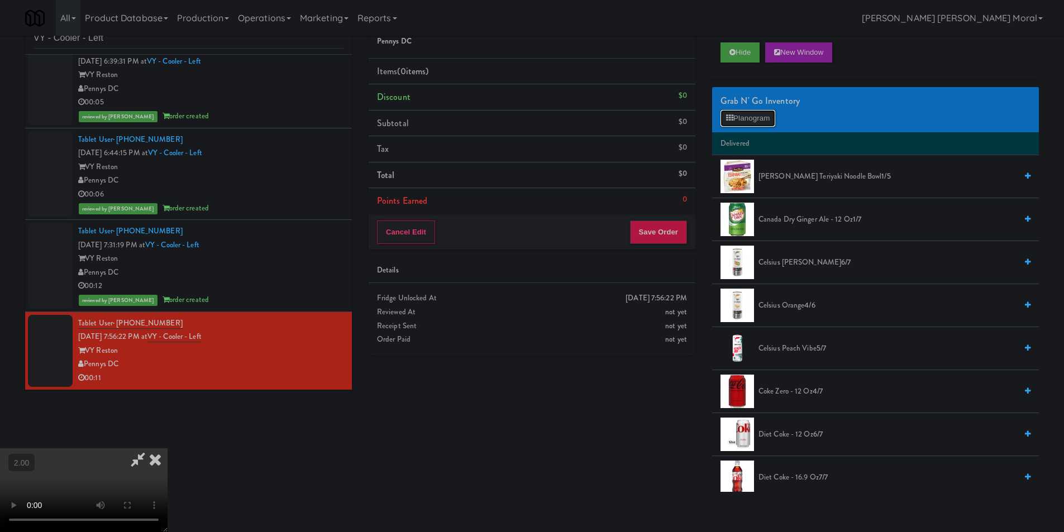
click at [741, 120] on button "Planogram" at bounding box center [748, 118] width 55 height 17
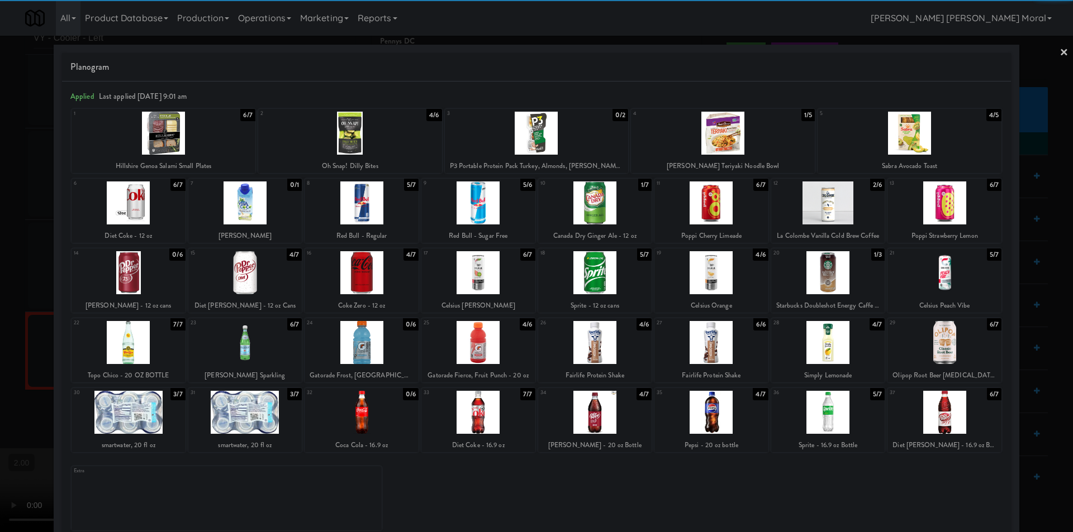
click at [470, 260] on div at bounding box center [478, 272] width 114 height 43
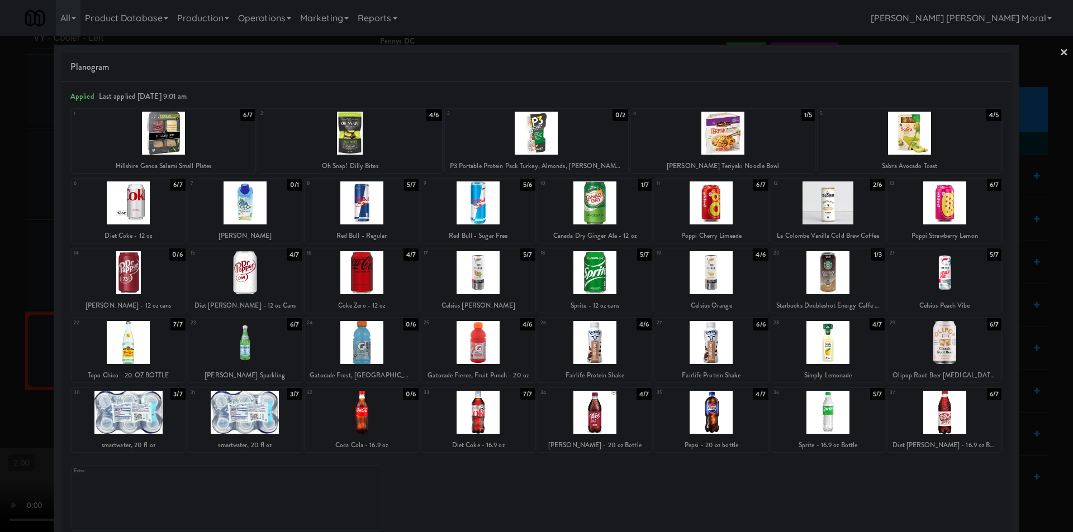
click at [0, 259] on div at bounding box center [536, 266] width 1073 height 532
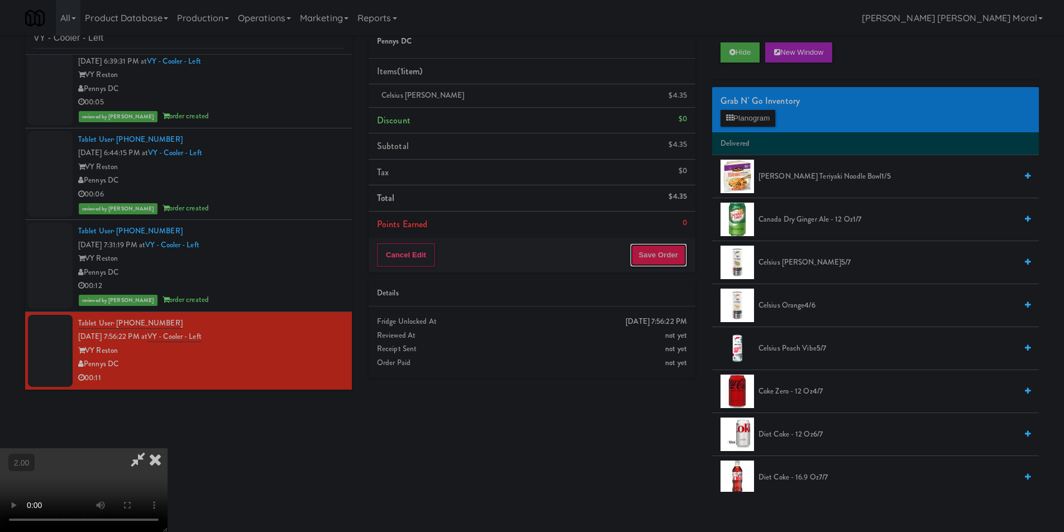
click at [649, 250] on button "Save Order" at bounding box center [658, 255] width 57 height 23
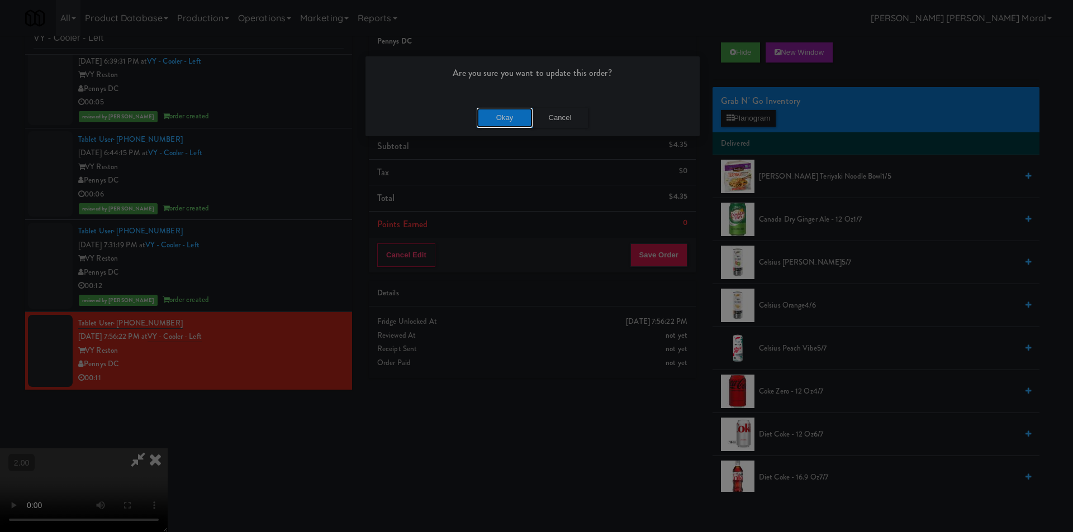
drag, startPoint x: 511, startPoint y: 117, endPoint x: 451, endPoint y: 120, distance: 60.4
click at [510, 117] on button "Okay" at bounding box center [505, 118] width 56 height 20
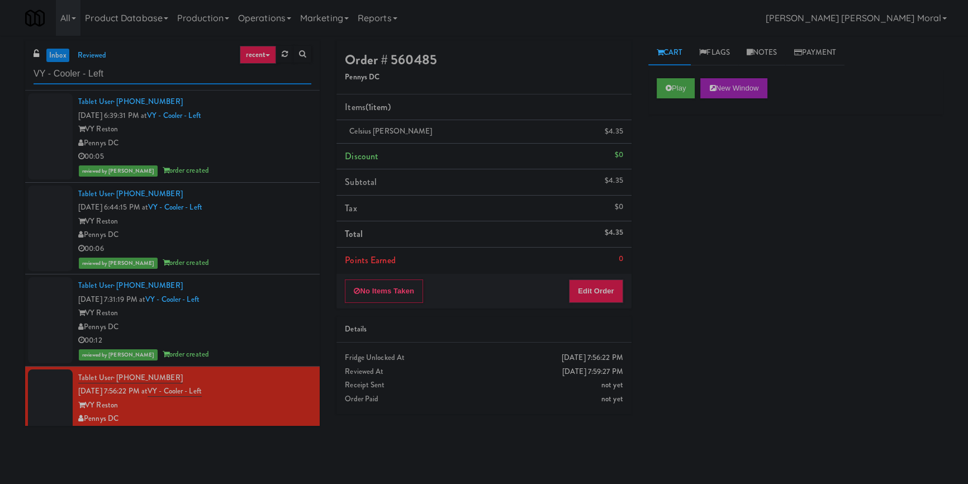
paste input "Twelve12 - Pantry - Righ"
drag, startPoint x: 75, startPoint y: 65, endPoint x: 0, endPoint y: 68, distance: 74.9
click at [0, 68] on div "inbox reviewed recent all unclear take inventory issue suspicious failed recent…" at bounding box center [484, 259] width 968 height 439
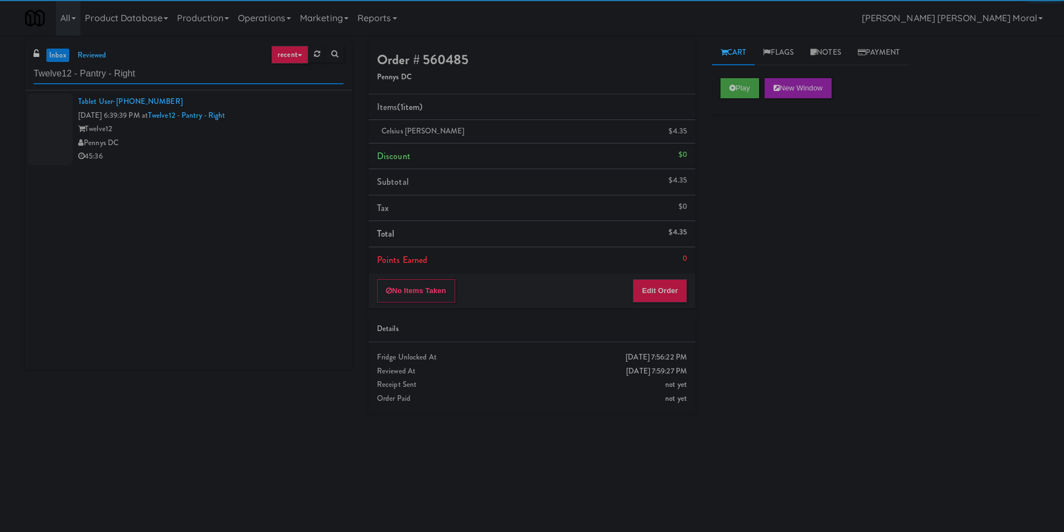
type input "Twelve12 - Pantry - Right"
click at [278, 121] on div "Tablet User · (240) 536-0478 [DATE] 6:39:39 PM at Twelve12 - Pantry - Right Twe…" at bounding box center [210, 129] width 265 height 69
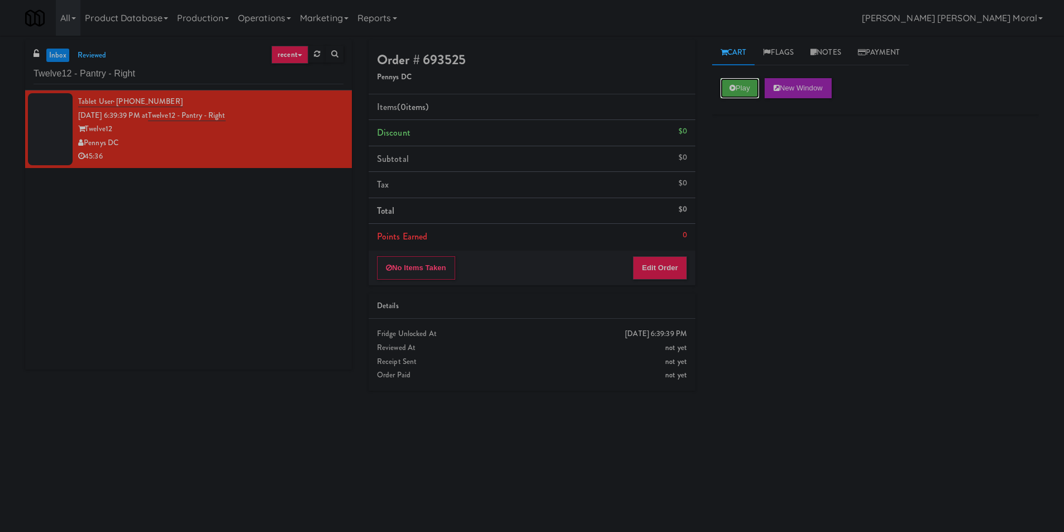
drag, startPoint x: 737, startPoint y: 88, endPoint x: 705, endPoint y: 121, distance: 46.6
click at [736, 88] on button "Play" at bounding box center [740, 88] width 39 height 20
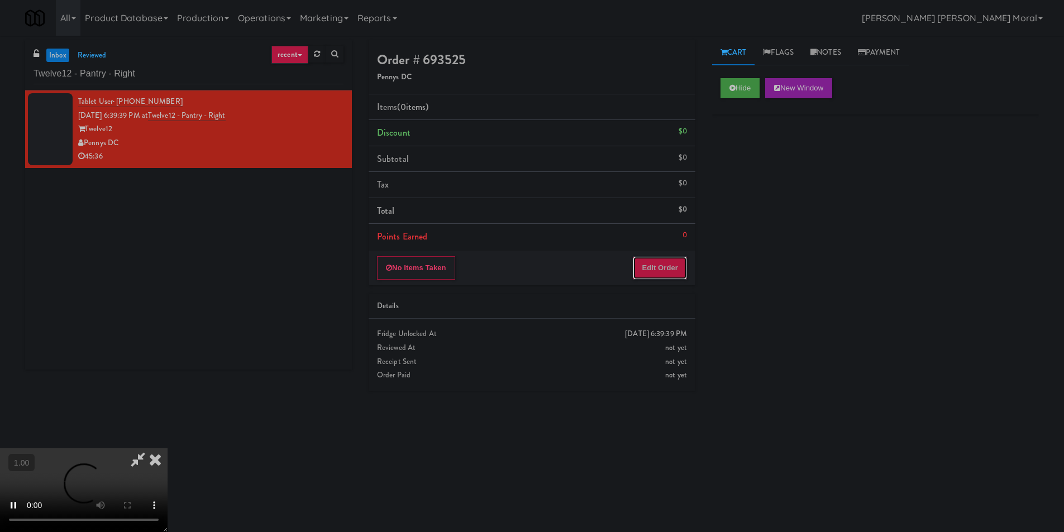
click at [649, 266] on button "Edit Order" at bounding box center [660, 267] width 54 height 23
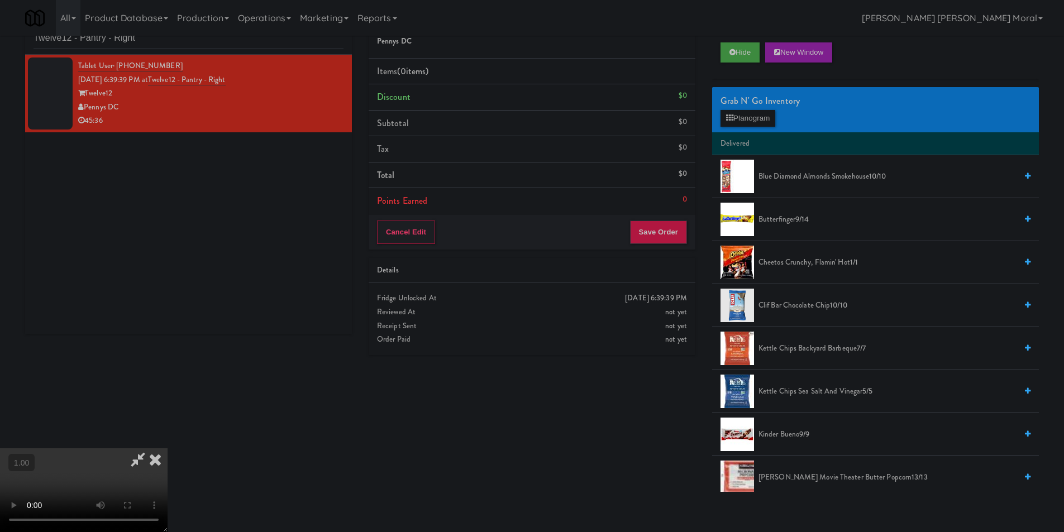
scroll to position [1, 0]
click at [168, 449] on video at bounding box center [84, 491] width 168 height 84
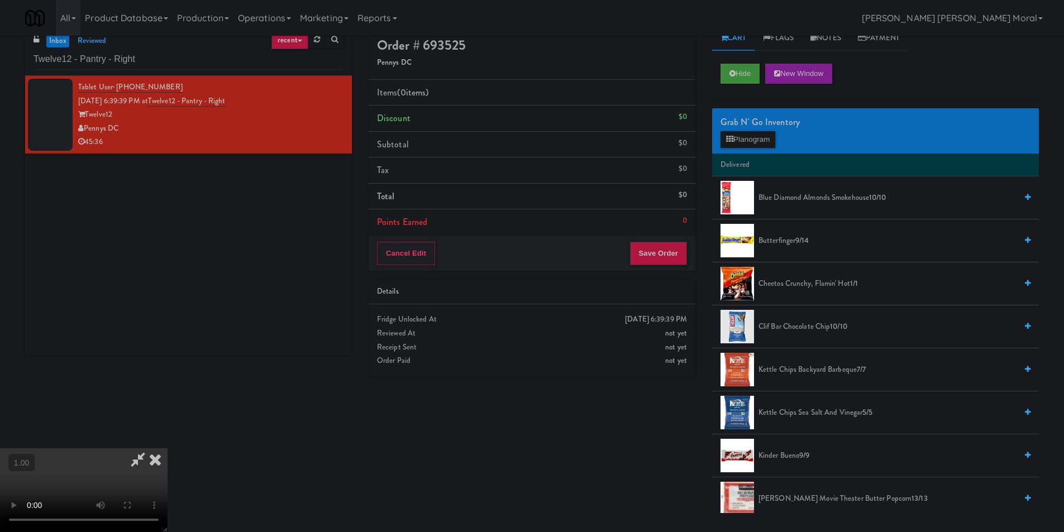
scroll to position [0, 0]
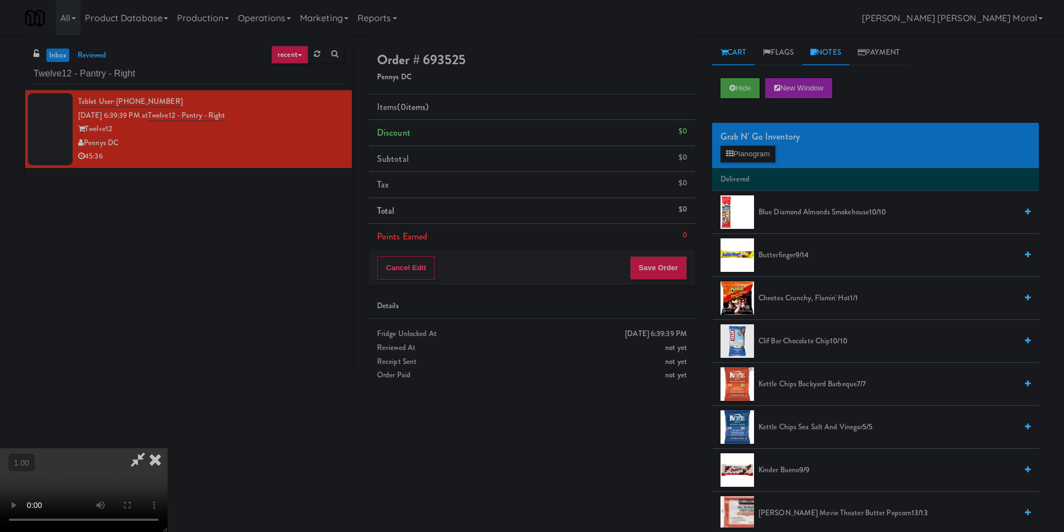
click at [836, 48] on link "Notes" at bounding box center [825, 52] width 47 height 25
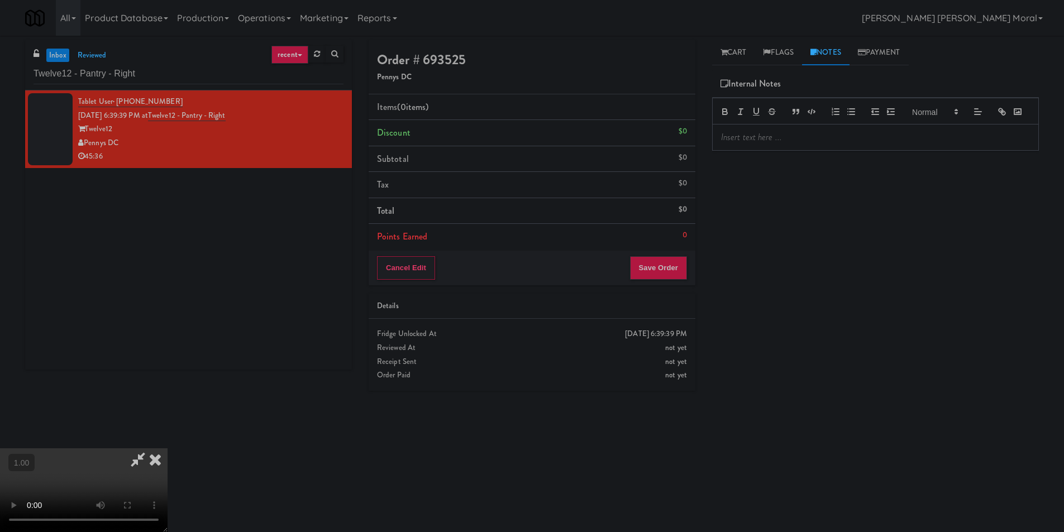
click at [832, 144] on div at bounding box center [876, 138] width 326 height 26
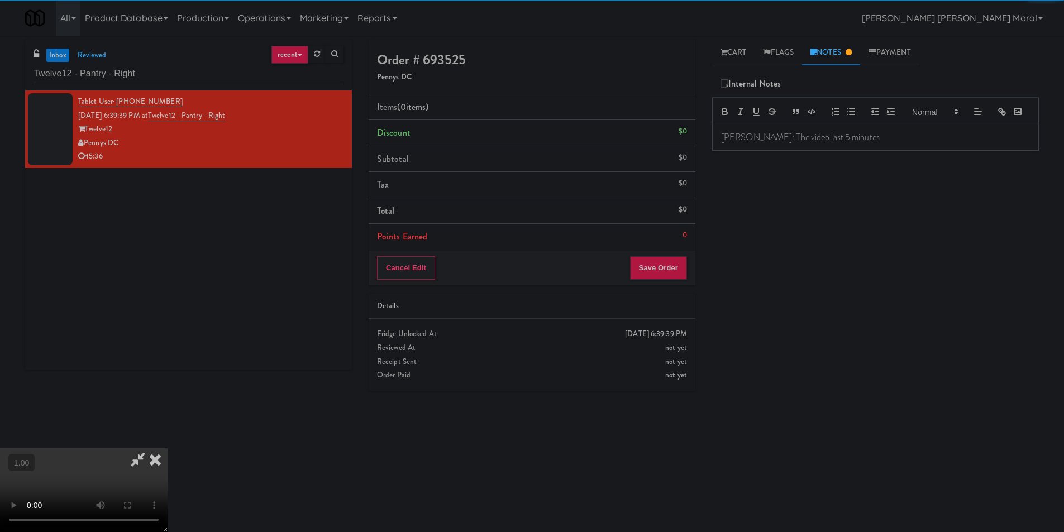
click at [168, 449] on video at bounding box center [84, 491] width 168 height 84
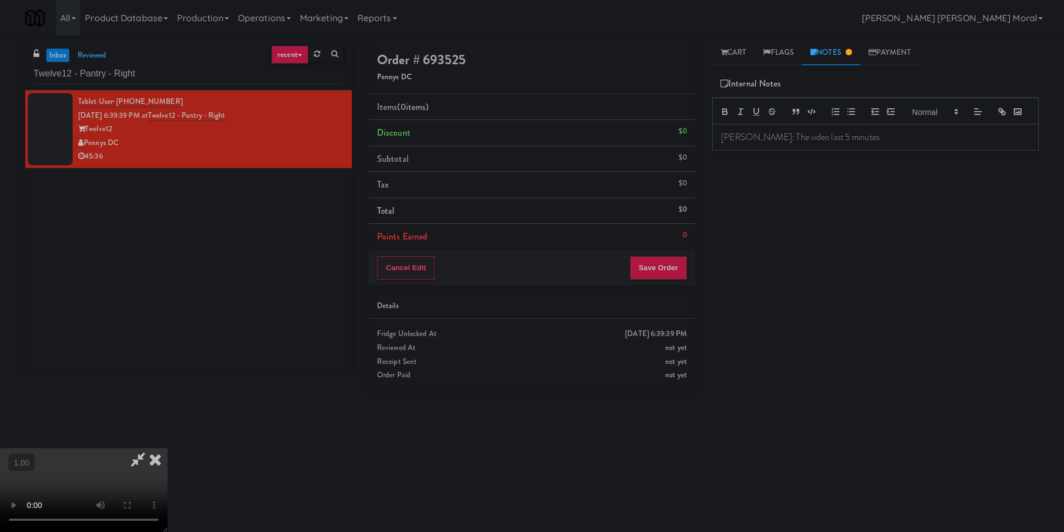
click at [168, 449] on video at bounding box center [84, 491] width 168 height 84
click at [732, 66] on div "Cart Flags Notes Payment Hide New Window Grab N' Go Inventory Planogram Deliver…" at bounding box center [876, 264] width 344 height 449
click at [734, 57] on link "Cart" at bounding box center [733, 52] width 43 height 25
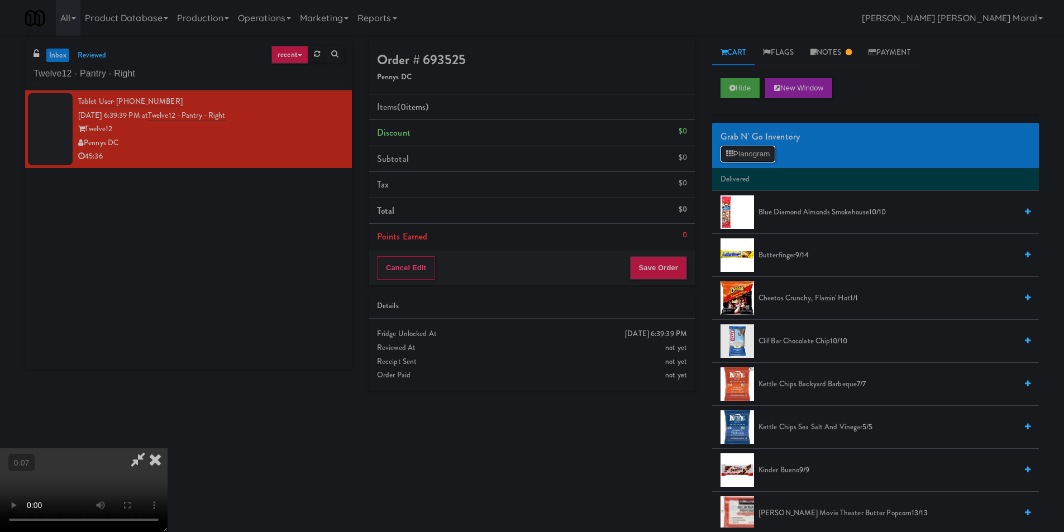
click at [746, 154] on button "Planogram" at bounding box center [748, 154] width 55 height 17
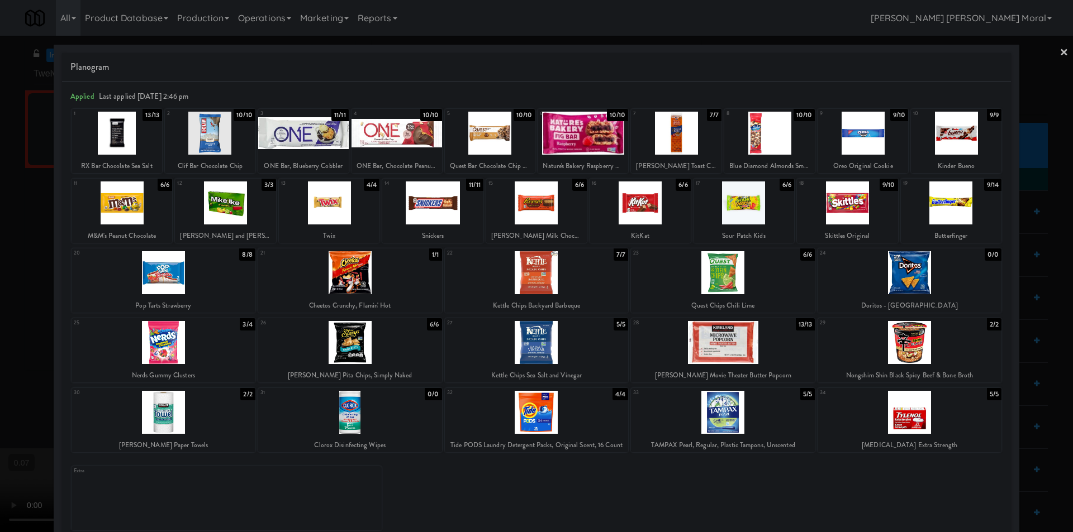
click at [18, 277] on div at bounding box center [536, 266] width 1073 height 532
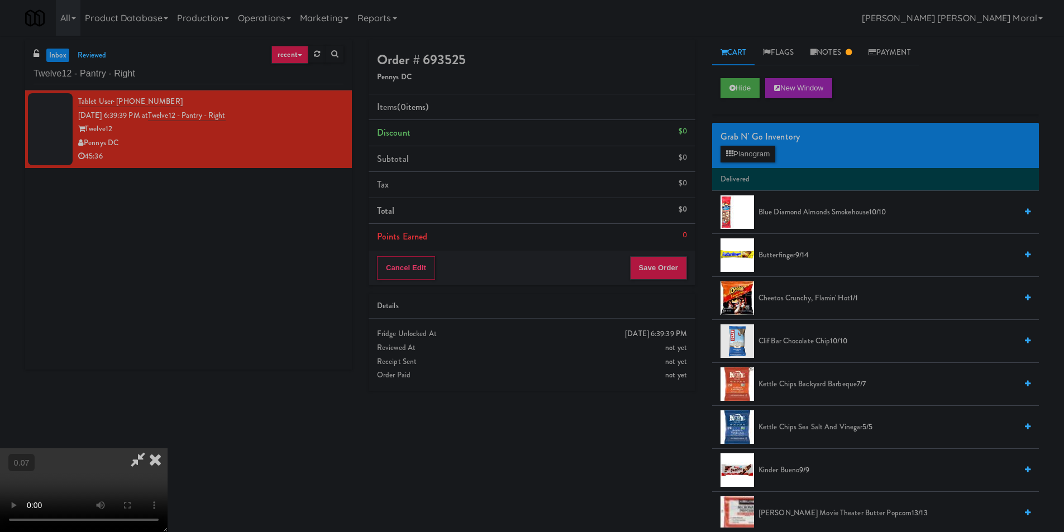
click at [102, 449] on video at bounding box center [84, 491] width 168 height 84
click at [168, 449] on video at bounding box center [84, 491] width 168 height 84
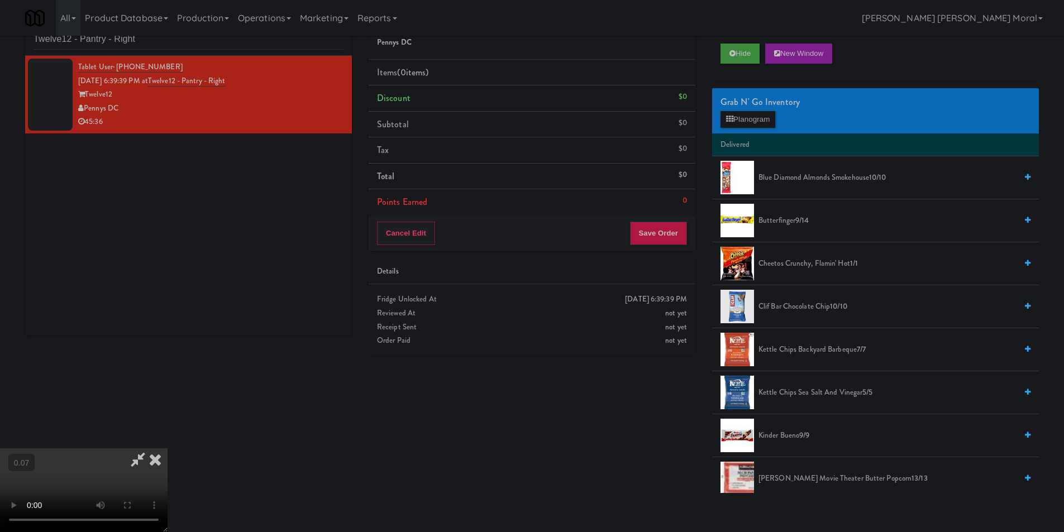
scroll to position [36, 0]
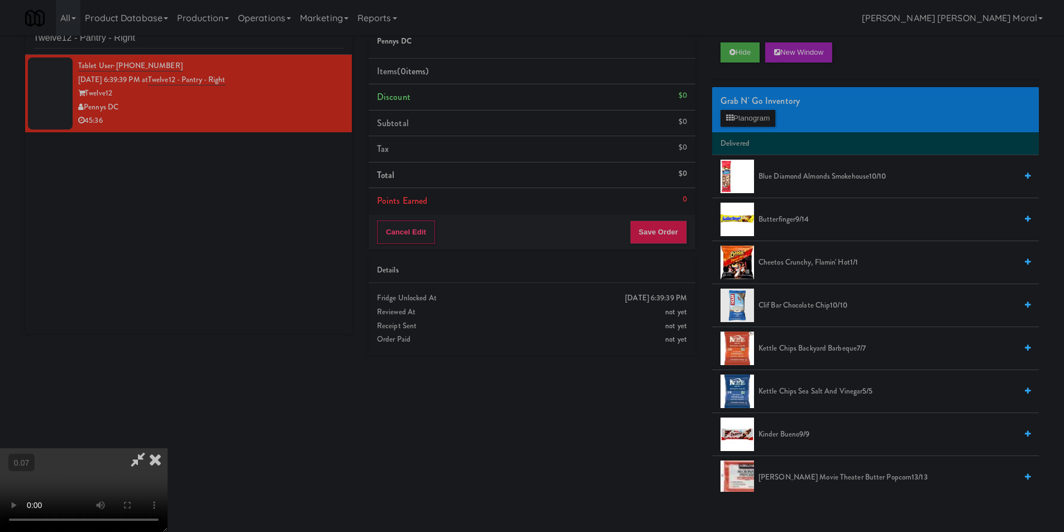
click at [143, 453] on video at bounding box center [84, 491] width 168 height 84
click at [96, 468] on video at bounding box center [84, 491] width 168 height 84
click at [168, 449] on video at bounding box center [84, 491] width 168 height 84
drag, startPoint x: 314, startPoint y: 303, endPoint x: 351, endPoint y: 292, distance: 39.1
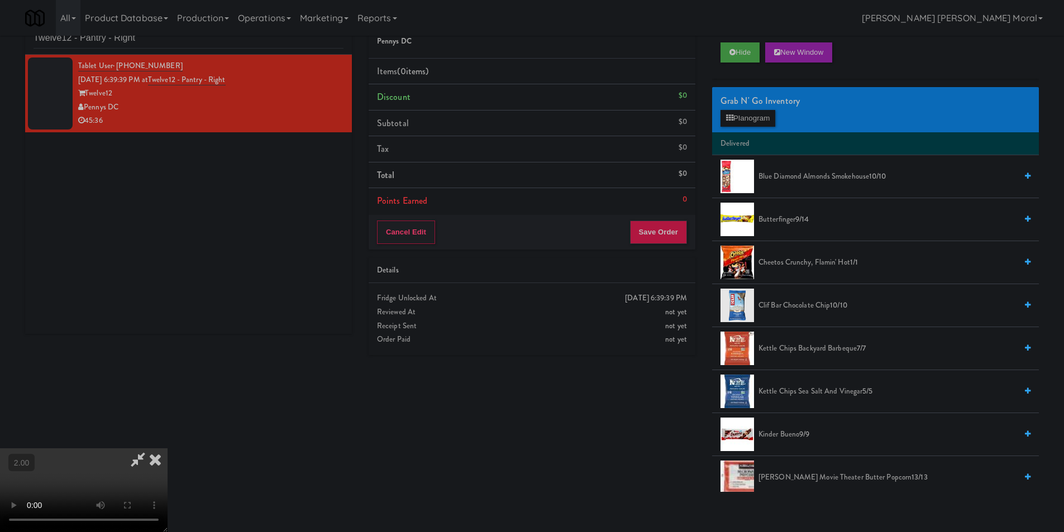
click at [168, 449] on video at bounding box center [84, 491] width 168 height 84
click at [755, 118] on button "Planogram" at bounding box center [748, 118] width 55 height 17
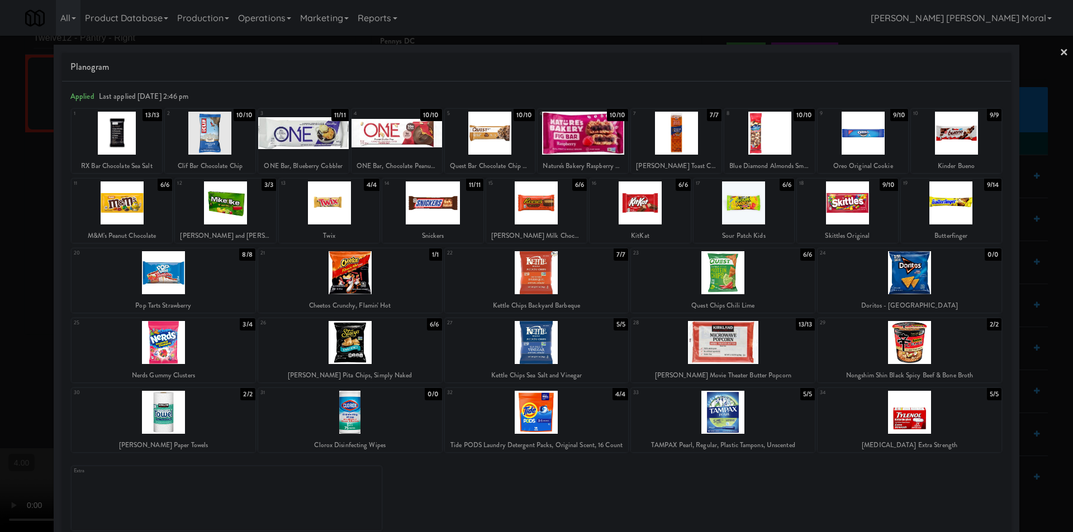
click at [237, 201] on div at bounding box center [225, 203] width 101 height 43
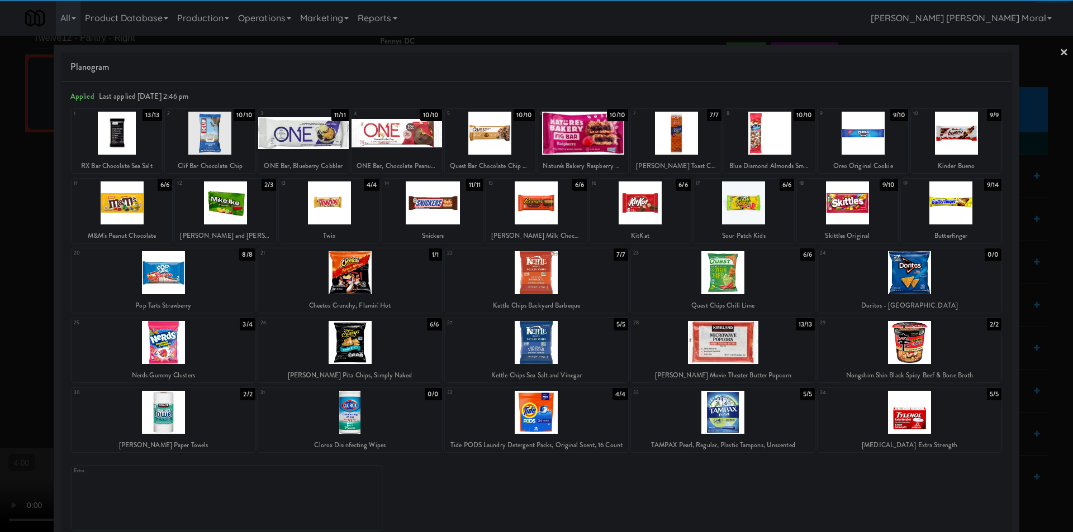
click at [187, 281] on div at bounding box center [164, 272] width 184 height 43
click at [0, 253] on div at bounding box center [536, 266] width 1073 height 532
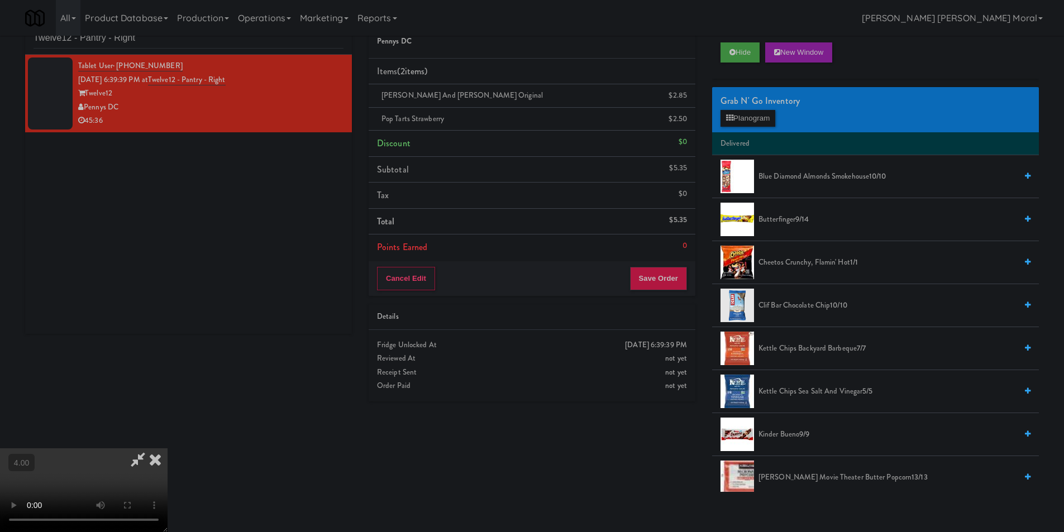
click at [168, 449] on video at bounding box center [84, 491] width 168 height 84
click at [144, 449] on video at bounding box center [84, 491] width 168 height 84
click at [142, 449] on video at bounding box center [84, 491] width 168 height 84
click at [168, 449] on video at bounding box center [84, 491] width 168 height 84
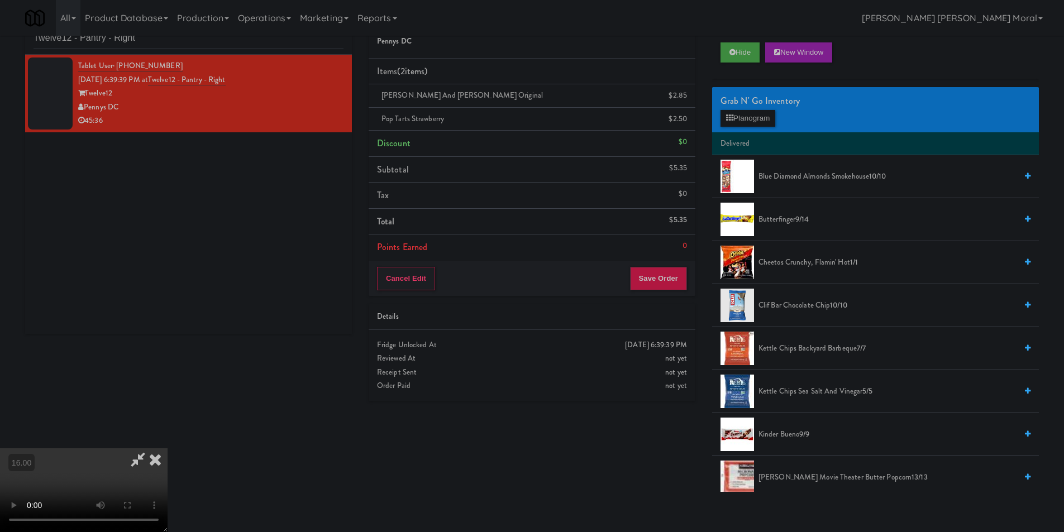
click at [168, 470] on video at bounding box center [84, 491] width 168 height 84
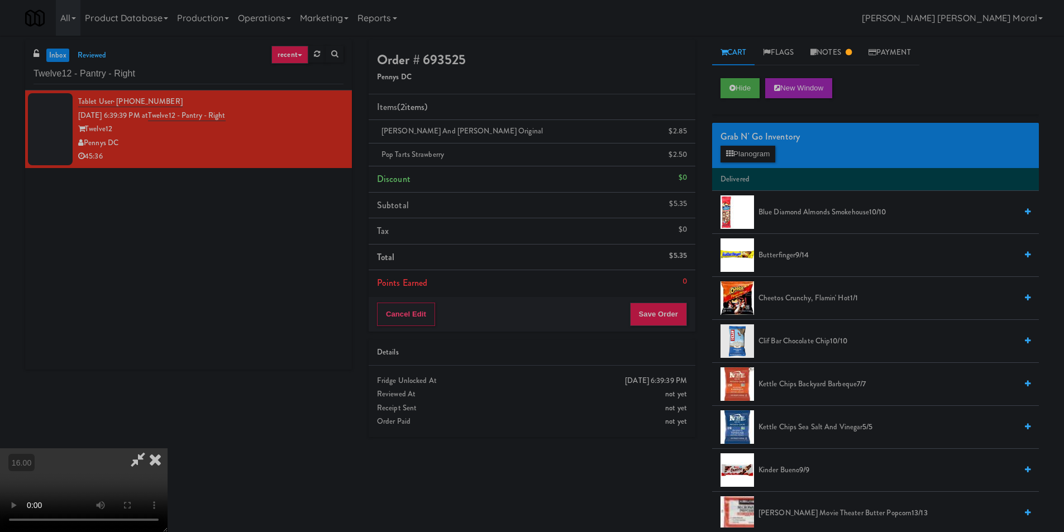
scroll to position [0, 0]
click at [168, 449] on icon at bounding box center [155, 460] width 25 height 22
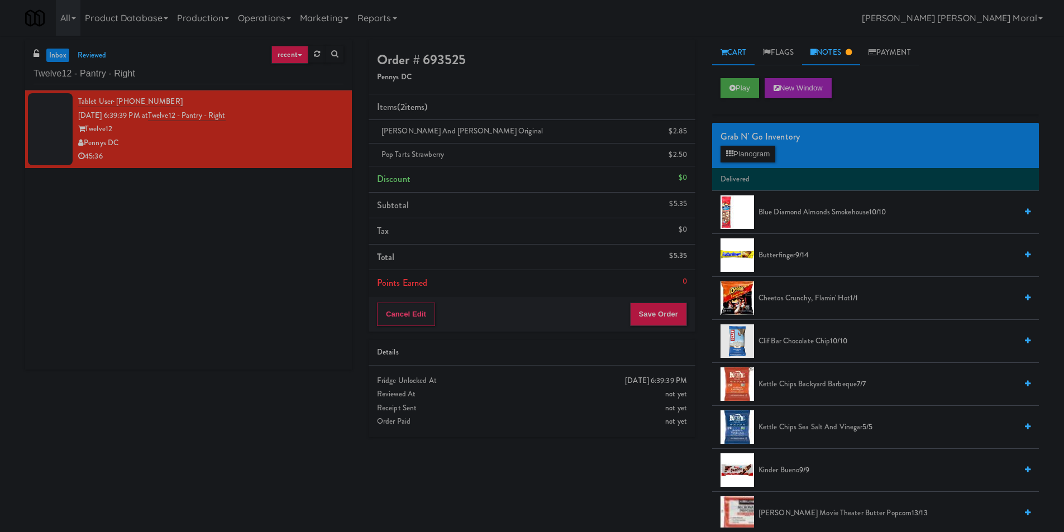
click at [841, 55] on link "Notes" at bounding box center [831, 52] width 58 height 25
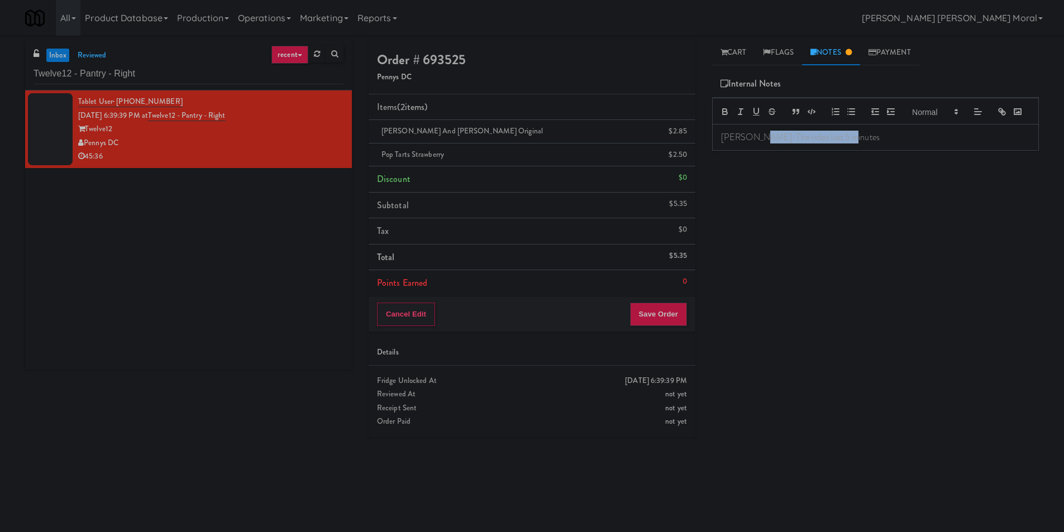
drag, startPoint x: 854, startPoint y: 158, endPoint x: 753, endPoint y: 164, distance: 101.9
click at [753, 150] on div "[PERSON_NAME]: The video last 5 minutes" at bounding box center [876, 138] width 326 height 26
click at [738, 51] on link "Cart" at bounding box center [733, 52] width 43 height 25
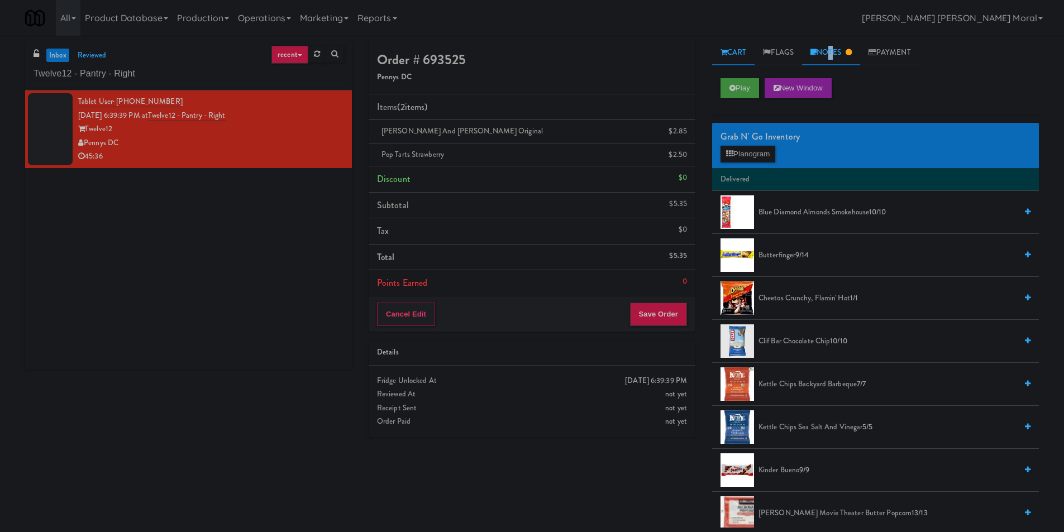
drag, startPoint x: 831, startPoint y: 50, endPoint x: 820, endPoint y: 59, distance: 15.1
click at [832, 49] on link "Notes" at bounding box center [831, 52] width 58 height 25
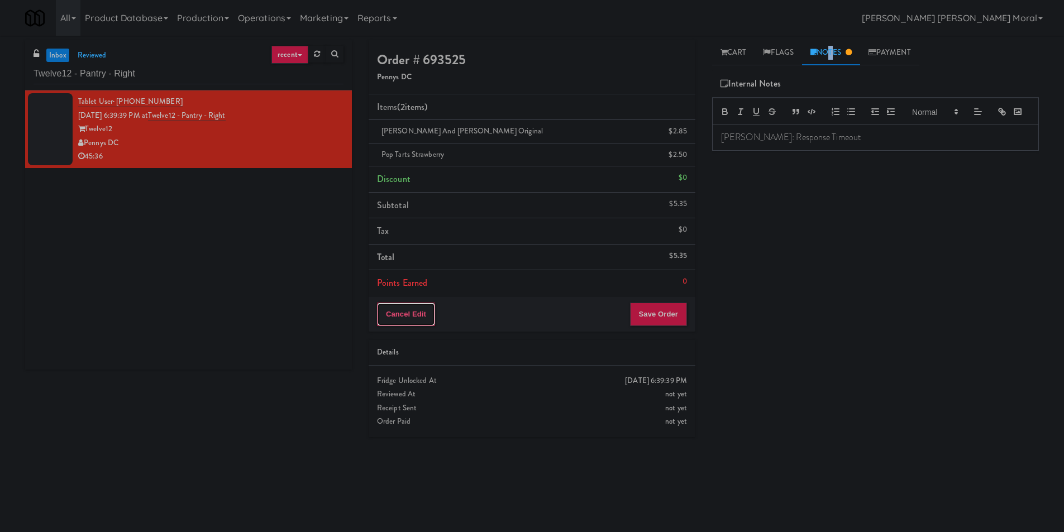
click at [398, 313] on button "Cancel Edit" at bounding box center [406, 314] width 58 height 23
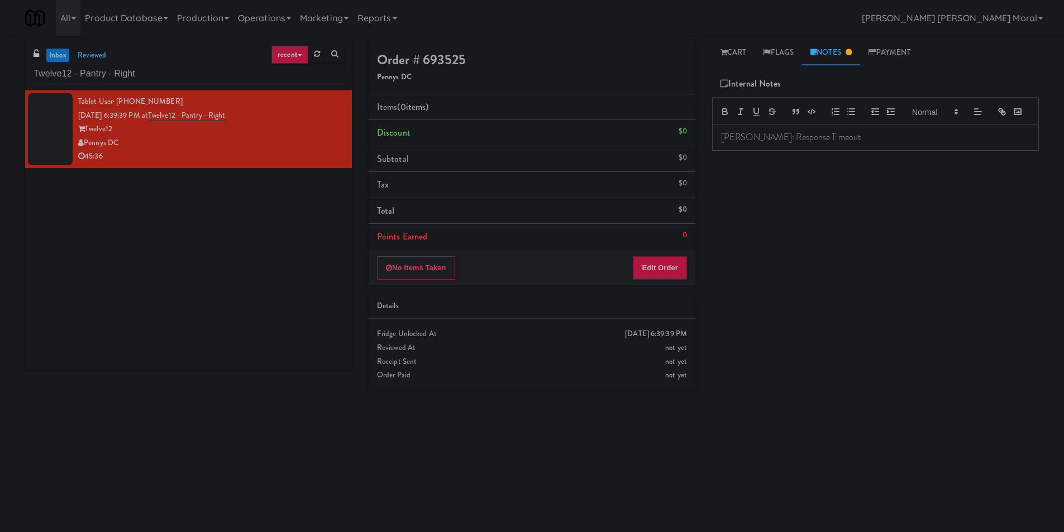
click at [836, 225] on div "Play New Window Primary Flag Clear Flag if unable to determine what was taken o…" at bounding box center [875, 279] width 327 height 419
drag, startPoint x: 803, startPoint y: 326, endPoint x: 758, endPoint y: 326, distance: 45.3
click at [803, 326] on div "Play New Window Primary Flag Clear Flag if unable to determine what was taken o…" at bounding box center [875, 279] width 327 height 419
click at [37, 72] on input "Twelve12 - Pantry - Right" at bounding box center [189, 74] width 310 height 21
click at [39, 72] on input "Twelve12 - Pantry - Right" at bounding box center [189, 74] width 310 height 21
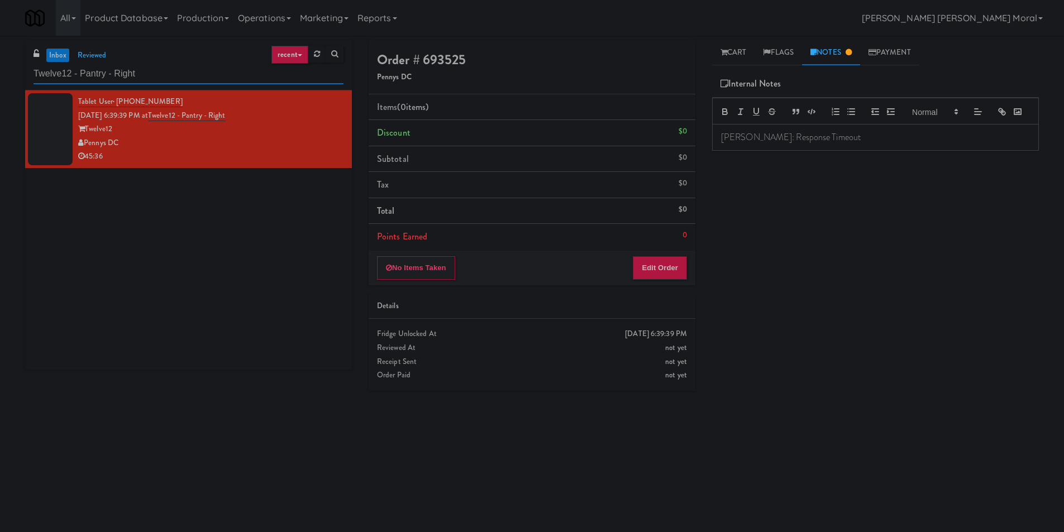
click at [39, 72] on input "Twelve12 - Pantry - Right" at bounding box center [189, 74] width 310 height 21
paste input "Via Apartments - Pantry - Lef"
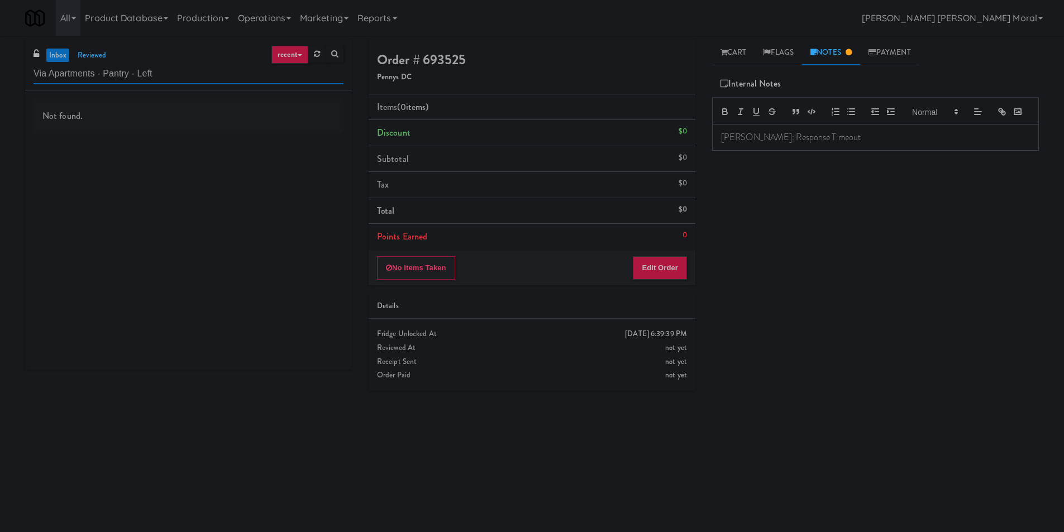
drag, startPoint x: 197, startPoint y: 78, endPoint x: 112, endPoint y: 78, distance: 84.9
click at [112, 78] on input "Via Apartments - Pantry - Left" at bounding box center [189, 74] width 310 height 21
click at [0, 246] on div "inbox reviewed recent all unclear take inventory issue suspicious failed recent…" at bounding box center [532, 264] width 1064 height 449
paste input "Upland - Combo Cooler"
drag, startPoint x: 126, startPoint y: 74, endPoint x: 3, endPoint y: 75, distance: 122.4
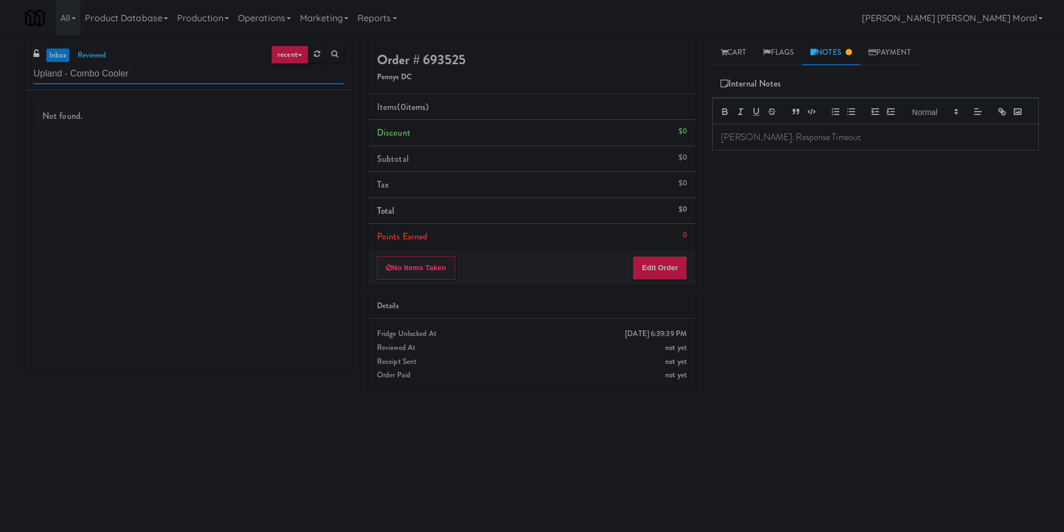
click at [3, 75] on div "inbox reviewed recent all unclear take inventory issue suspicious failed recent…" at bounding box center [532, 264] width 1064 height 449
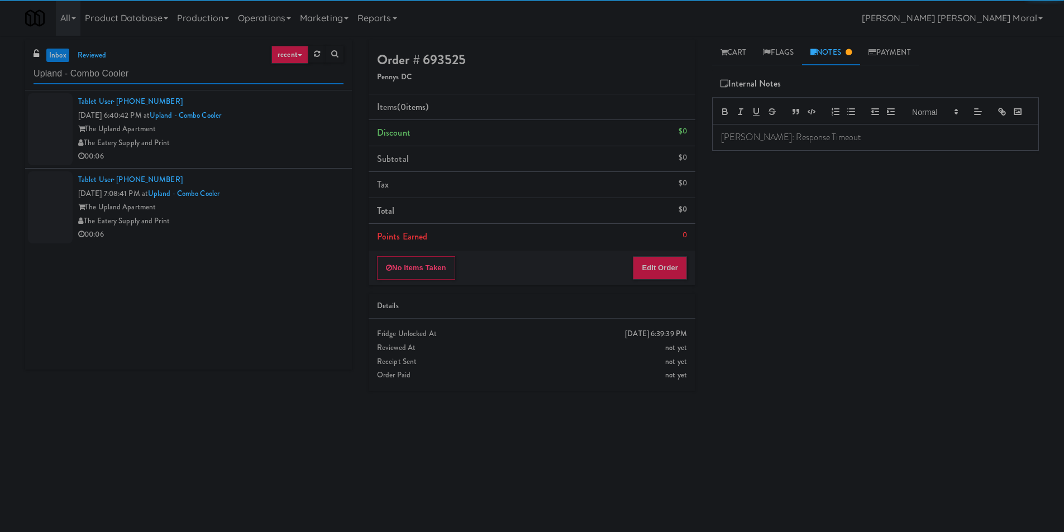
type input "Upland - Combo Cooler"
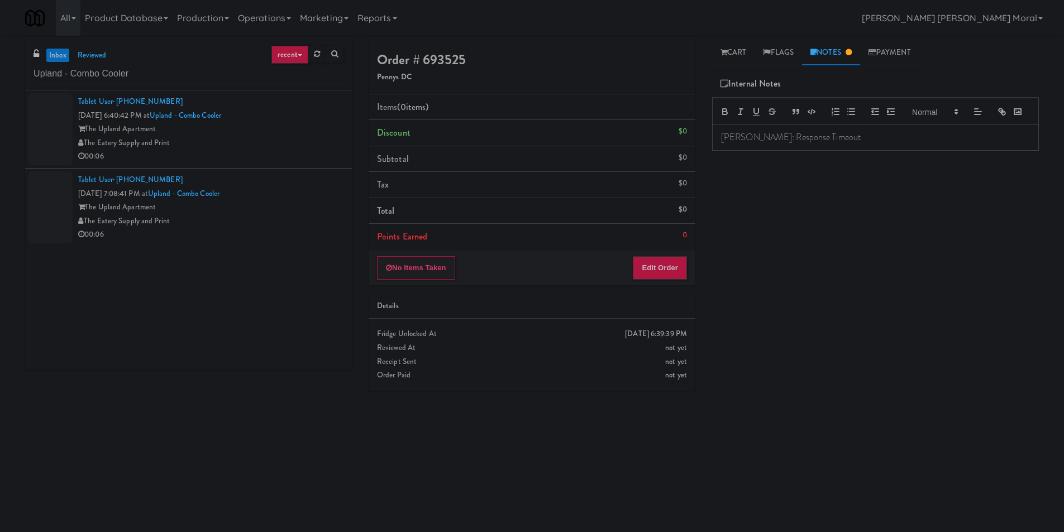
click at [290, 141] on div "The Eatery Supply and Print" at bounding box center [210, 143] width 265 height 14
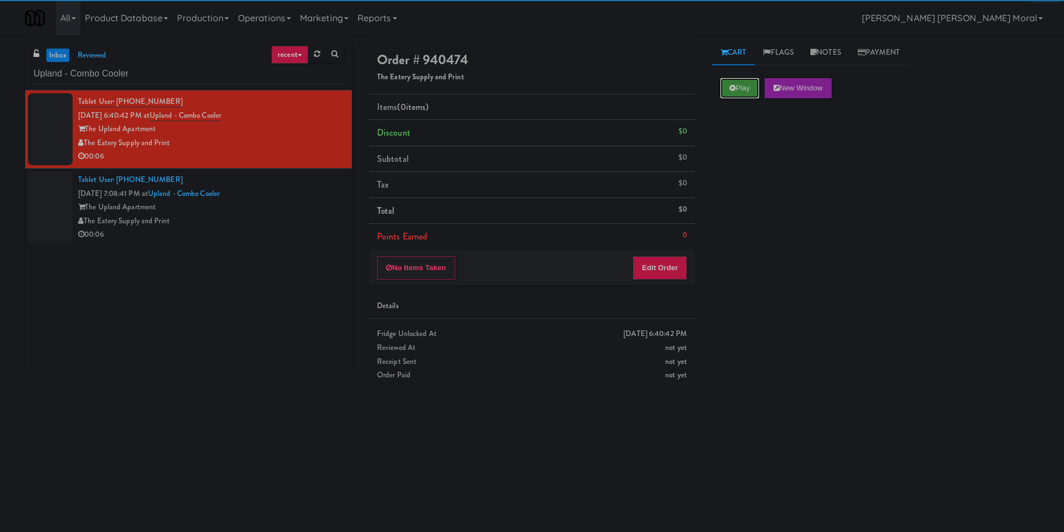
click at [743, 90] on button "Play" at bounding box center [740, 88] width 39 height 20
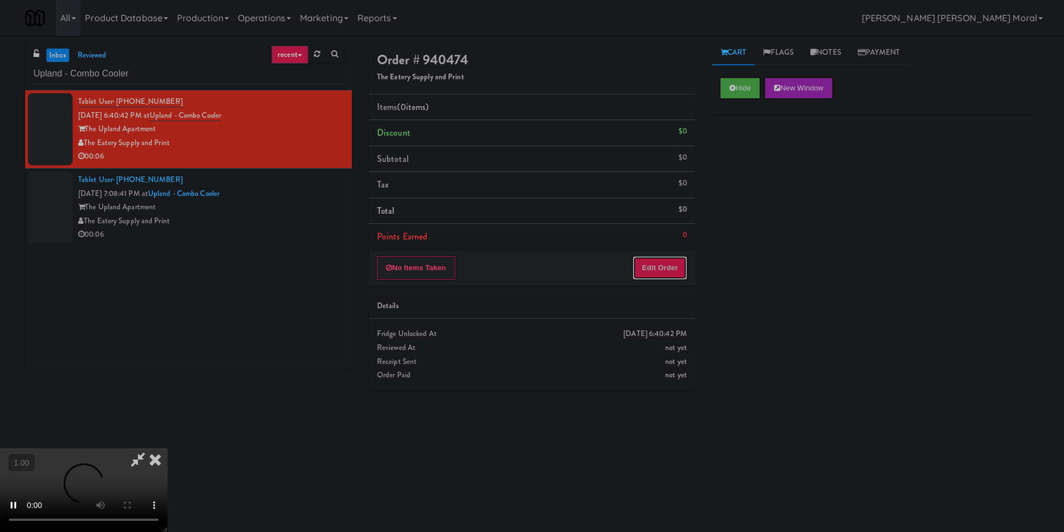
click at [659, 269] on button "Edit Order" at bounding box center [660, 267] width 54 height 23
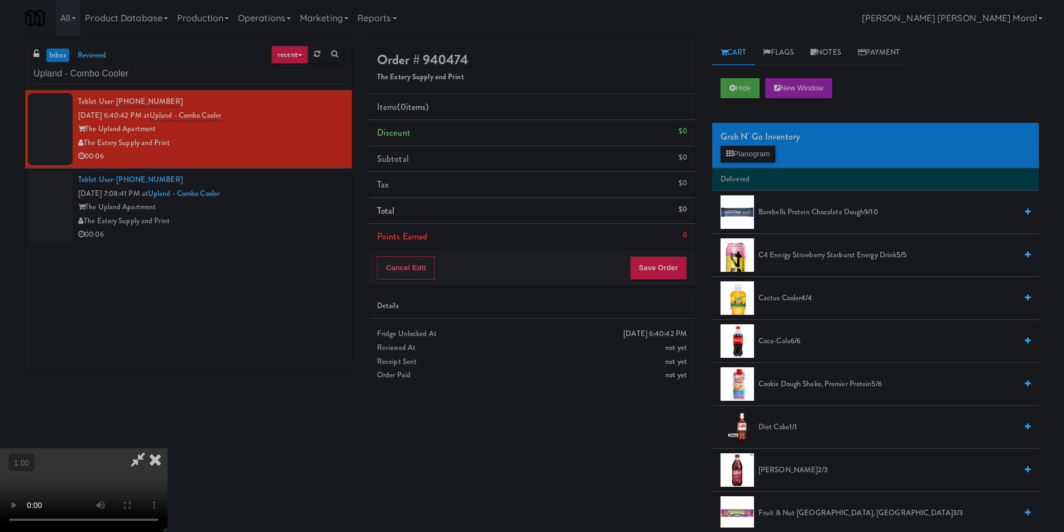
click at [168, 449] on video at bounding box center [84, 491] width 168 height 84
click at [752, 155] on button "Planogram" at bounding box center [748, 154] width 55 height 17
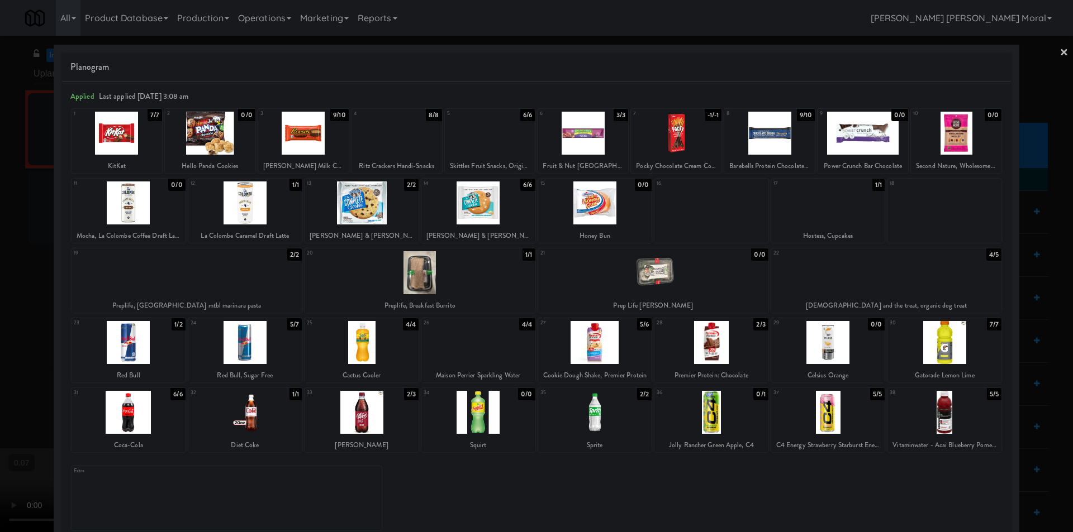
click at [129, 410] on div at bounding box center [129, 412] width 114 height 43
click at [851, 135] on div at bounding box center [862, 133] width 91 height 43
click at [0, 313] on div at bounding box center [536, 266] width 1073 height 532
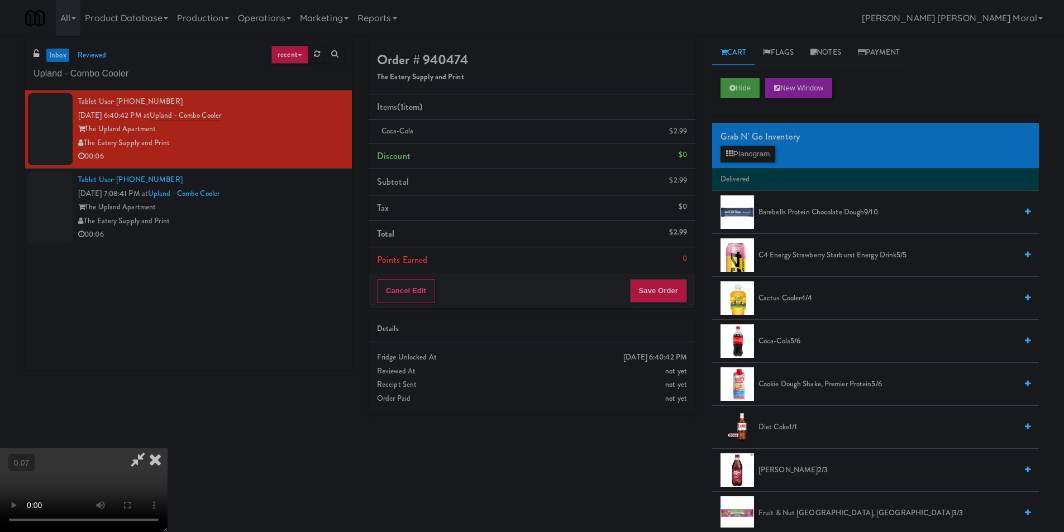
click at [168, 449] on video at bounding box center [84, 491] width 168 height 84
drag, startPoint x: 367, startPoint y: 389, endPoint x: 361, endPoint y: 388, distance: 5.7
click at [168, 449] on video at bounding box center [84, 491] width 168 height 84
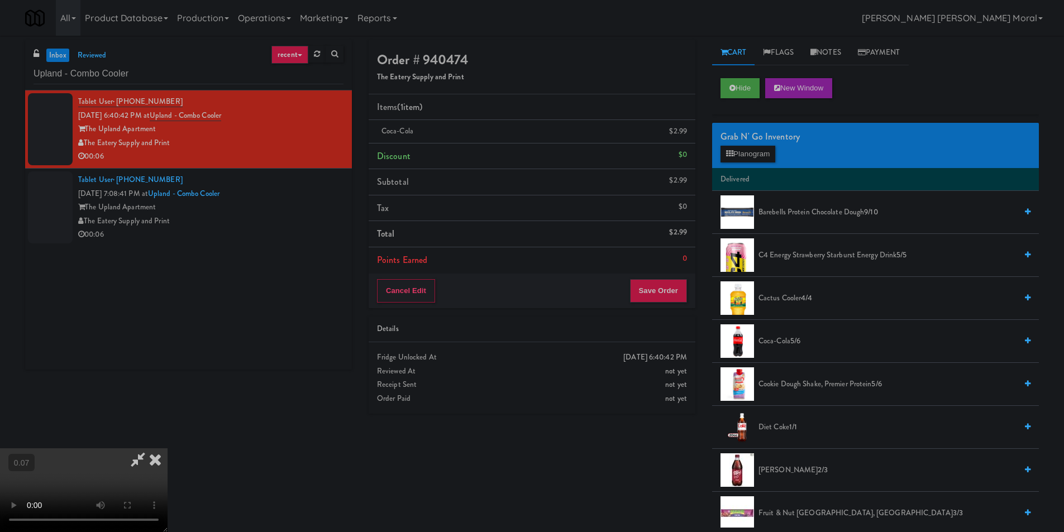
click at [168, 449] on video at bounding box center [84, 491] width 168 height 84
click at [746, 157] on button "Planogram" at bounding box center [748, 154] width 55 height 17
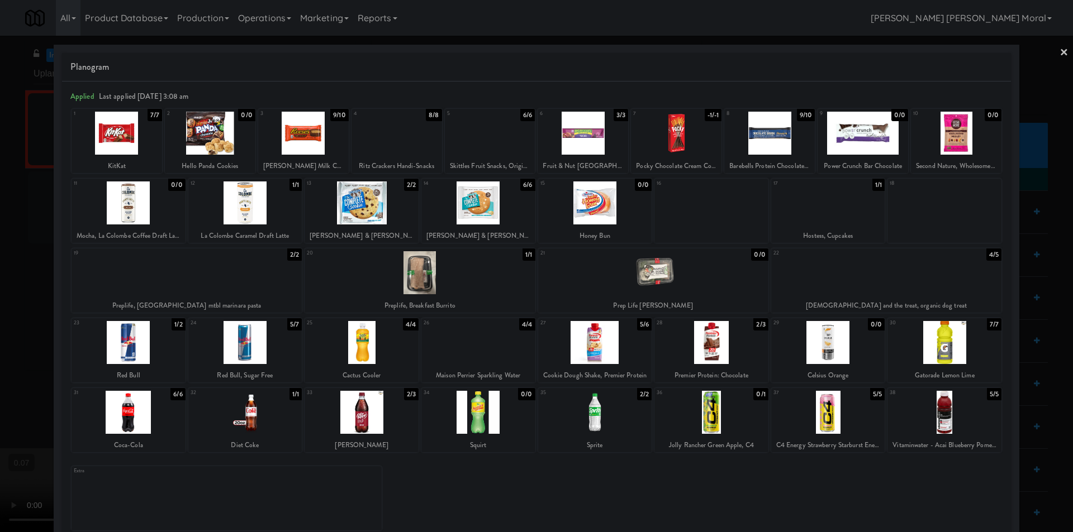
click at [1026, 213] on div at bounding box center [536, 266] width 1073 height 532
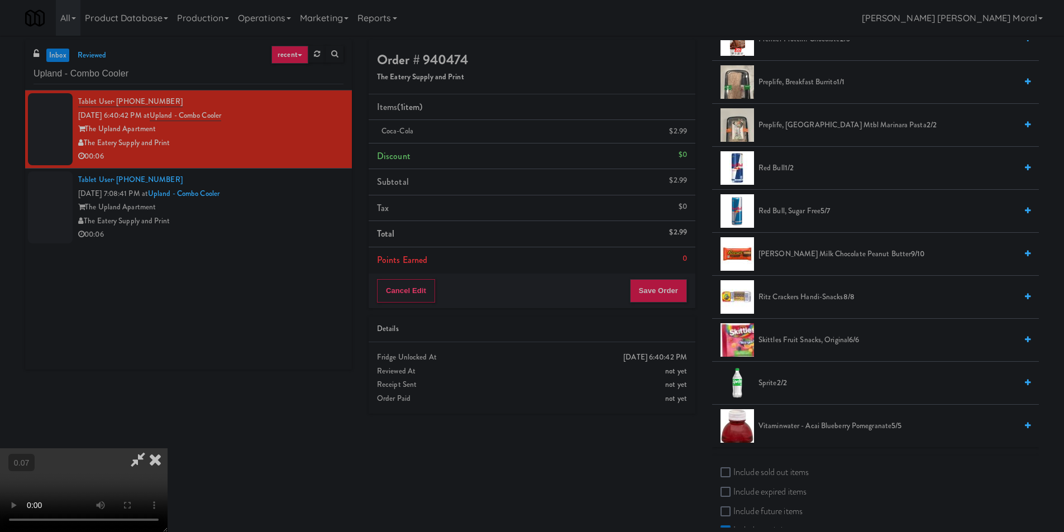
scroll to position [911, 0]
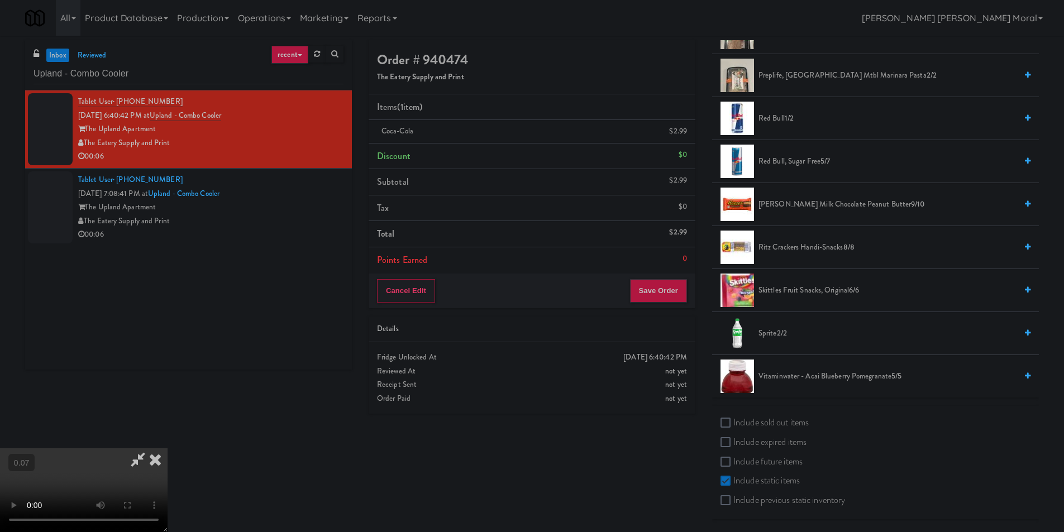
click at [769, 424] on label "Include sold out items" at bounding box center [765, 423] width 88 height 17
click at [734, 424] on input "Include sold out items" at bounding box center [727, 423] width 13 height 9
checkbox input "true"
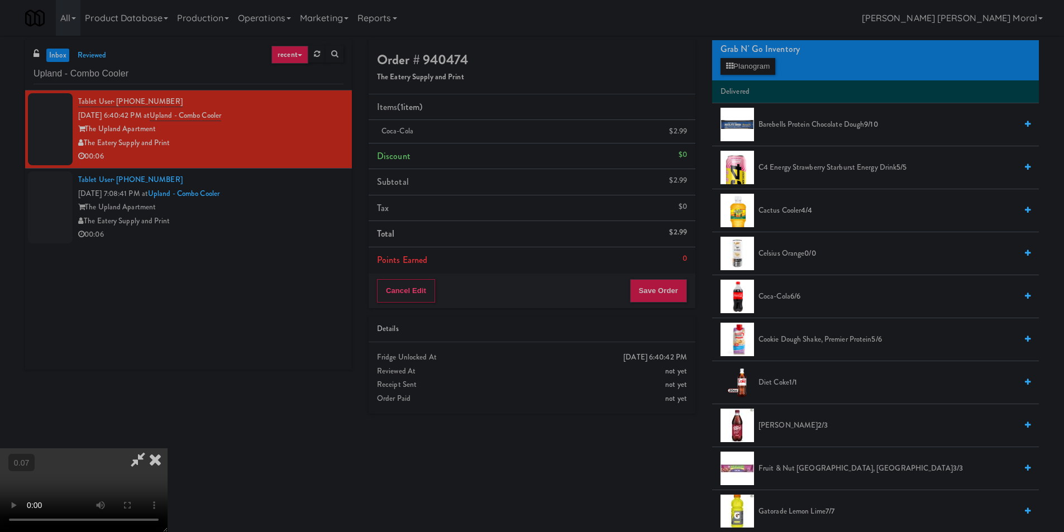
scroll to position [0, 0]
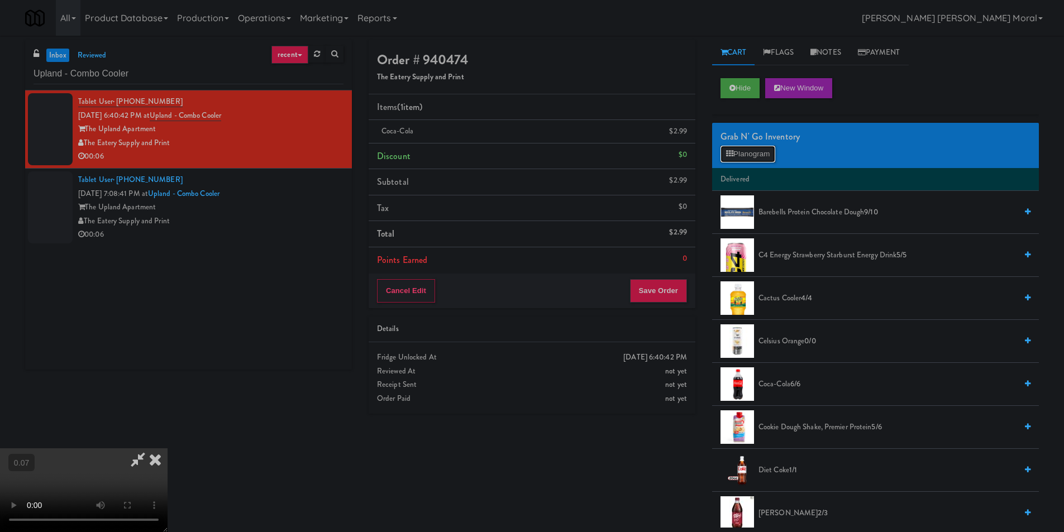
click at [754, 147] on button "Planogram" at bounding box center [748, 154] width 55 height 17
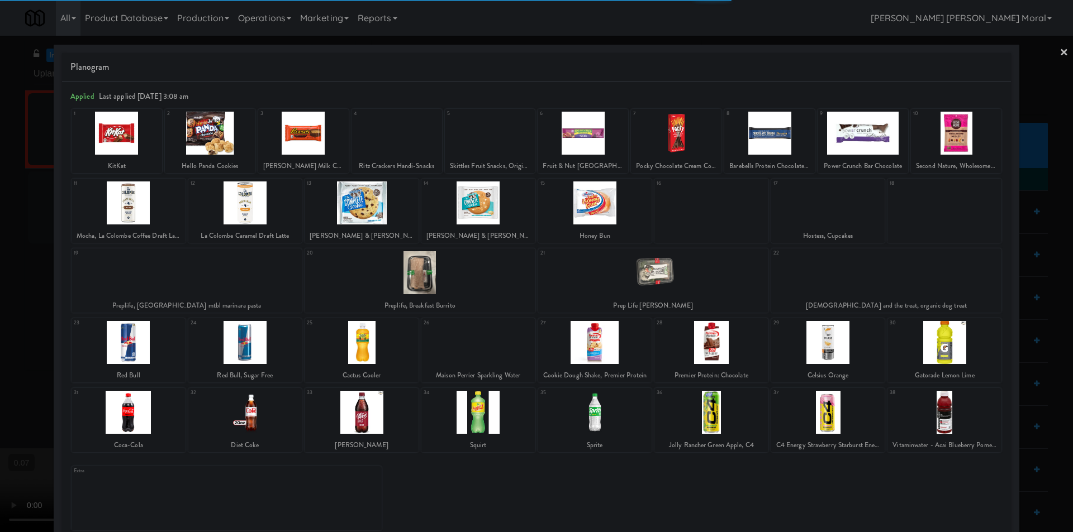
click at [870, 129] on div at bounding box center [862, 133] width 91 height 43
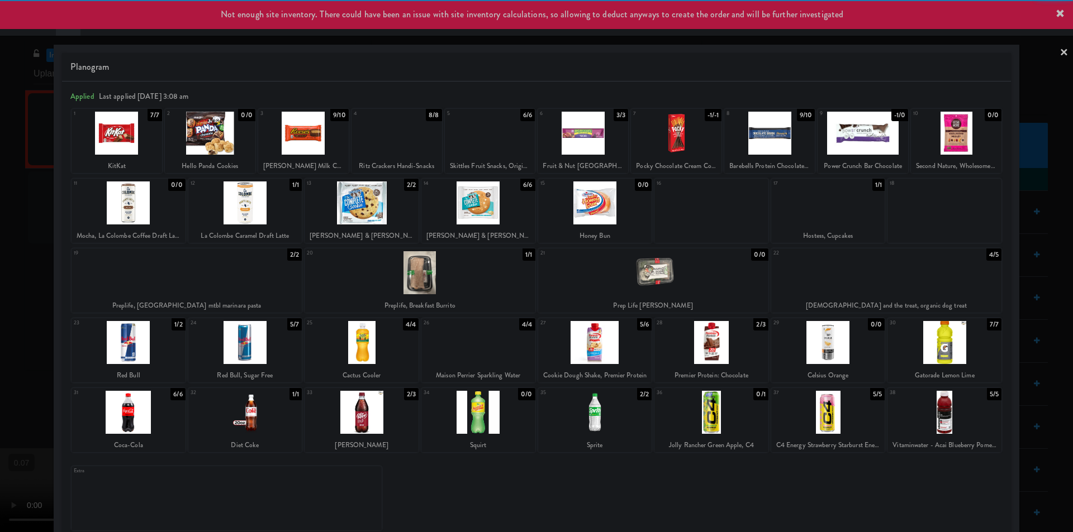
click at [1019, 208] on div at bounding box center [536, 266] width 1073 height 532
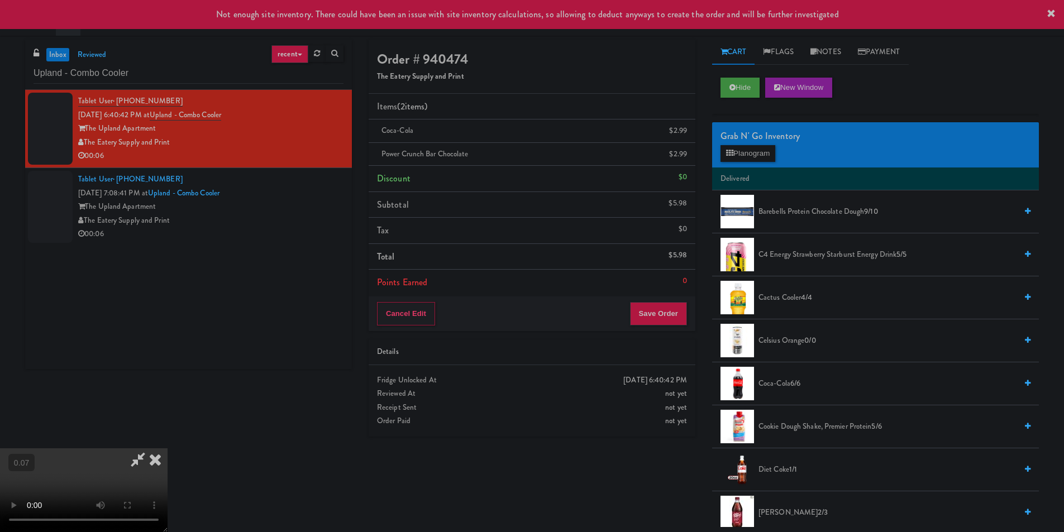
scroll to position [36, 0]
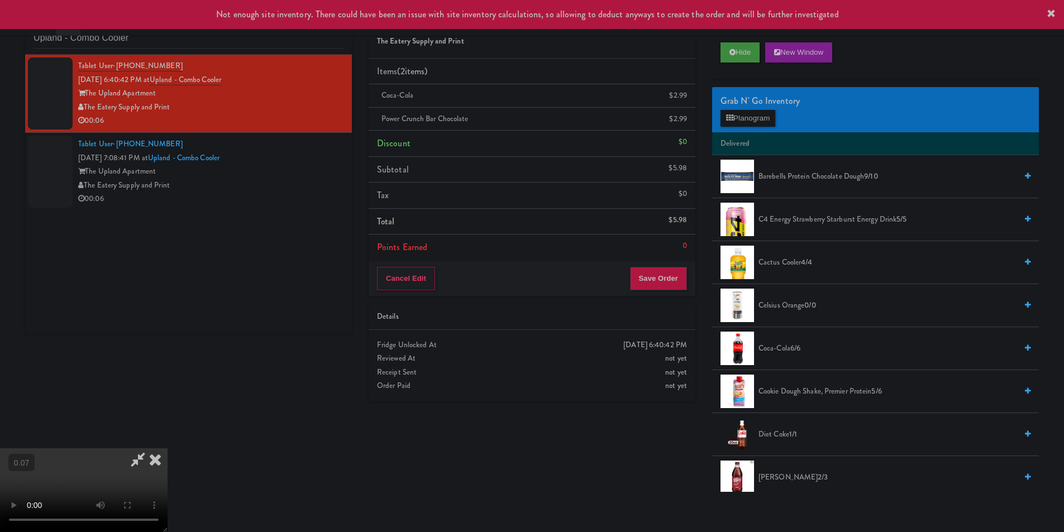
click at [168, 449] on video at bounding box center [84, 491] width 168 height 84
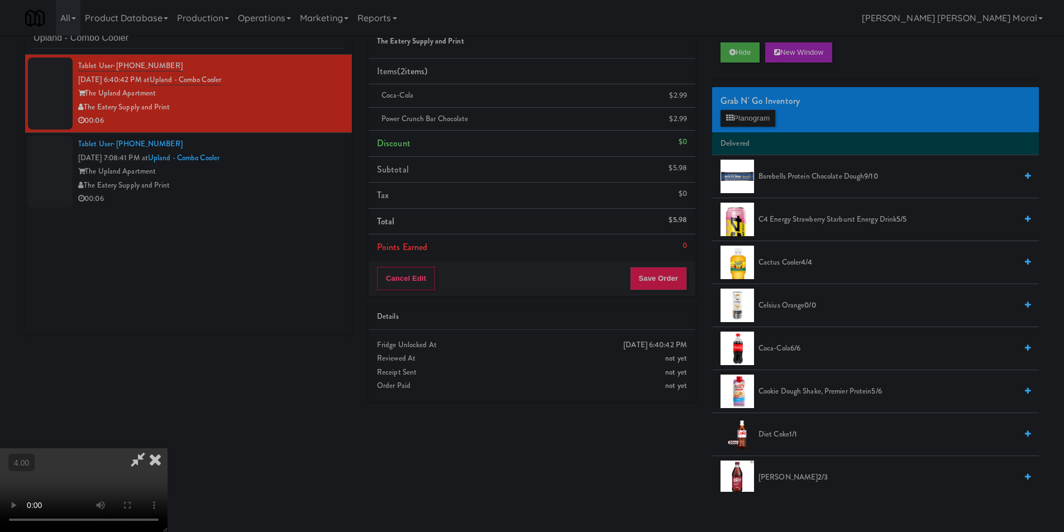
click at [168, 449] on video at bounding box center [84, 491] width 168 height 84
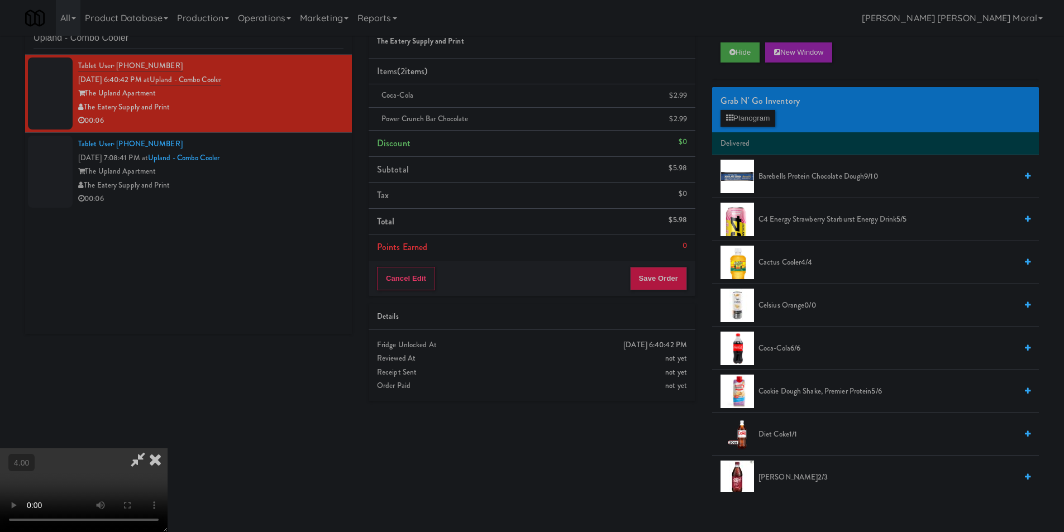
scroll to position [0, 0]
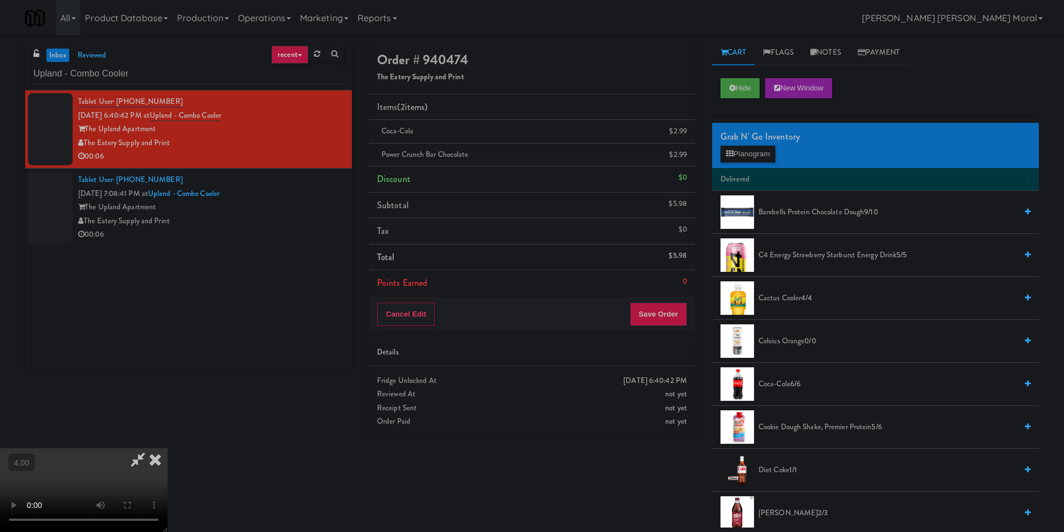
click at [168, 449] on icon at bounding box center [155, 460] width 25 height 22
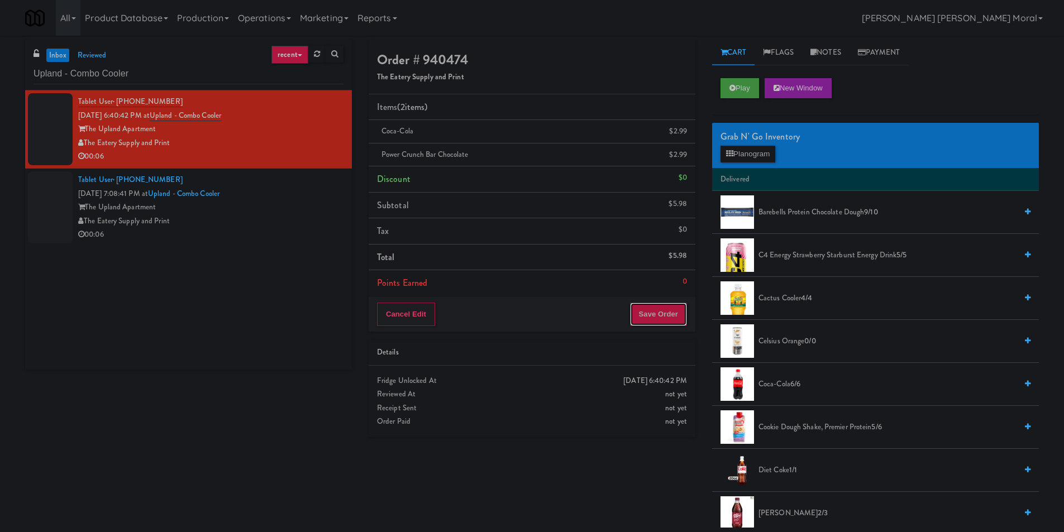
click at [648, 317] on button "Save Order" at bounding box center [658, 314] width 57 height 23
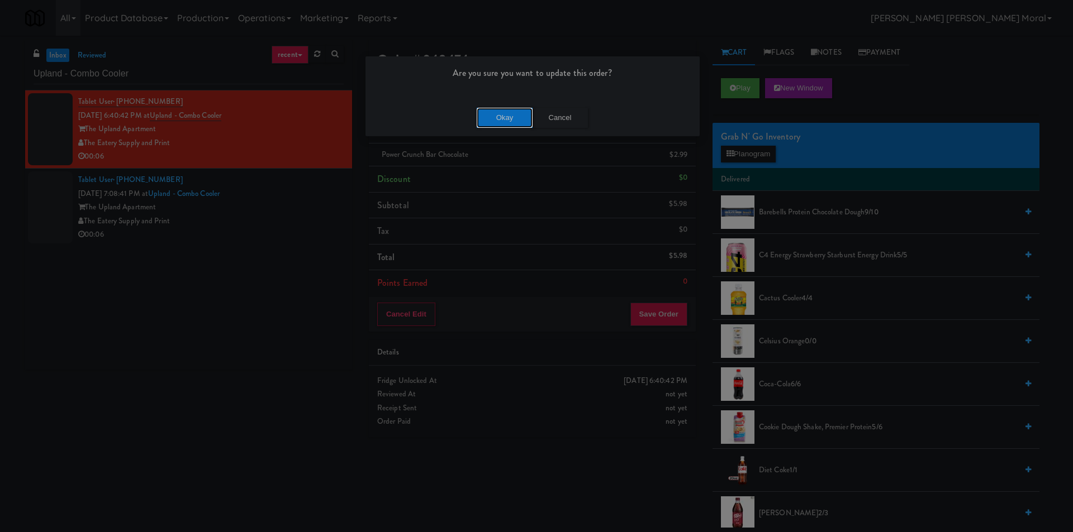
click at [502, 121] on button "Okay" at bounding box center [505, 118] width 56 height 20
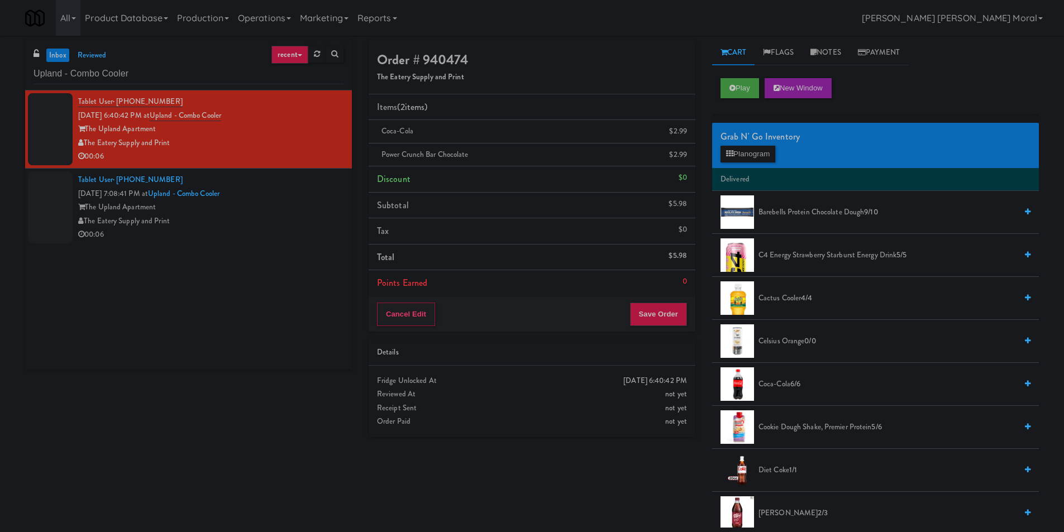
click at [313, 198] on div "Tablet User · (714) 510-7564 [DATE] 7:08:41 PM at [GEOGRAPHIC_DATA] - Combo Coo…" at bounding box center [210, 207] width 265 height 69
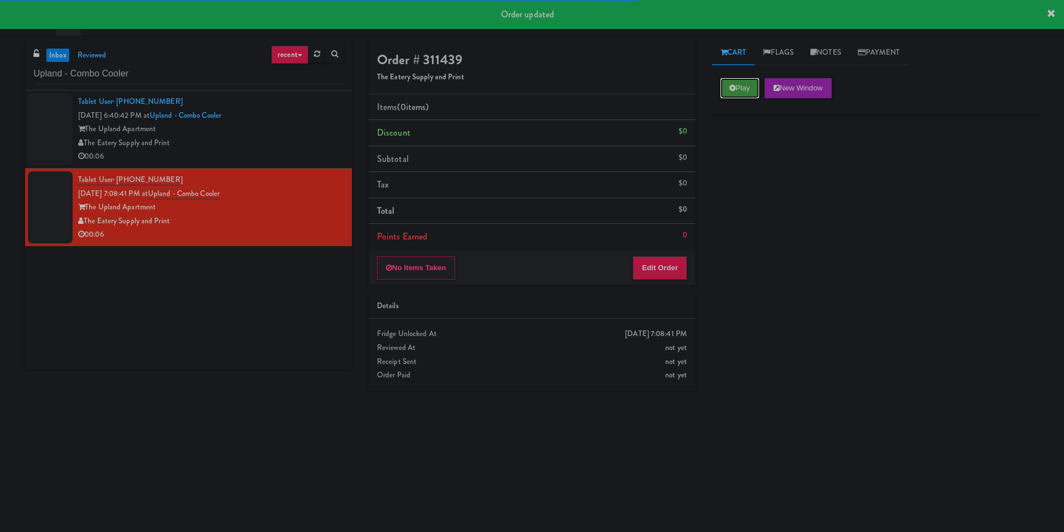
click at [723, 84] on button "Play" at bounding box center [740, 88] width 39 height 20
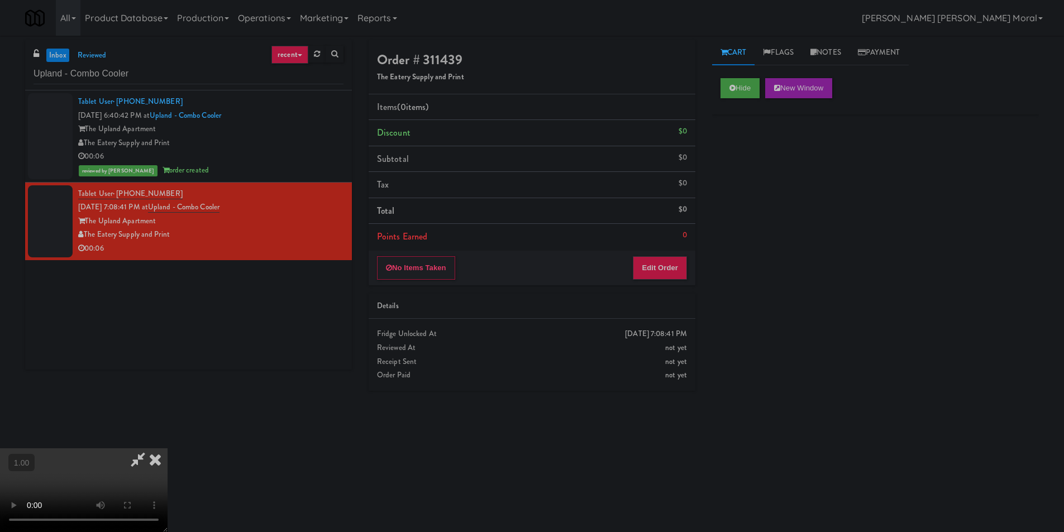
click at [168, 449] on video at bounding box center [84, 491] width 168 height 84
click at [652, 267] on button "Edit Order" at bounding box center [660, 267] width 54 height 23
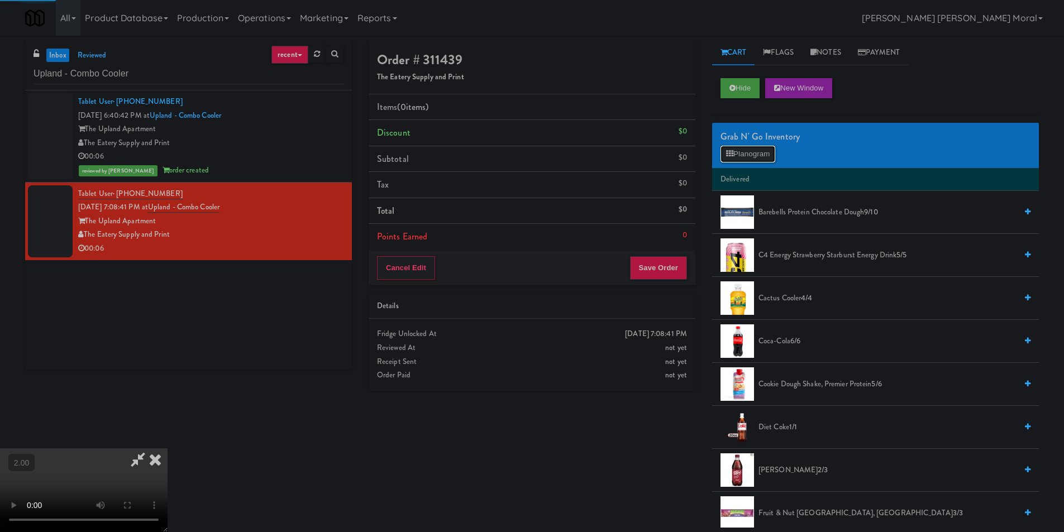
click at [740, 155] on button "Planogram" at bounding box center [748, 154] width 55 height 17
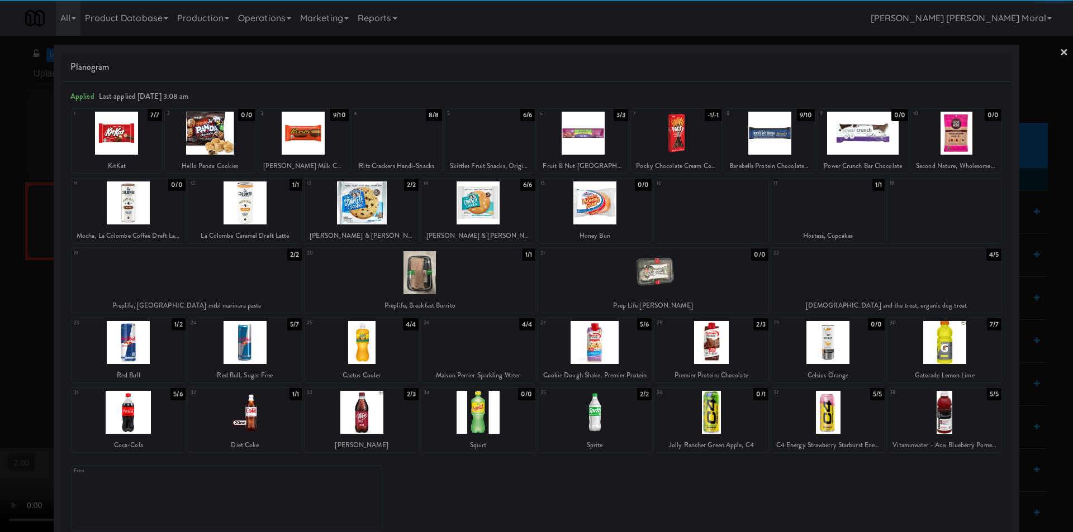
click at [132, 411] on div at bounding box center [129, 412] width 114 height 43
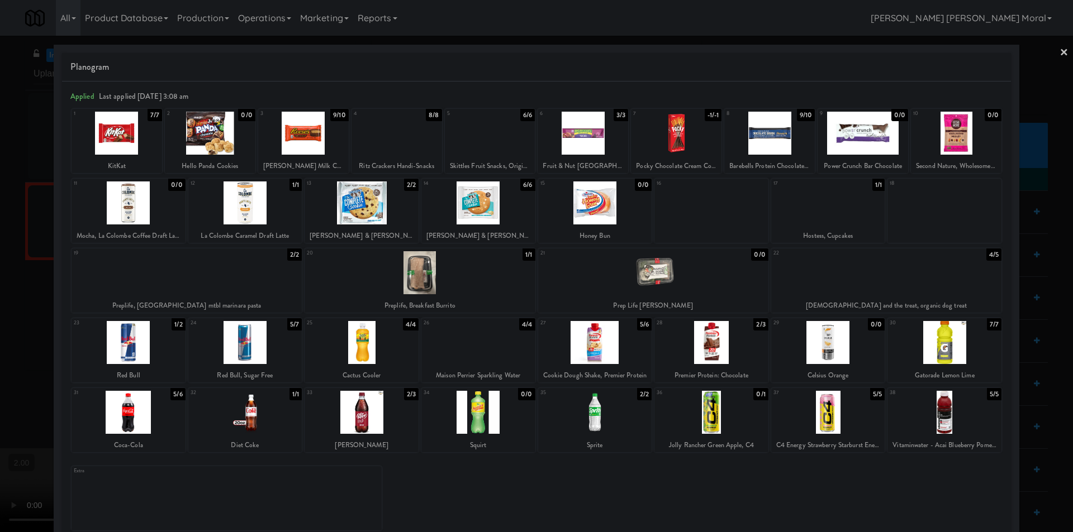
click at [0, 367] on div at bounding box center [536, 266] width 1073 height 532
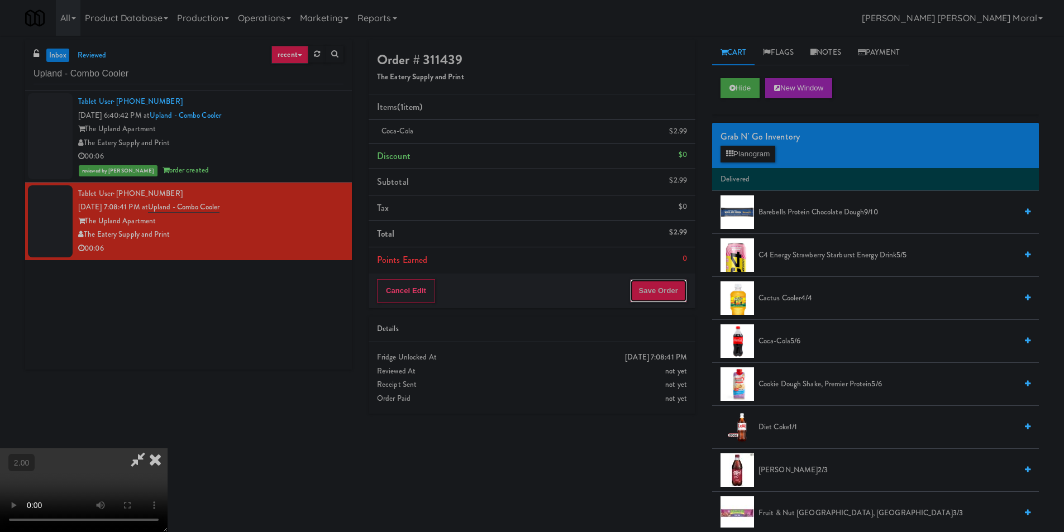
drag, startPoint x: 674, startPoint y: 292, endPoint x: 503, endPoint y: 246, distance: 176.5
click at [673, 292] on button "Save Order" at bounding box center [658, 290] width 57 height 23
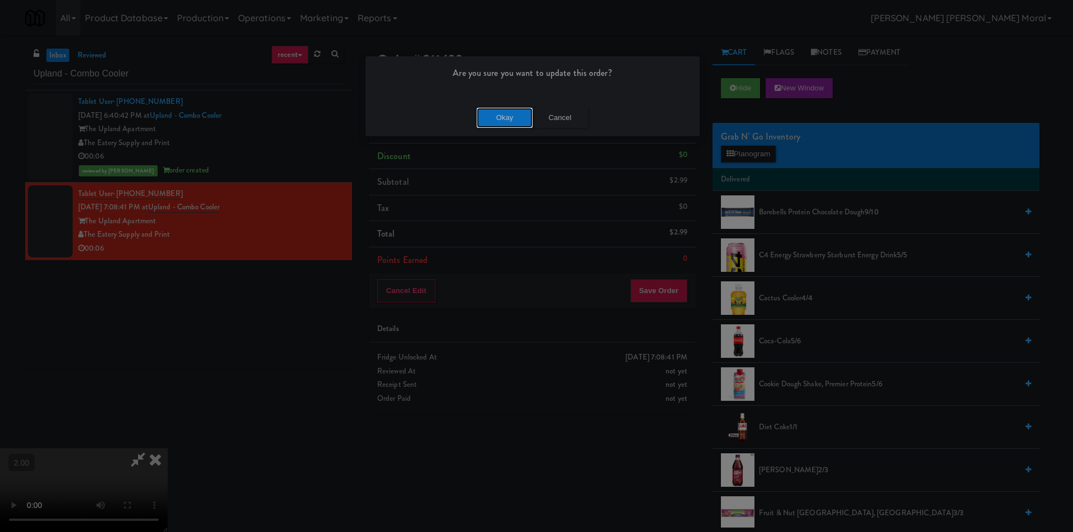
click at [496, 116] on button "Okay" at bounding box center [505, 118] width 56 height 20
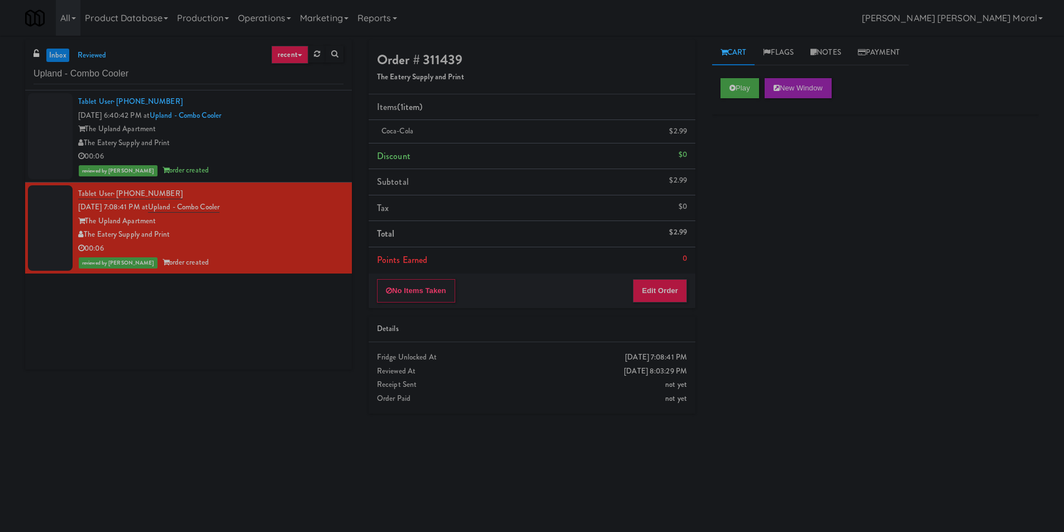
click at [800, 271] on div "Play New Window Primary Flag Clear Flag if unable to determine what was taken o…" at bounding box center [875, 279] width 327 height 419
drag, startPoint x: 187, startPoint y: 79, endPoint x: 0, endPoint y: 82, distance: 187.2
click at [0, 82] on div "inbox reviewed recent all unclear take inventory issue suspicious failed recent…" at bounding box center [532, 264] width 1064 height 449
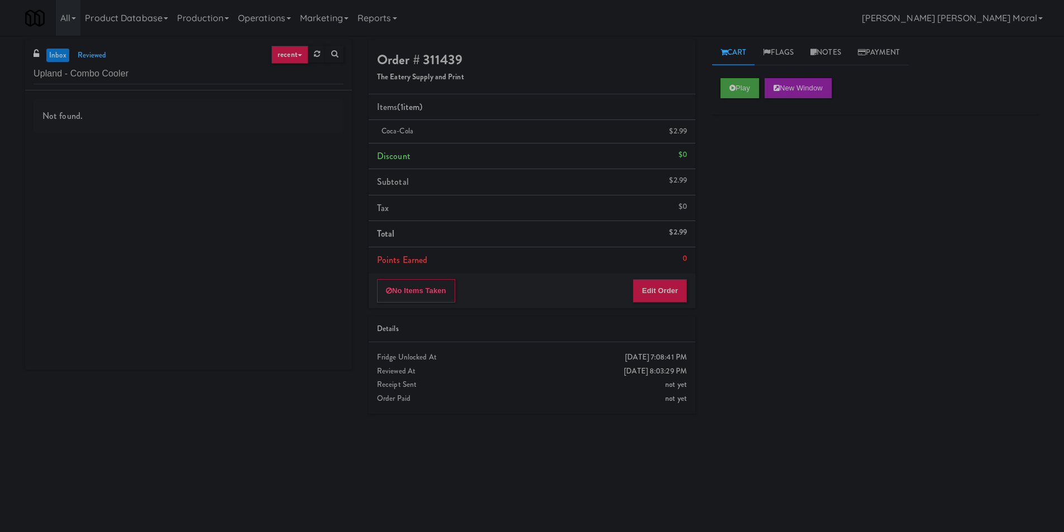
drag, startPoint x: 793, startPoint y: 281, endPoint x: 649, endPoint y: 265, distance: 145.0
click at [779, 279] on div "Play New Window Primary Flag Clear Flag if unable to determine what was taken o…" at bounding box center [875, 279] width 327 height 419
paste input "192 Shoreline Combo B"
drag, startPoint x: 169, startPoint y: 80, endPoint x: 0, endPoint y: 74, distance: 168.9
click at [0, 74] on div "inbox reviewed recent all unclear take inventory issue suspicious failed recent…" at bounding box center [532, 264] width 1064 height 449
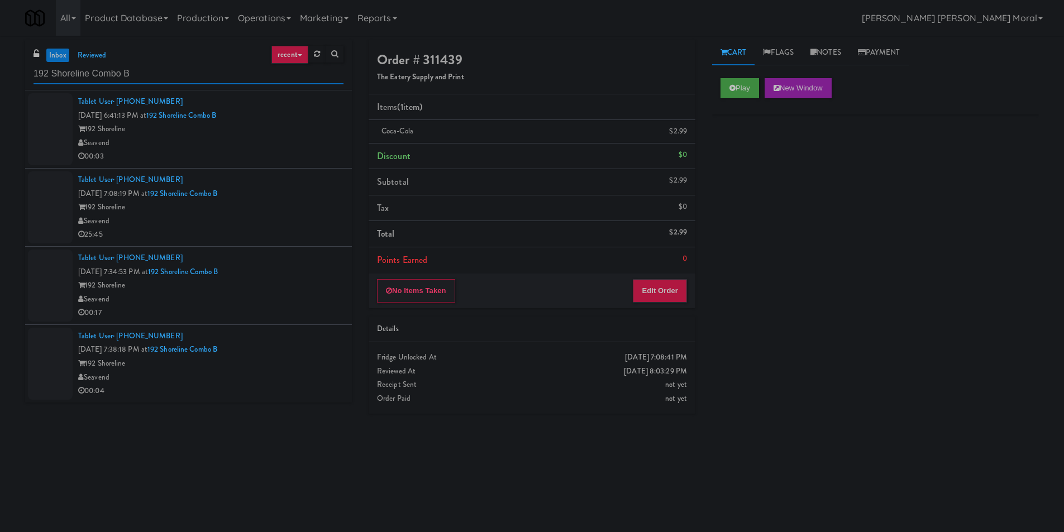
type input "192 Shoreline Combo B"
click at [311, 142] on div "Seavend" at bounding box center [210, 143] width 265 height 14
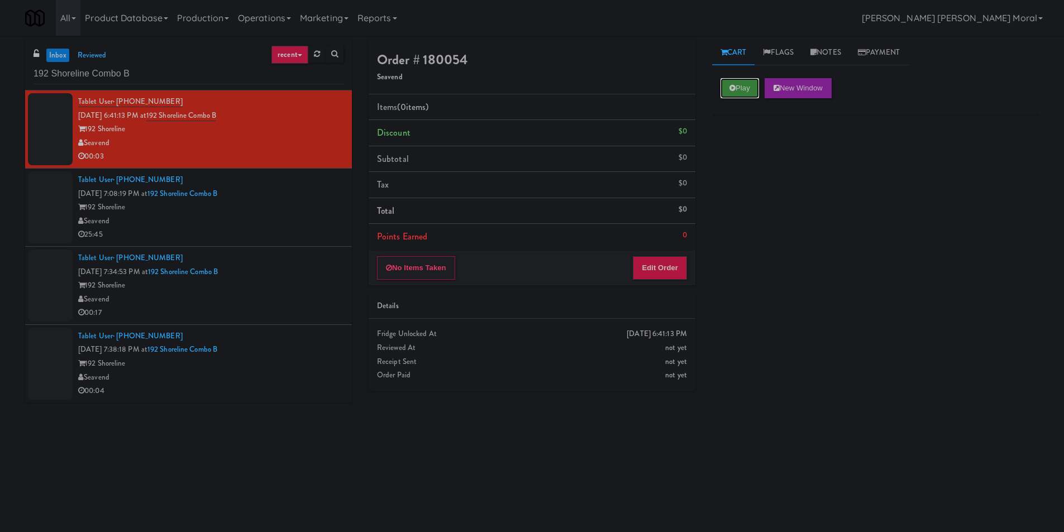
click at [727, 96] on button "Play" at bounding box center [740, 88] width 39 height 20
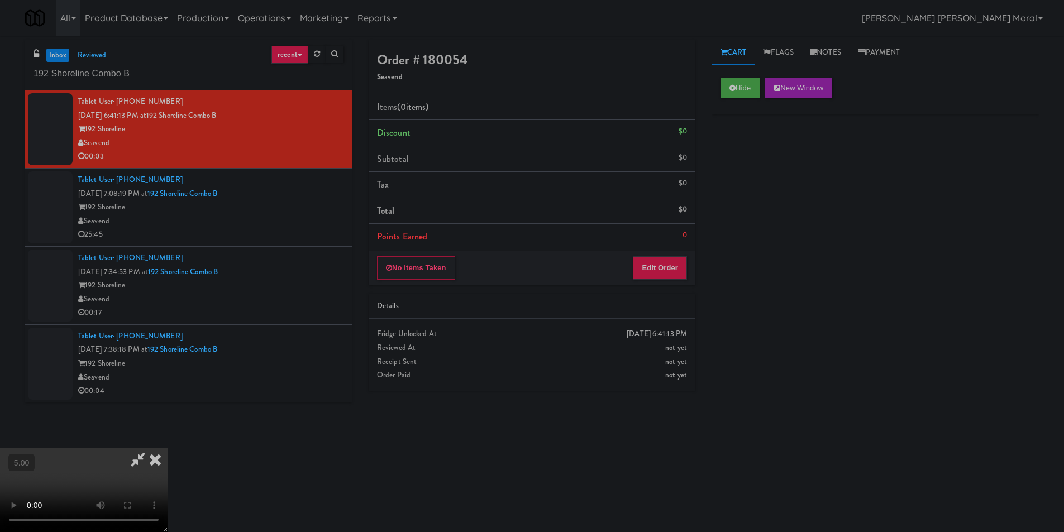
click at [168, 449] on icon at bounding box center [155, 460] width 25 height 22
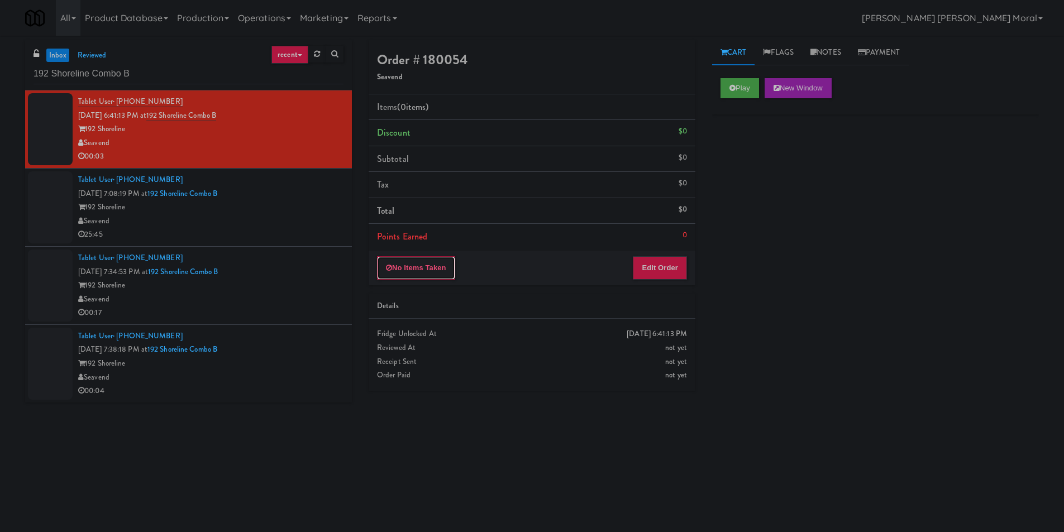
click at [419, 267] on button "No Items Taken" at bounding box center [416, 267] width 78 height 23
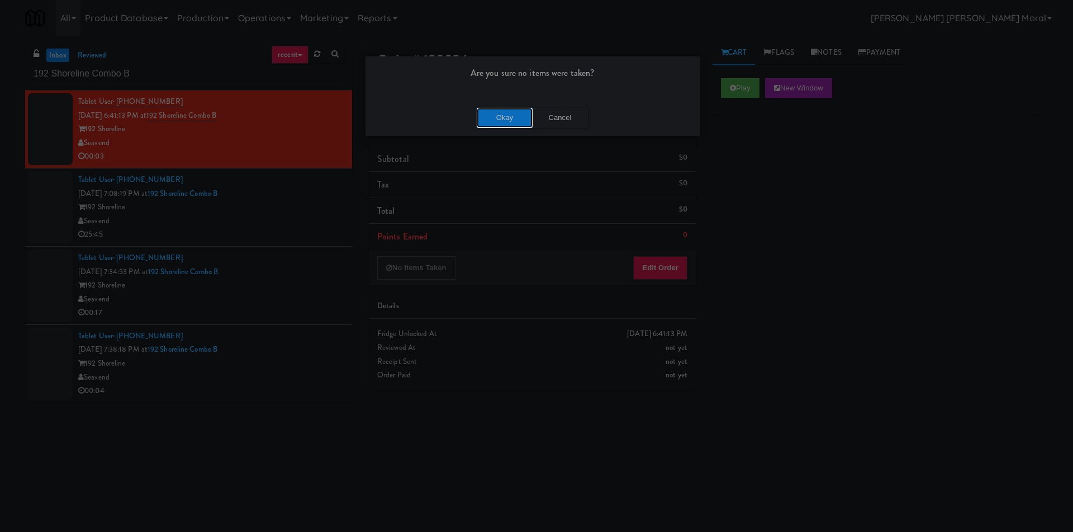
click at [513, 118] on button "Okay" at bounding box center [505, 118] width 56 height 20
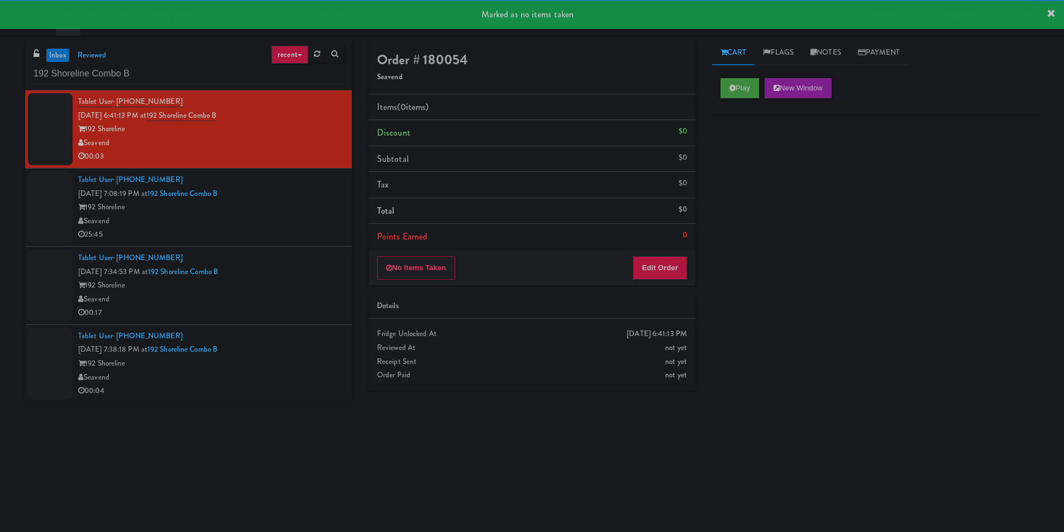
click at [292, 208] on div "Tablet User · (206) 295-8123 [DATE] 7:08:19 PM at [STREET_ADDRESS] 25:45" at bounding box center [210, 207] width 265 height 69
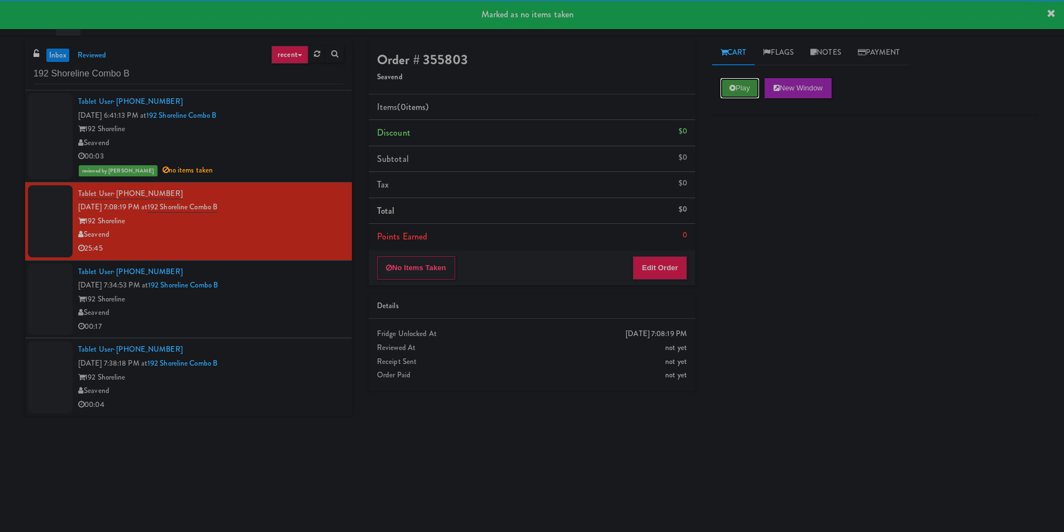
click at [729, 84] on button "Play" at bounding box center [740, 88] width 39 height 20
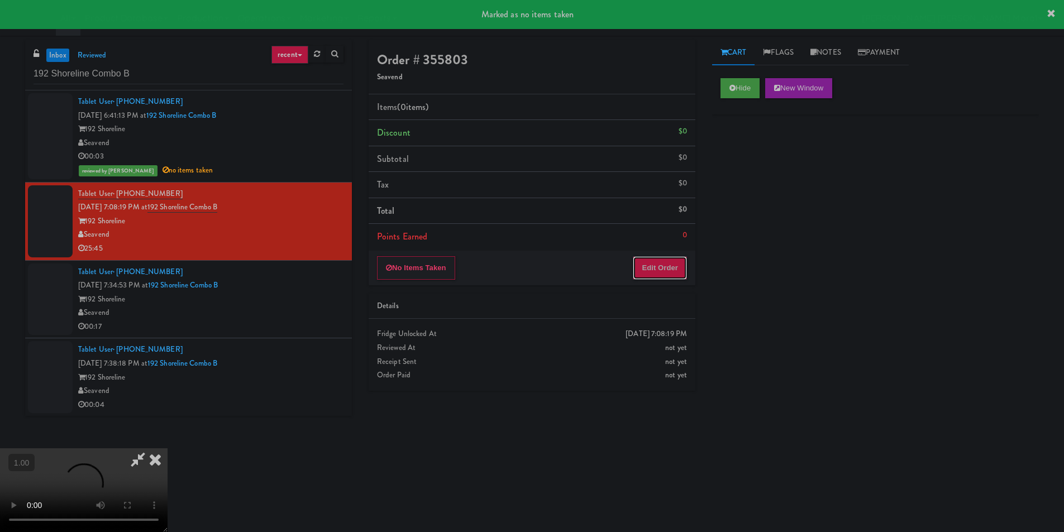
click at [677, 271] on button "Edit Order" at bounding box center [660, 267] width 54 height 23
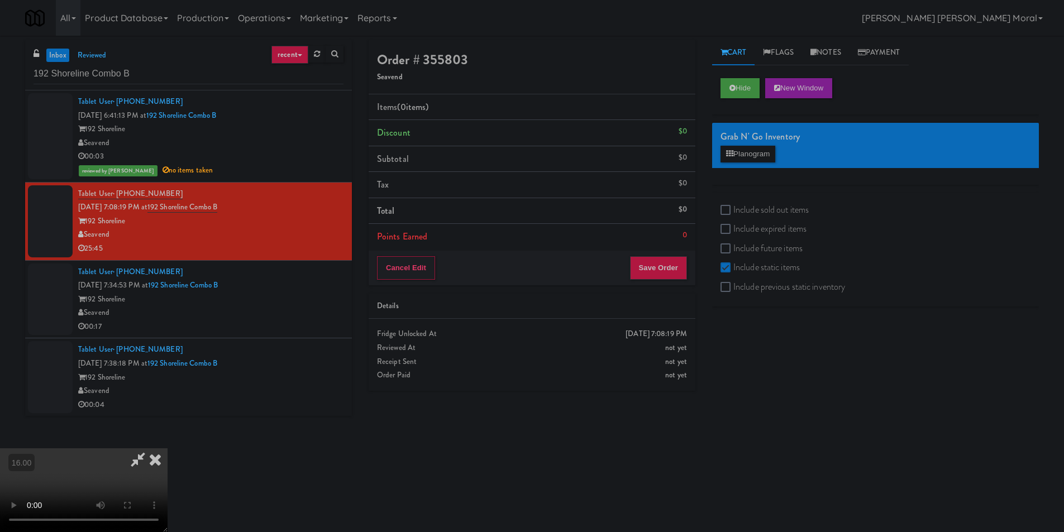
click at [168, 449] on icon at bounding box center [155, 460] width 25 height 22
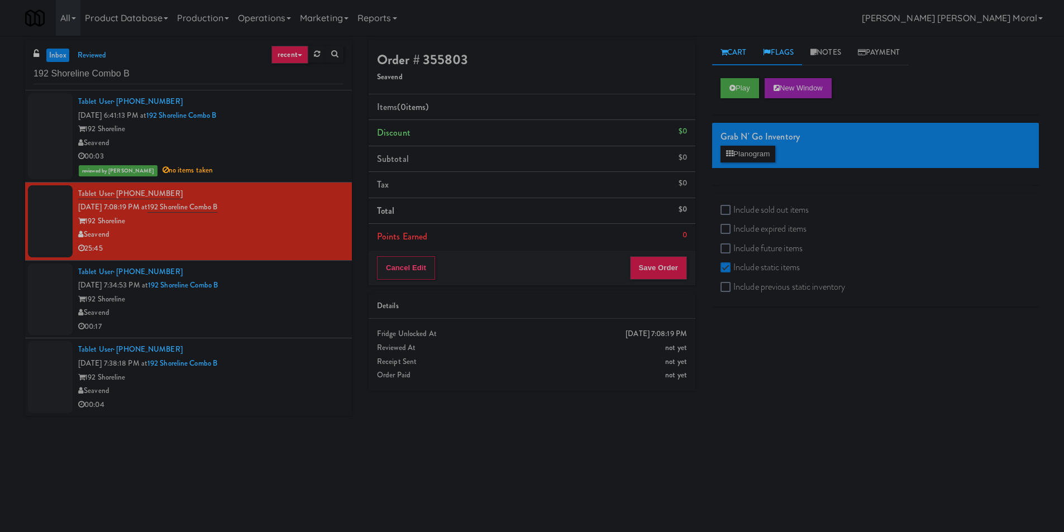
click at [785, 51] on link "Flags" at bounding box center [778, 52] width 47 height 25
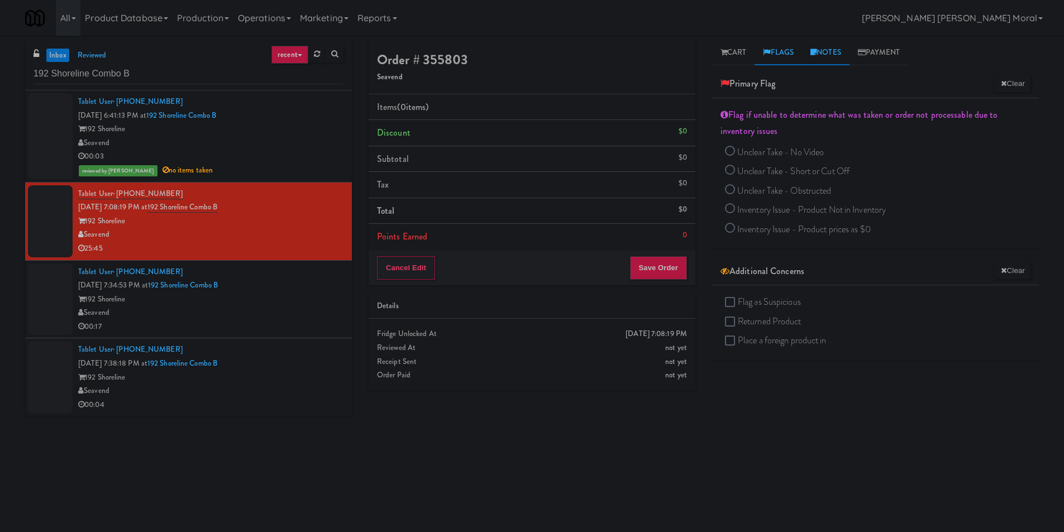
click at [836, 53] on link "Notes" at bounding box center [825, 52] width 47 height 25
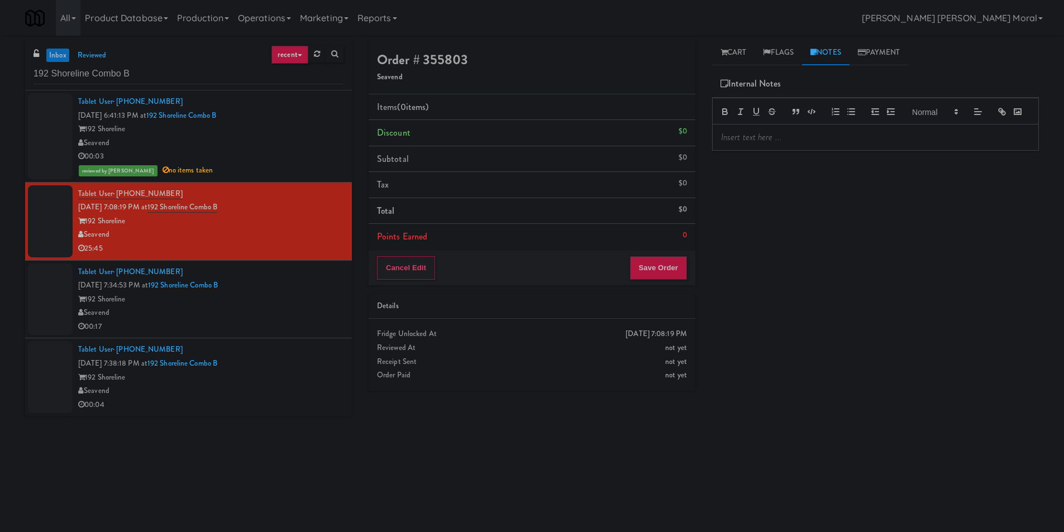
click at [763, 144] on p at bounding box center [875, 137] width 309 height 12
click at [416, 275] on button "Cancel Edit" at bounding box center [406, 267] width 58 height 23
click at [420, 273] on button "No Items Taken" at bounding box center [416, 267] width 78 height 23
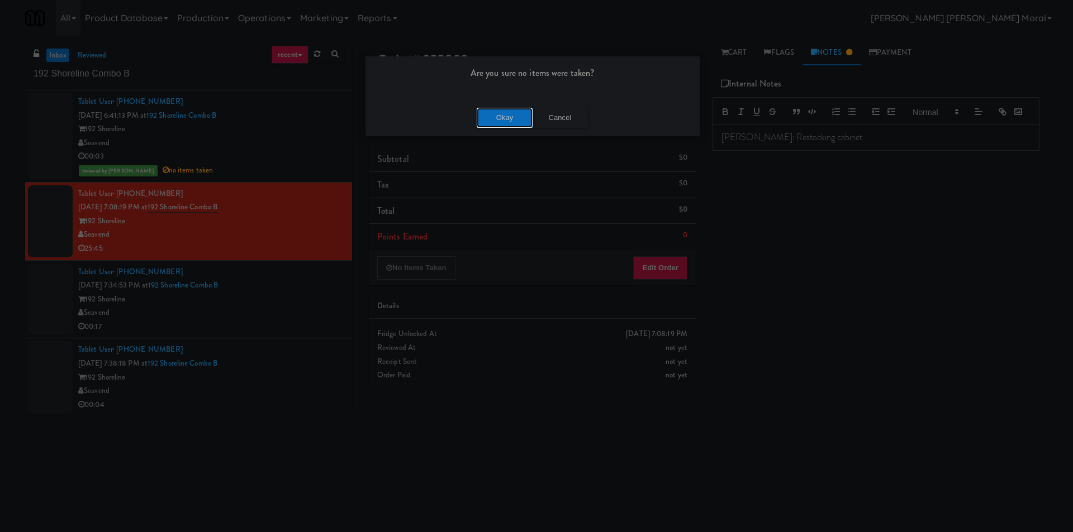
click at [509, 123] on button "Okay" at bounding box center [505, 118] width 56 height 20
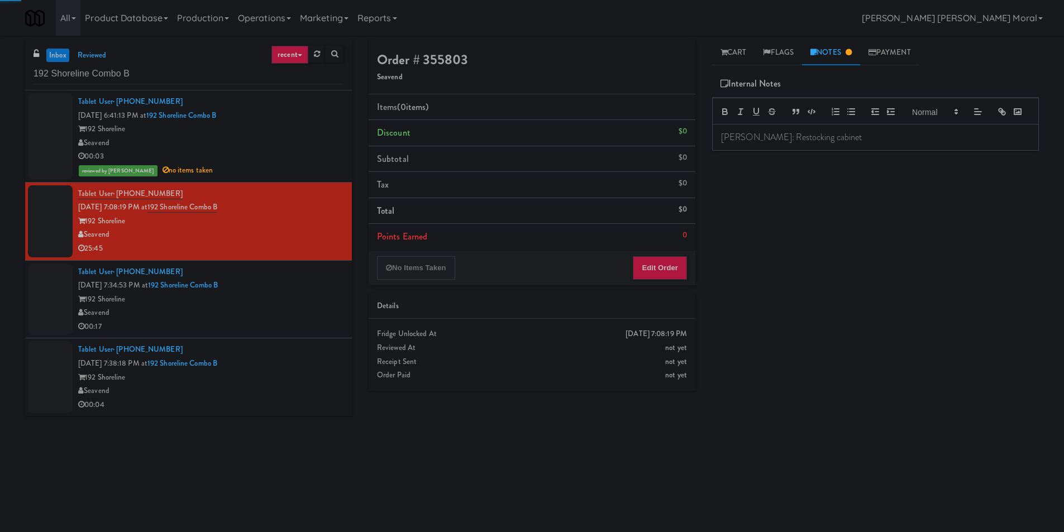
click at [302, 290] on div "Tablet User · (206) 295-8123 [DATE] 7:34:53 PM at [STREET_ADDRESS] 192 Shorelin…" at bounding box center [210, 299] width 265 height 69
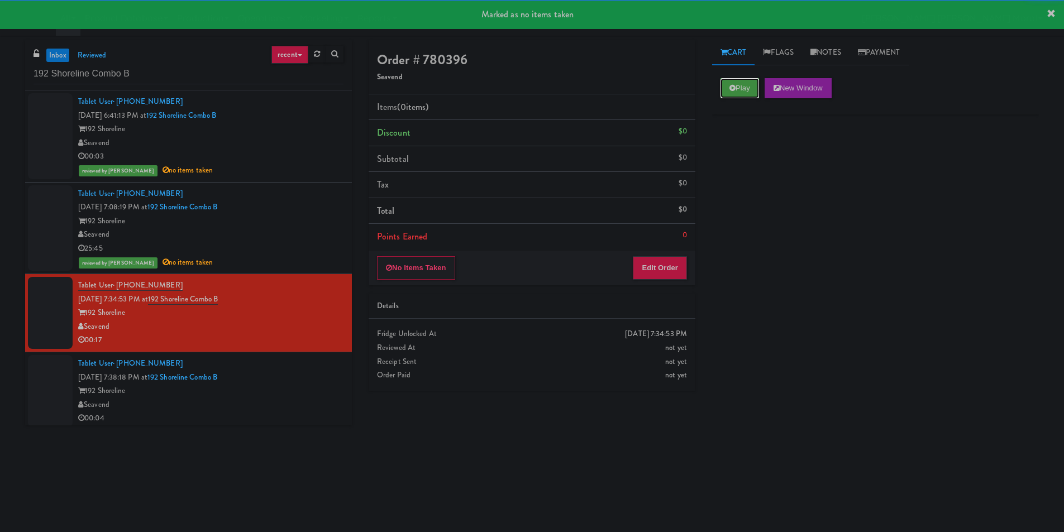
drag, startPoint x: 739, startPoint y: 90, endPoint x: 713, endPoint y: 112, distance: 34.1
click at [740, 89] on button "Play" at bounding box center [740, 88] width 39 height 20
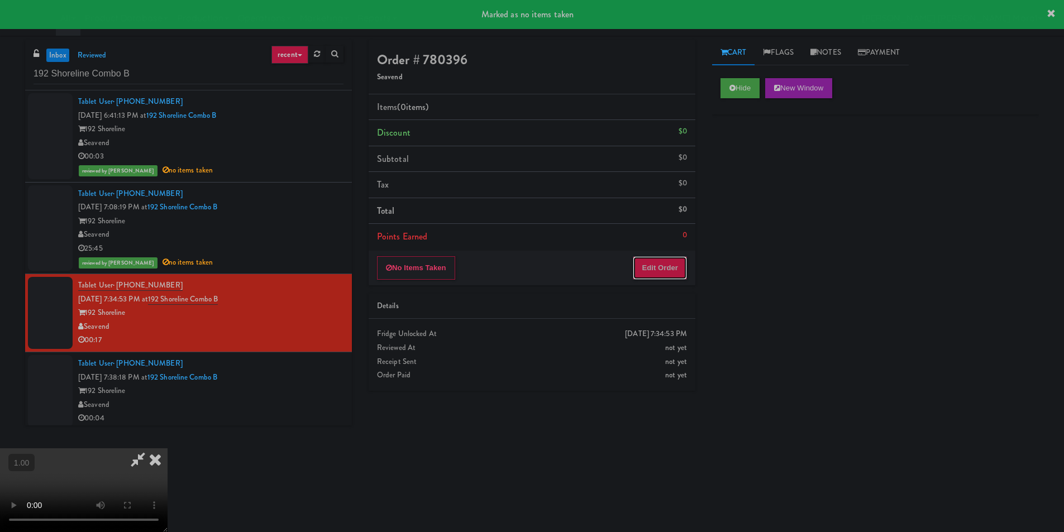
click at [648, 268] on button "Edit Order" at bounding box center [660, 267] width 54 height 23
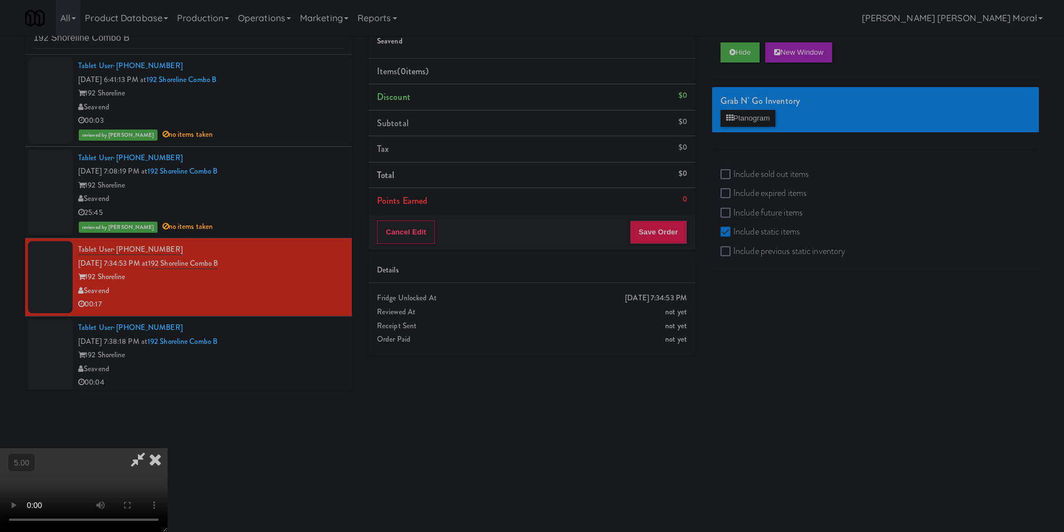
click at [168, 449] on icon at bounding box center [155, 460] width 25 height 22
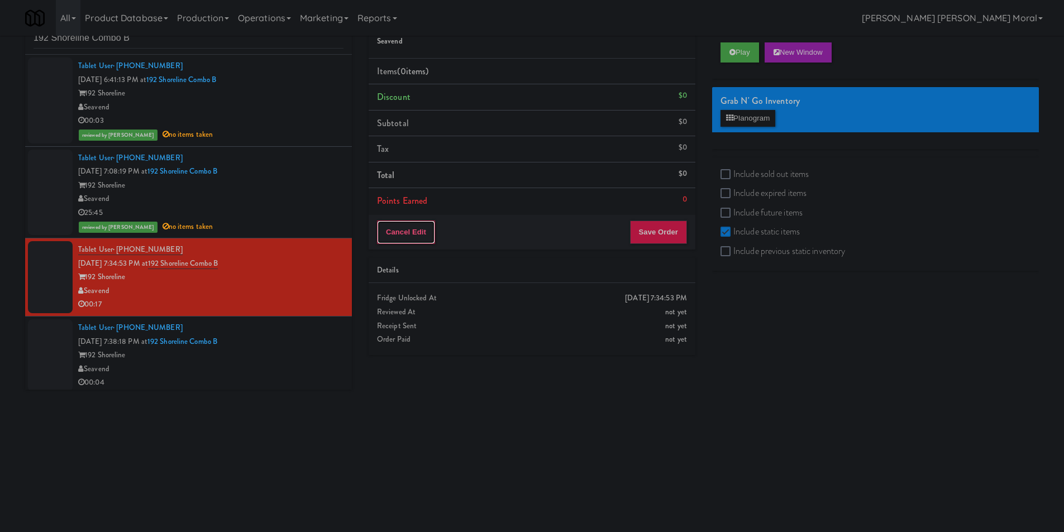
click at [410, 237] on button "Cancel Edit" at bounding box center [406, 232] width 58 height 23
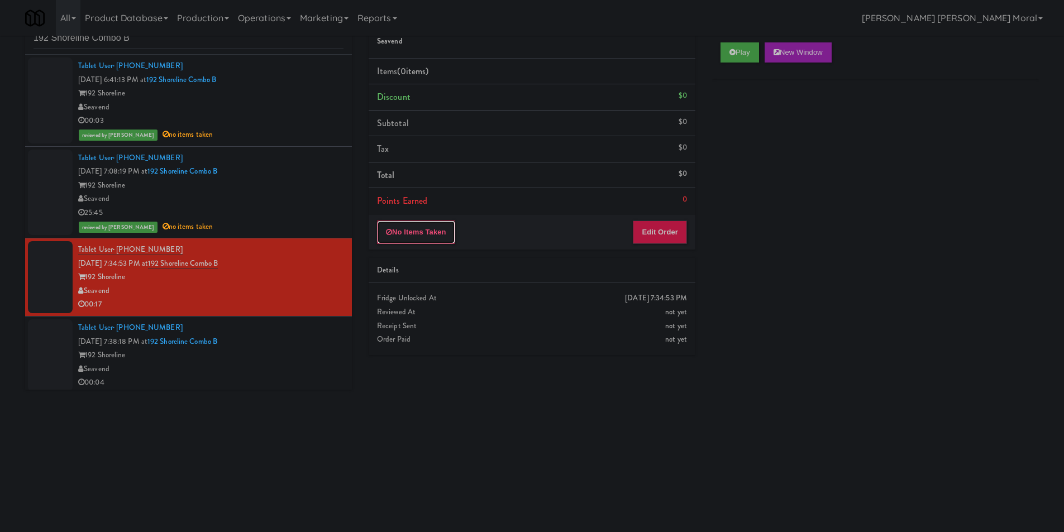
click at [410, 237] on button "No Items Taken" at bounding box center [416, 232] width 78 height 23
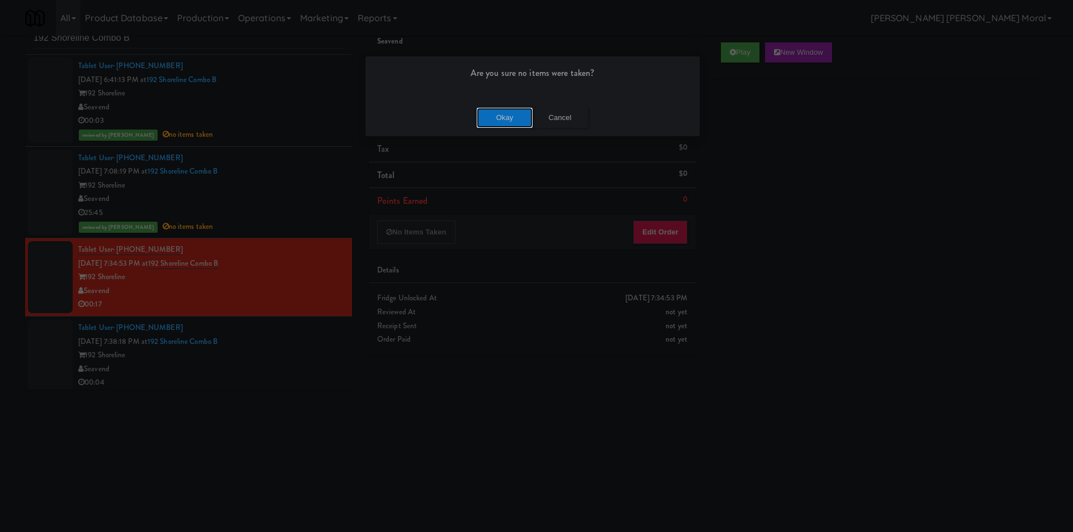
click at [508, 123] on button "Okay" at bounding box center [505, 118] width 56 height 20
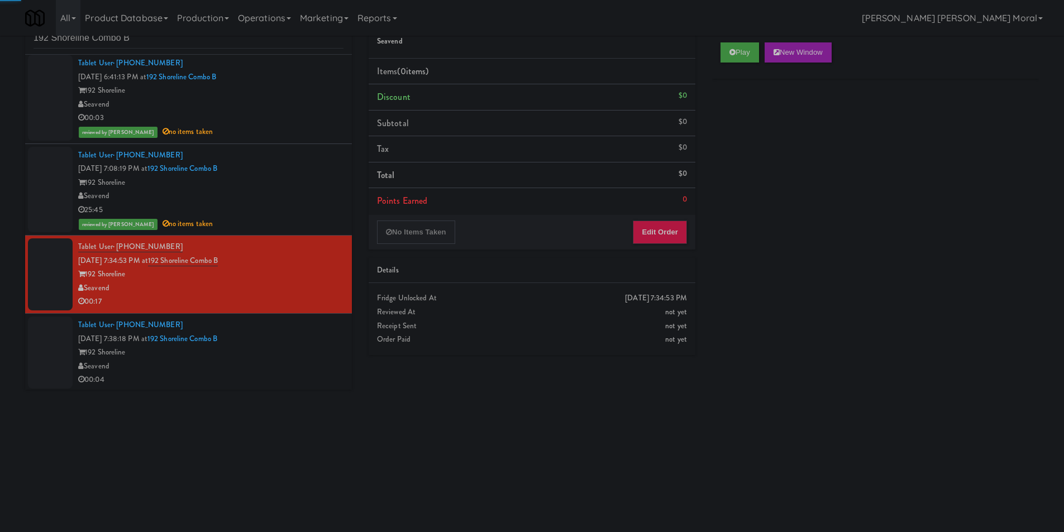
scroll to position [4, 0]
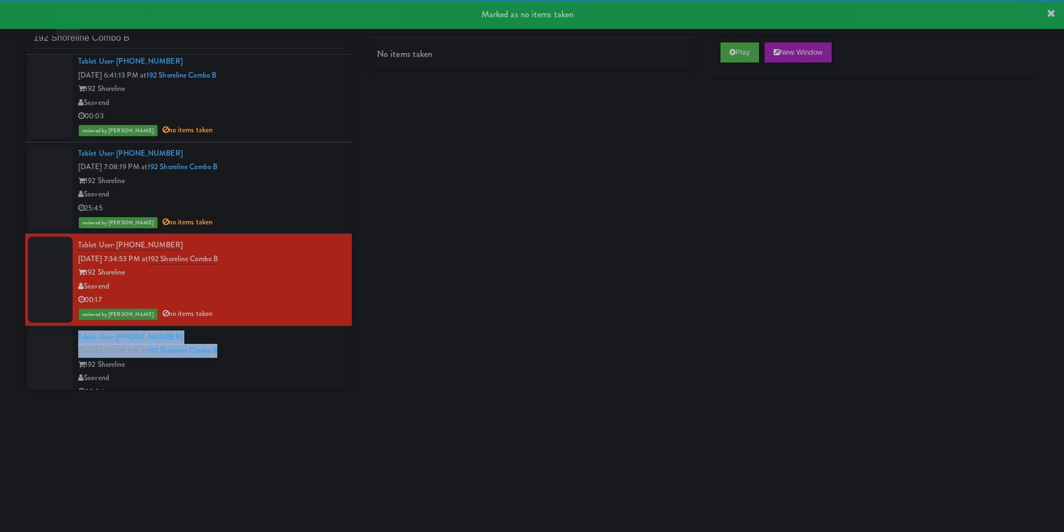
drag, startPoint x: 277, startPoint y: 345, endPoint x: 286, endPoint y: 341, distance: 9.8
click at [277, 344] on div "Tablet User · (206) 295-8123 [DATE] 7:38:18 PM at [STREET_ADDRESS] 00:04" at bounding box center [210, 365] width 265 height 69
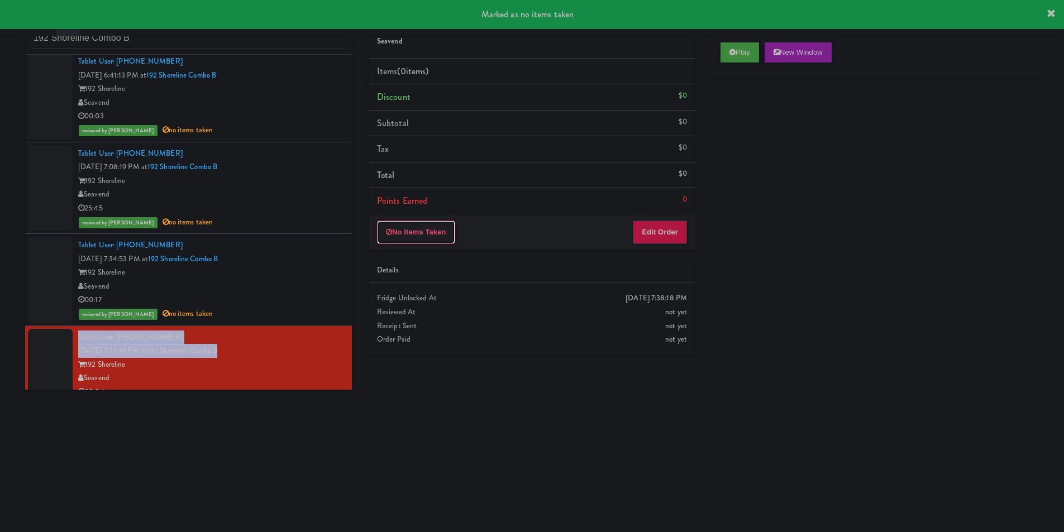
click at [437, 231] on button "No Items Taken" at bounding box center [416, 232] width 78 height 23
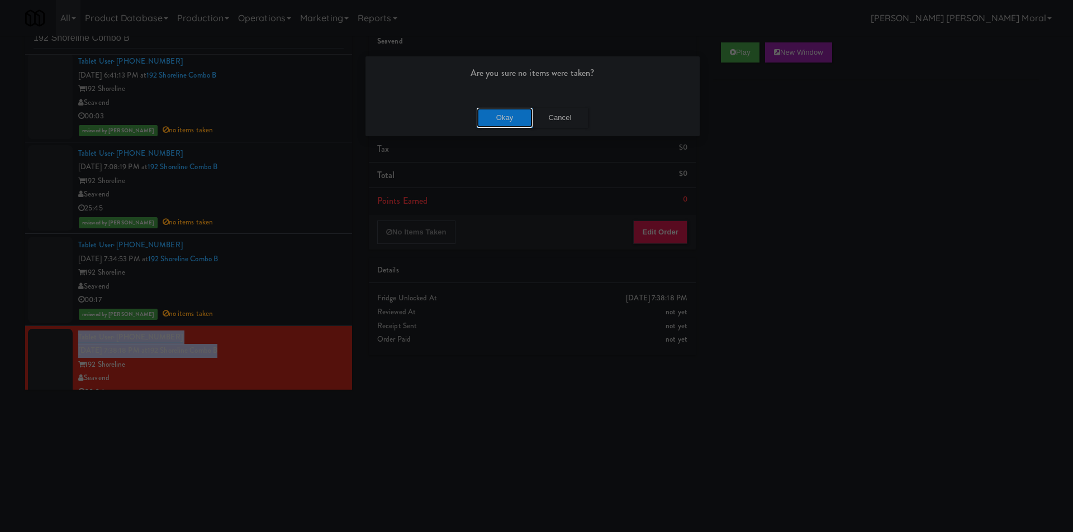
click at [488, 117] on button "Okay" at bounding box center [505, 118] width 56 height 20
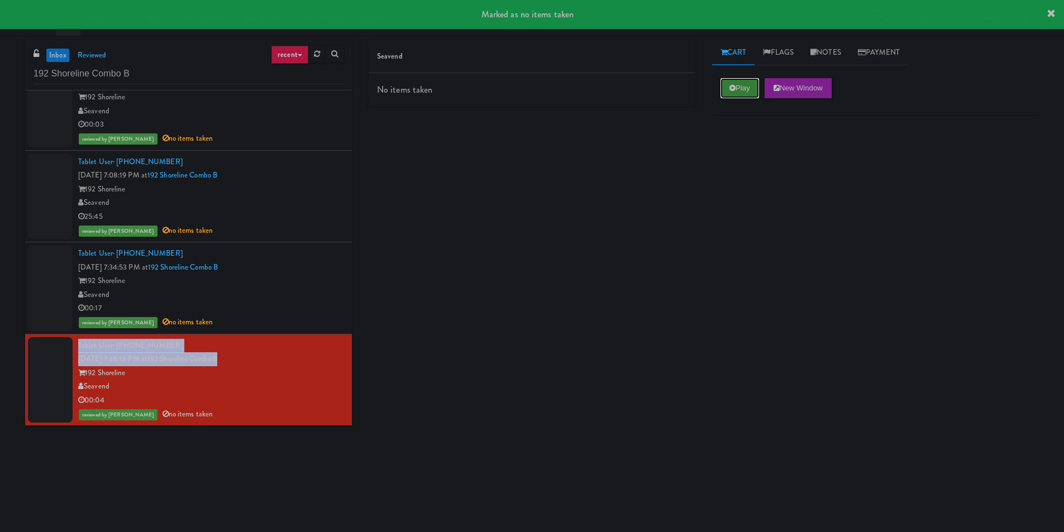
click at [747, 88] on button "Play" at bounding box center [740, 88] width 39 height 20
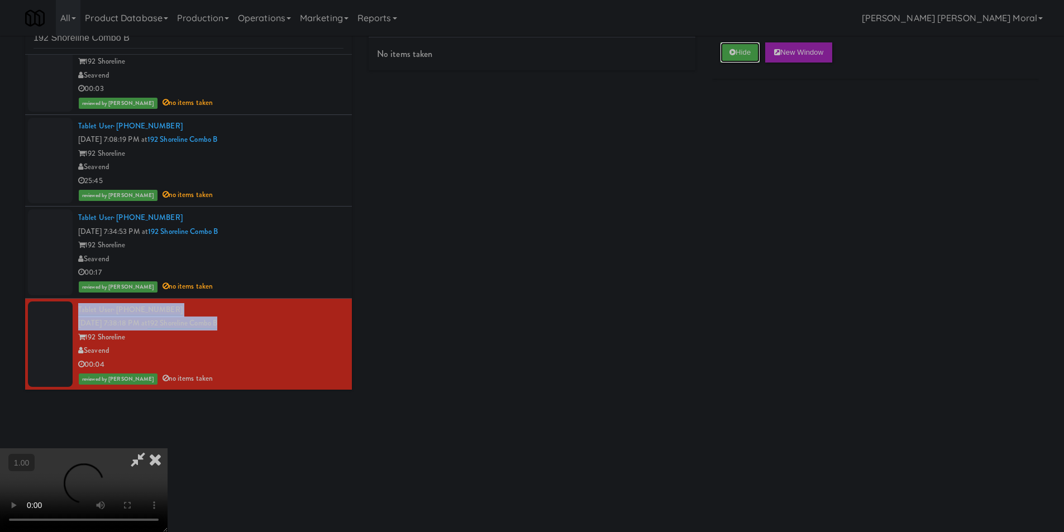
scroll to position [57, 0]
click at [168, 449] on video at bounding box center [84, 491] width 168 height 84
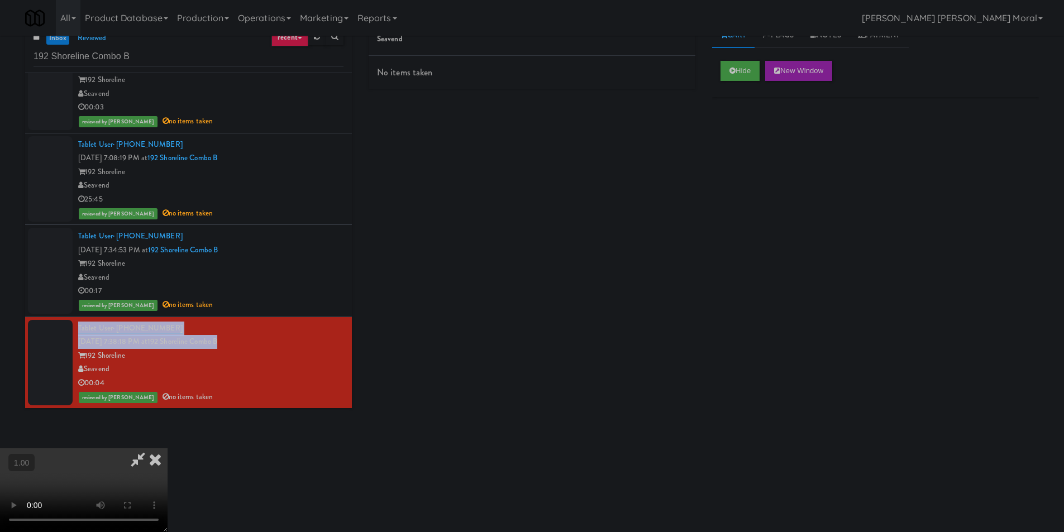
scroll to position [0, 0]
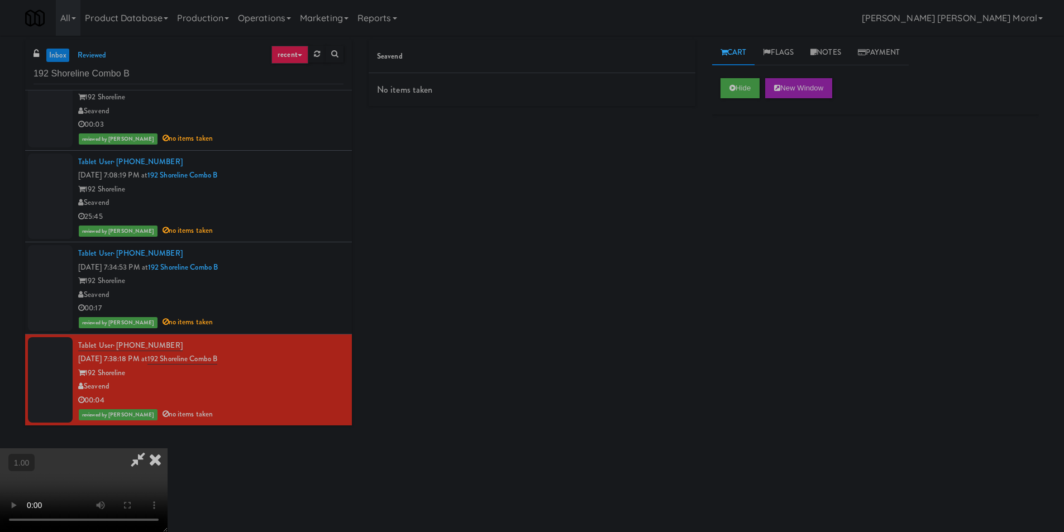
click at [168, 449] on icon at bounding box center [155, 460] width 25 height 22
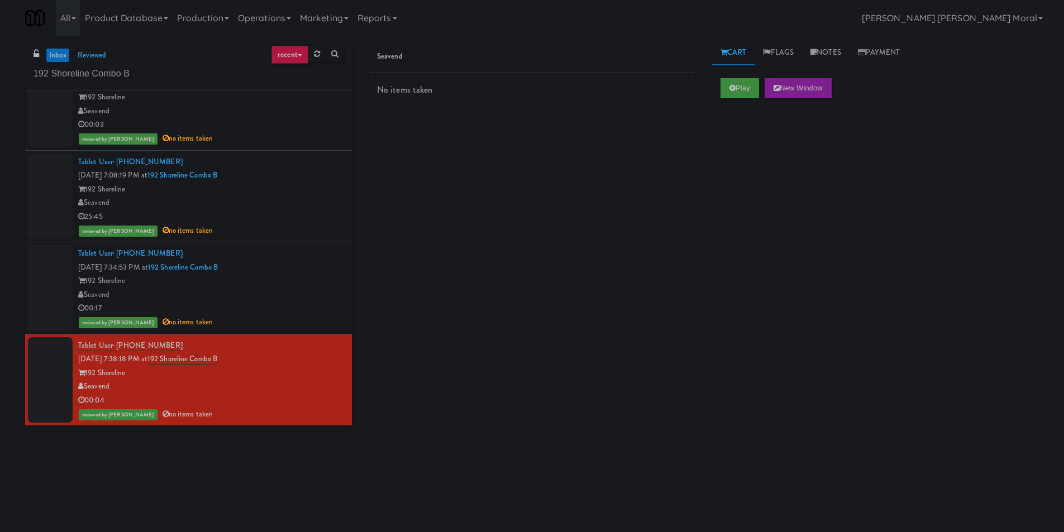
click at [397, 80] on div "No items taken" at bounding box center [532, 90] width 327 height 34
click at [243, 405] on div "00:04" at bounding box center [210, 401] width 265 height 14
drag, startPoint x: 430, startPoint y: 85, endPoint x: 421, endPoint y: 88, distance: 8.8
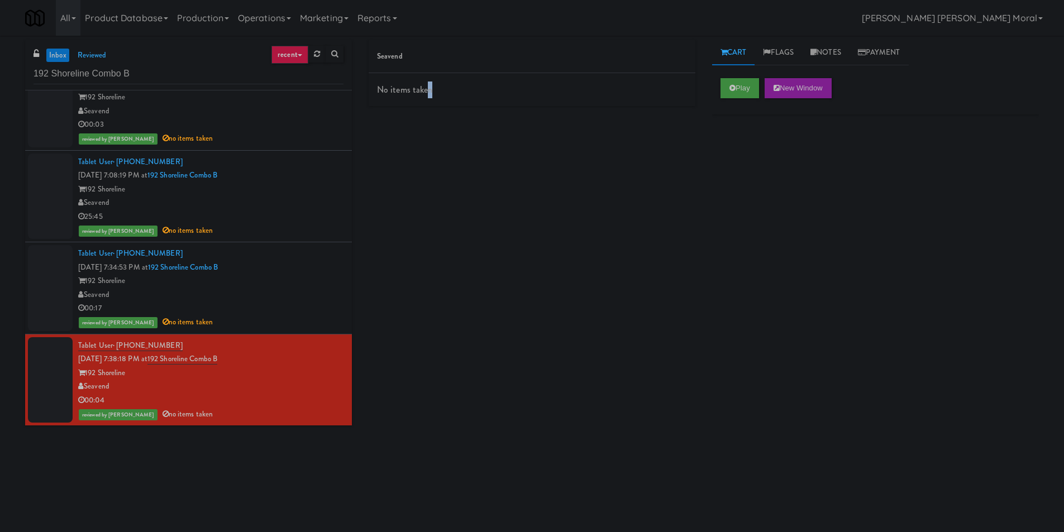
click at [429, 85] on div "No items taken" at bounding box center [532, 90] width 327 height 34
click at [421, 88] on div "No items taken" at bounding box center [532, 90] width 327 height 34
click at [776, 46] on link "Flags" at bounding box center [778, 52] width 47 height 25
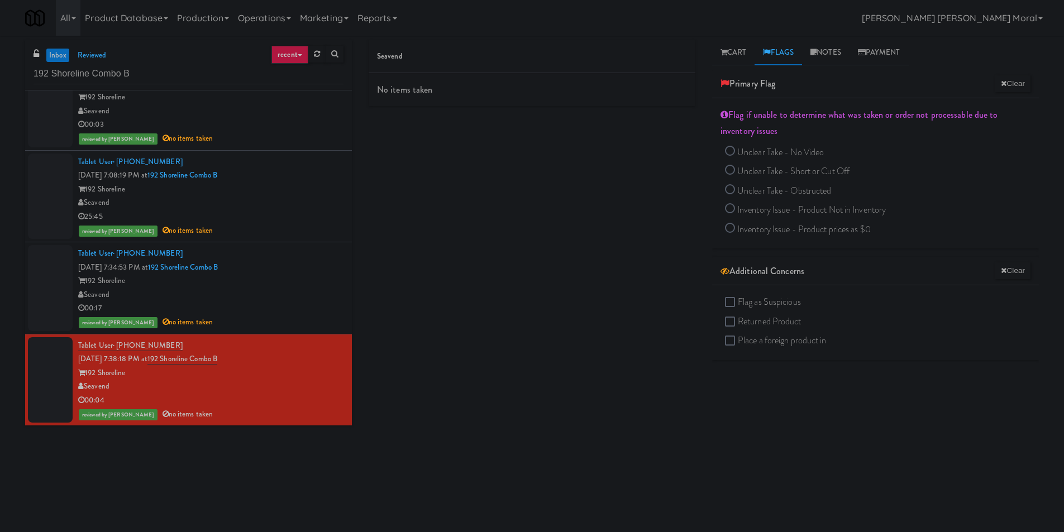
click at [409, 99] on div "No items taken" at bounding box center [532, 90] width 327 height 34
click at [283, 287] on div "192 Shoreline" at bounding box center [210, 281] width 265 height 14
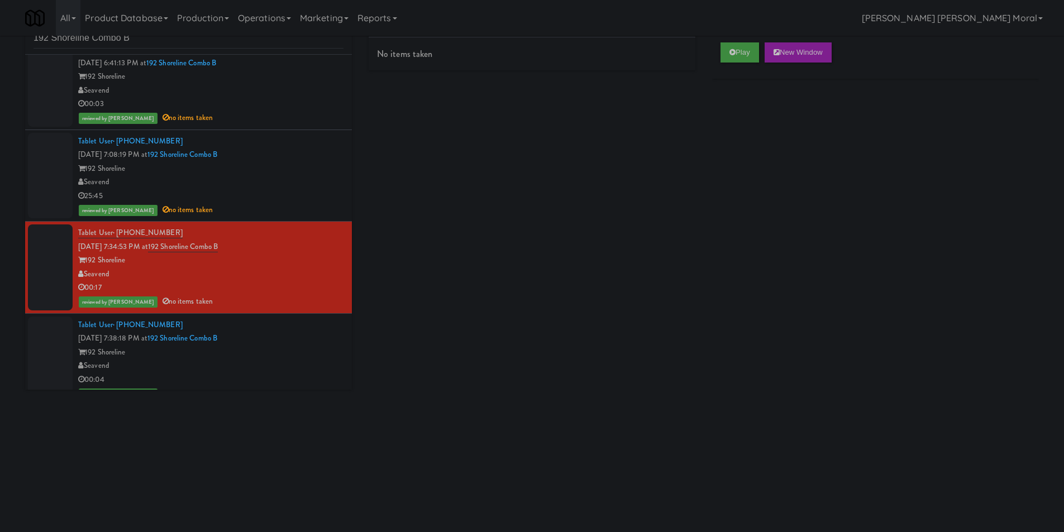
scroll to position [32, 0]
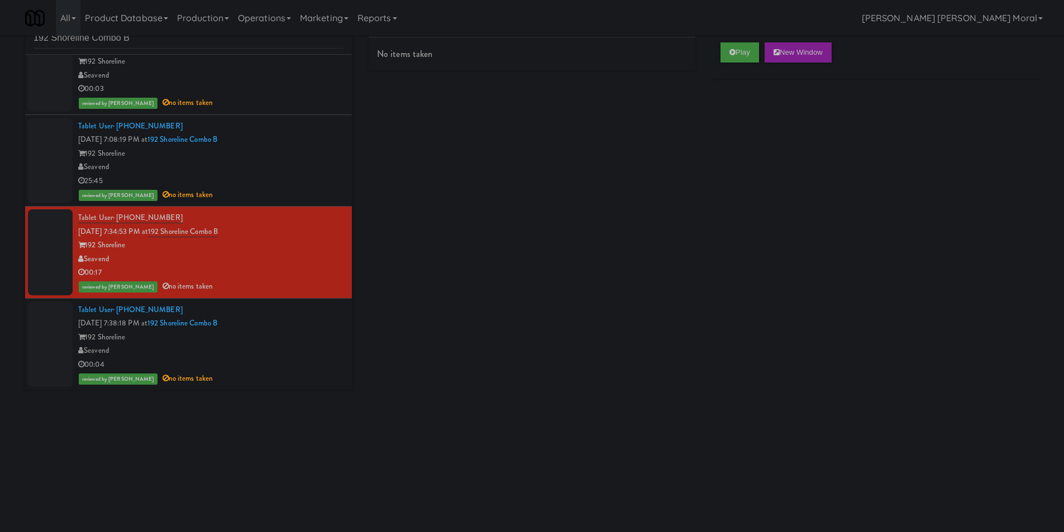
click at [299, 316] on div "Tablet User · (206) 295-8123 [DATE] 7:38:18 PM at [STREET_ADDRESS] 192 Shorelin…" at bounding box center [210, 344] width 265 height 83
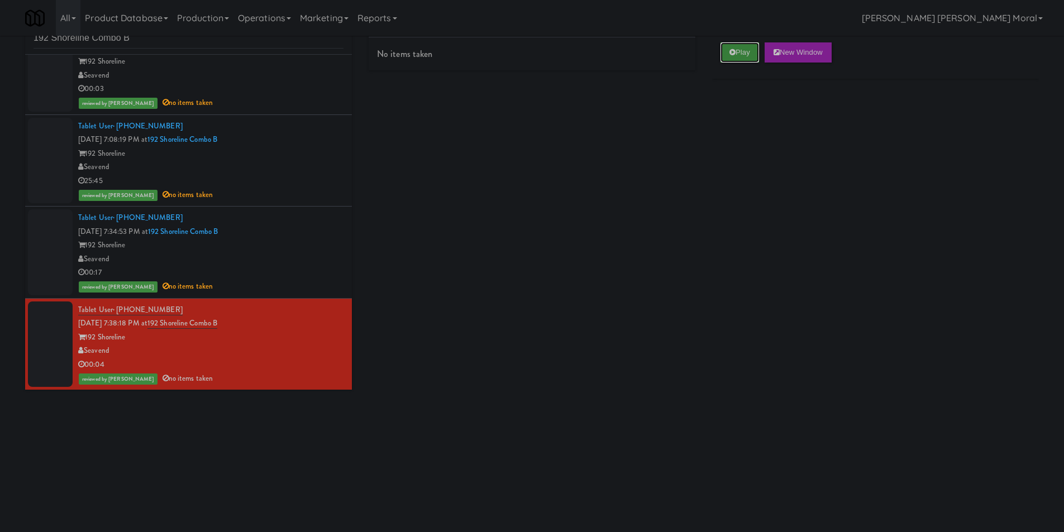
click at [737, 50] on button "Play" at bounding box center [740, 52] width 39 height 20
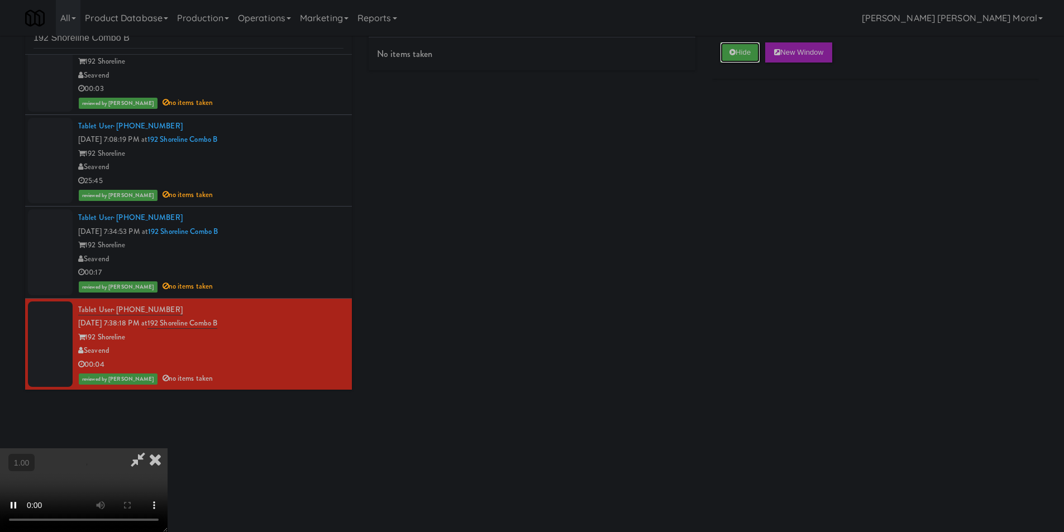
scroll to position [169, 0]
click at [168, 449] on video at bounding box center [84, 491] width 168 height 84
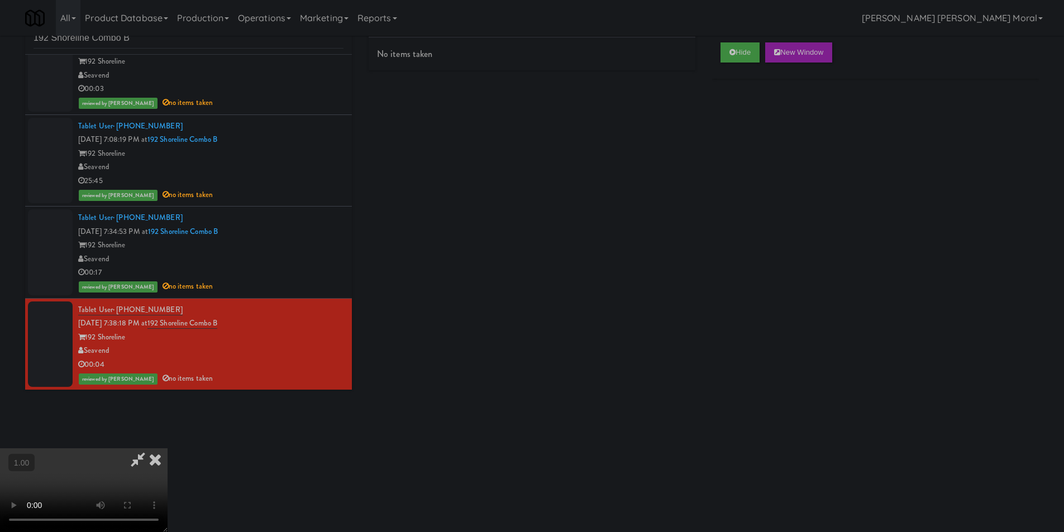
click at [168, 449] on video at bounding box center [84, 491] width 168 height 84
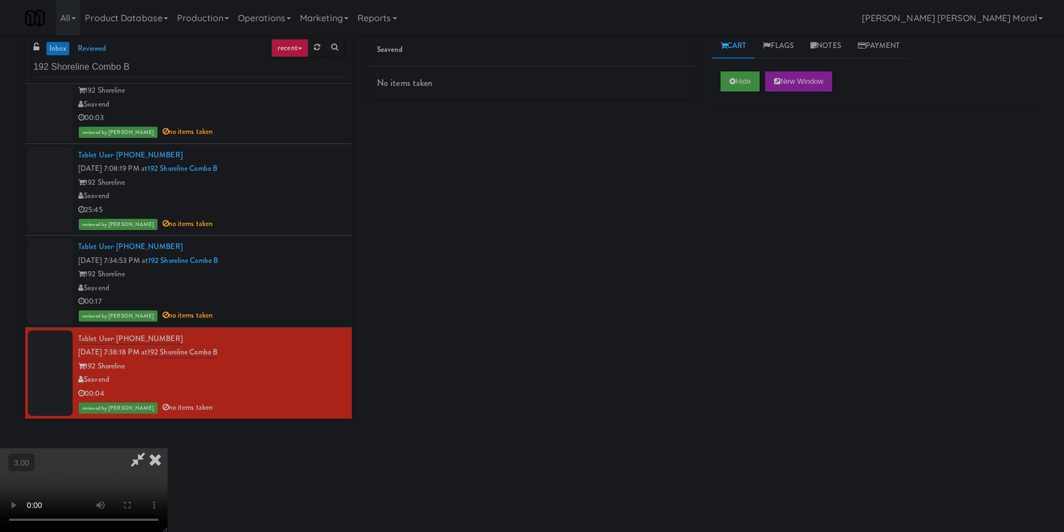
scroll to position [0, 0]
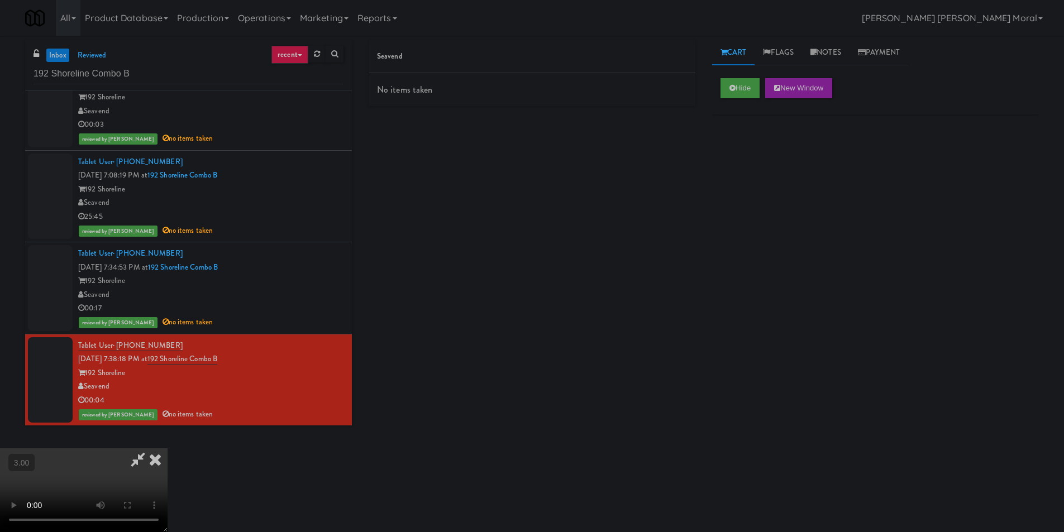
click at [168, 449] on icon at bounding box center [155, 460] width 25 height 22
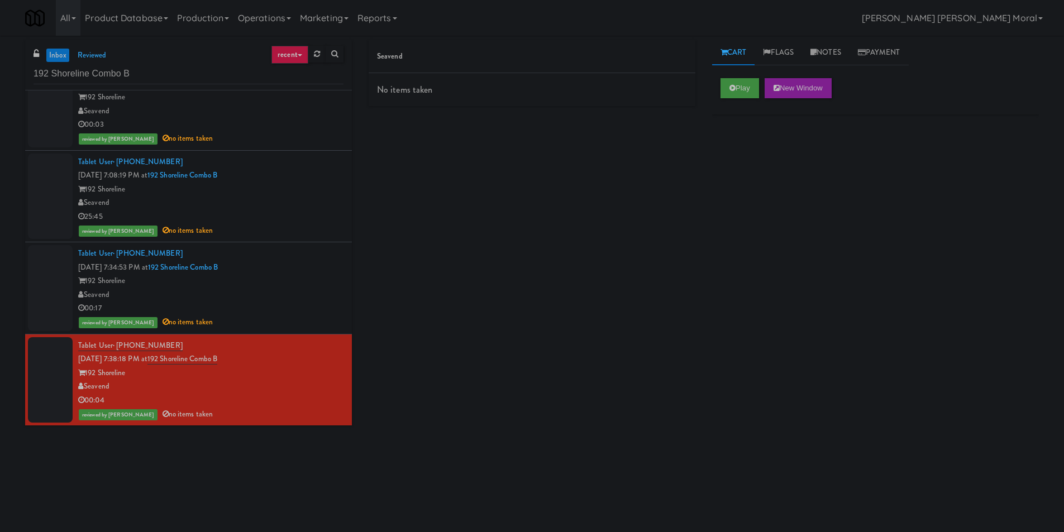
click at [0, 312] on div "inbox reviewed recent all unclear take inventory issue suspicious failed recent…" at bounding box center [532, 264] width 1064 height 449
click at [289, 303] on div "00:17" at bounding box center [210, 309] width 265 height 14
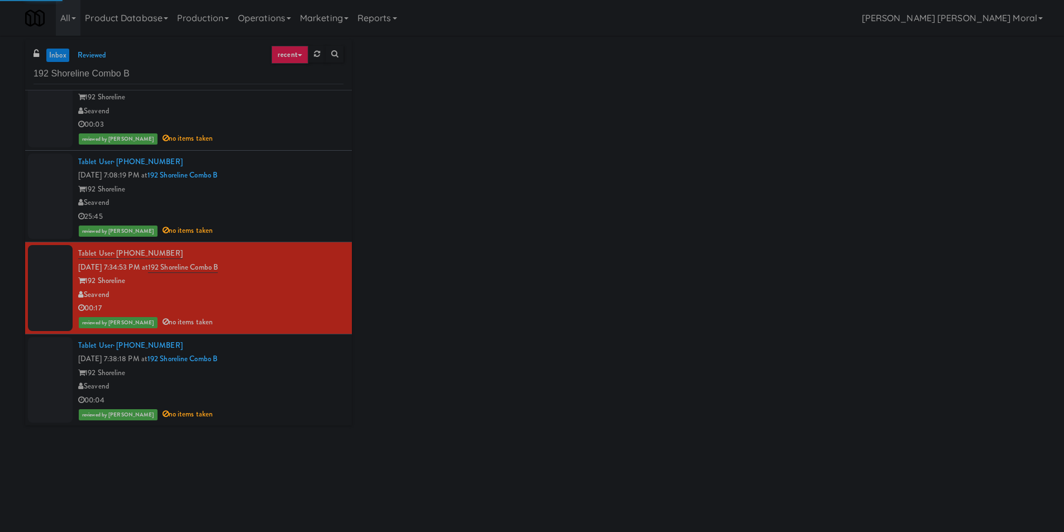
click at [282, 367] on div "192 Shoreline" at bounding box center [210, 374] width 265 height 14
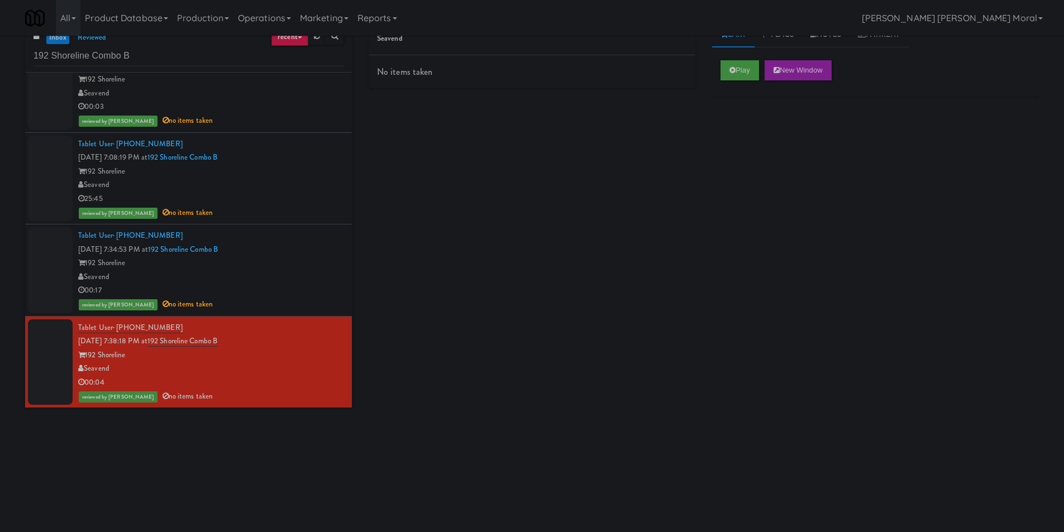
scroll to position [36, 0]
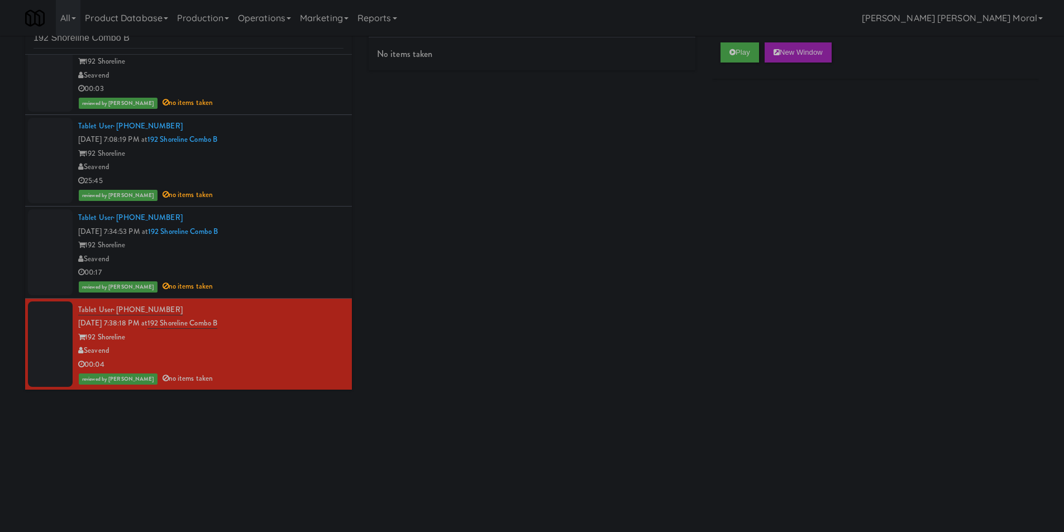
click at [425, 377] on div "Seavend No items taken Cart Flags Notes Payment Play New Window Primary Flag Cl…" at bounding box center [703, 228] width 687 height 449
click at [793, 244] on div "Play New Window Primary Flag Clear Flag if unable to determine what was taken o…" at bounding box center [875, 243] width 327 height 419
click at [731, 355] on div "Play New Window Primary Flag Clear Flag if unable to determine what was taken o…" at bounding box center [875, 243] width 327 height 419
copy link "192 Shoreline Combo B"
drag, startPoint x: 245, startPoint y: 327, endPoint x: 165, endPoint y: 329, distance: 80.5
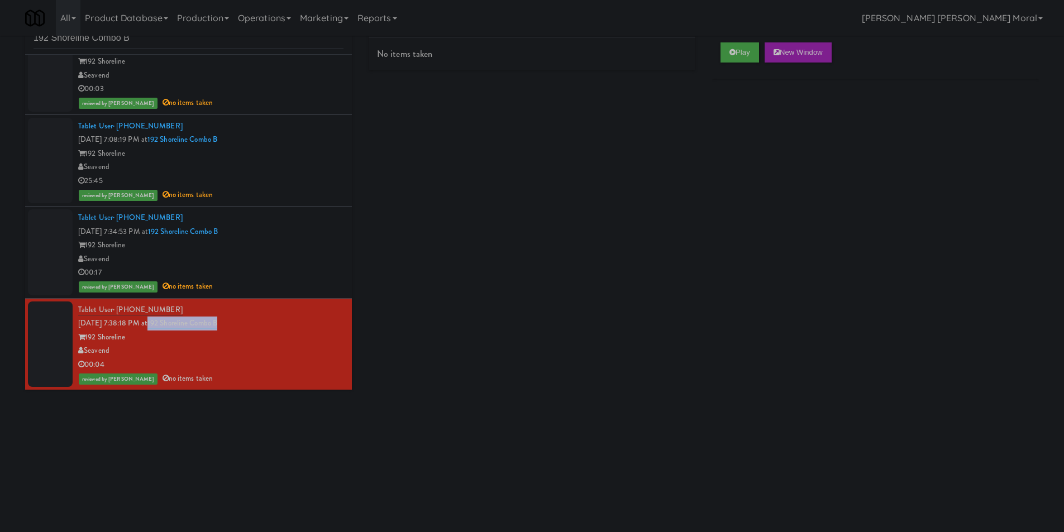
click at [165, 329] on div "Tablet User · (206) 295-8123 [DATE] 7:38:18 PM at [STREET_ADDRESS] 192 Shorelin…" at bounding box center [210, 344] width 265 height 83
click at [5, 237] on div "inbox reviewed recent all unclear take inventory issue suspicious failed recent…" at bounding box center [532, 228] width 1064 height 449
click at [750, 282] on div "Play New Window Primary Flag Clear Flag if unable to determine what was taken o…" at bounding box center [875, 243] width 327 height 419
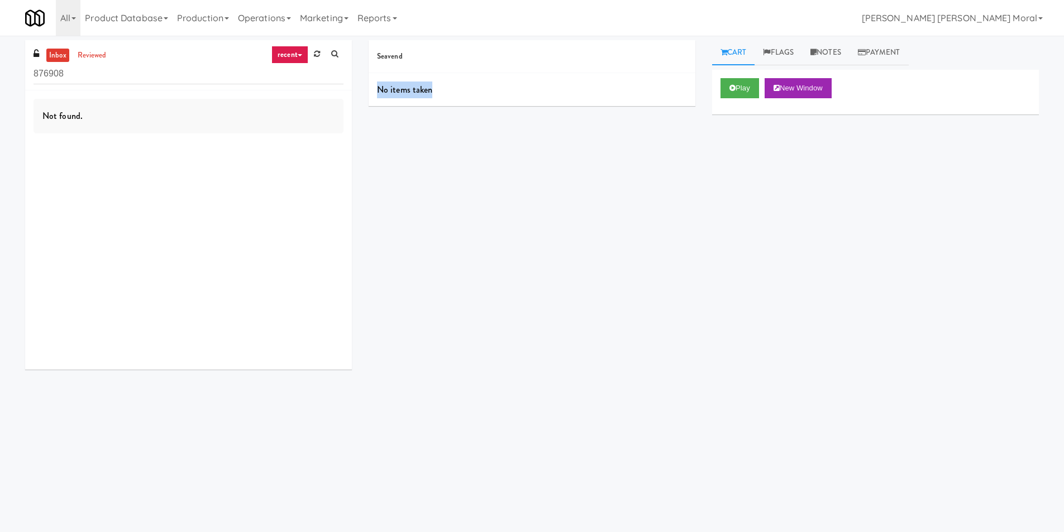
drag, startPoint x: 444, startPoint y: 89, endPoint x: 375, endPoint y: 93, distance: 68.3
click at [375, 93] on div "No items taken" at bounding box center [532, 90] width 327 height 34
click at [822, 49] on link "Notes" at bounding box center [825, 52] width 47 height 25
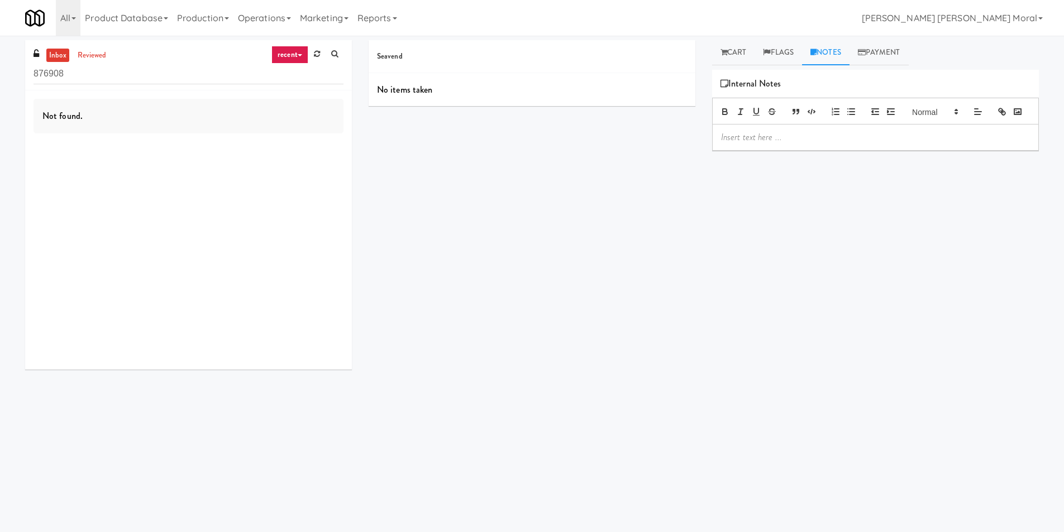
click at [760, 144] on p at bounding box center [875, 137] width 309 height 12
click at [773, 55] on link "Flags" at bounding box center [778, 52] width 47 height 25
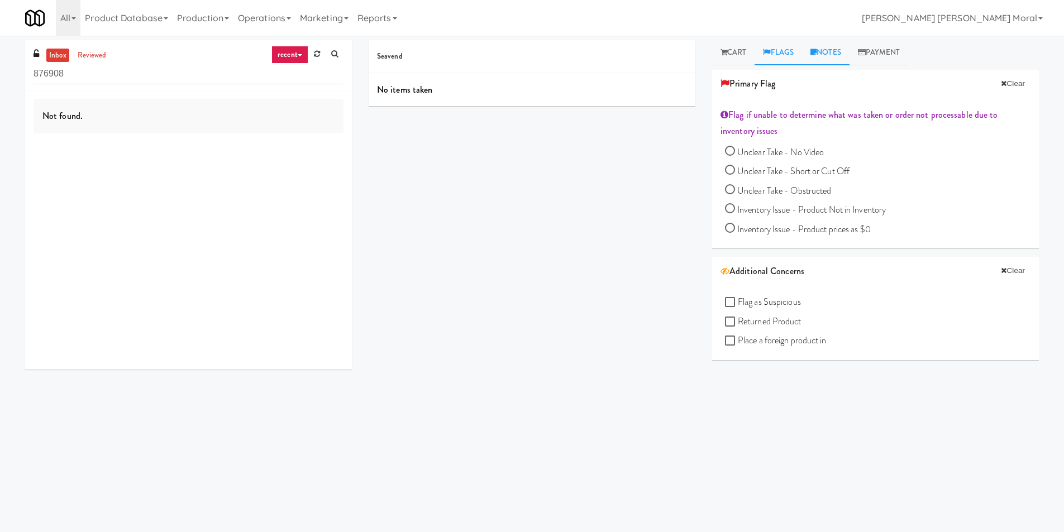
click at [834, 51] on link "Notes" at bounding box center [825, 52] width 47 height 25
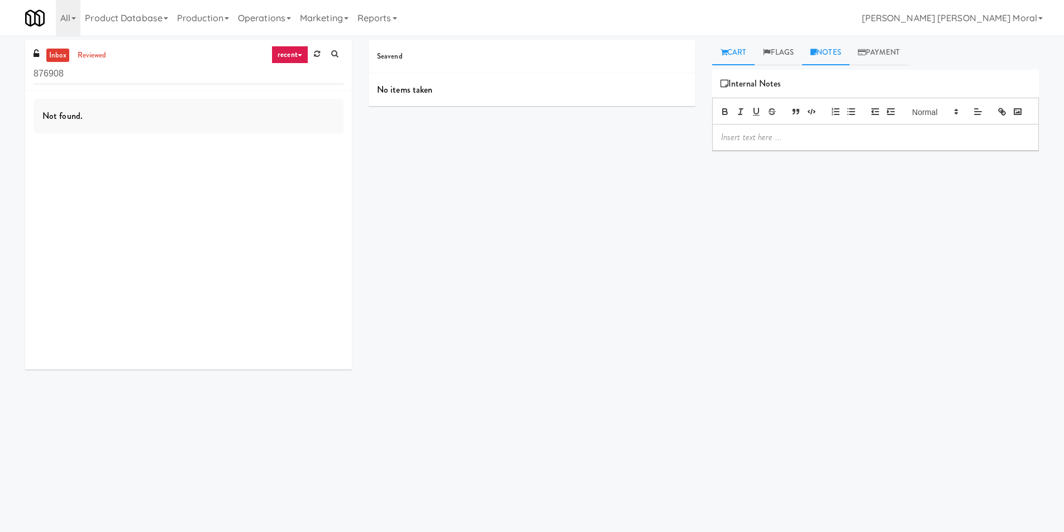
click at [734, 54] on link "Cart" at bounding box center [733, 52] width 43 height 25
click at [748, 87] on button "Play" at bounding box center [740, 88] width 39 height 20
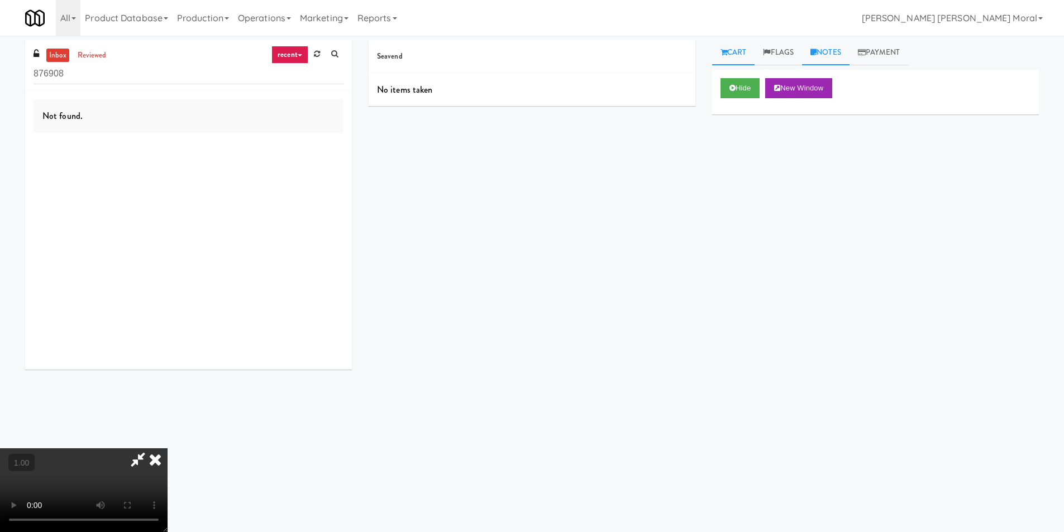
click at [818, 48] on link "Notes" at bounding box center [825, 52] width 47 height 25
click at [751, 144] on p at bounding box center [875, 137] width 309 height 12
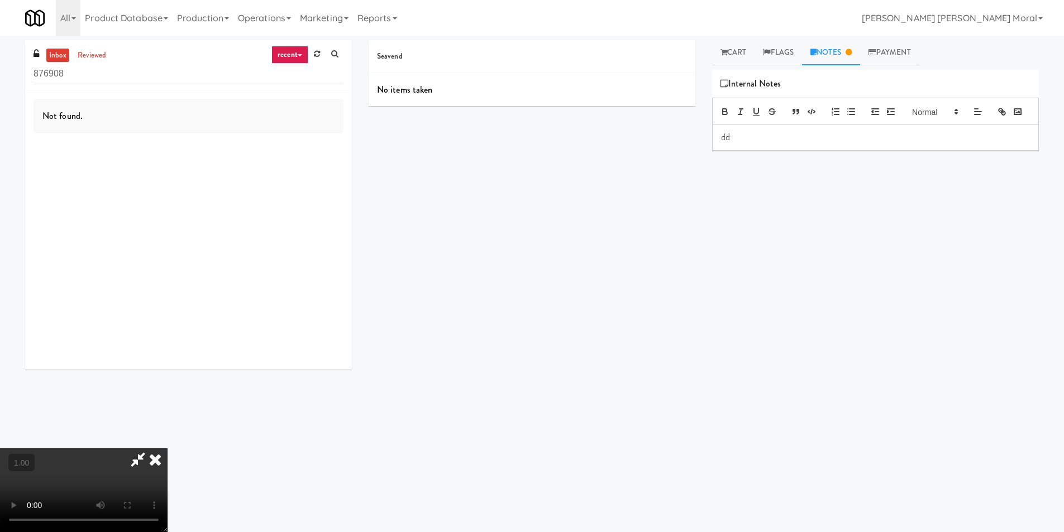
click at [168, 449] on video at bounding box center [84, 491] width 168 height 84
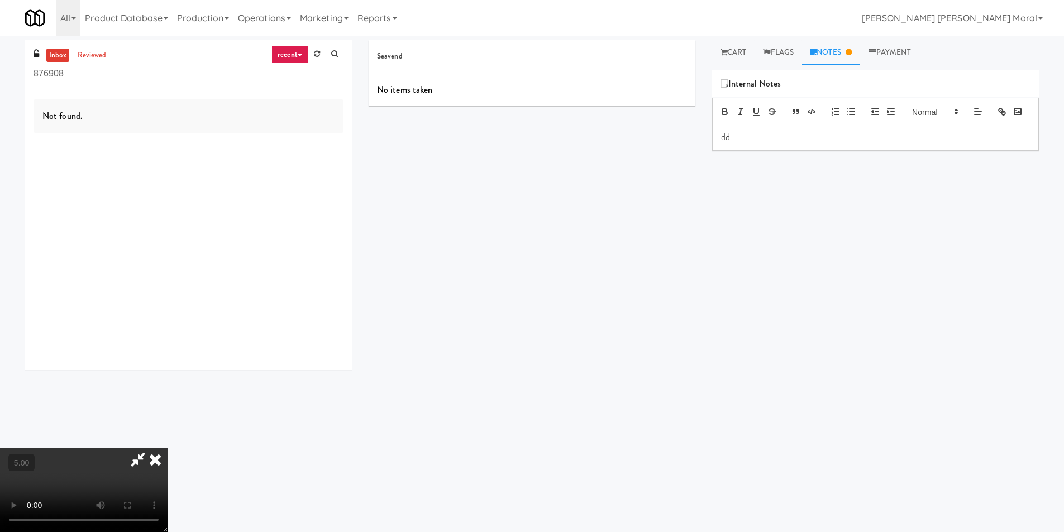
scroll to position [169, 0]
click at [168, 449] on video at bounding box center [84, 491] width 168 height 84
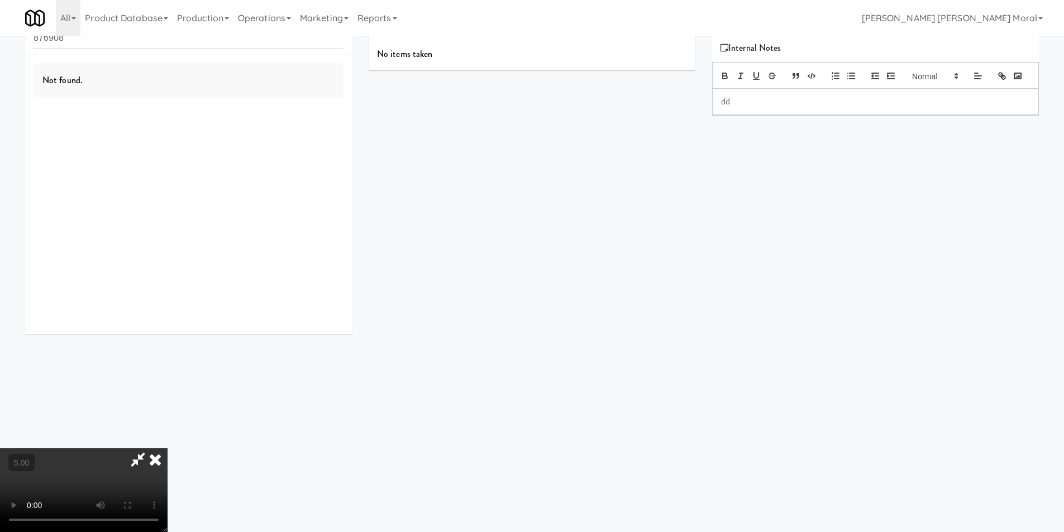
scroll to position [57, 0]
click at [168, 449] on video at bounding box center [84, 491] width 168 height 84
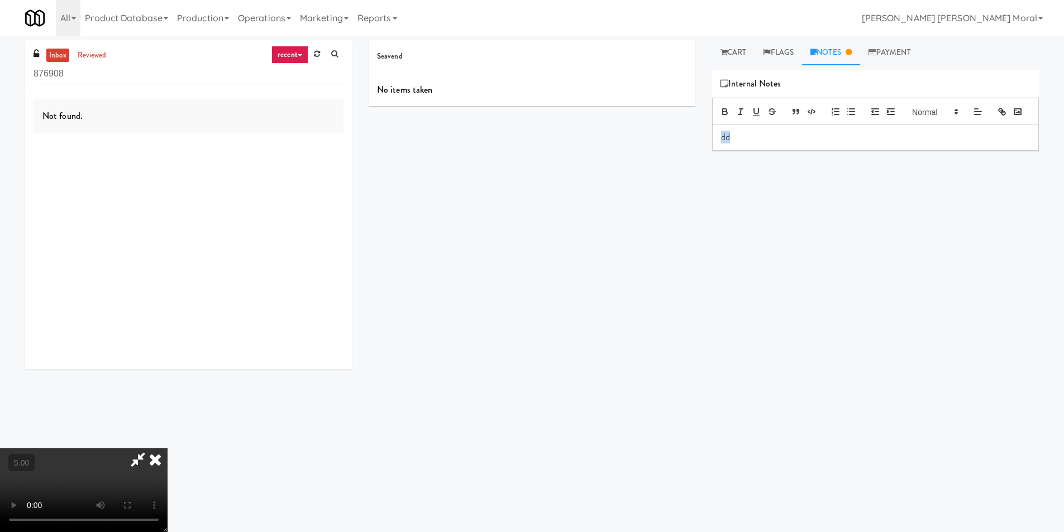
drag, startPoint x: 745, startPoint y: 155, endPoint x: 707, endPoint y: 163, distance: 39.2
click at [707, 163] on div "Cart Flags Notes Payment Hide New Window Primary Flag Clear Flag if unable to d…" at bounding box center [876, 264] width 344 height 449
click at [882, 154] on p "Britney: Accidentally clicked 'no items taken'. Customer took 1x PopCorners Whi…" at bounding box center [875, 143] width 309 height 25
click at [803, 163] on div "Britney: Accidentally clicked 'no items taken'. Customer took 1x PopCorners Whi…" at bounding box center [876, 144] width 326 height 39
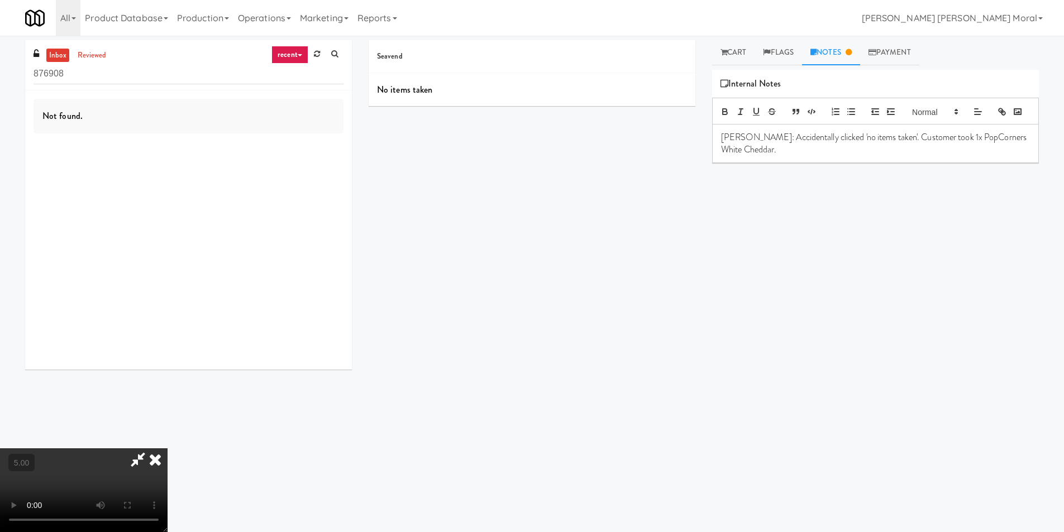
click at [168, 449] on video at bounding box center [84, 491] width 168 height 84
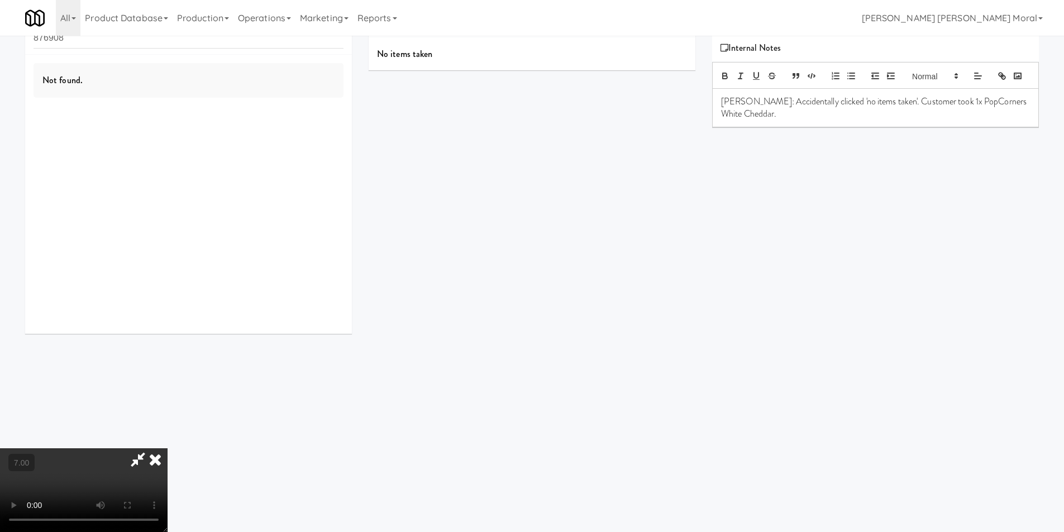
scroll to position [1, 0]
click at [168, 449] on video at bounding box center [84, 491] width 168 height 84
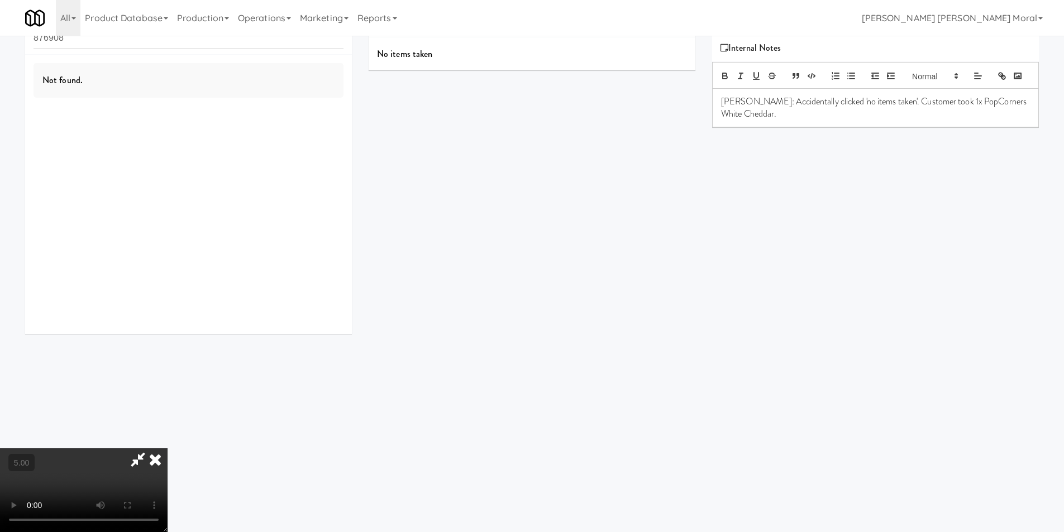
click at [168, 449] on video at bounding box center [84, 491] width 168 height 84
click at [782, 266] on div "Hide New Window Primary Flag Clear Flag if unable to determine what was taken o…" at bounding box center [875, 243] width 327 height 419
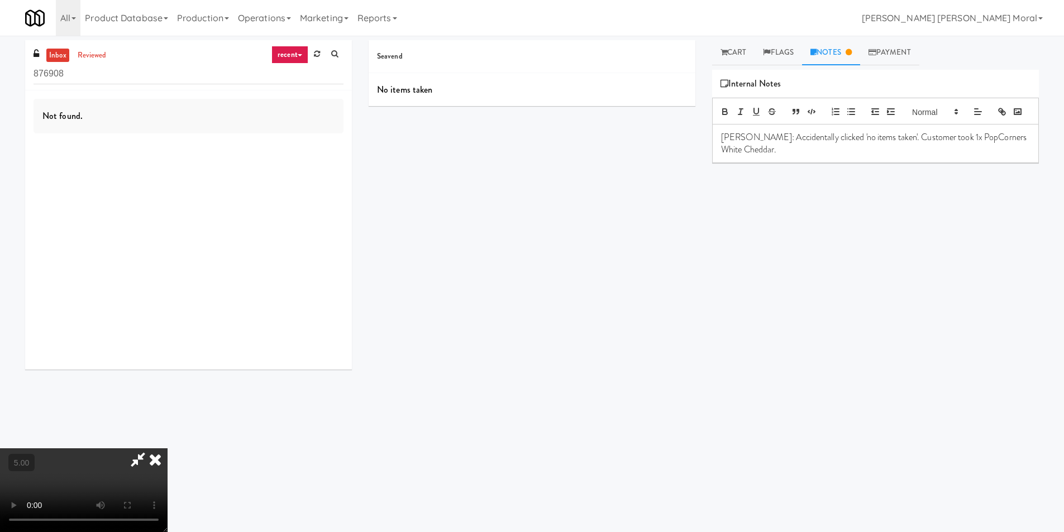
scroll to position [113, 0]
click at [735, 336] on div "Hide New Window Primary Flag Clear Flag if unable to determine what was taken o…" at bounding box center [875, 279] width 327 height 419
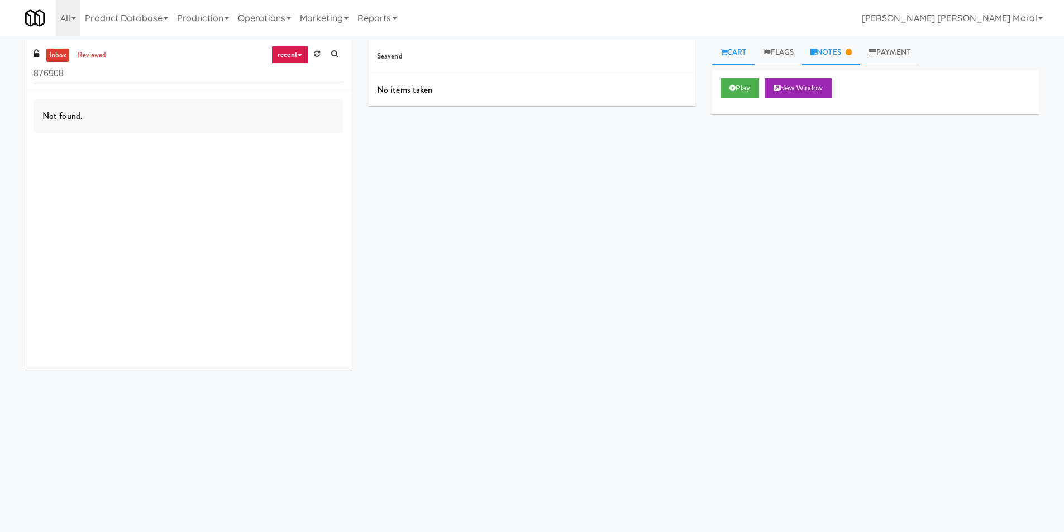
click at [826, 51] on link "Notes" at bounding box center [831, 52] width 58 height 25
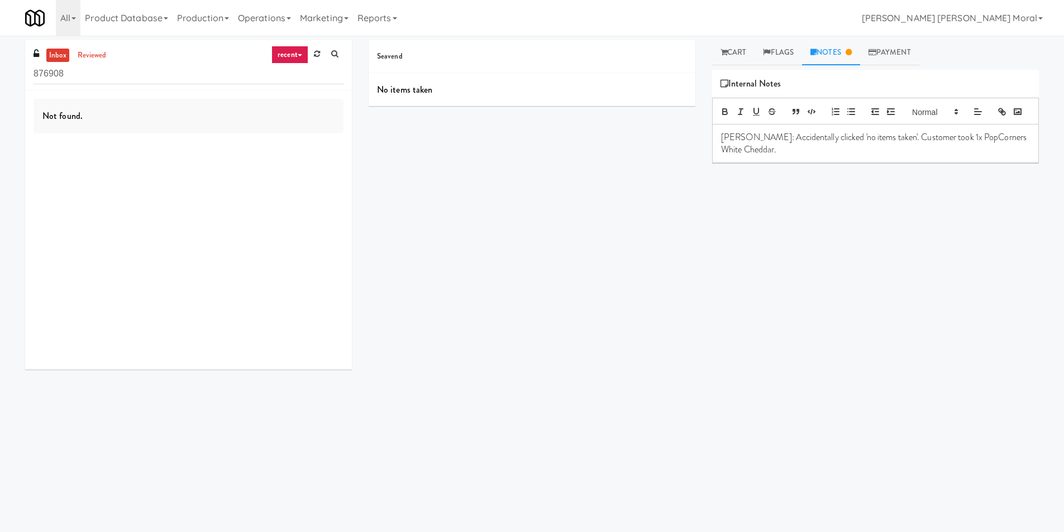
click at [827, 54] on link "Notes" at bounding box center [831, 52] width 58 height 25
